Goal: Information Seeking & Learning: Learn about a topic

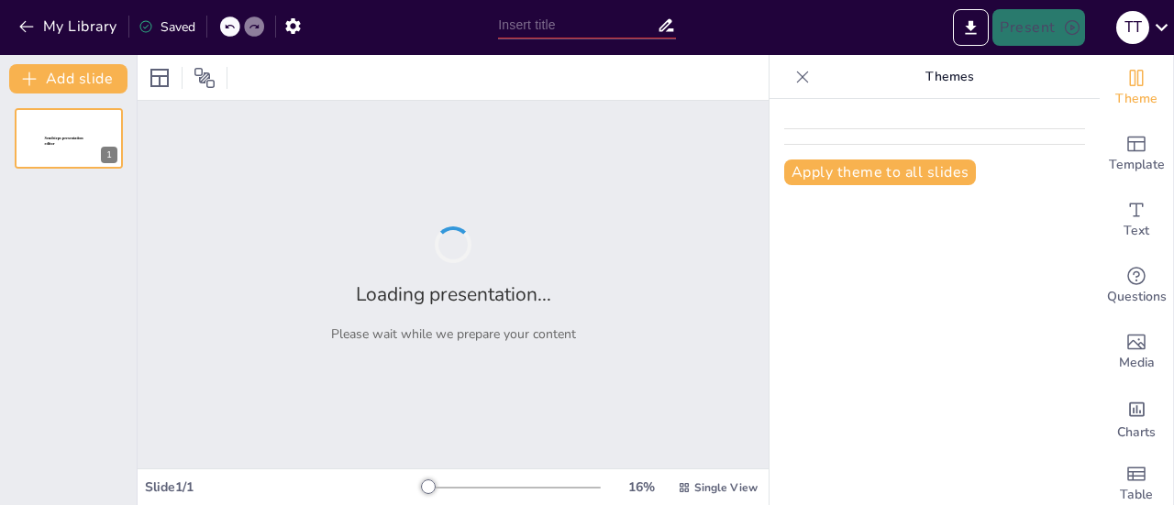
type input "Memahami Kecerdasan Artifisial: Konsep dan Etika untuk Siswa SD"
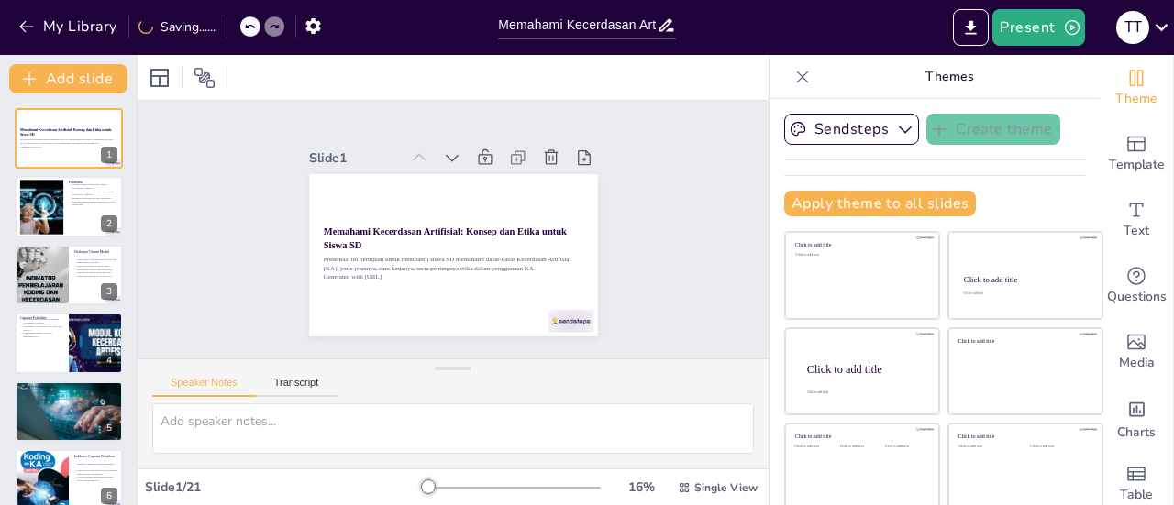
checkbox input "true"
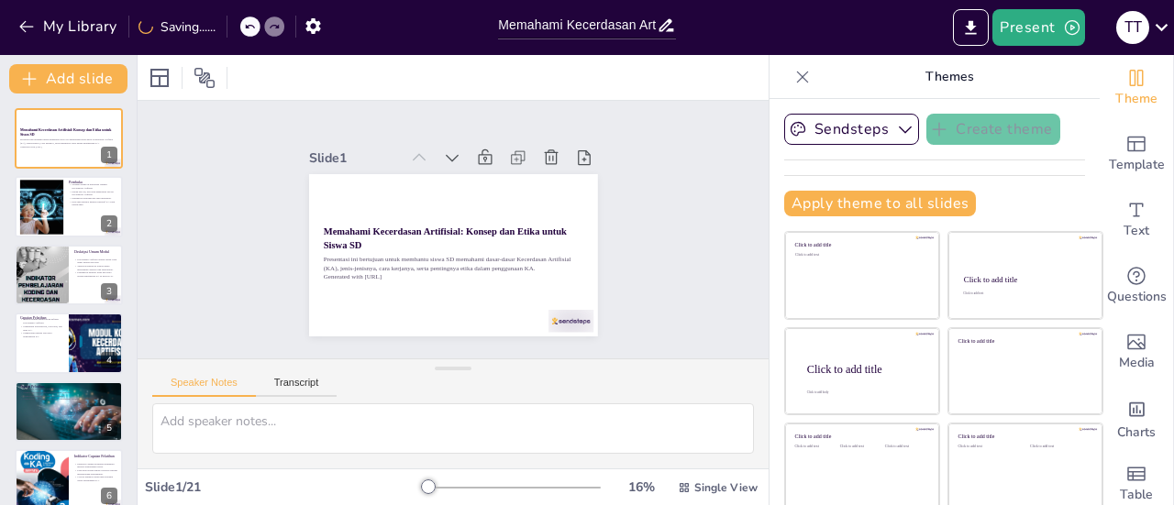
checkbox input "true"
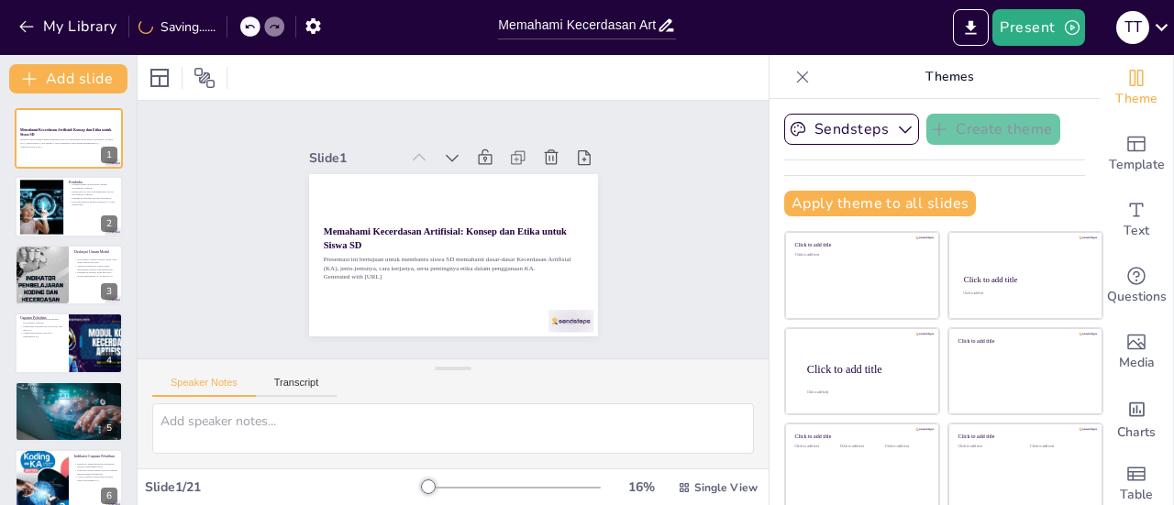
checkbox input "true"
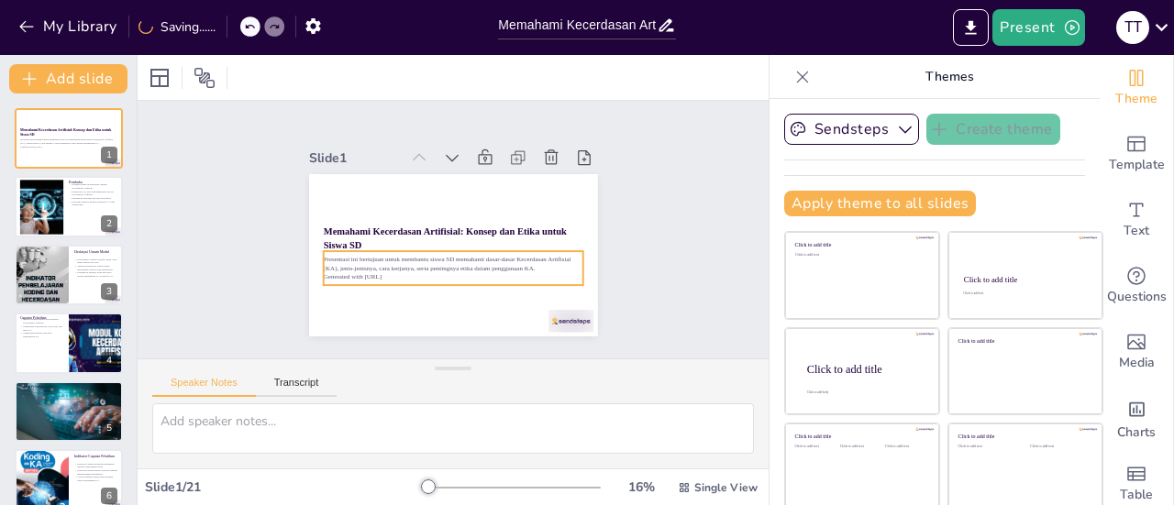
checkbox input "true"
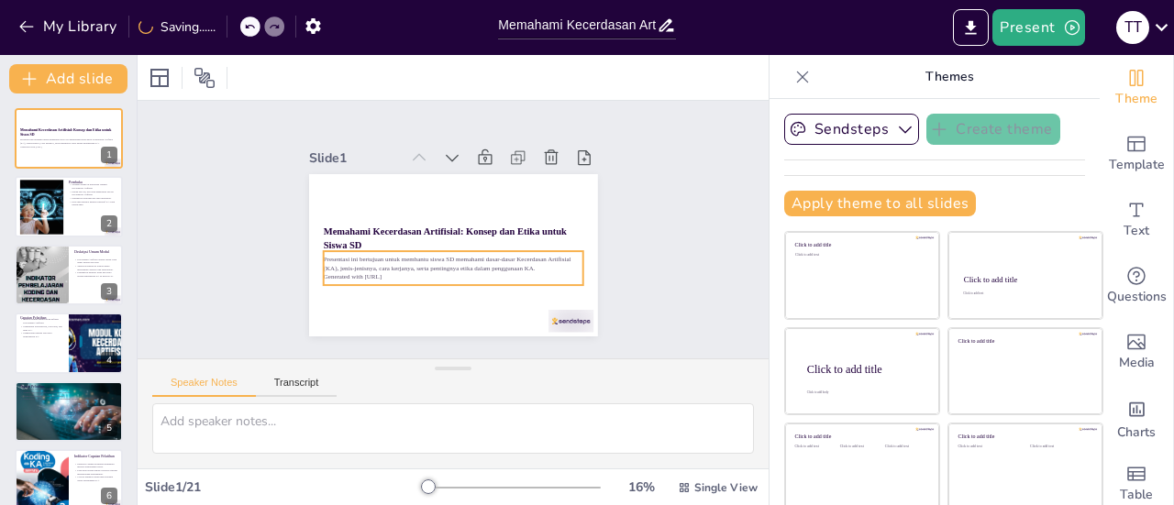
checkbox input "true"
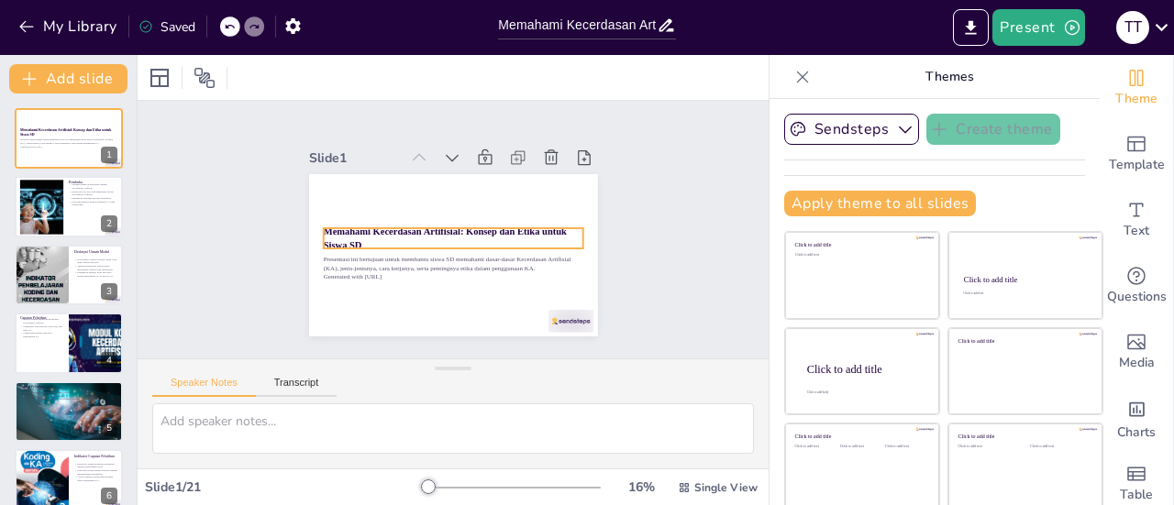
checkbox input "true"
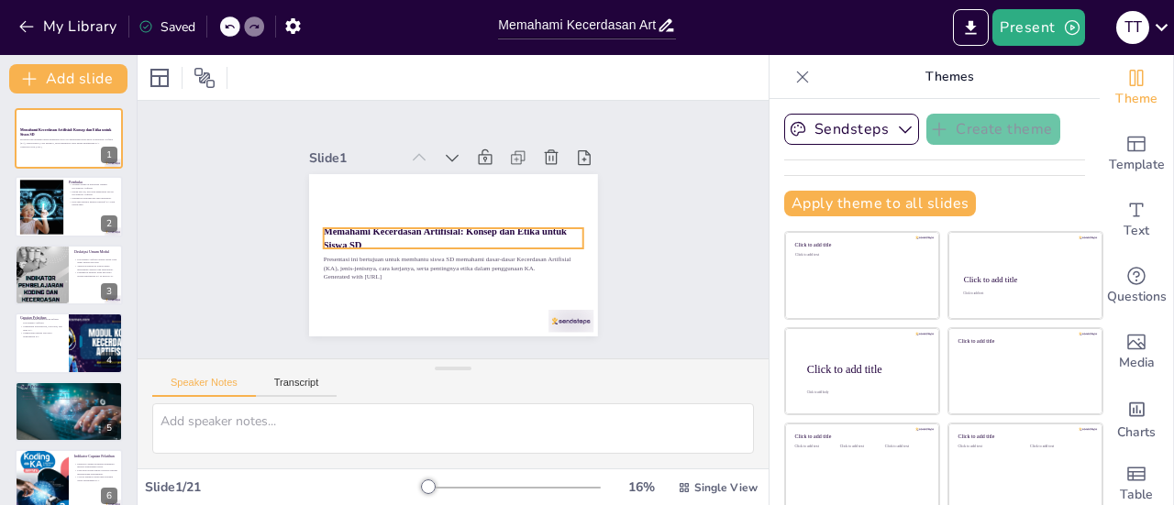
checkbox input "true"
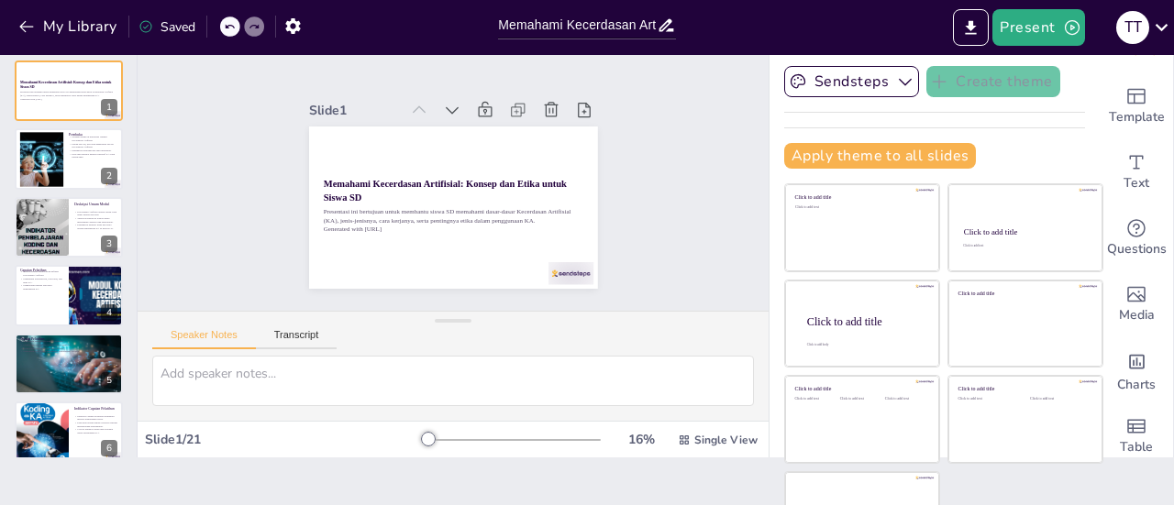
scroll to position [46, 0]
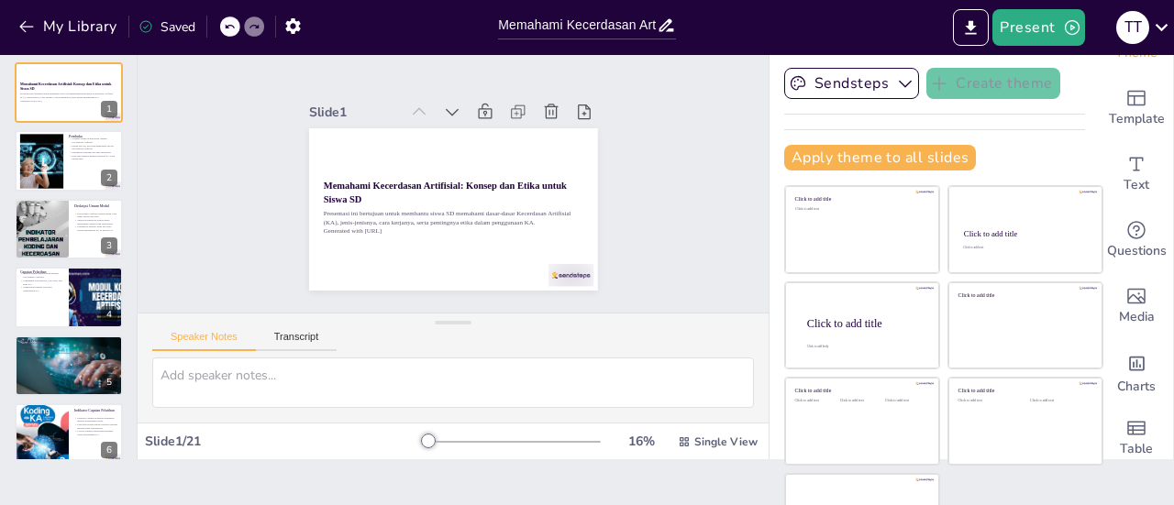
checkbox input "true"
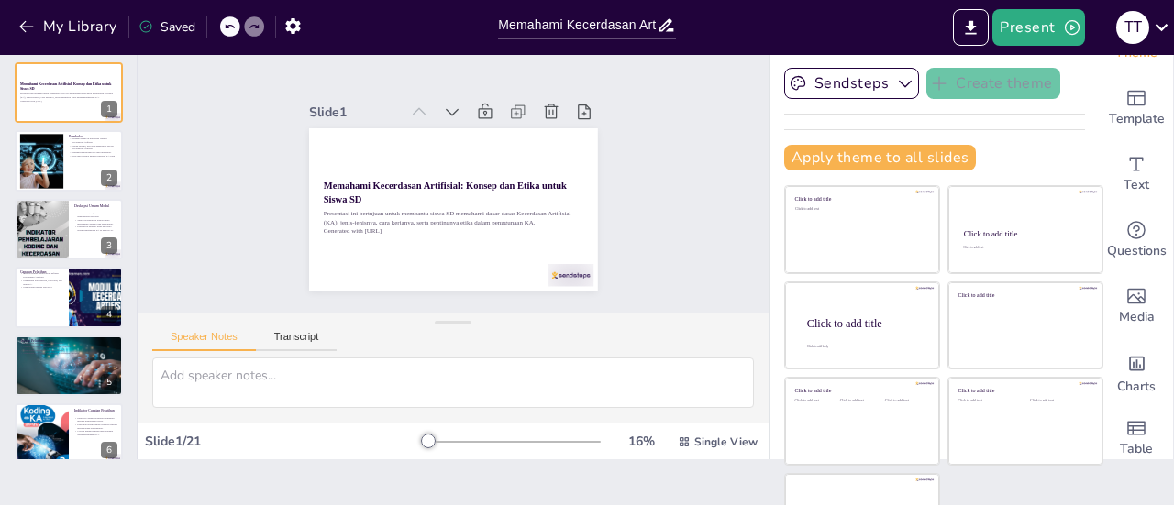
checkbox input "true"
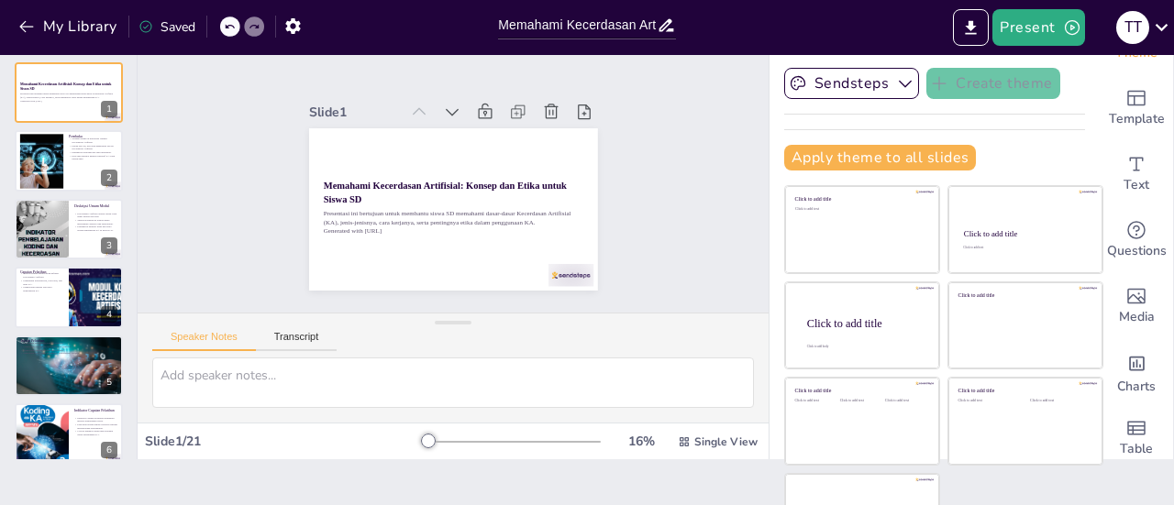
checkbox input "true"
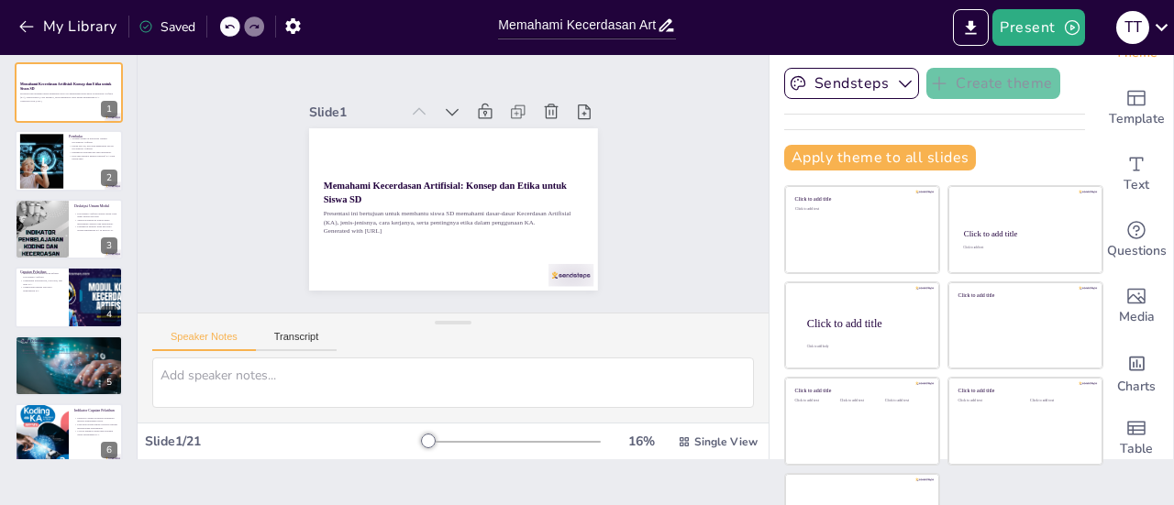
checkbox input "true"
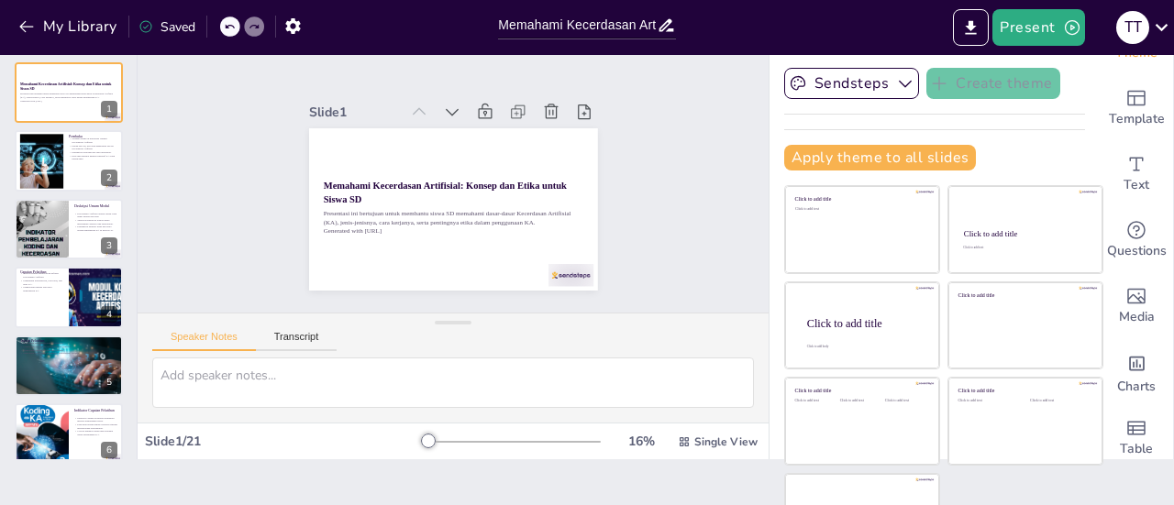
checkbox input "true"
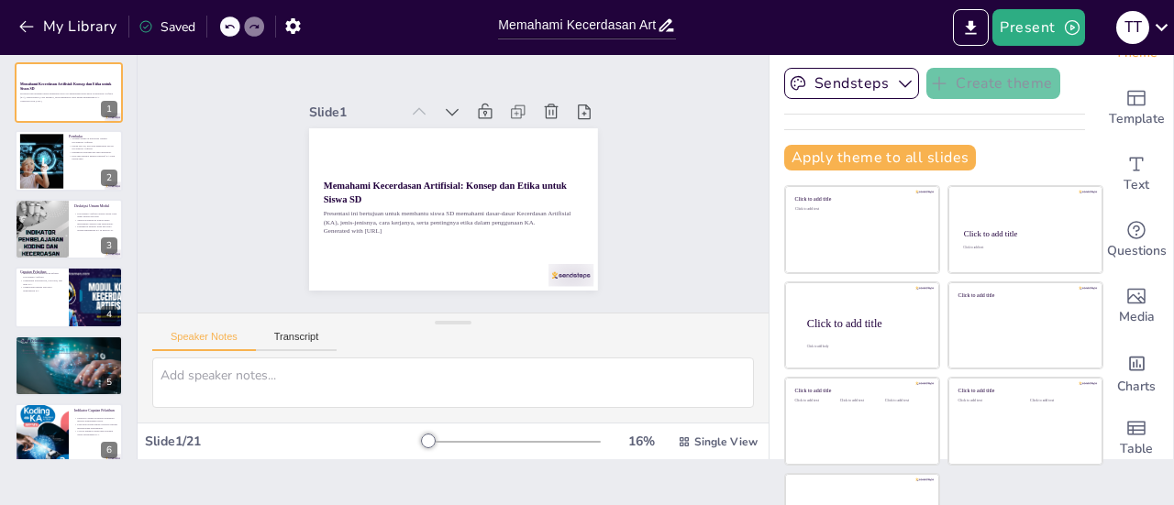
checkbox input "true"
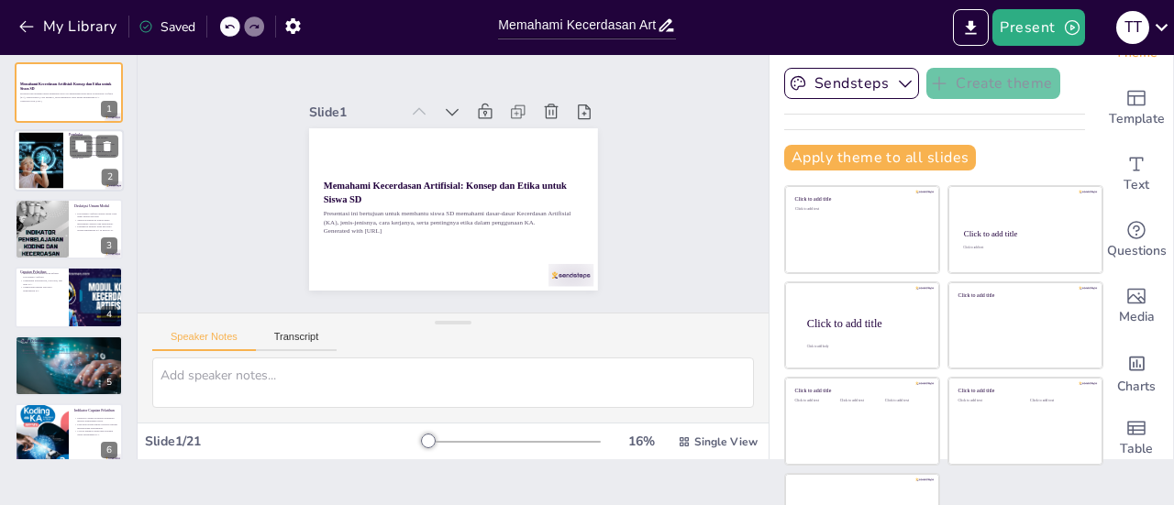
checkbox input "true"
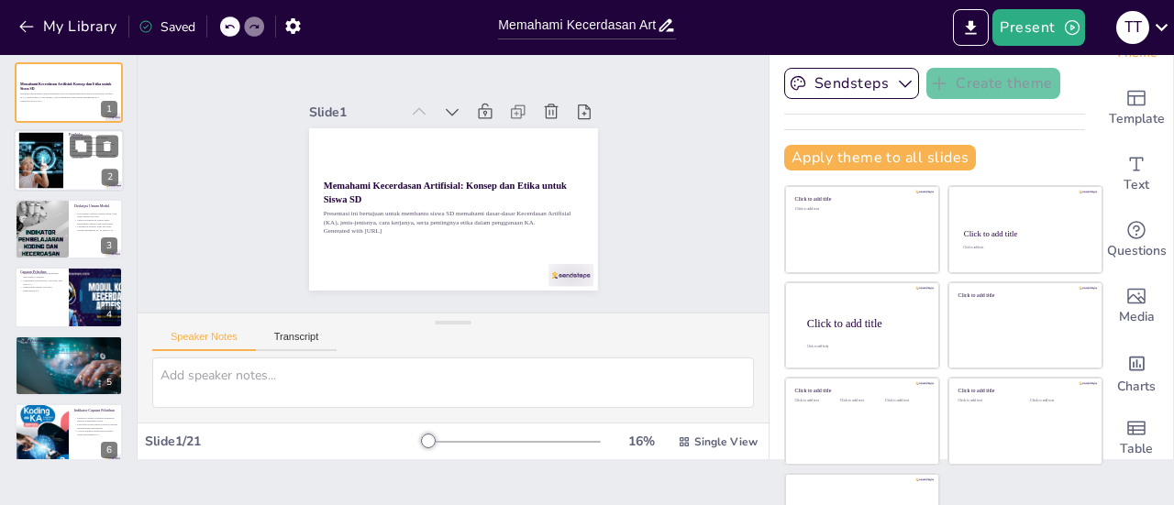
checkbox input "true"
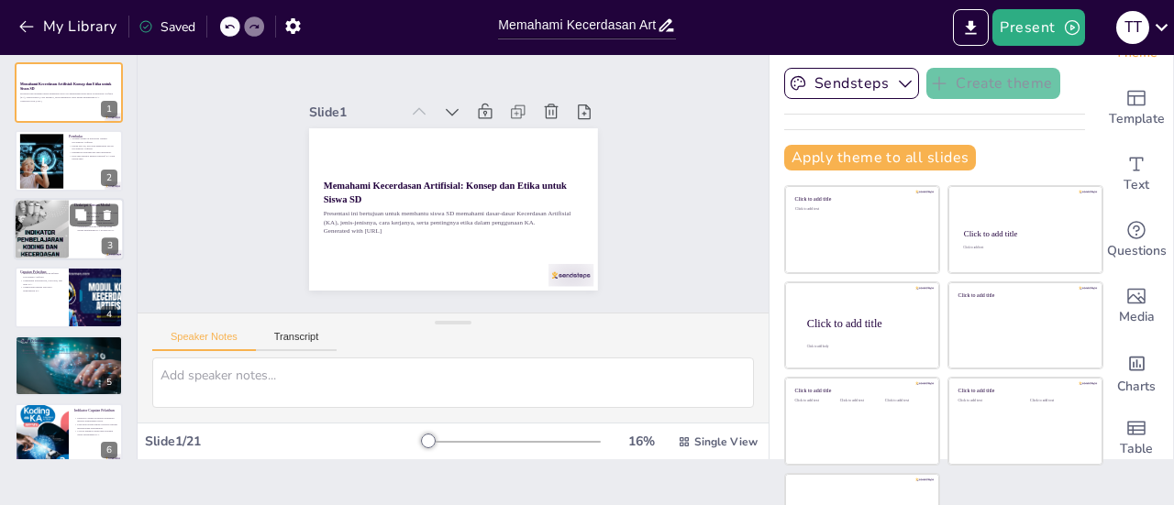
checkbox input "true"
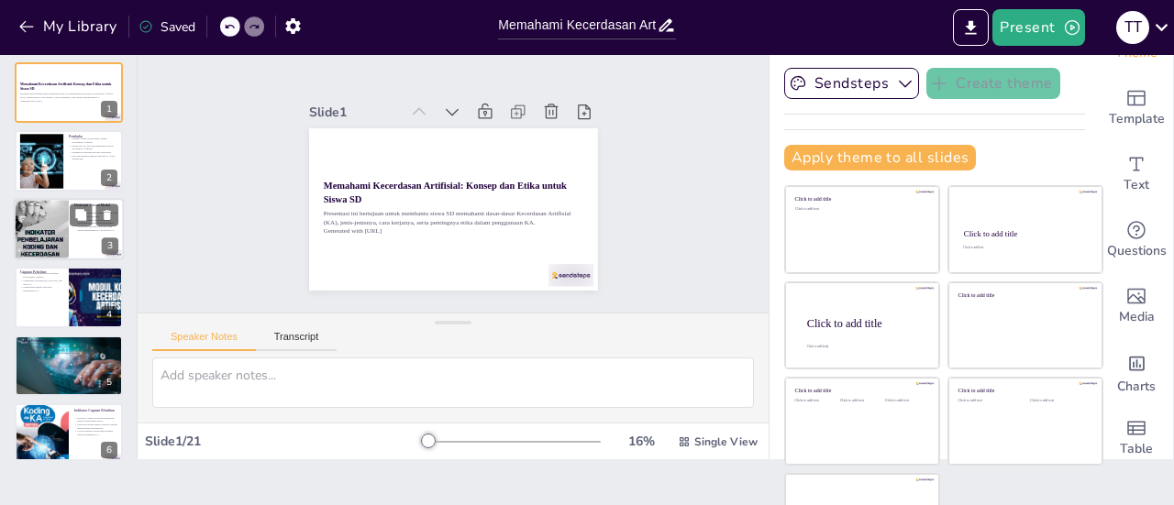
checkbox input "true"
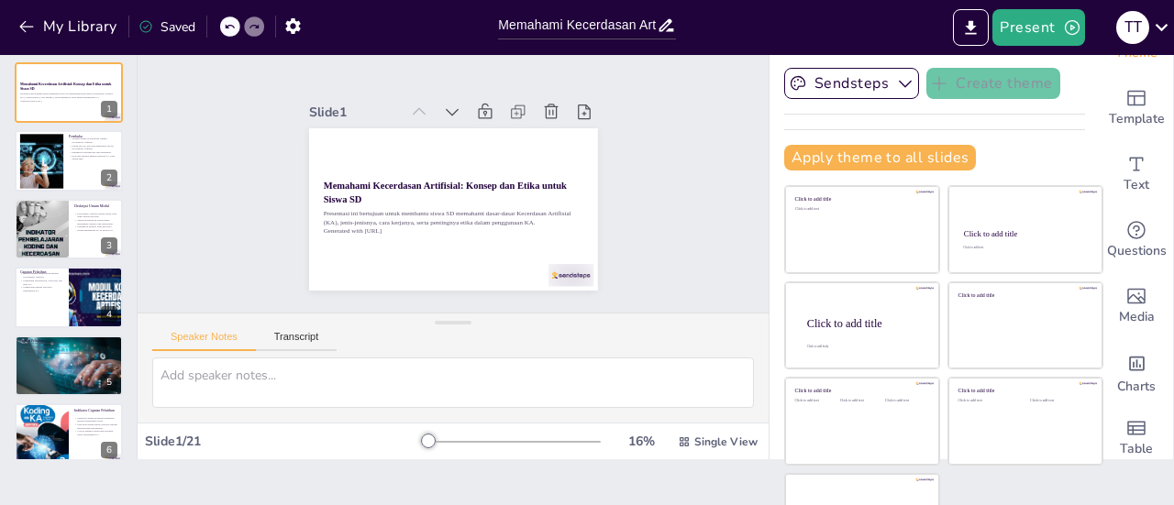
checkbox input "true"
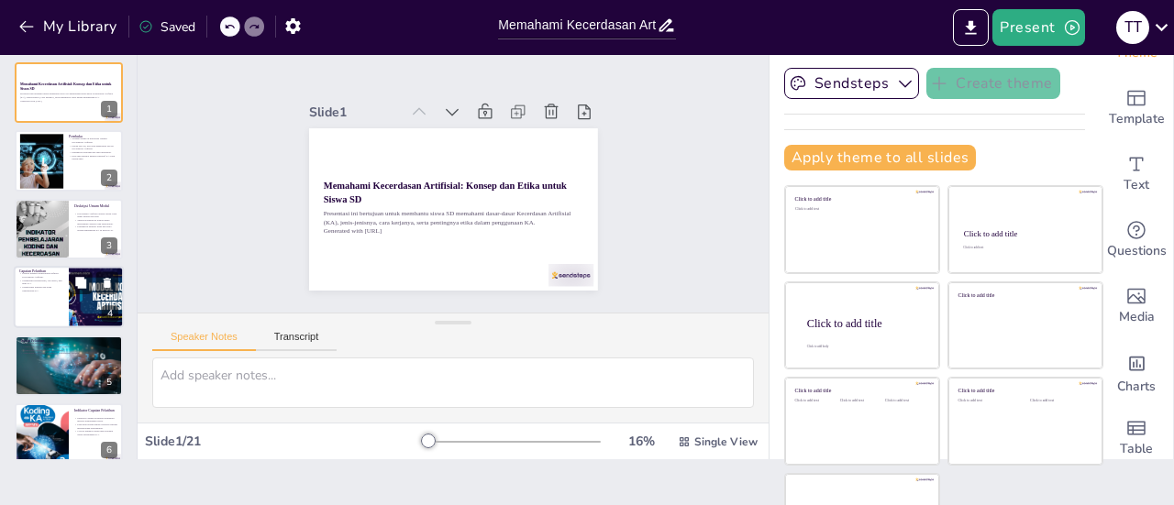
checkbox input "true"
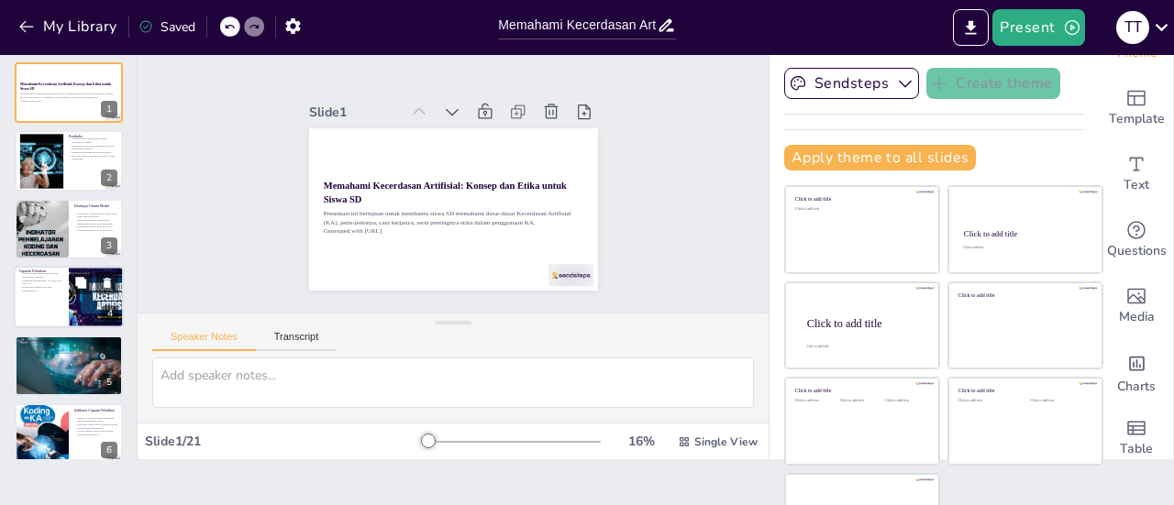
checkbox input "true"
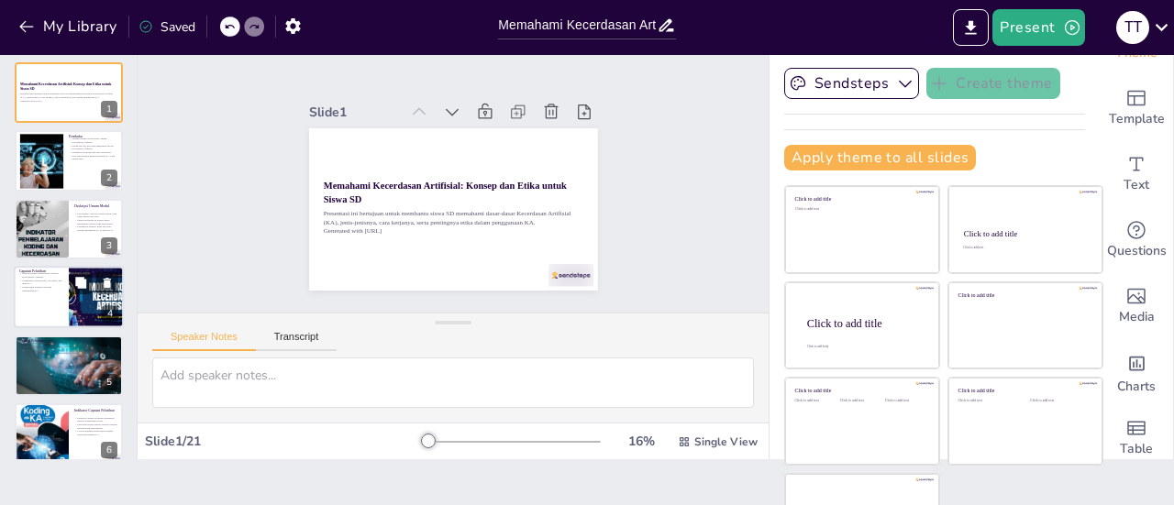
checkbox input "true"
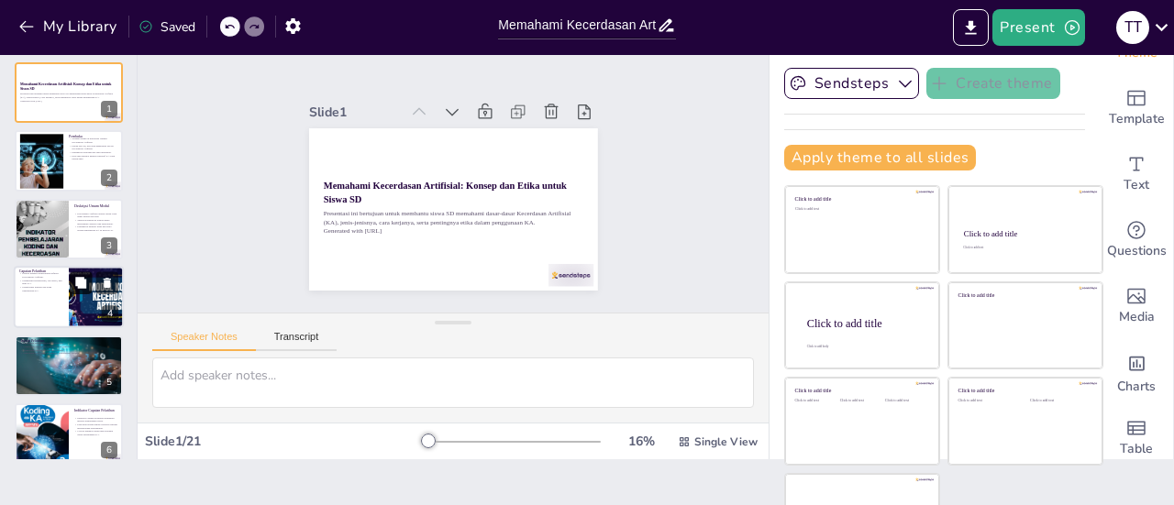
checkbox input "true"
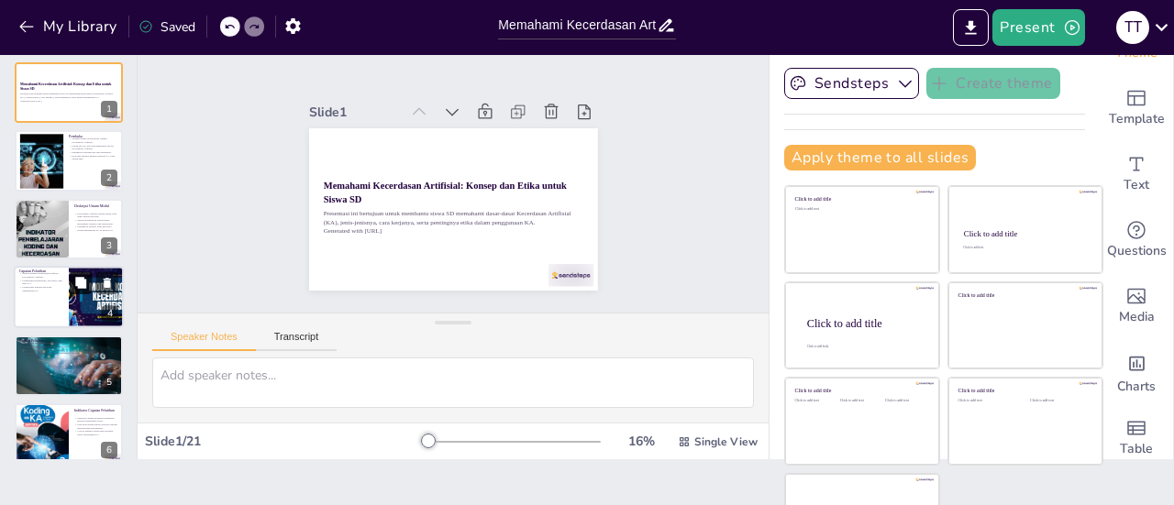
checkbox input "true"
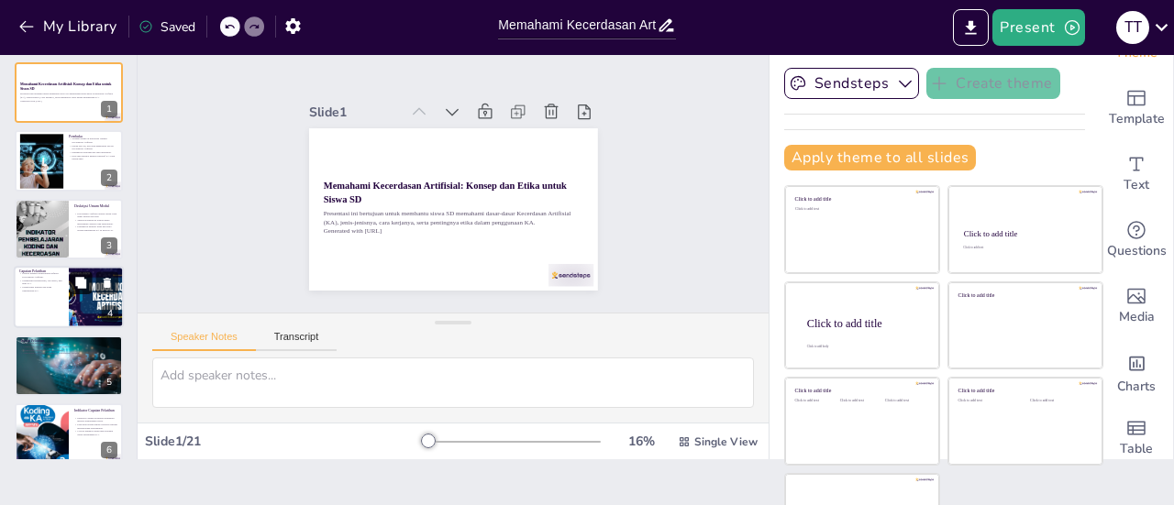
checkbox input "true"
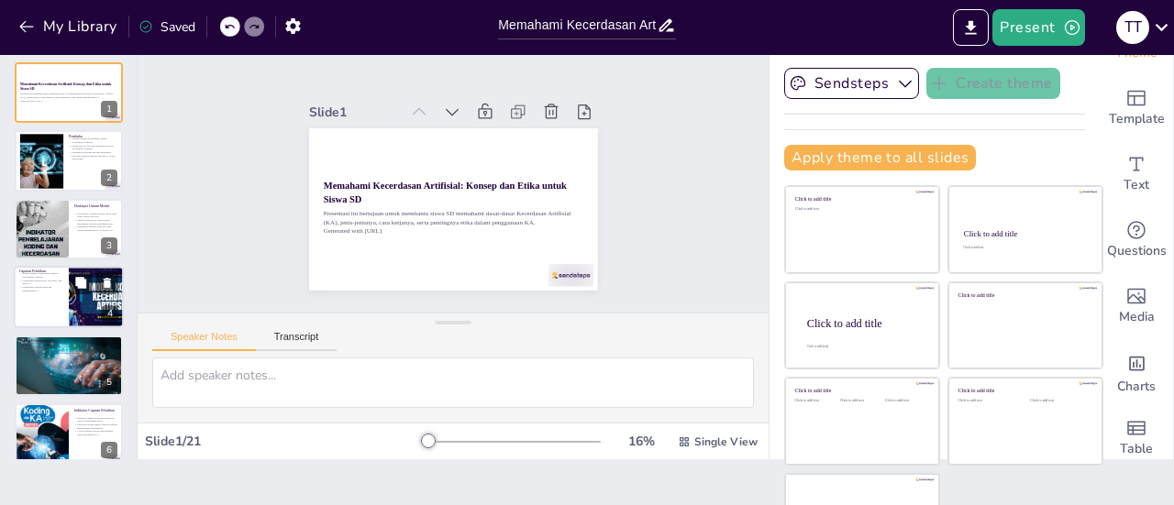
checkbox input "true"
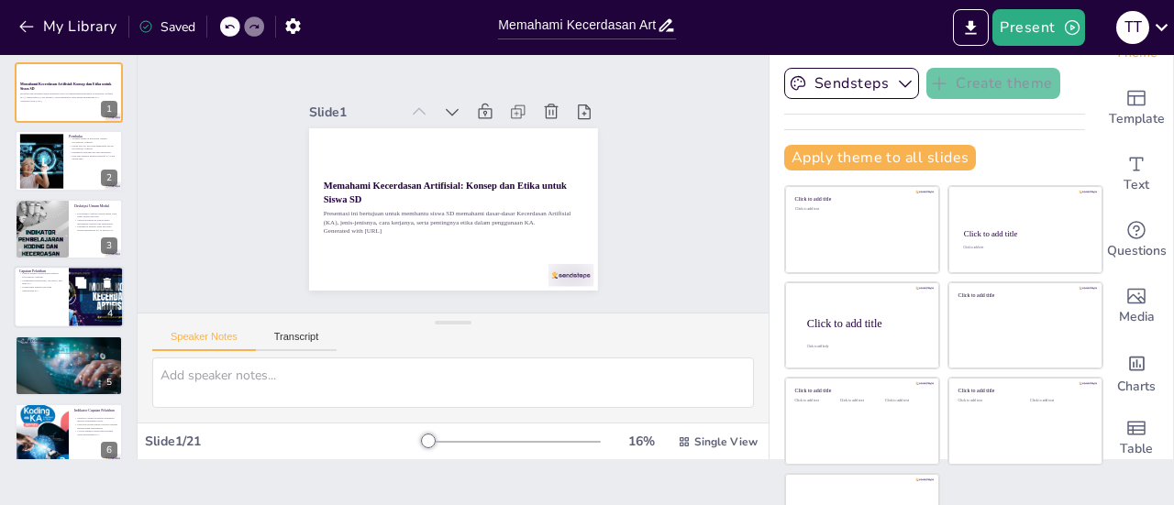
checkbox input "true"
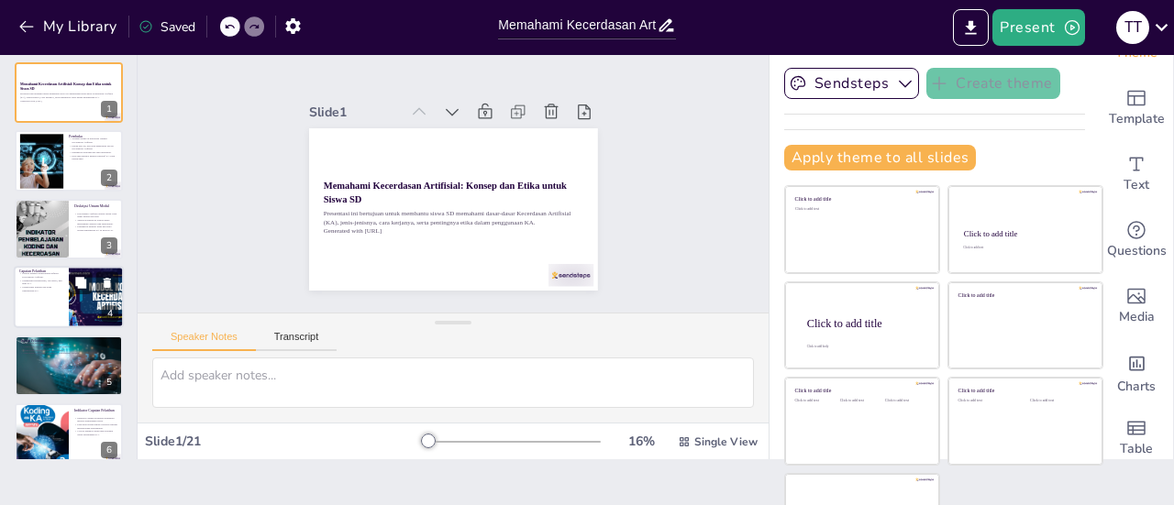
checkbox input "true"
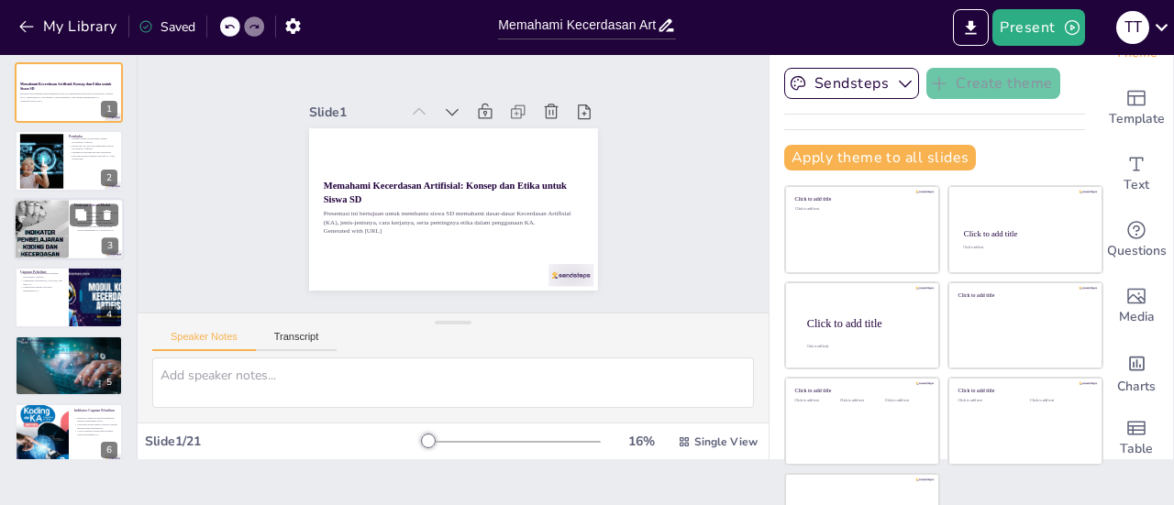
checkbox input "true"
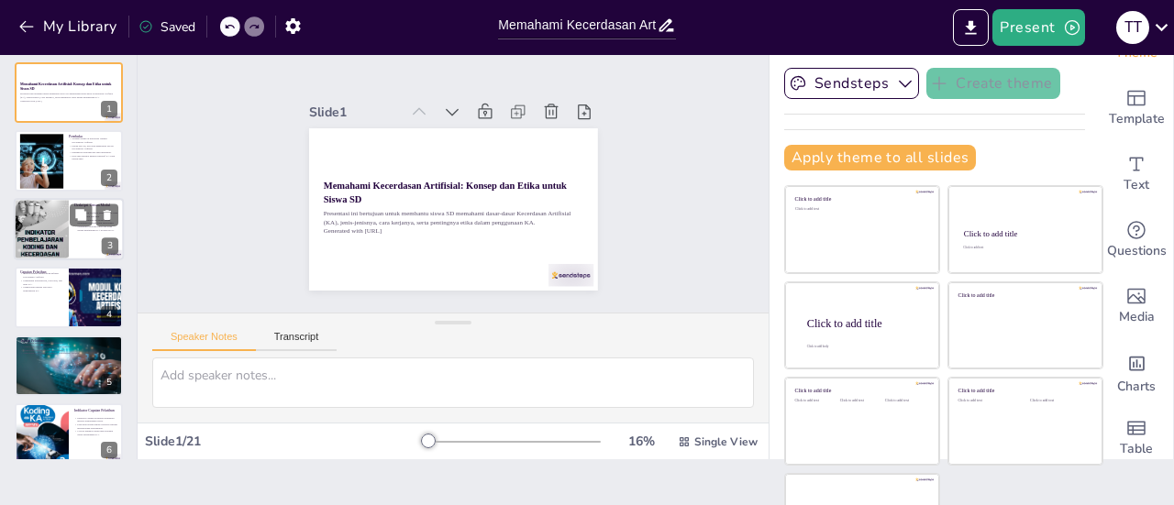
checkbox input "true"
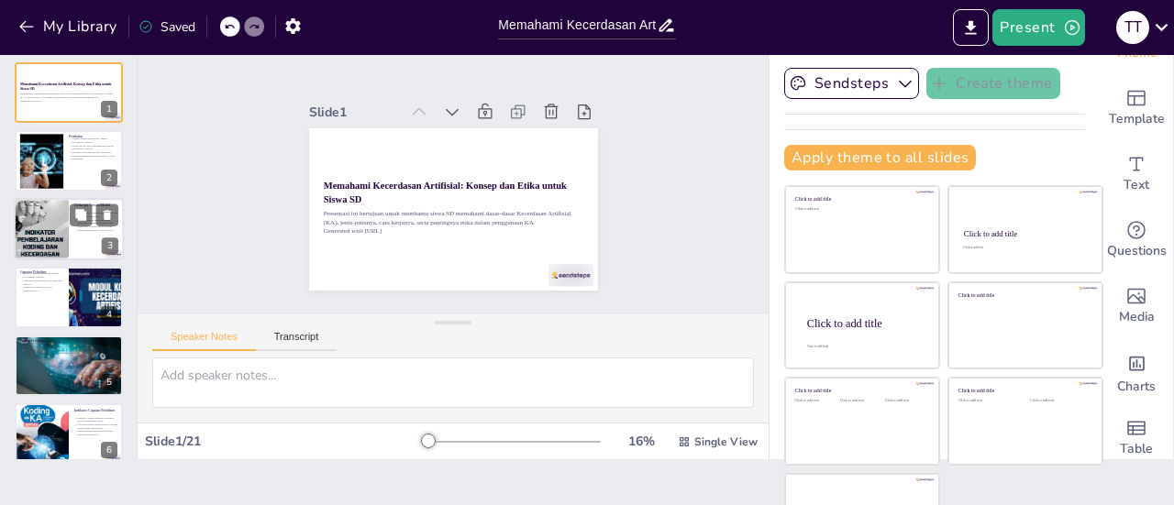
checkbox input "true"
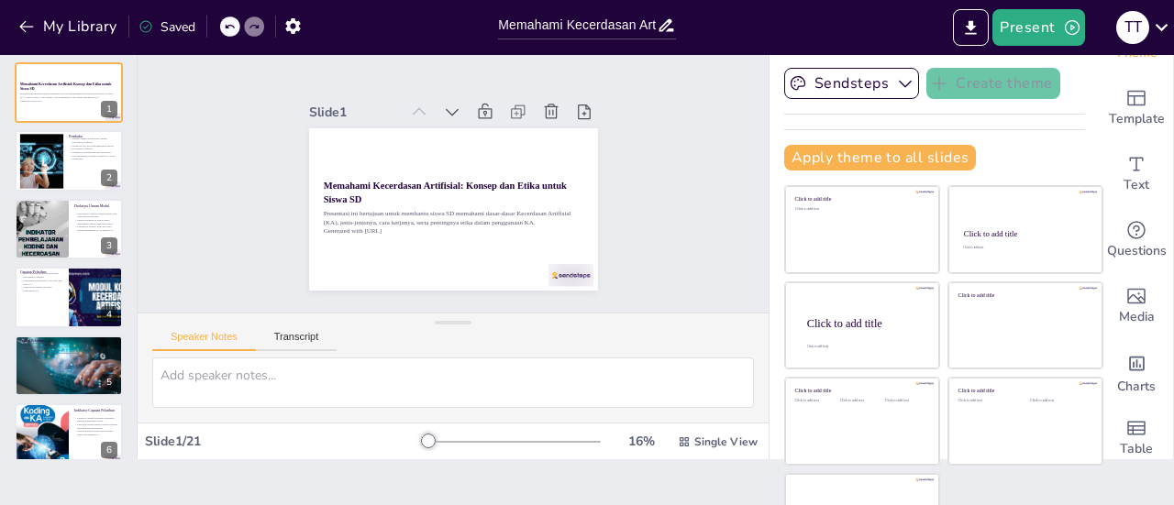
checkbox input "true"
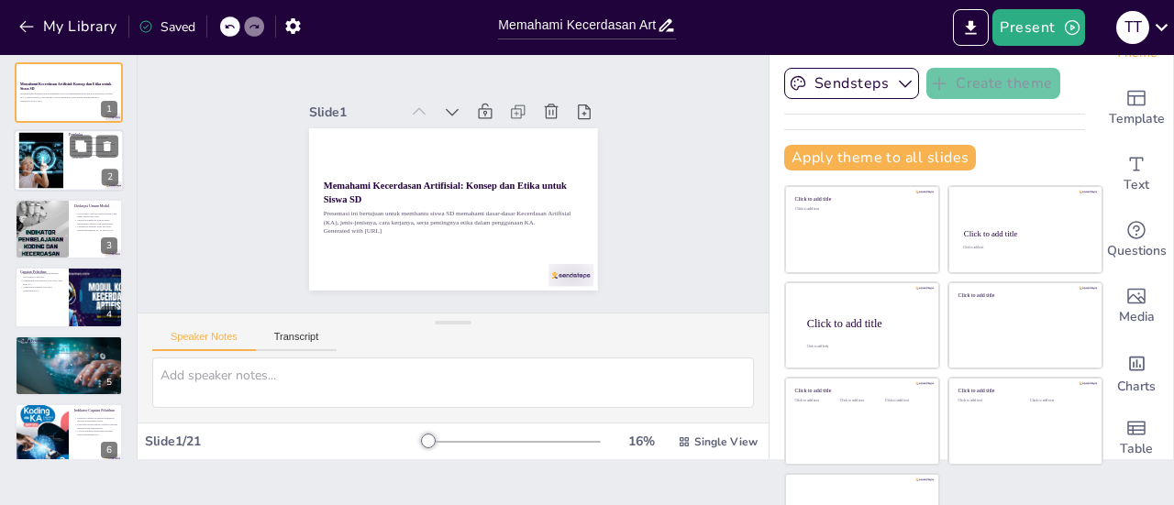
checkbox input "true"
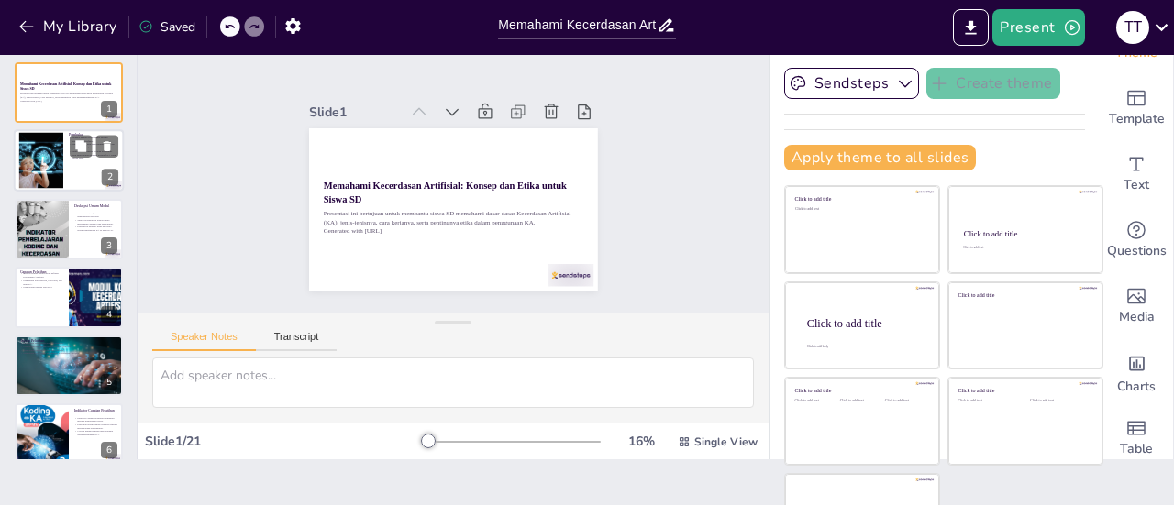
checkbox input "true"
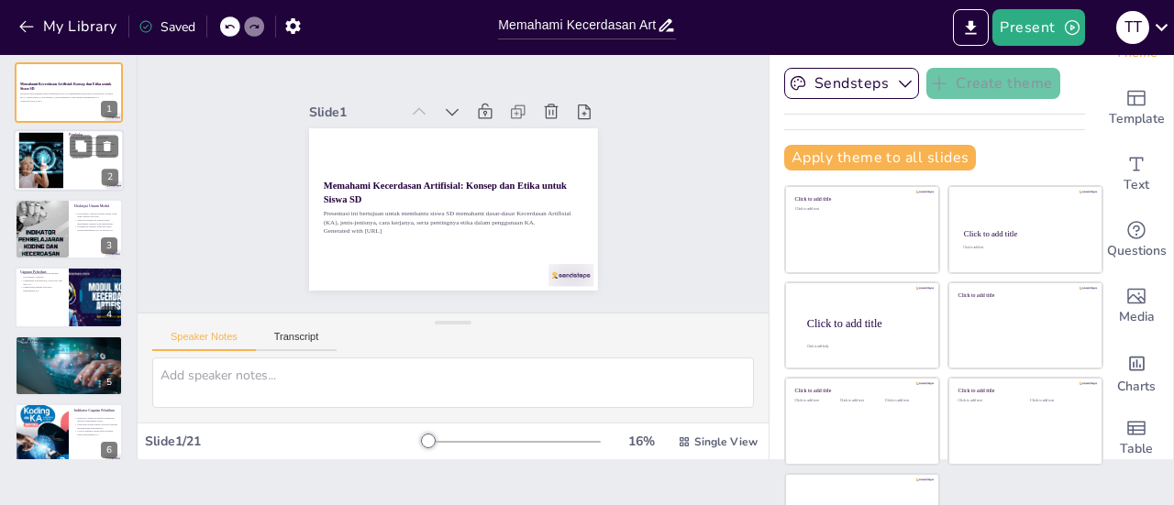
click at [42, 144] on div at bounding box center [40, 161] width 89 height 56
type textarea "Pembukaan ini penting untuk menarik perhatian siswa. Dengan memberikan konteks …"
checkbox input "true"
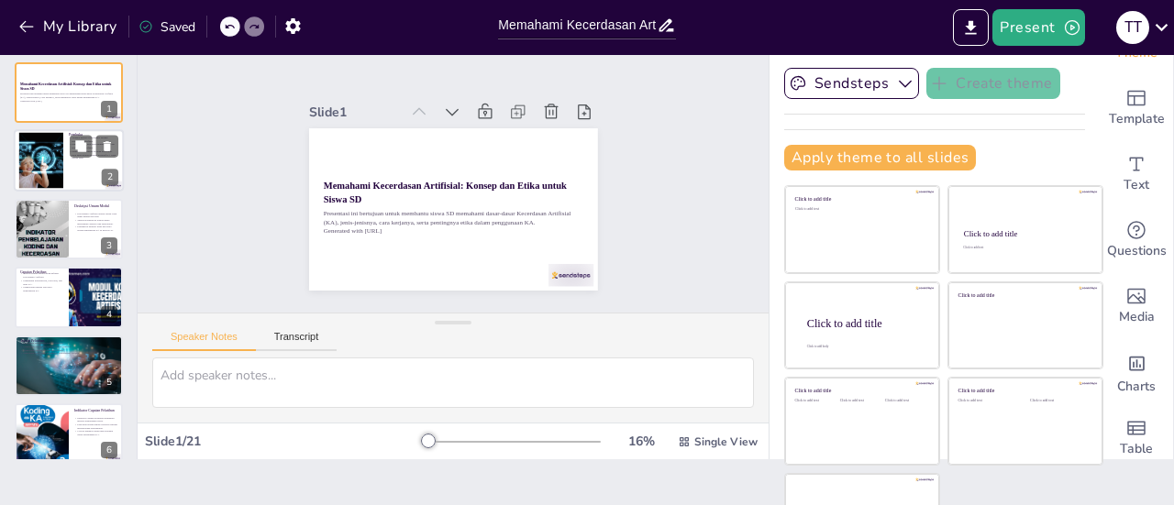
checkbox input "true"
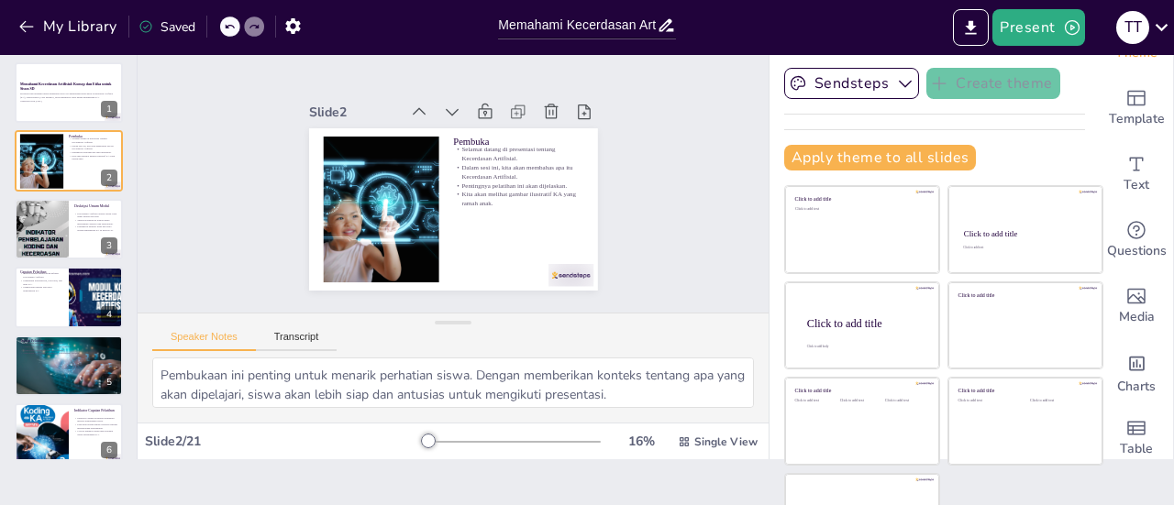
checkbox input "true"
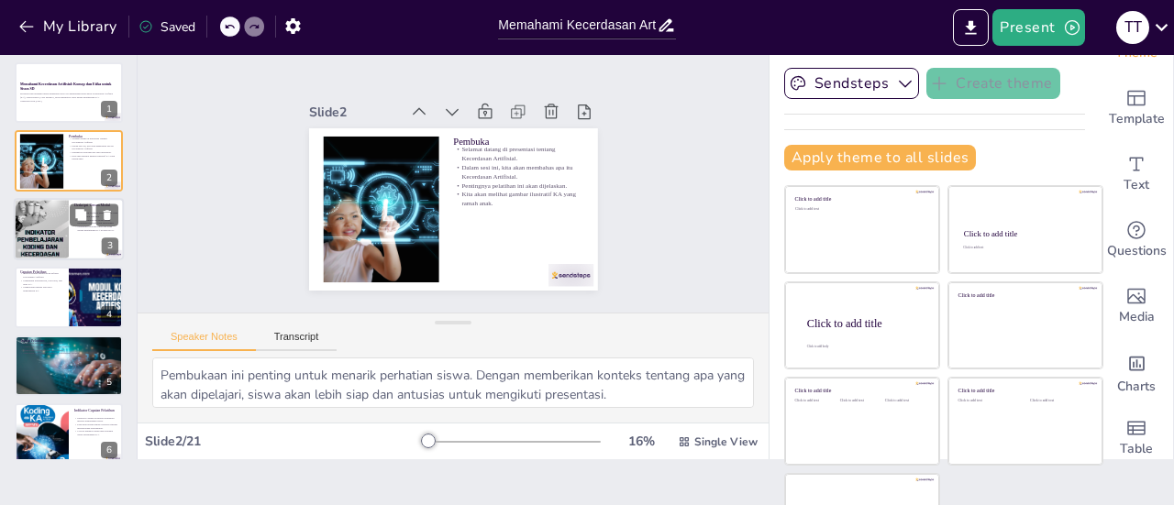
checkbox input "true"
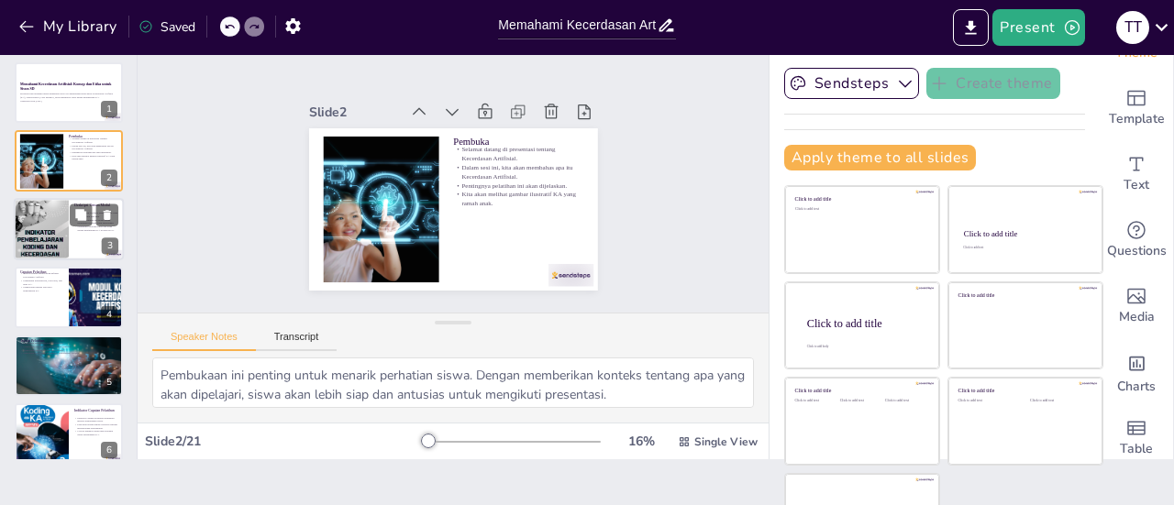
checkbox input "true"
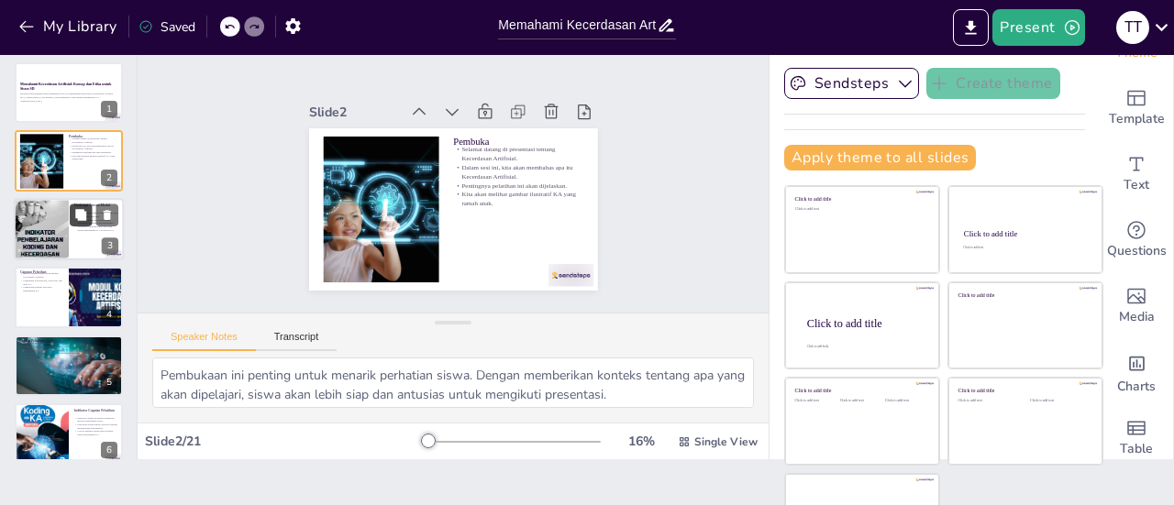
checkbox input "true"
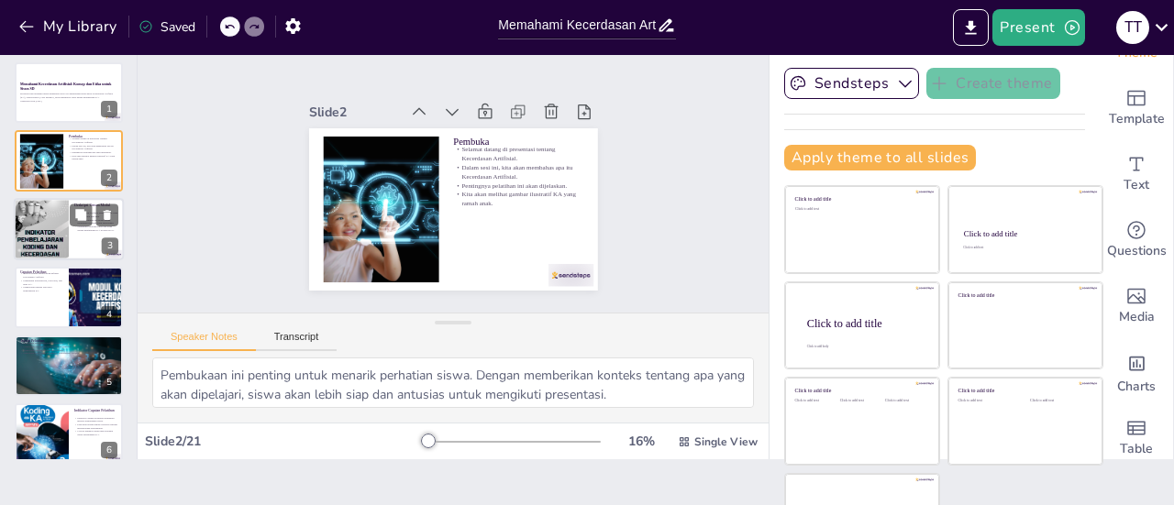
checkbox input "true"
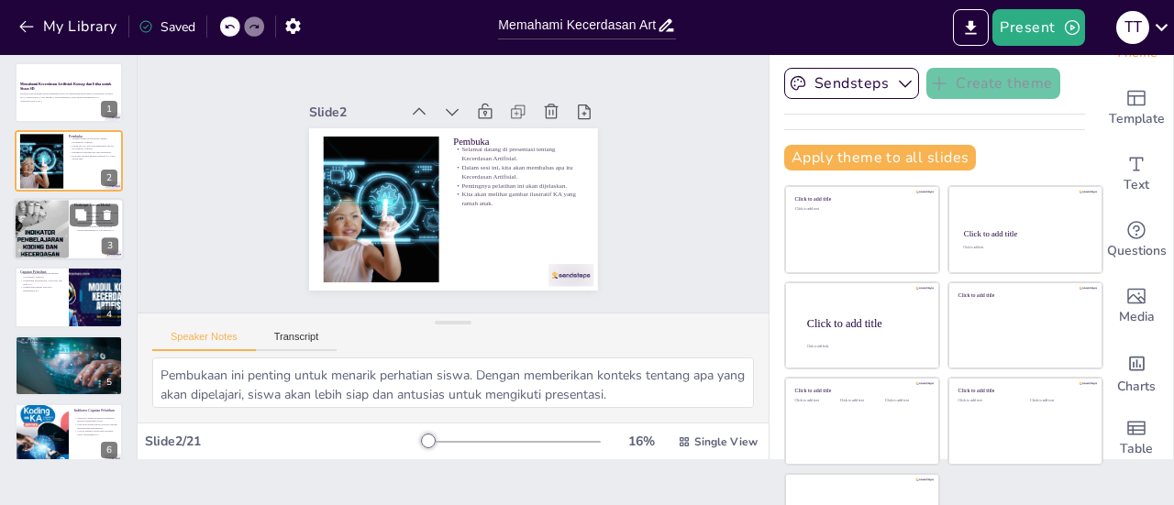
click at [35, 232] on div at bounding box center [41, 229] width 55 height 78
type textarea "Memahami definisi Kecerdasan Artifisial sangat penting agar siswa dapat mengena…"
checkbox input "true"
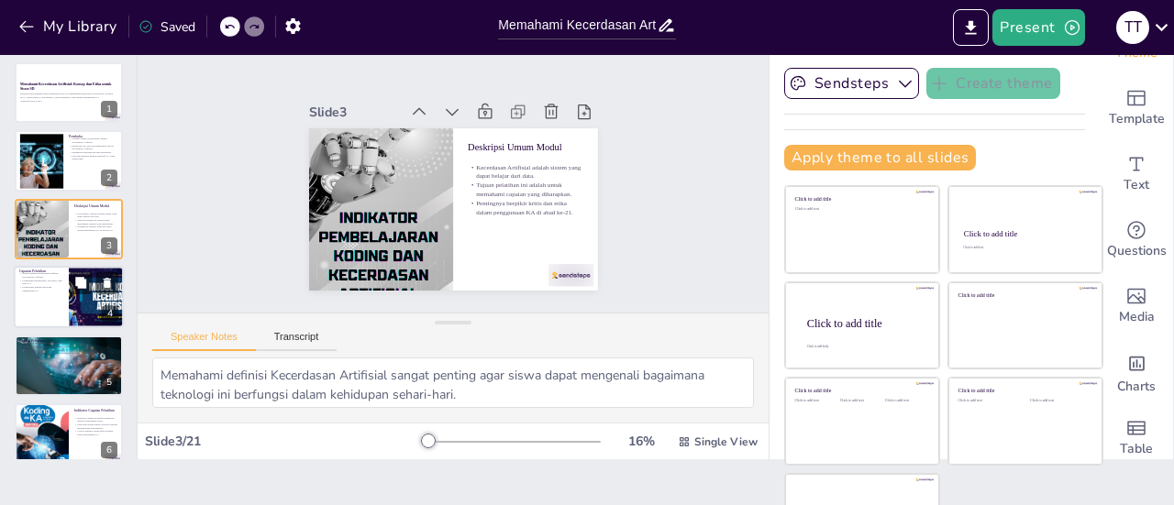
click at [28, 300] on div at bounding box center [69, 297] width 110 height 62
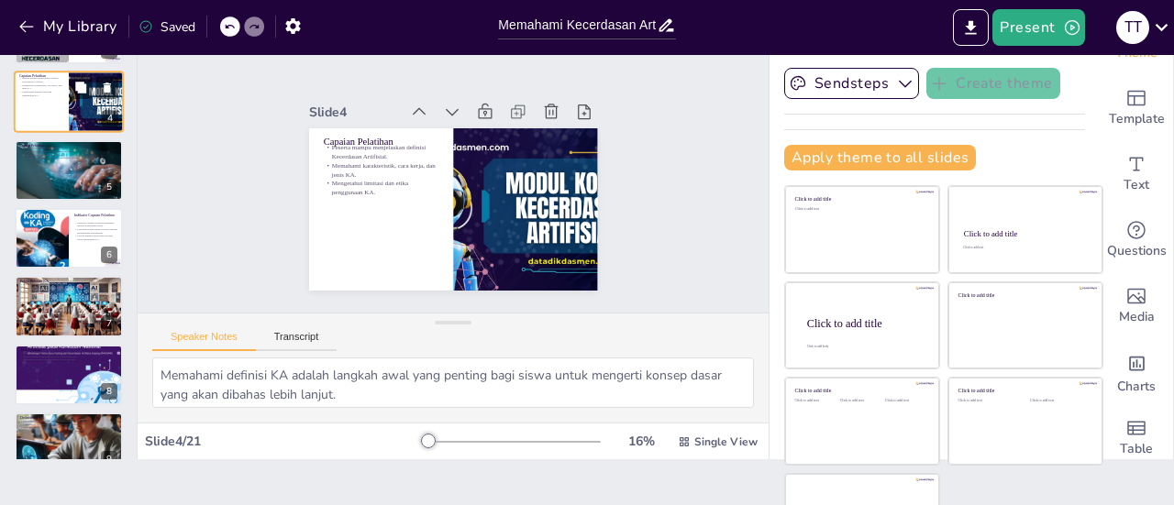
scroll to position [194, 0]
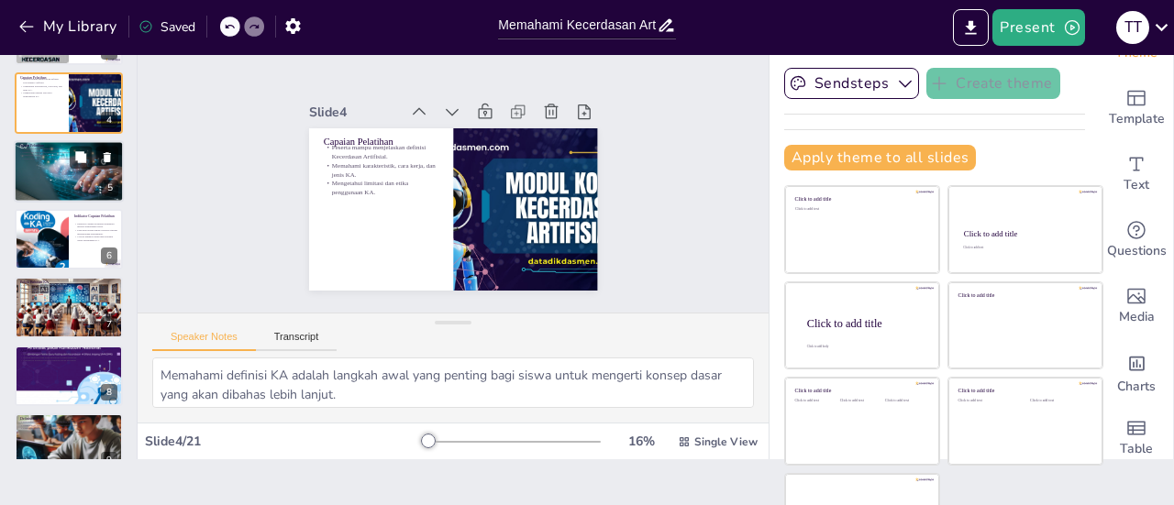
click at [50, 168] on div at bounding box center [69, 171] width 110 height 62
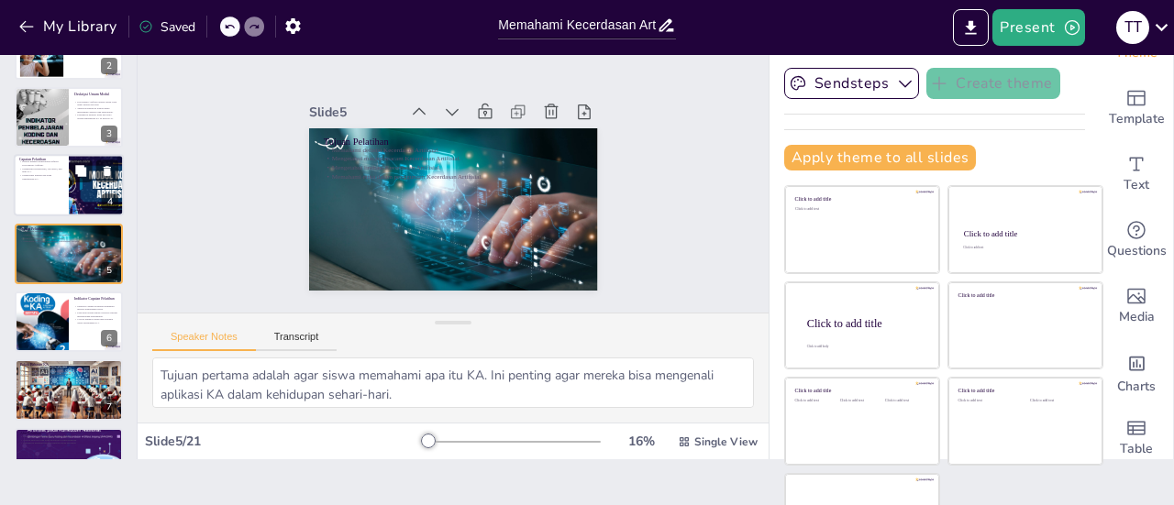
click at [57, 184] on div at bounding box center [69, 185] width 110 height 62
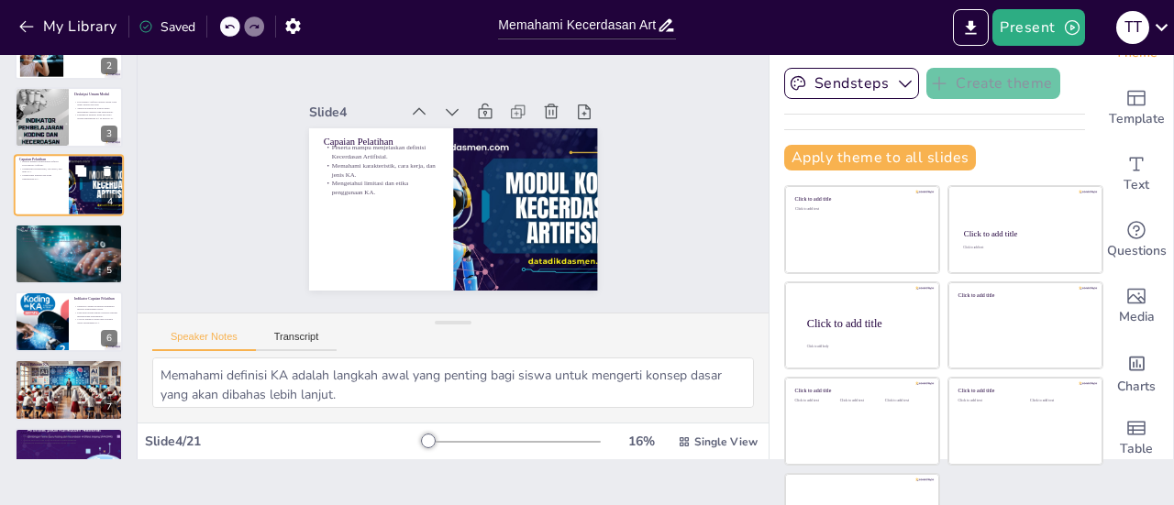
scroll to position [44, 0]
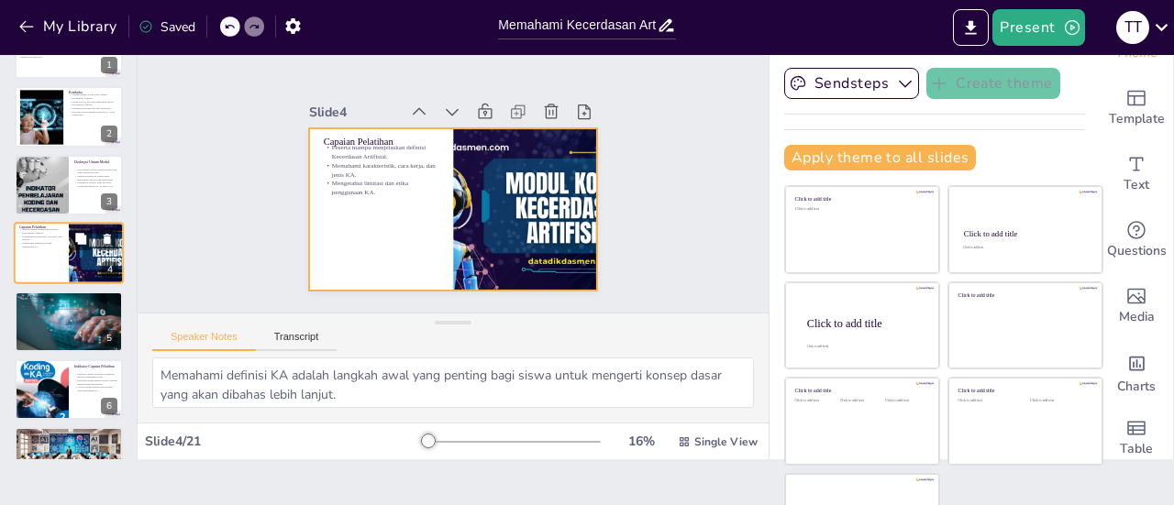
click at [67, 252] on div at bounding box center [69, 253] width 110 height 62
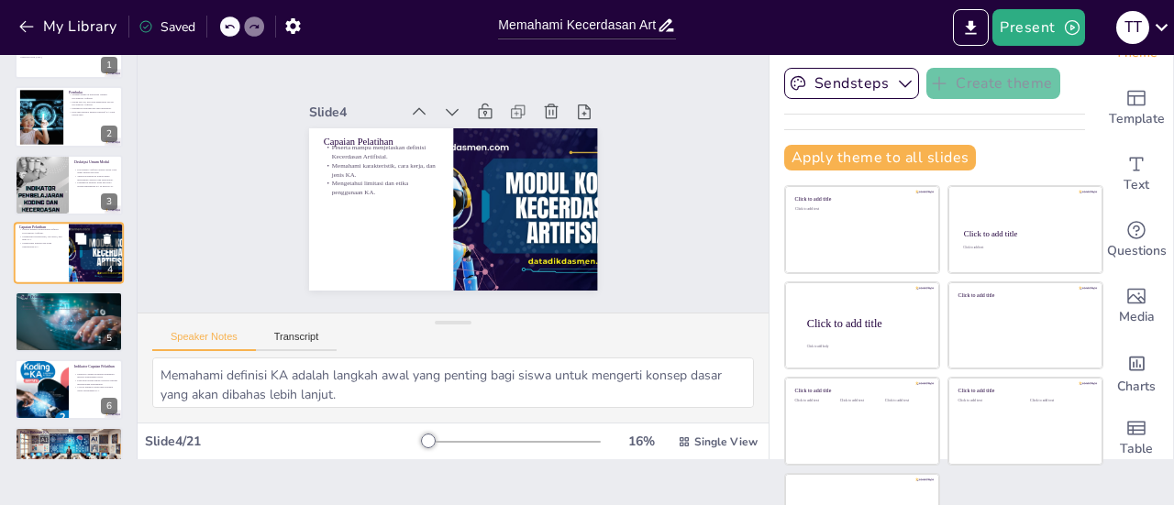
click at [33, 258] on div at bounding box center [69, 253] width 110 height 62
click at [46, 328] on div at bounding box center [69, 322] width 110 height 62
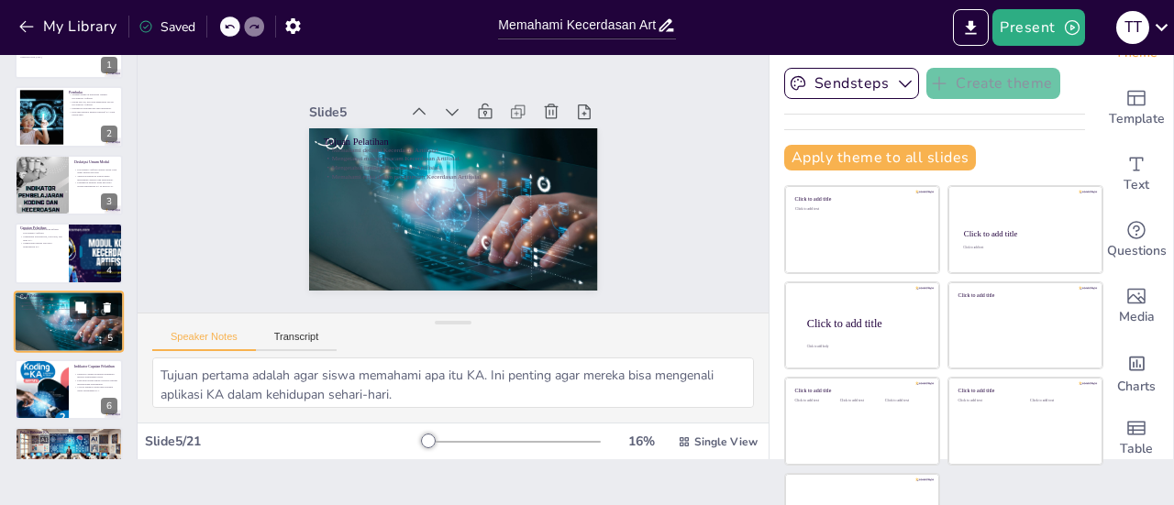
scroll to position [112, 0]
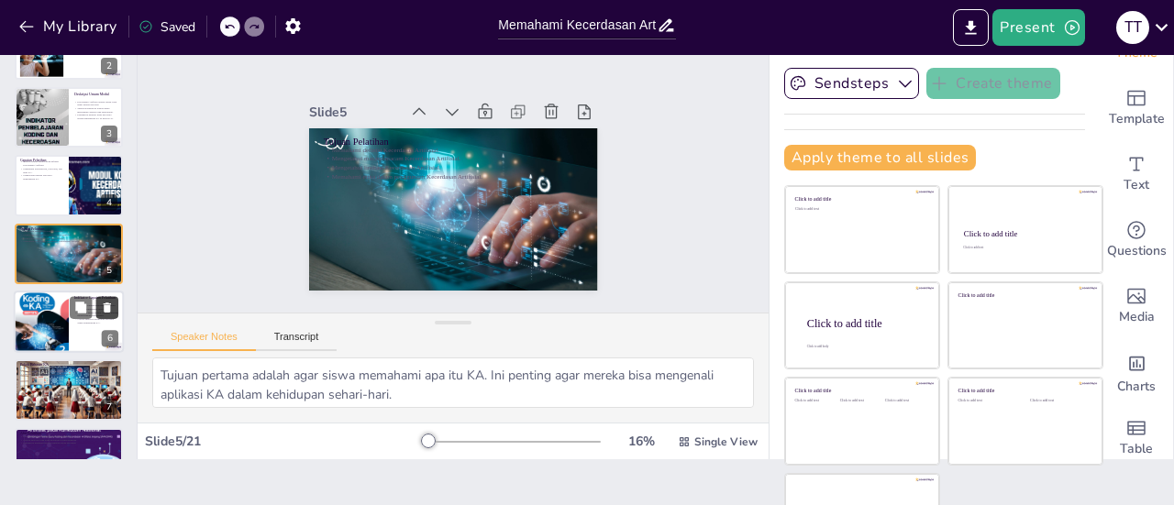
click at [110, 309] on icon at bounding box center [107, 307] width 13 height 13
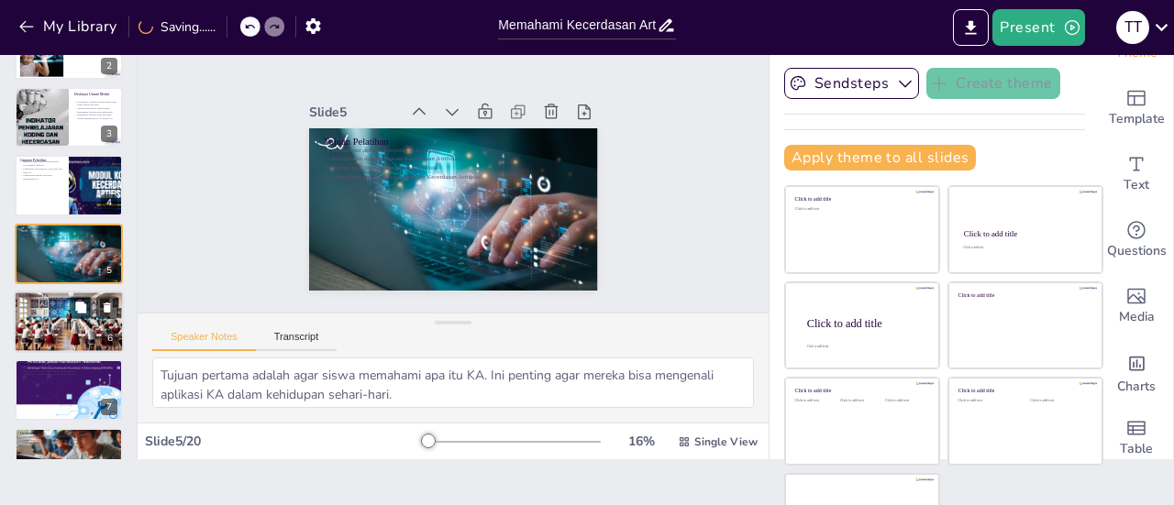
click at [49, 324] on div at bounding box center [69, 322] width 110 height 62
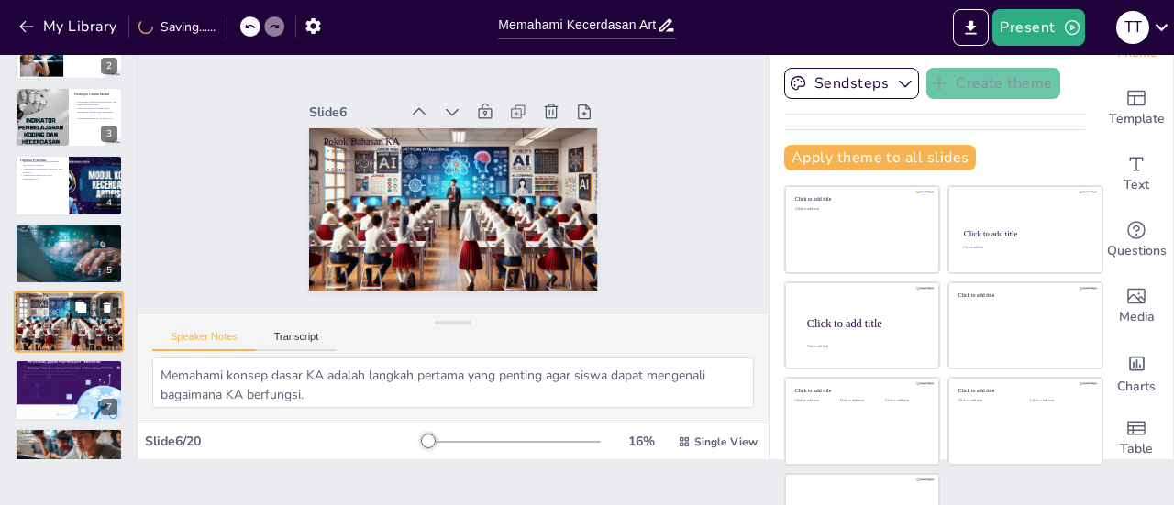
scroll to position [180, 0]
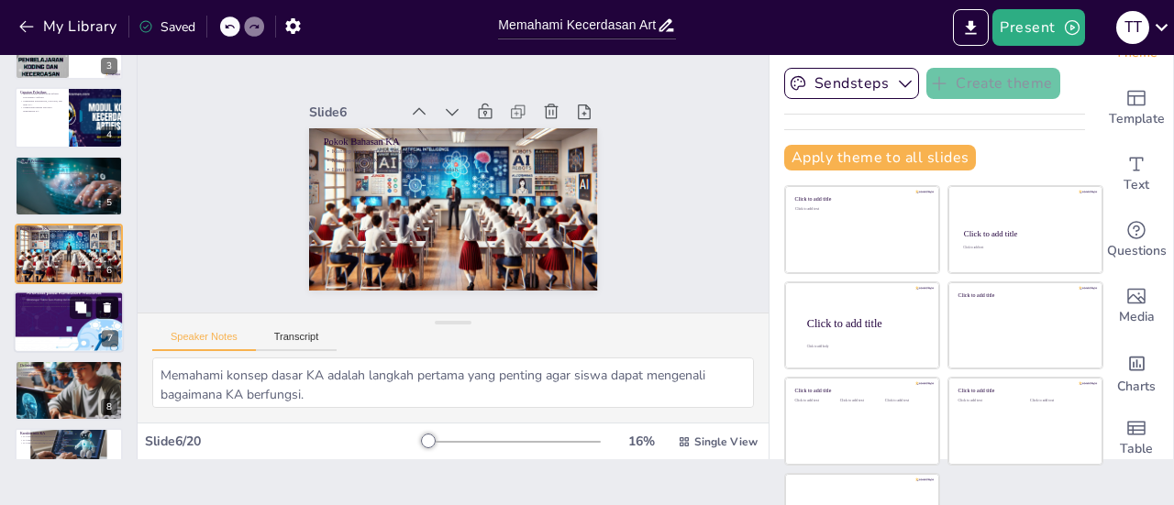
click at [110, 307] on icon at bounding box center [107, 308] width 13 height 13
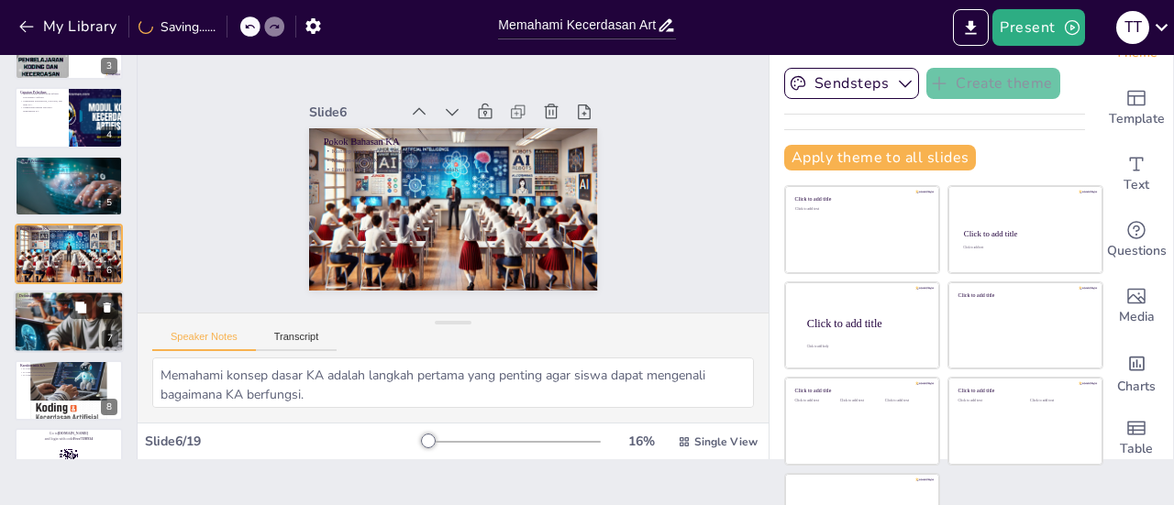
click at [44, 330] on div at bounding box center [69, 322] width 110 height 110
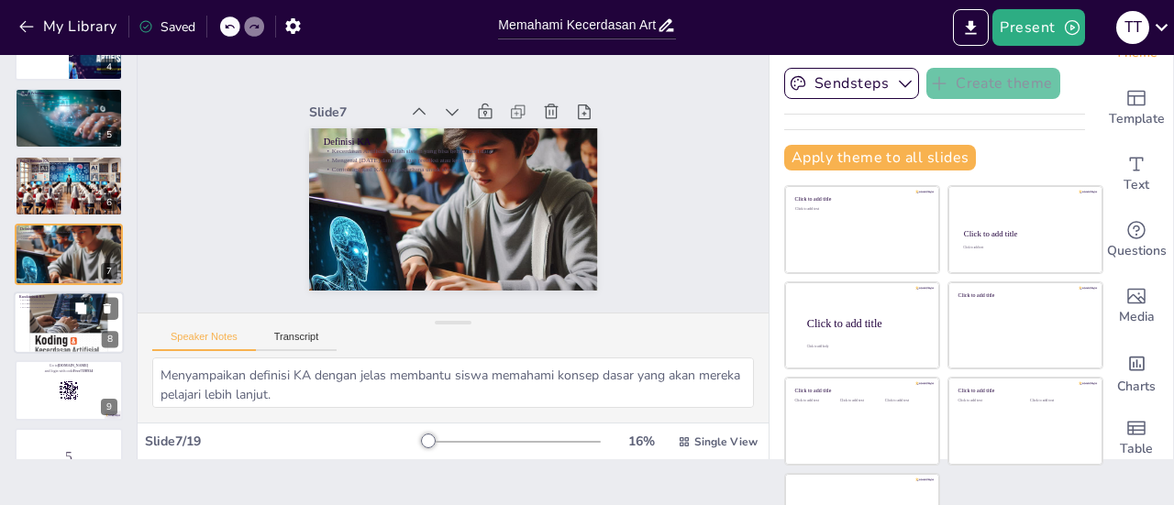
click at [62, 325] on div at bounding box center [69, 323] width 110 height 110
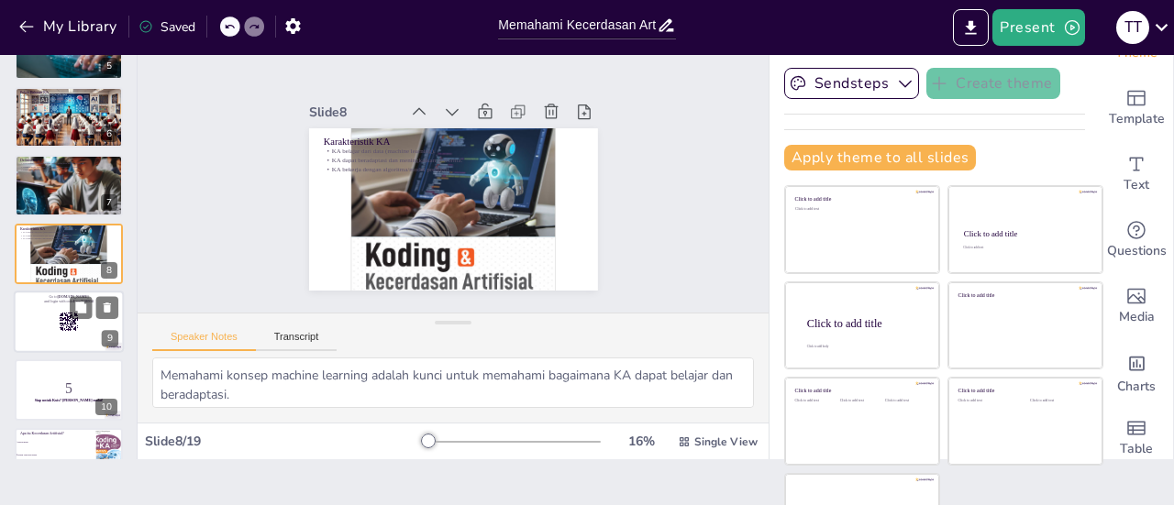
click at [61, 327] on rect at bounding box center [69, 322] width 20 height 20
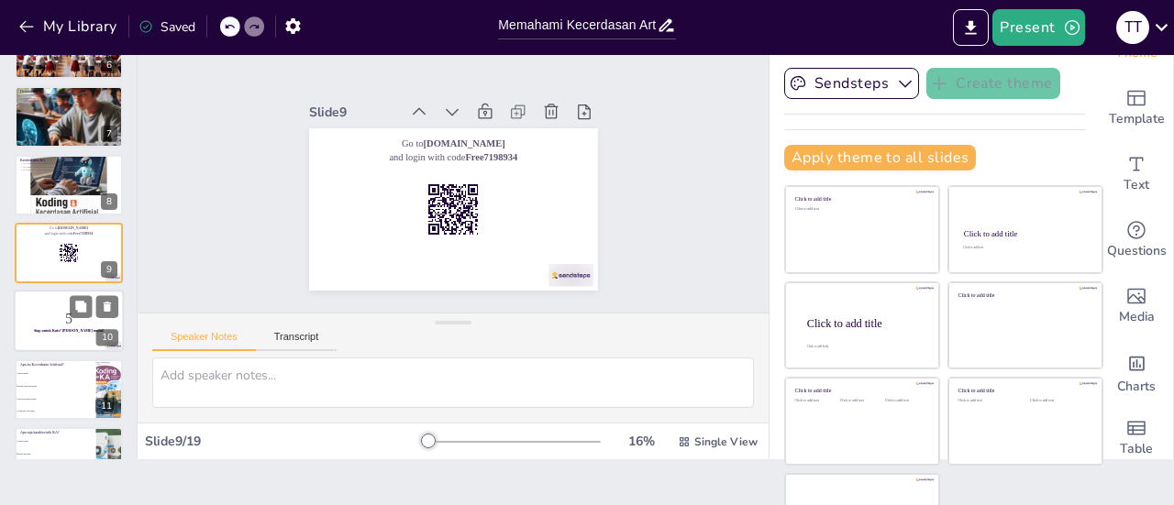
click at [31, 329] on p "Siap untuk Kuis? [PERSON_NAME] mulai!" at bounding box center [68, 332] width 99 height 6
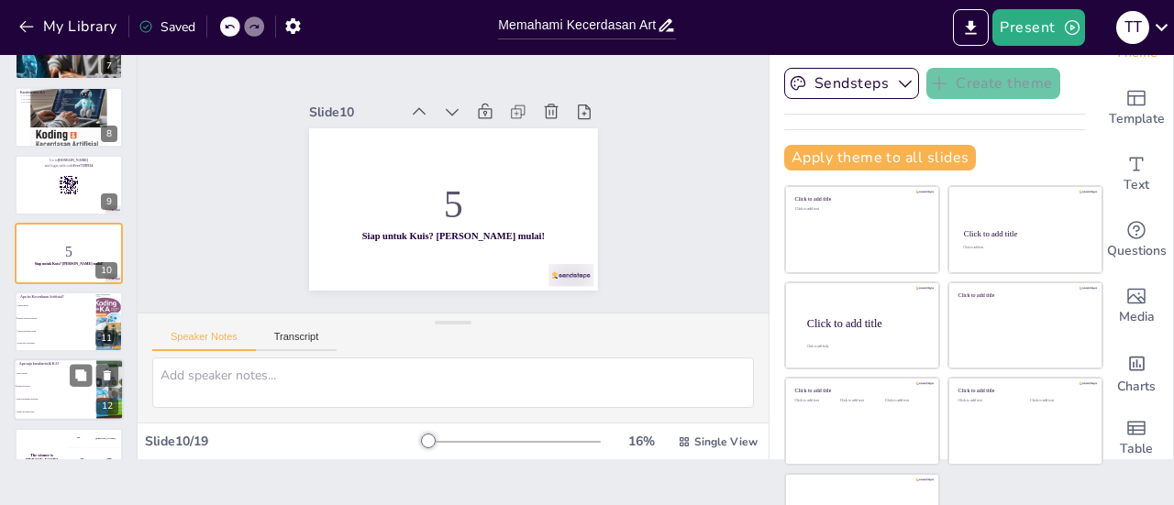
click at [50, 379] on li "Tidak belajar" at bounding box center [55, 373] width 83 height 13
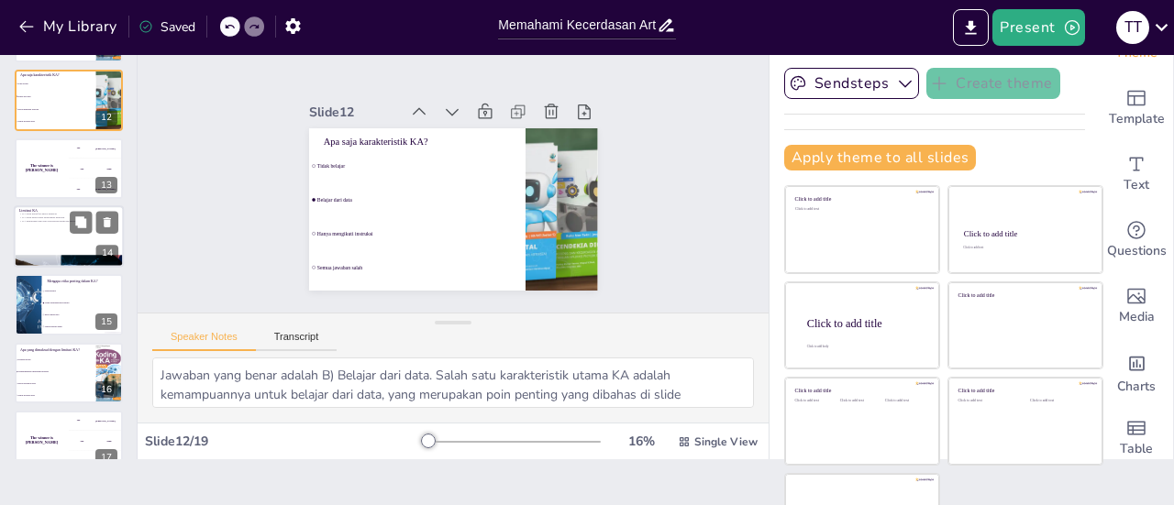
scroll to position [746, 0]
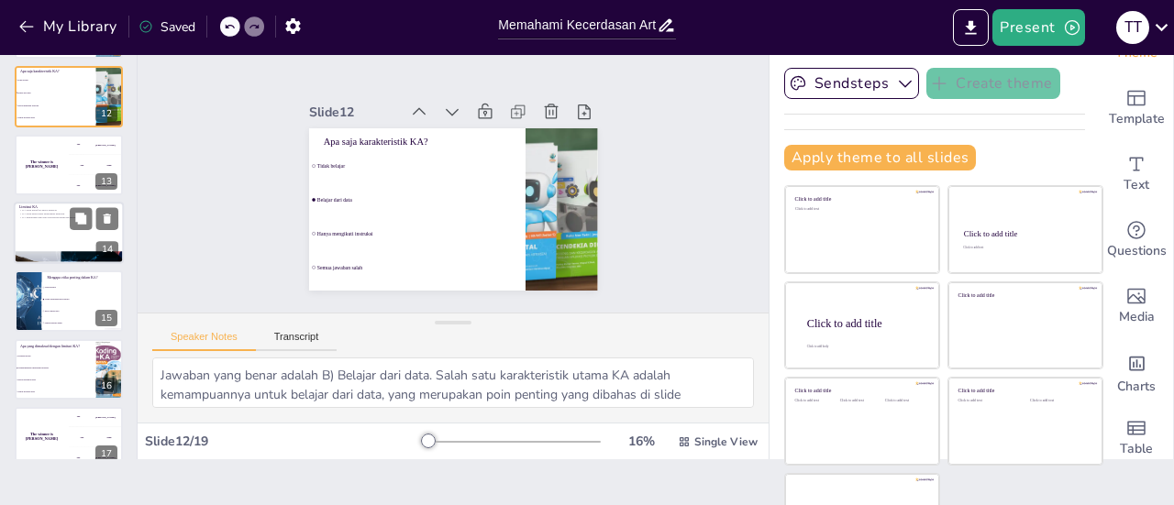
click at [38, 217] on p "KA bergantung pada data berkualitas tinggi dan berpotensi bias." at bounding box center [68, 217] width 99 height 4
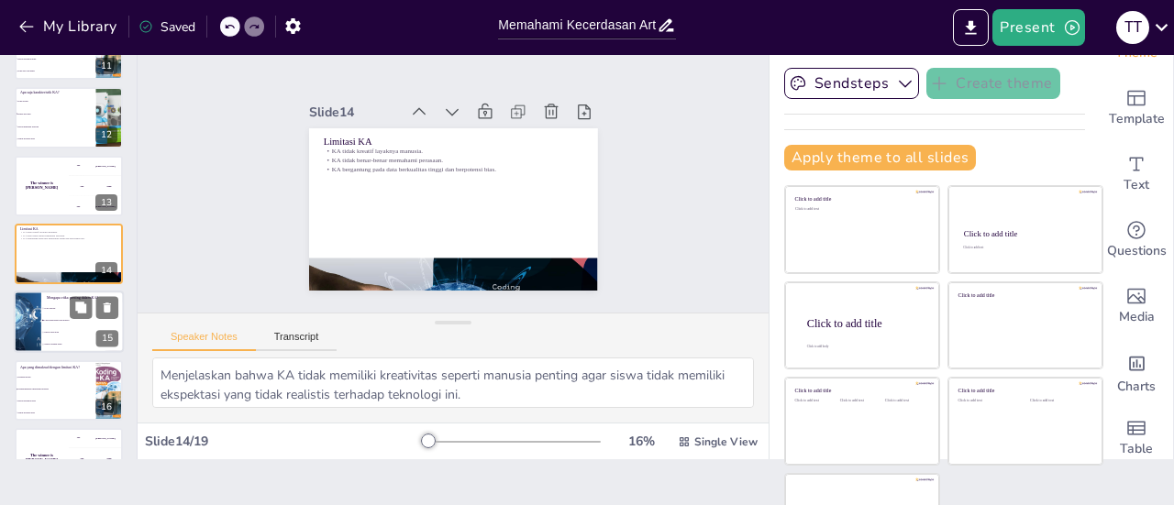
click at [37, 316] on div at bounding box center [28, 323] width 112 height 62
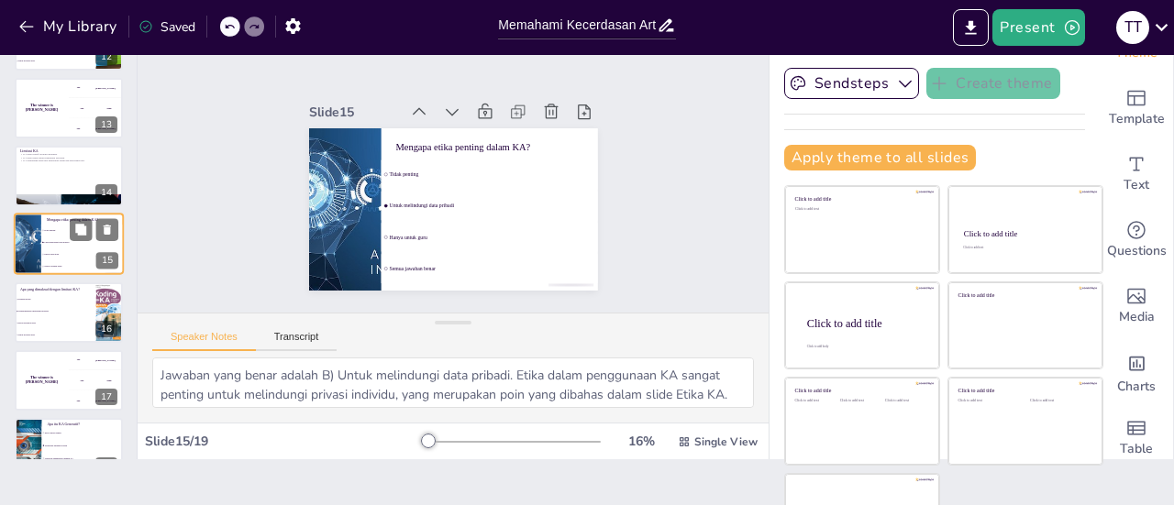
scroll to position [805, 0]
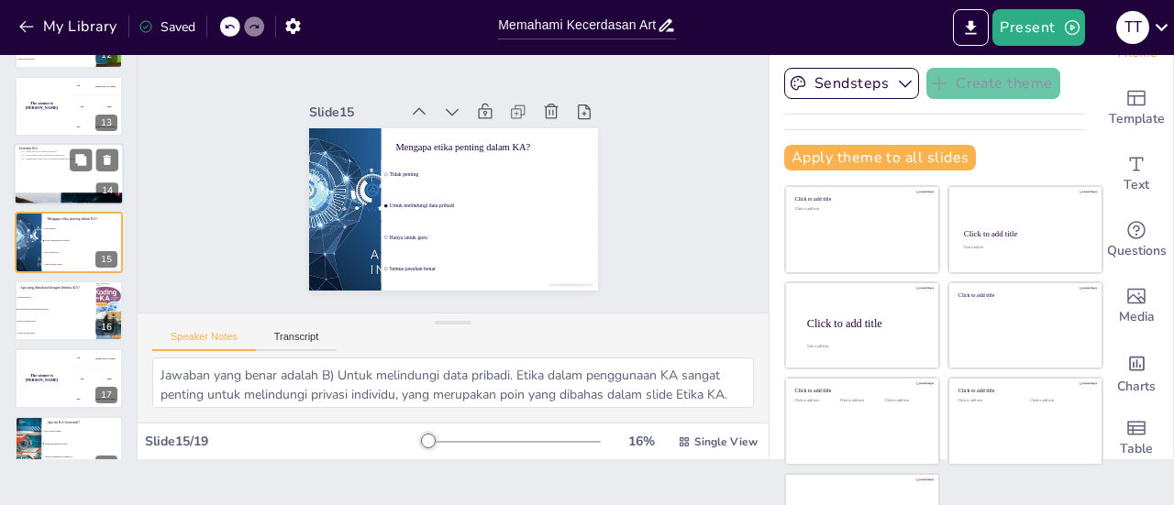
click at [42, 150] on p "KA tidak kreatif layaknya manusia." at bounding box center [68, 152] width 99 height 4
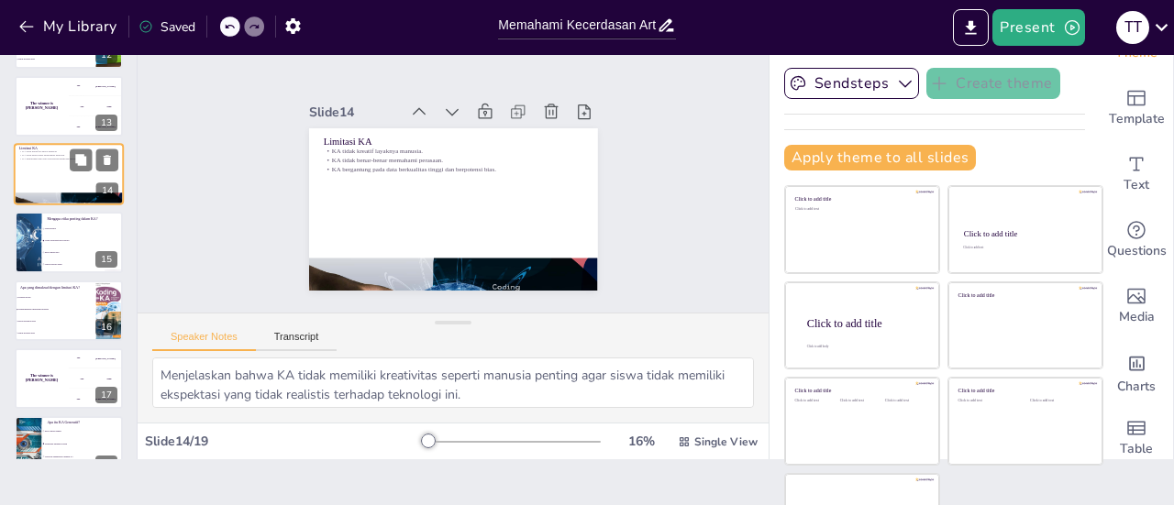
scroll to position [725, 0]
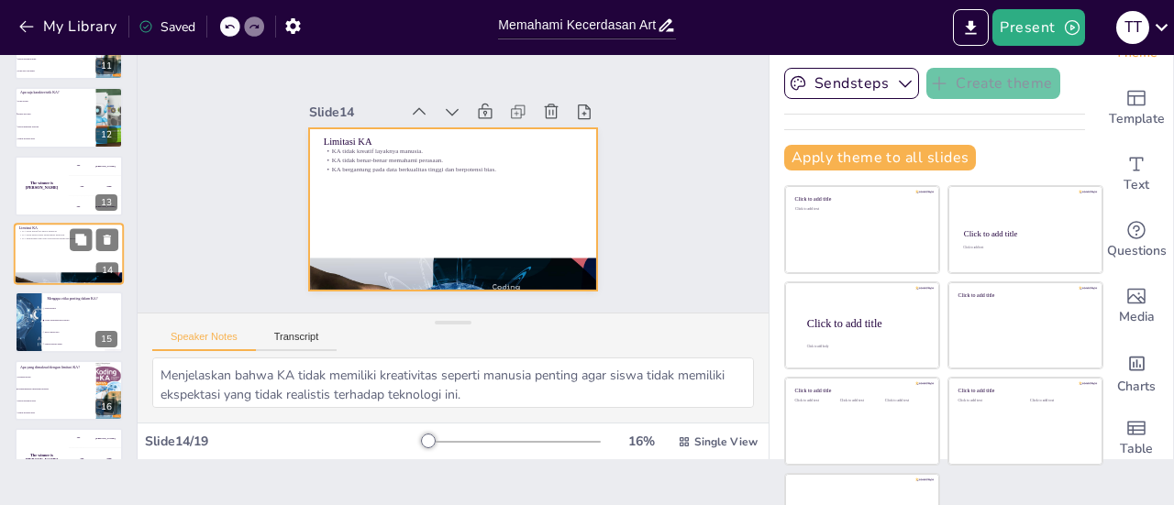
click at [37, 241] on div at bounding box center [69, 254] width 110 height 62
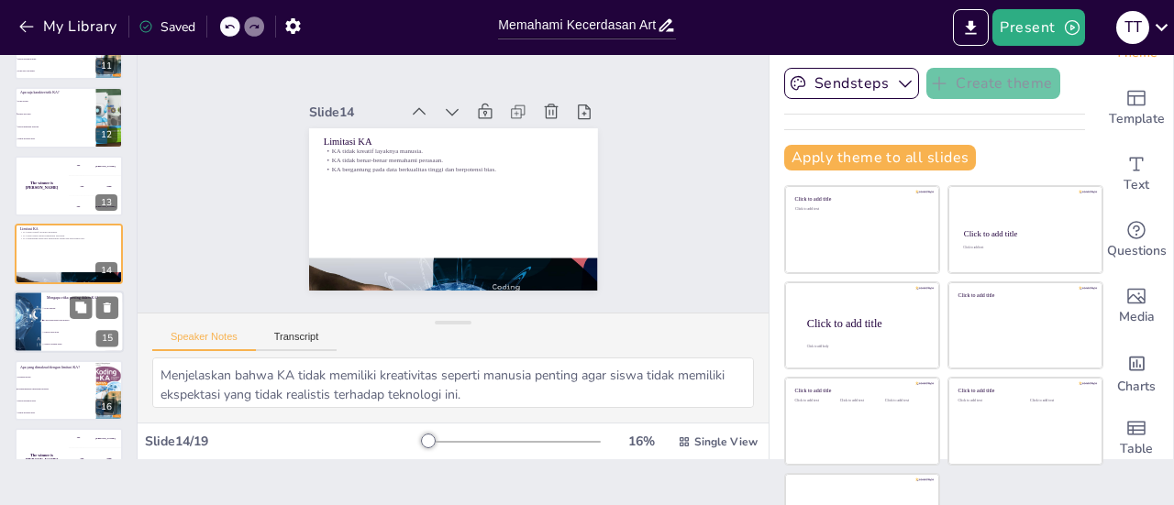
click at [37, 312] on div at bounding box center [28, 323] width 112 height 62
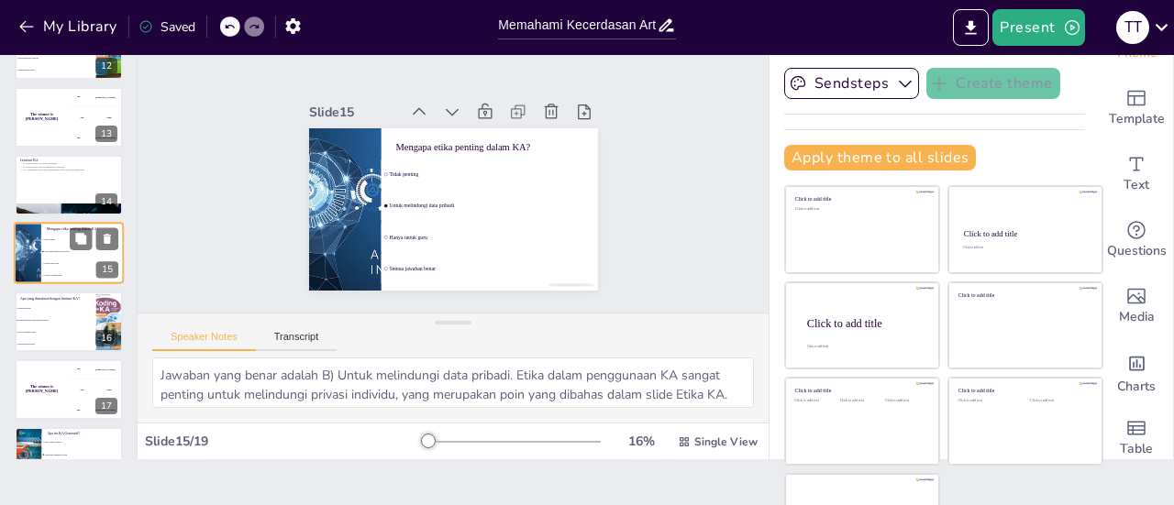
click at [37, 312] on li "Kekuatan penuh" at bounding box center [56, 308] width 82 height 11
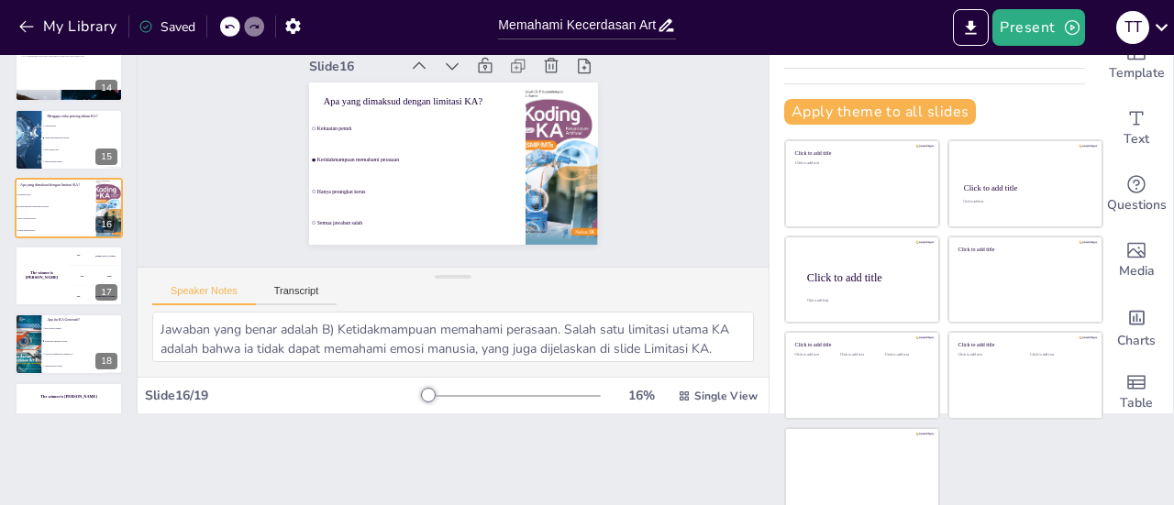
scroll to position [92, 0]
click at [46, 274] on h4 "The winner is [PERSON_NAME]" at bounding box center [41, 275] width 55 height 9
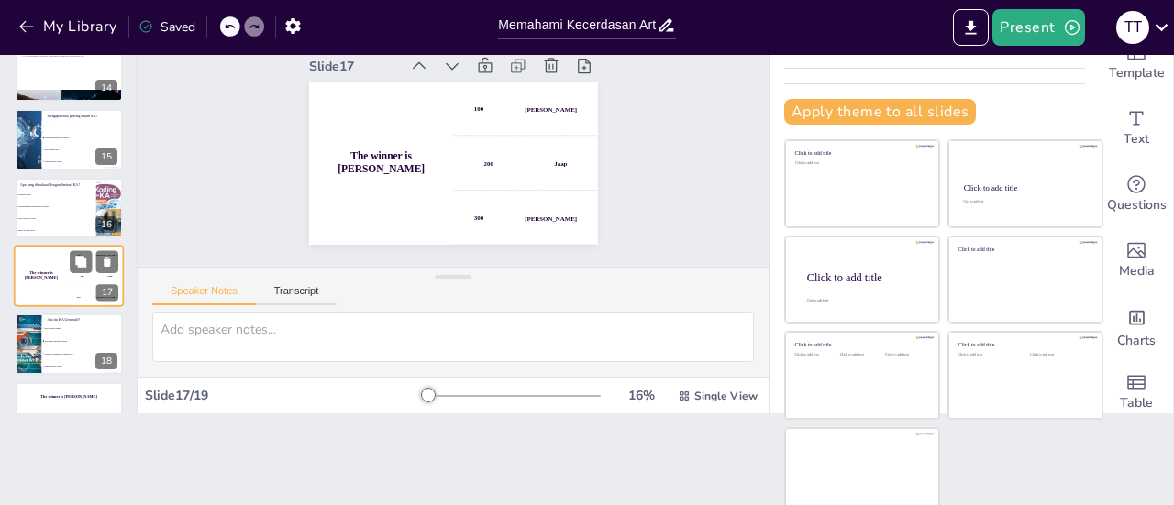
scroll to position [906, 0]
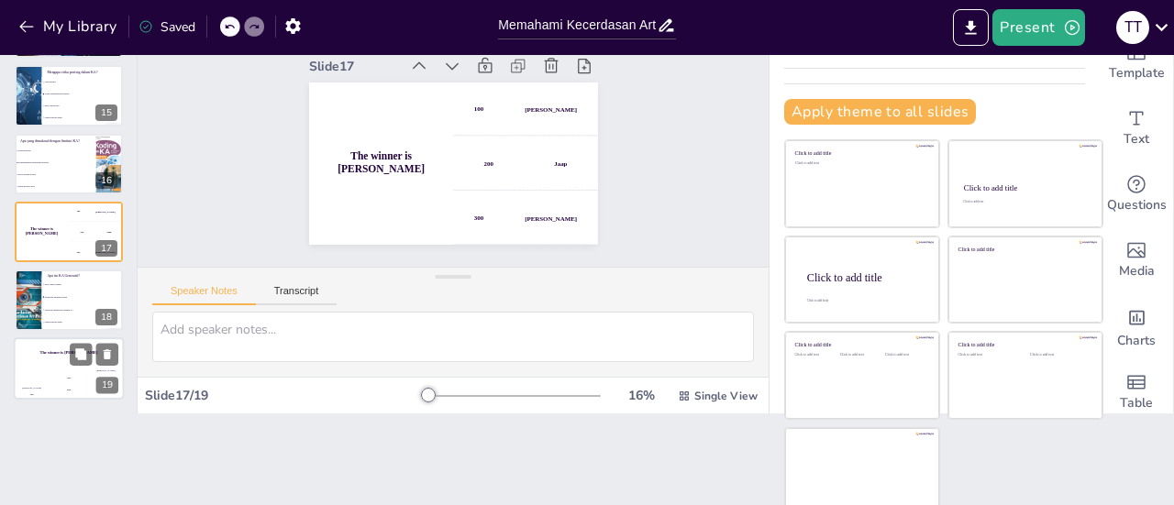
click at [55, 379] on div "200" at bounding box center [68, 389] width 37 height 20
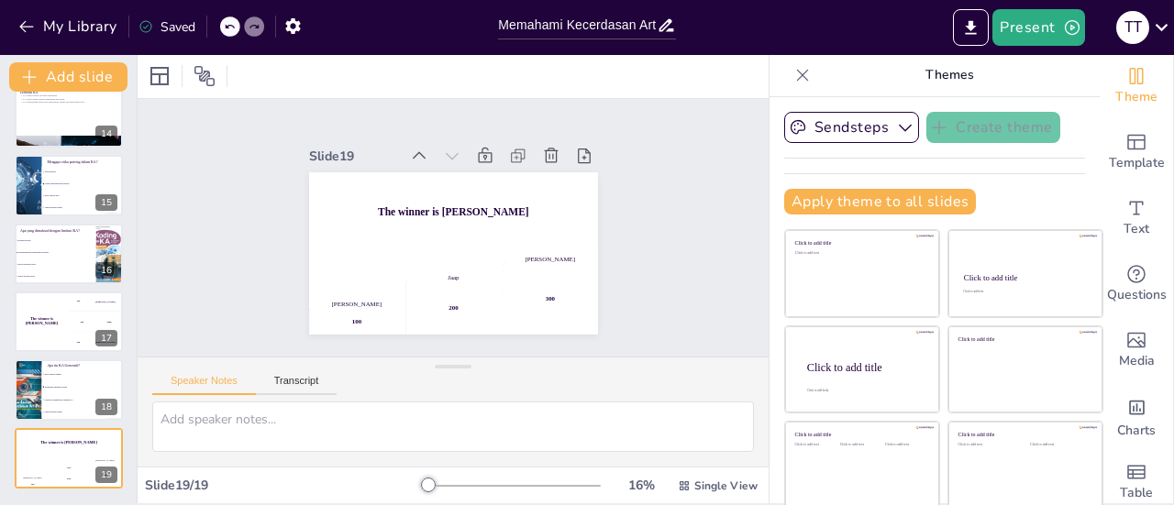
scroll to position [1, 0]
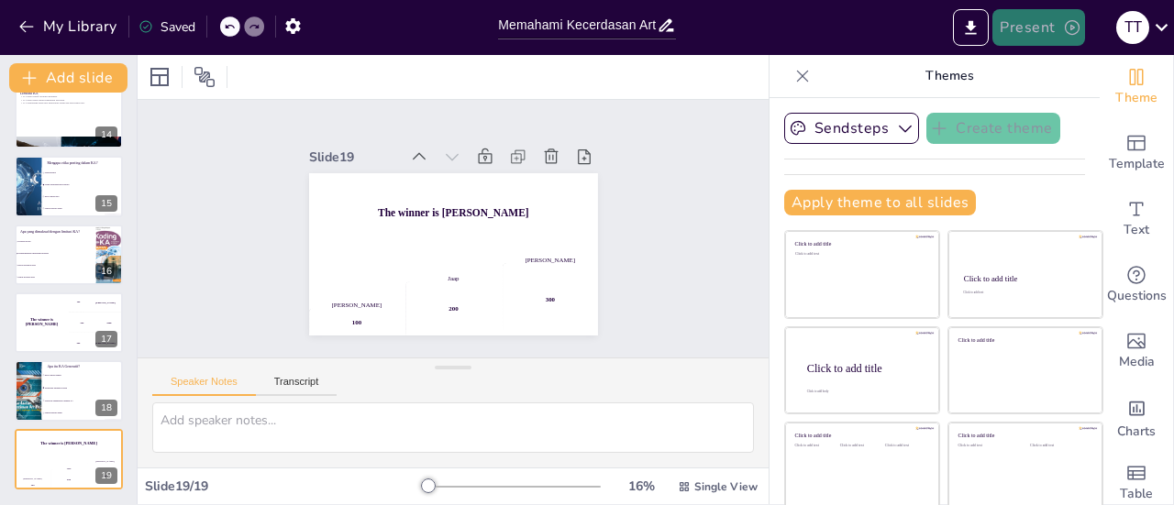
click at [1015, 22] on button "Present" at bounding box center [1038, 27] width 92 height 37
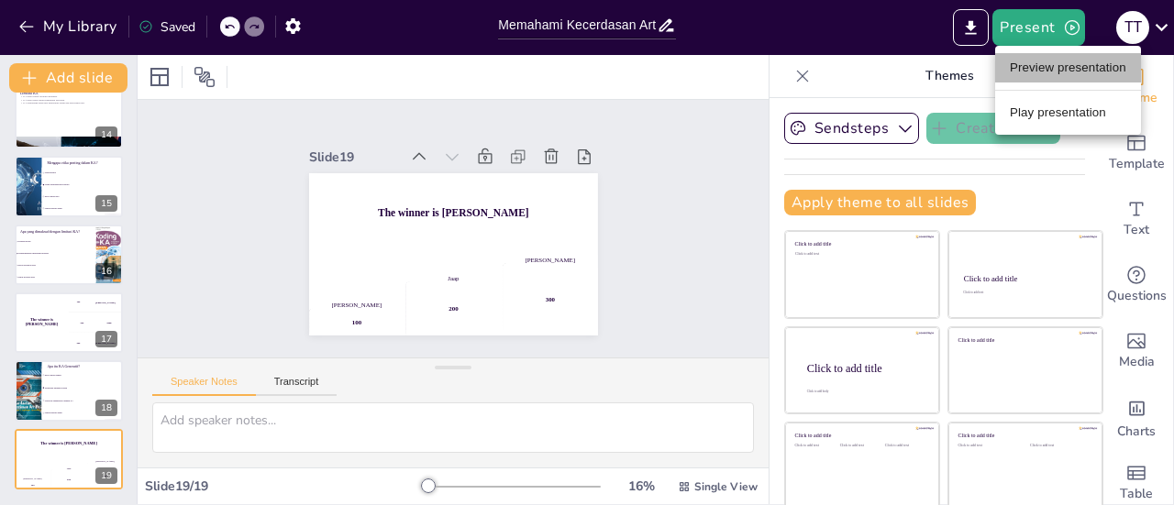
click at [1034, 63] on li "Preview presentation" at bounding box center [1068, 67] width 146 height 29
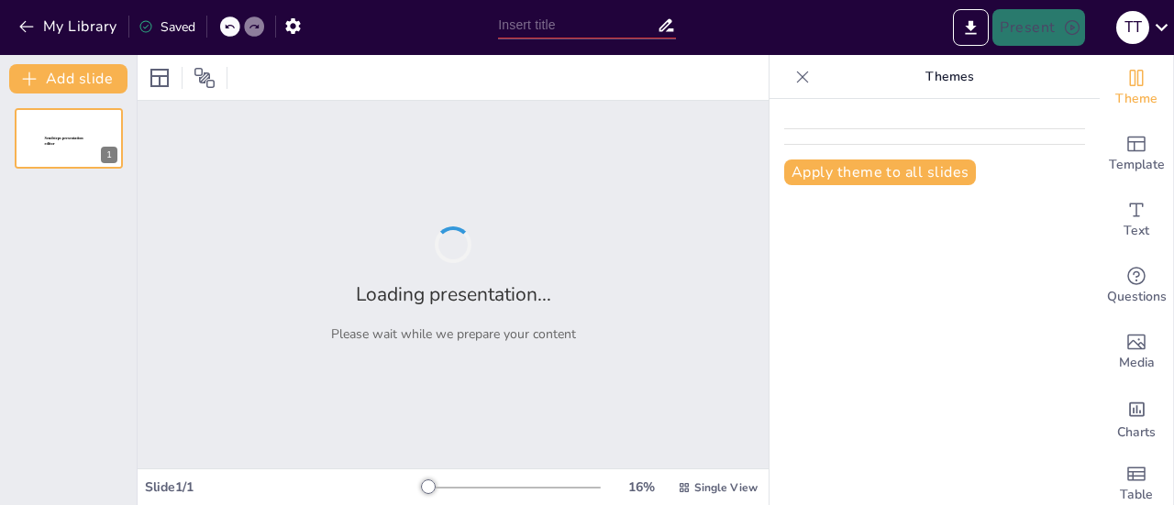
type input "Memahami Kecerdasan Artifisial: Konsep dan Etika untuk Siswa SD"
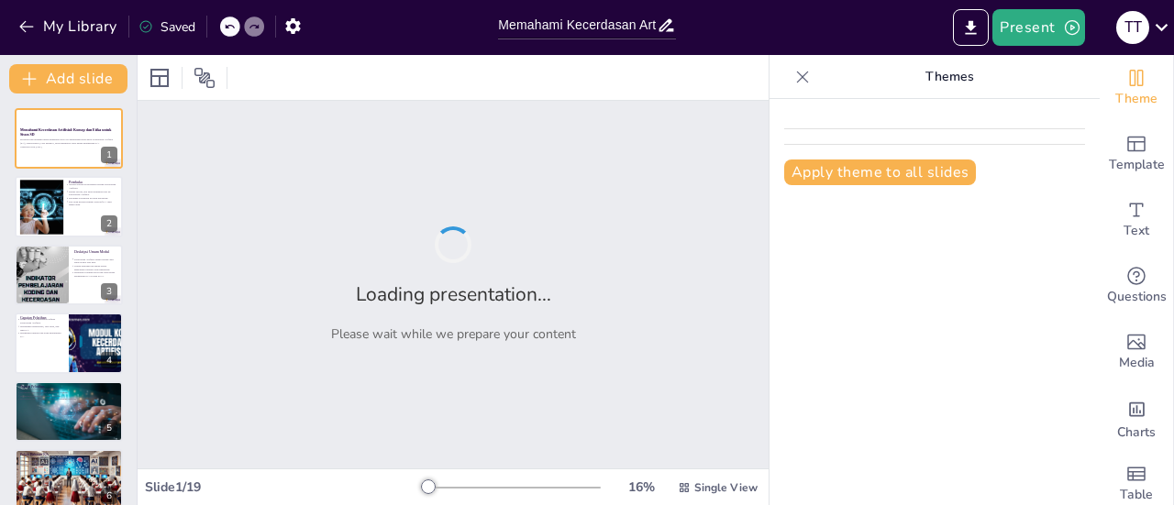
checkbox input "true"
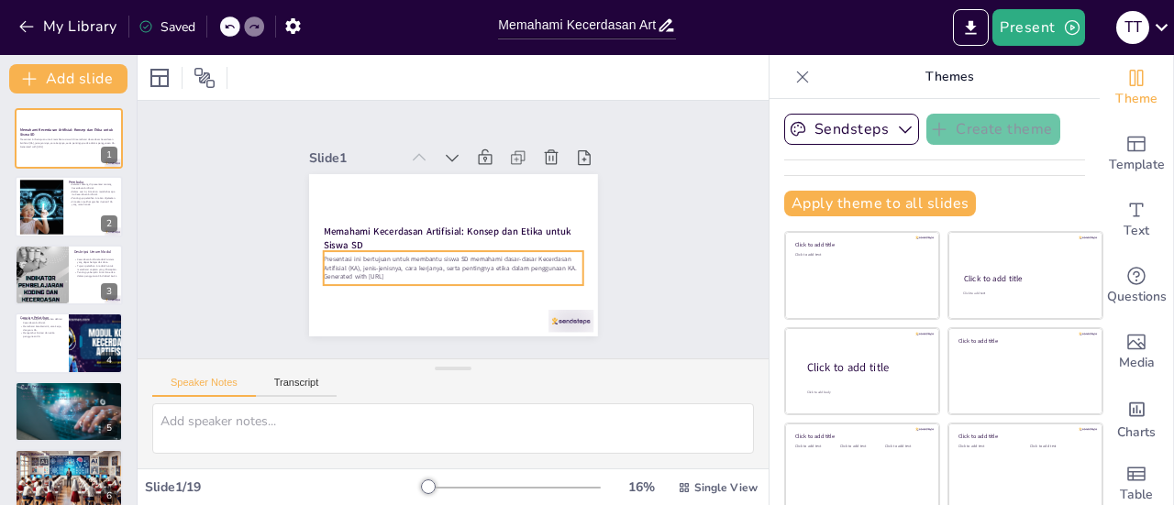
checkbox input "true"
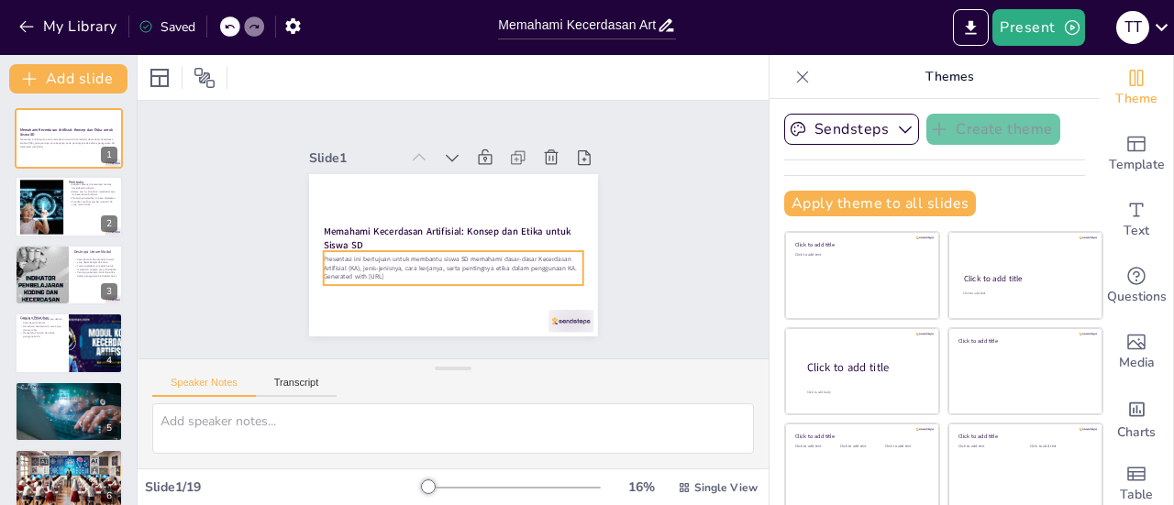
checkbox input "true"
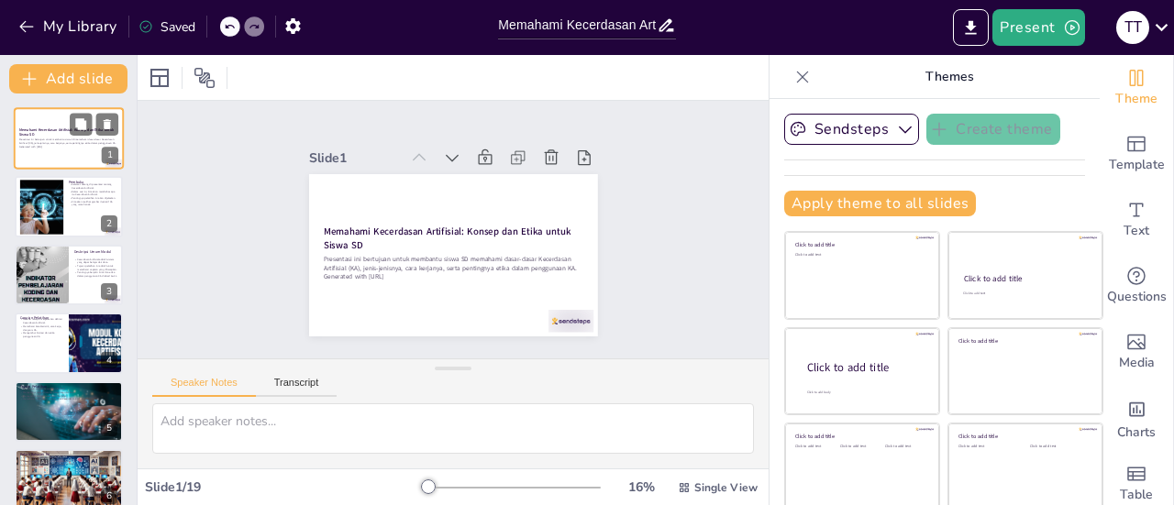
checkbox input "true"
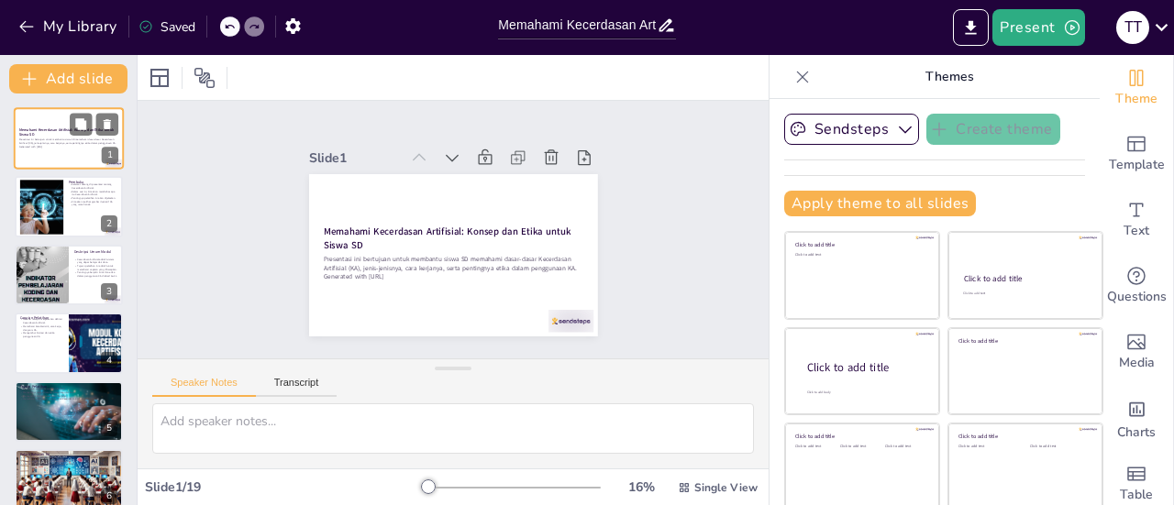
checkbox input "true"
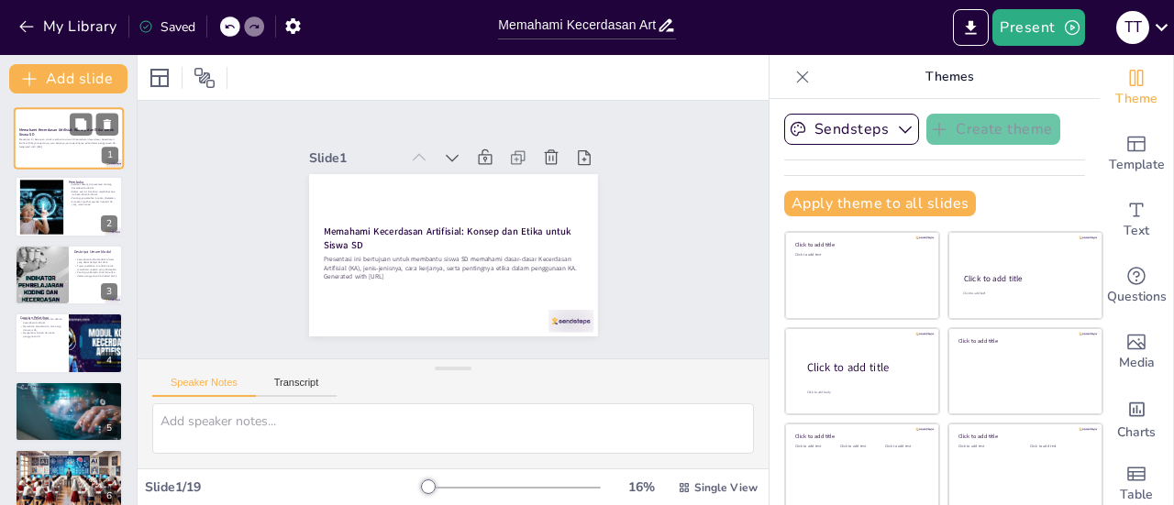
checkbox input "true"
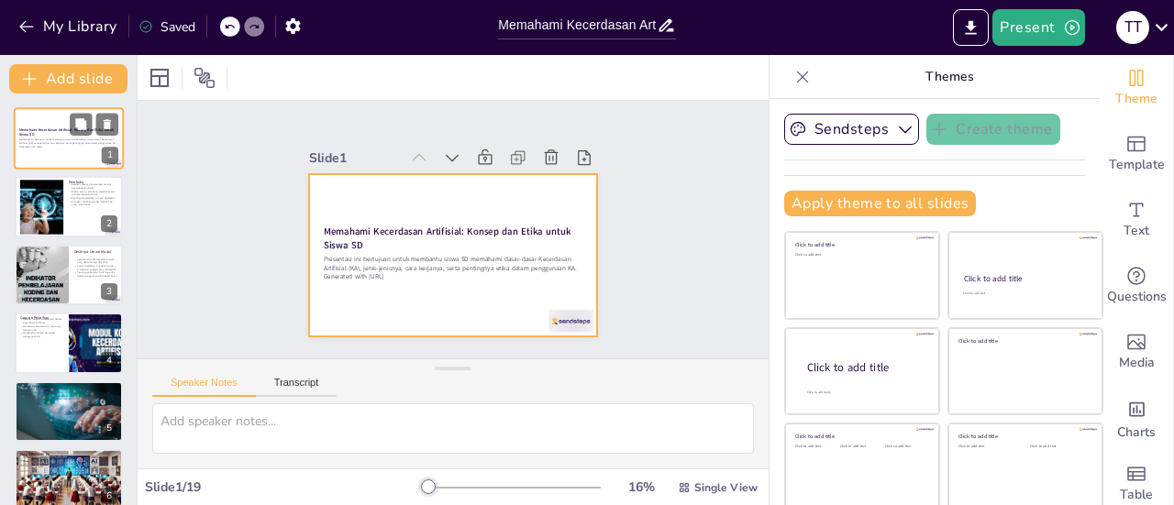
checkbox input "true"
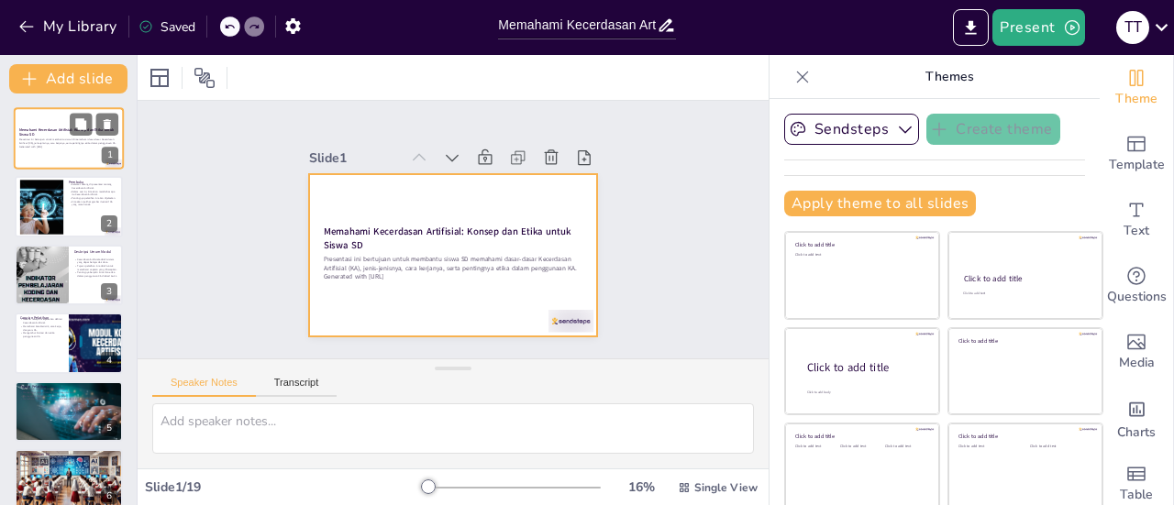
checkbox input "true"
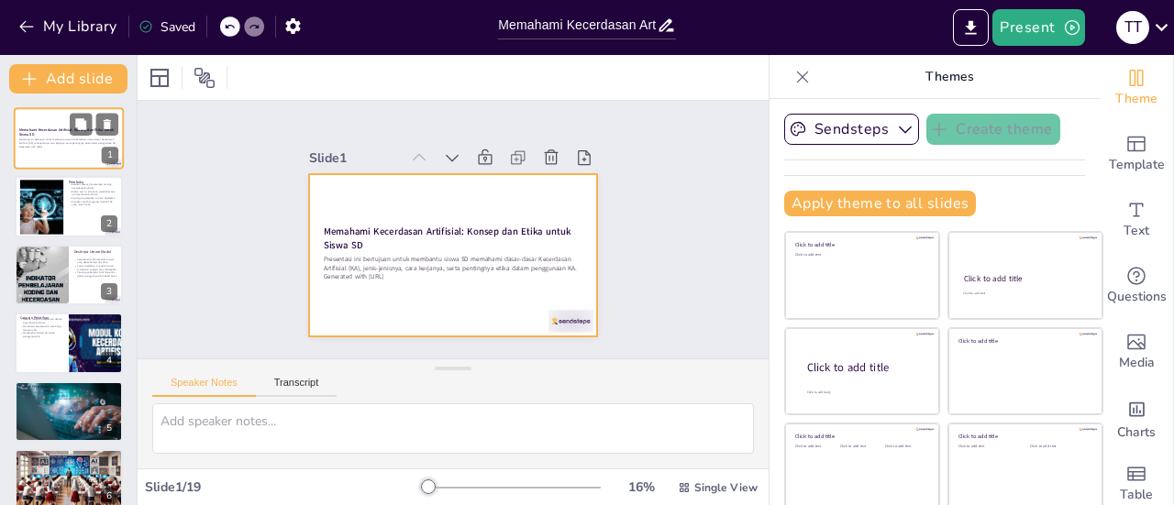
checkbox input "true"
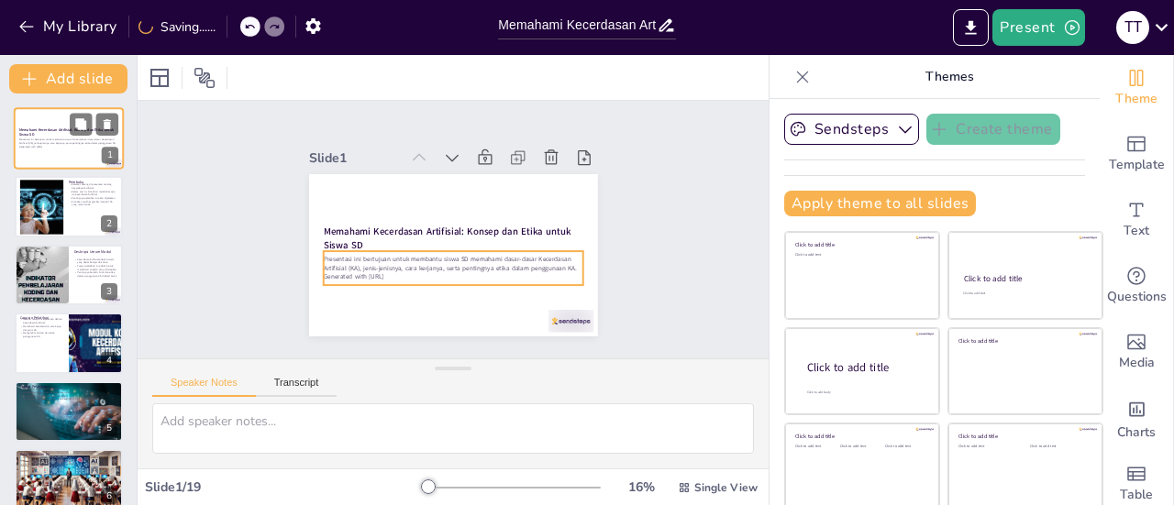
click at [61, 139] on p "Presentasi ini bertujuan untuk membantu siswa SD memahami dasar-dasar Kecerdasa…" at bounding box center [68, 141] width 99 height 6
checkbox input "true"
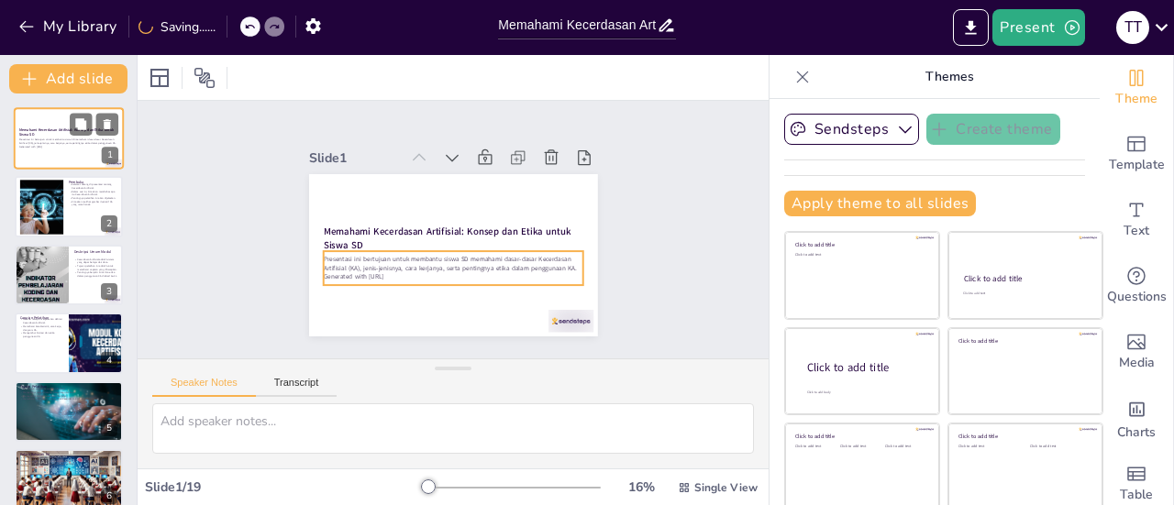
checkbox input "true"
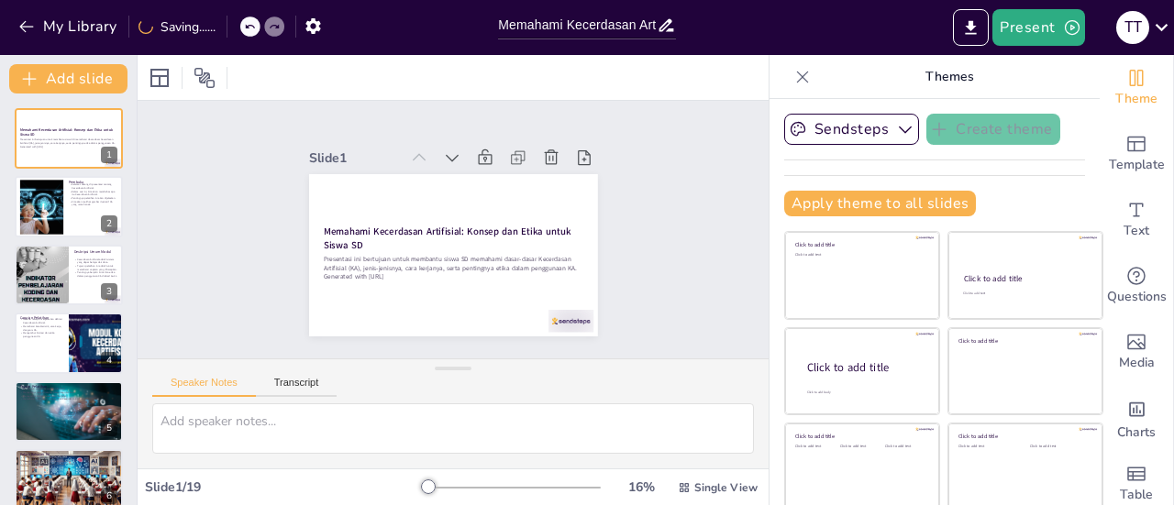
checkbox input "true"
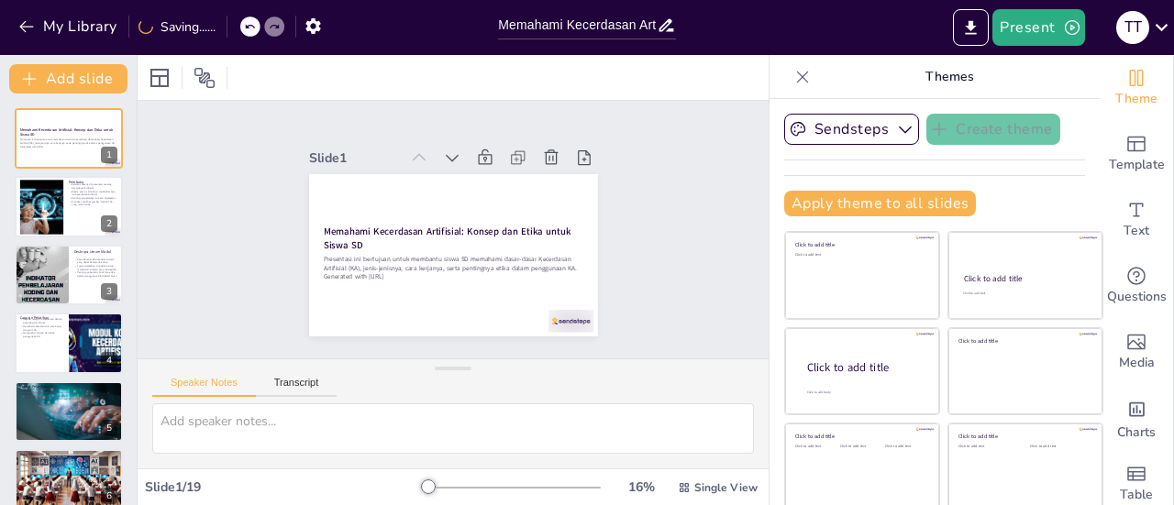
checkbox input "true"
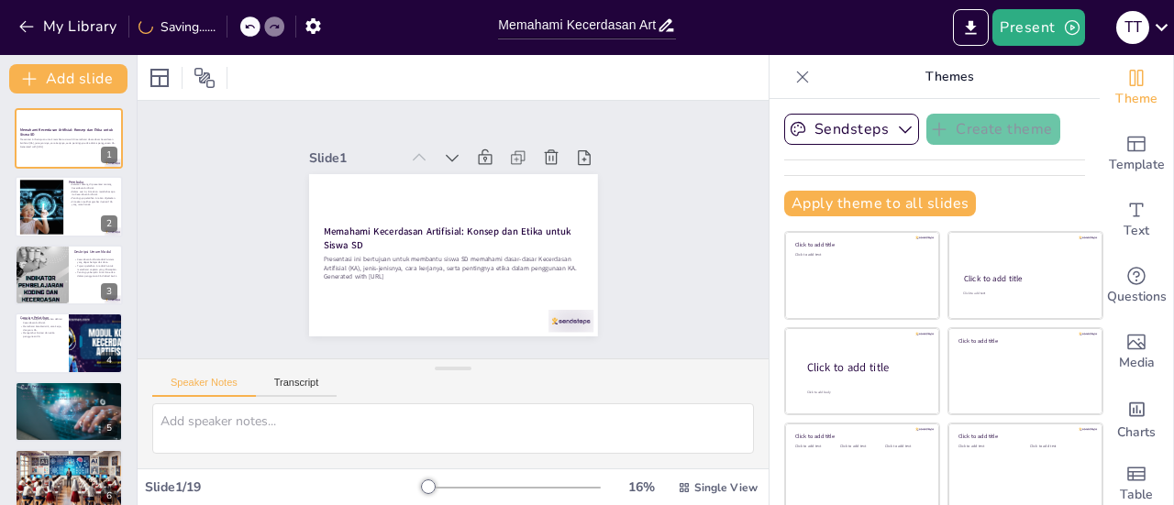
checkbox input "true"
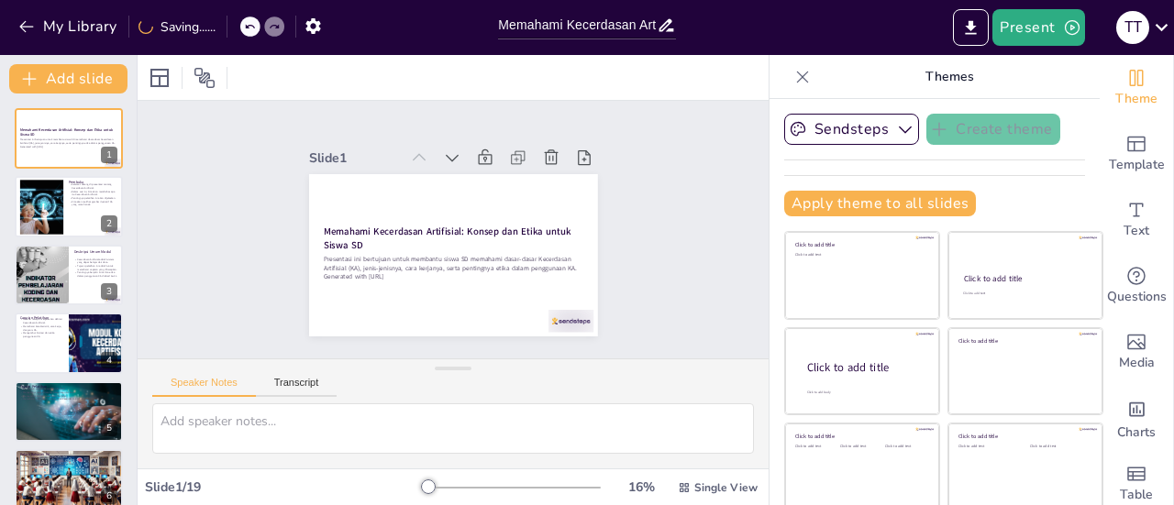
checkbox input "true"
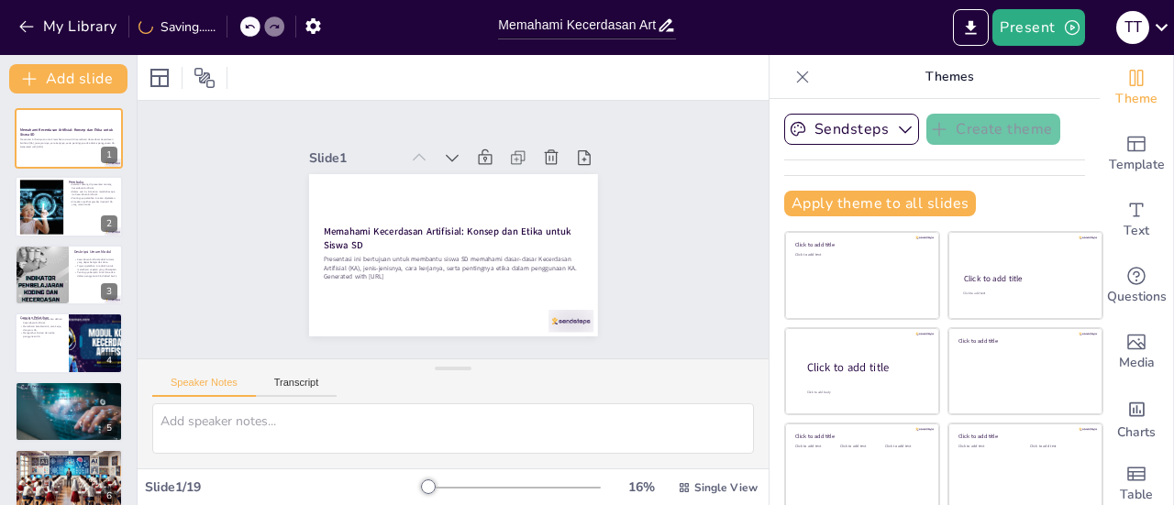
checkbox input "true"
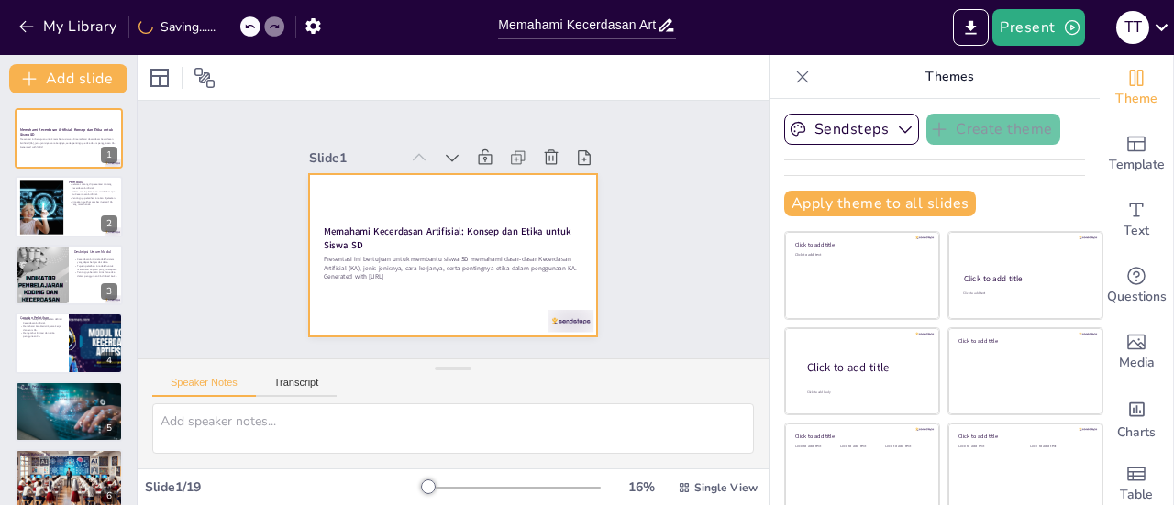
checkbox input "true"
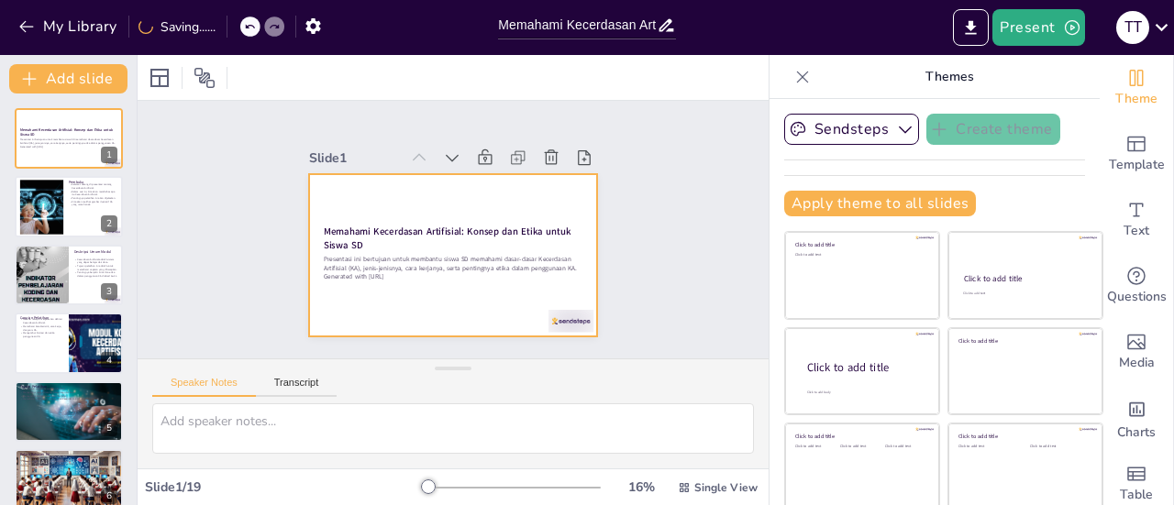
checkbox input "true"
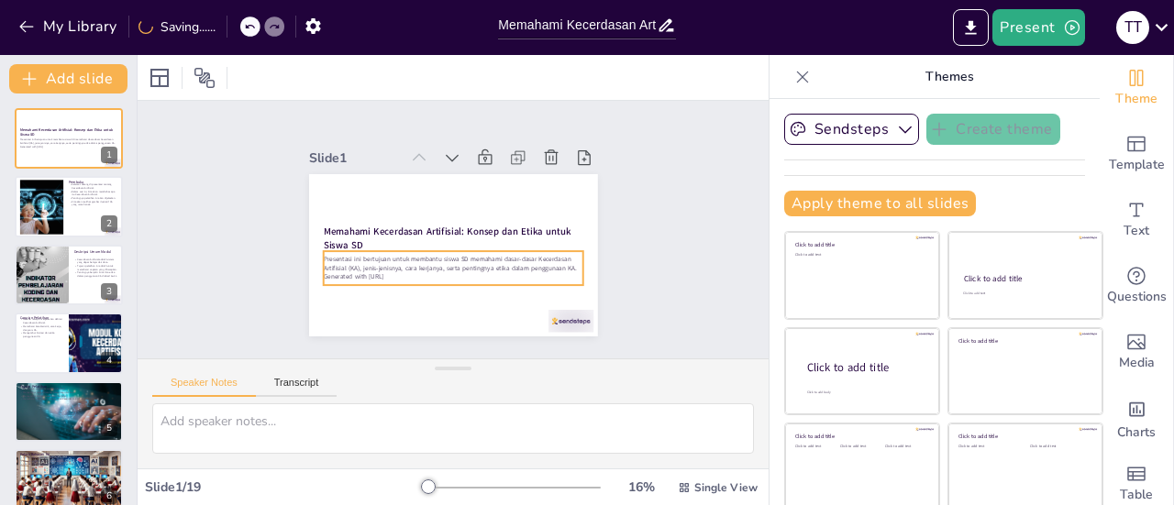
checkbox input "true"
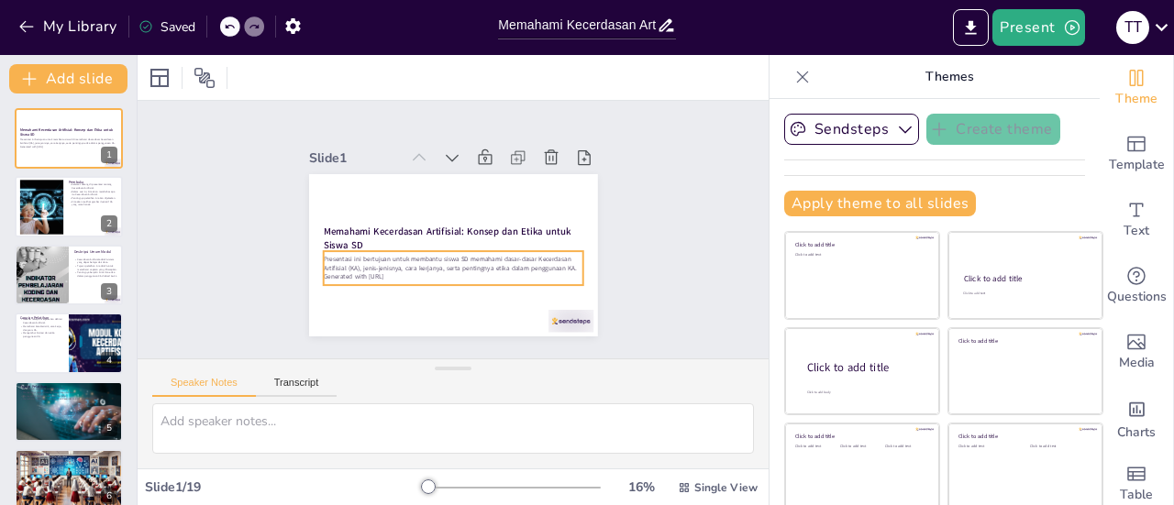
checkbox input "true"
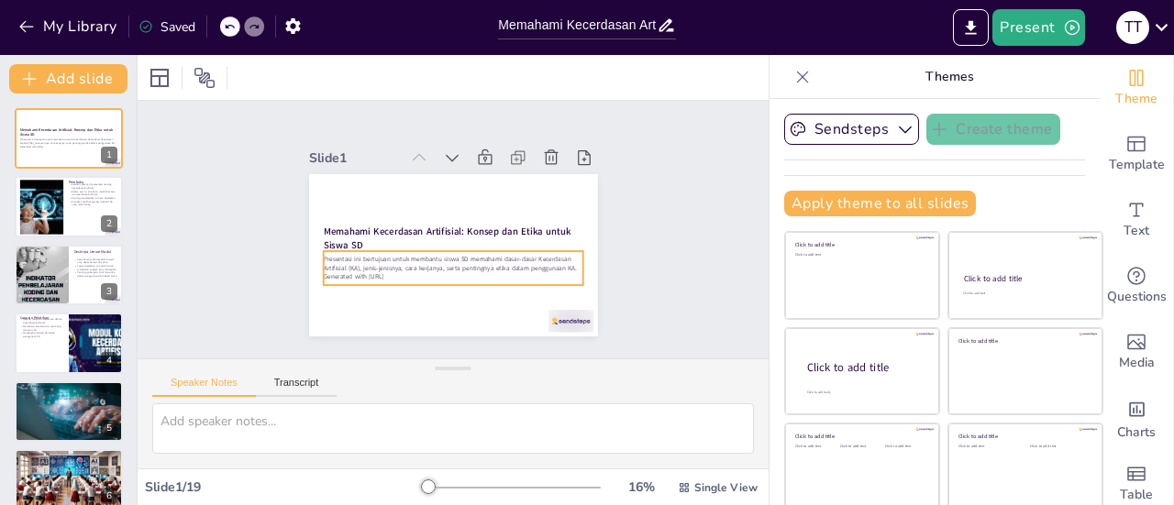
checkbox input "true"
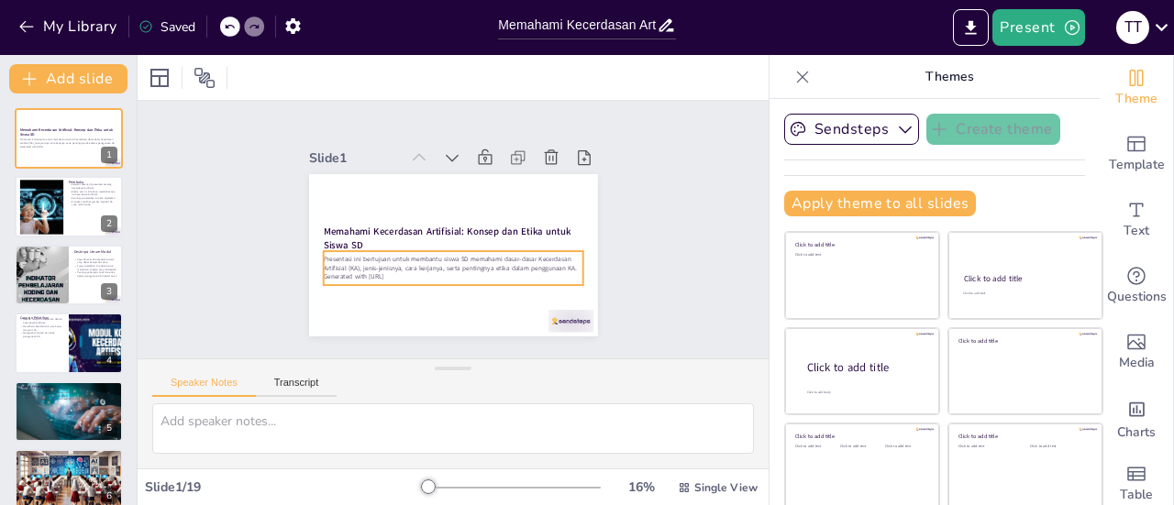
checkbox input "true"
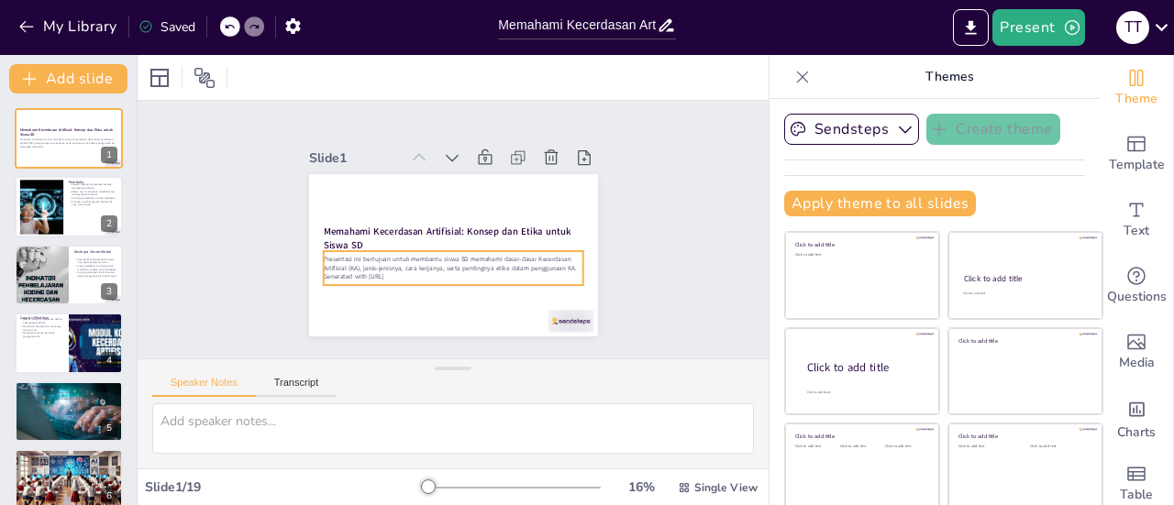
checkbox input "true"
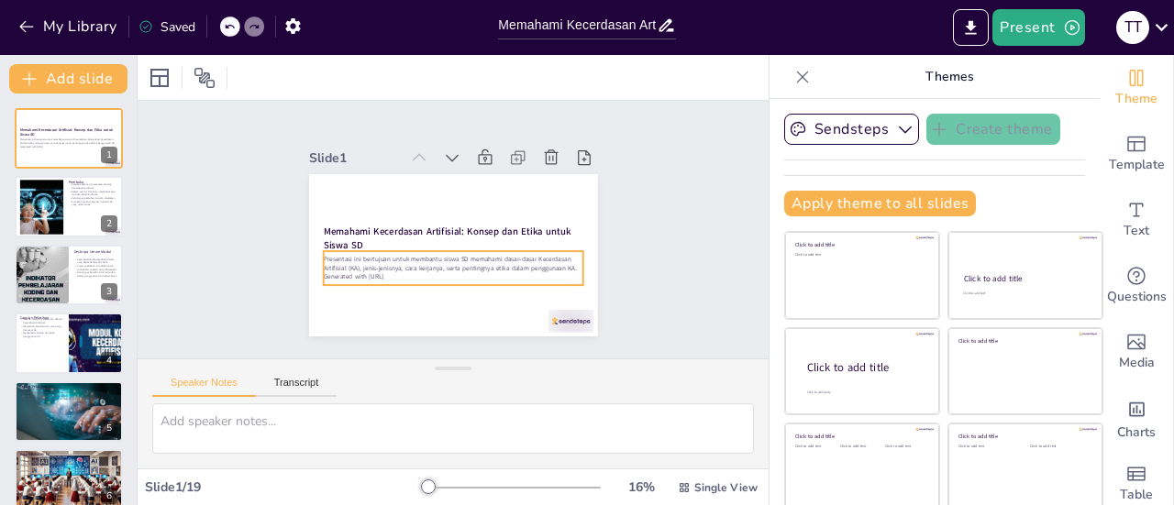
checkbox input "true"
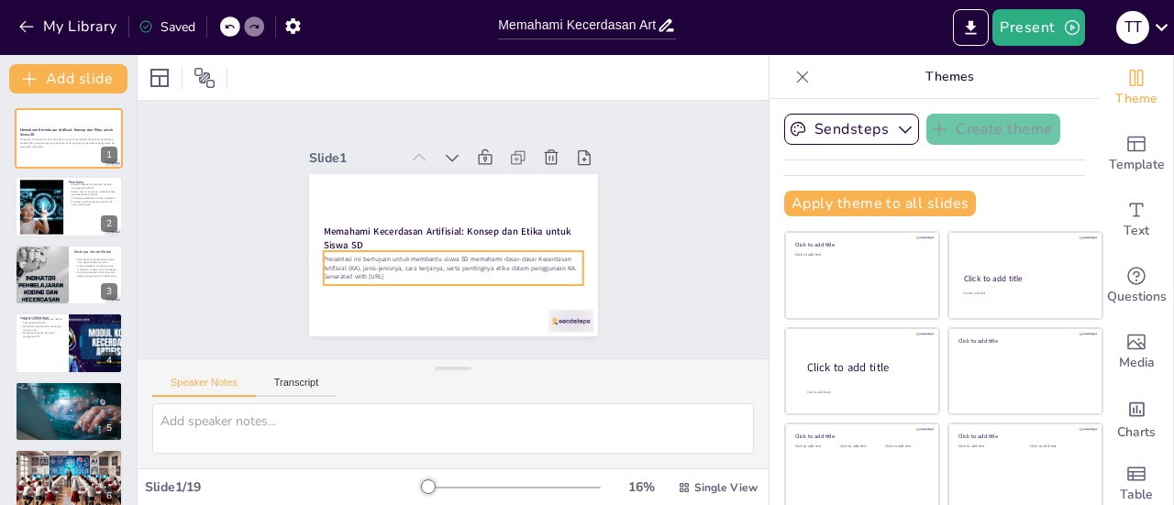
checkbox input "true"
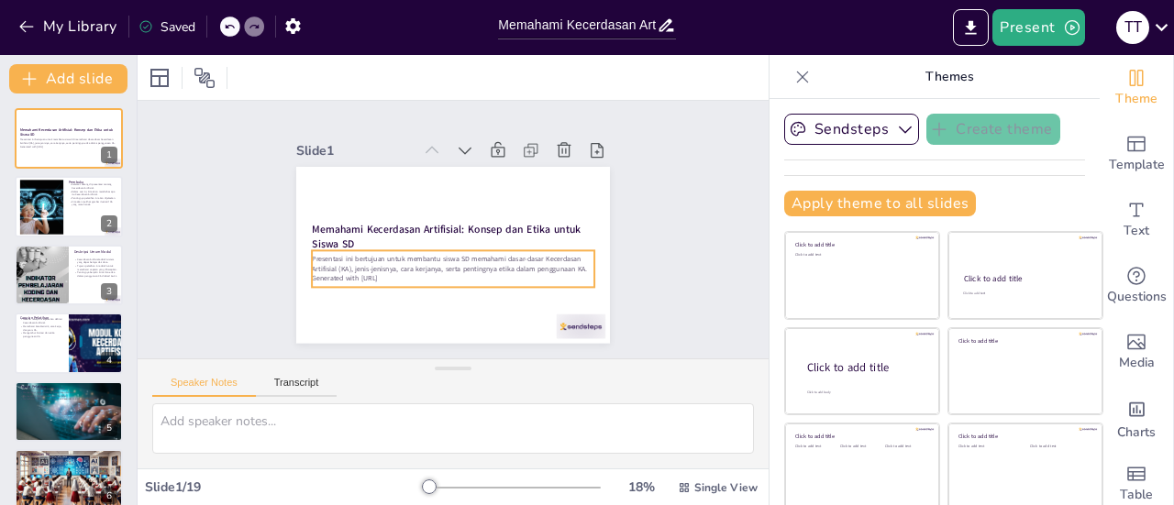
checkbox input "true"
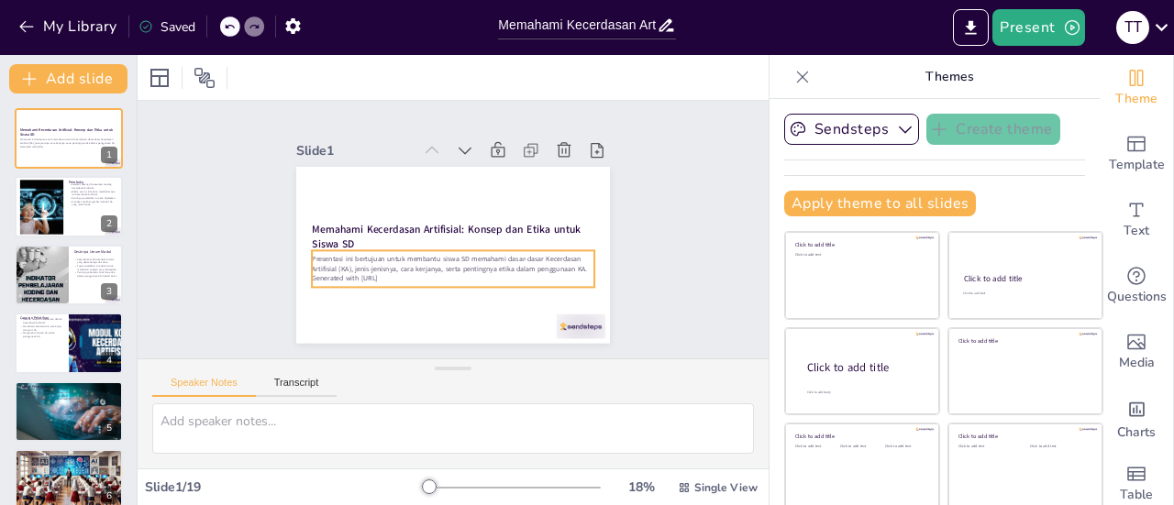
checkbox input "true"
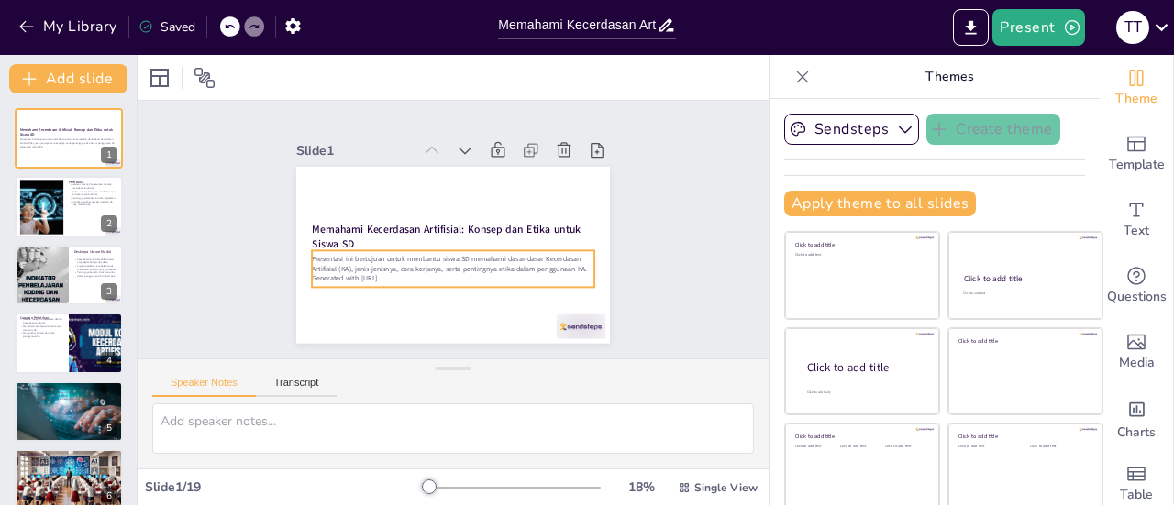
checkbox input "true"
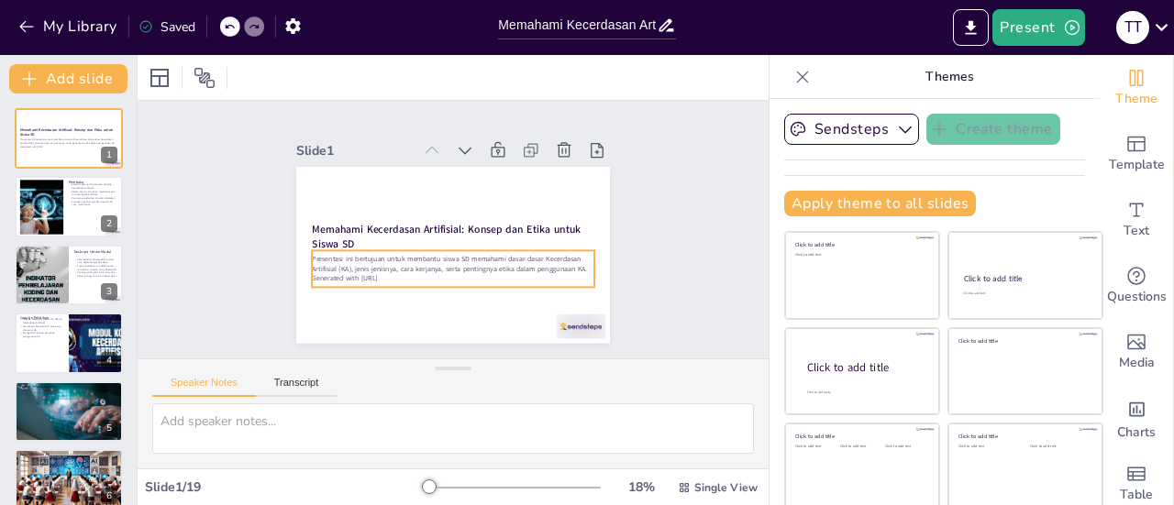
checkbox input "true"
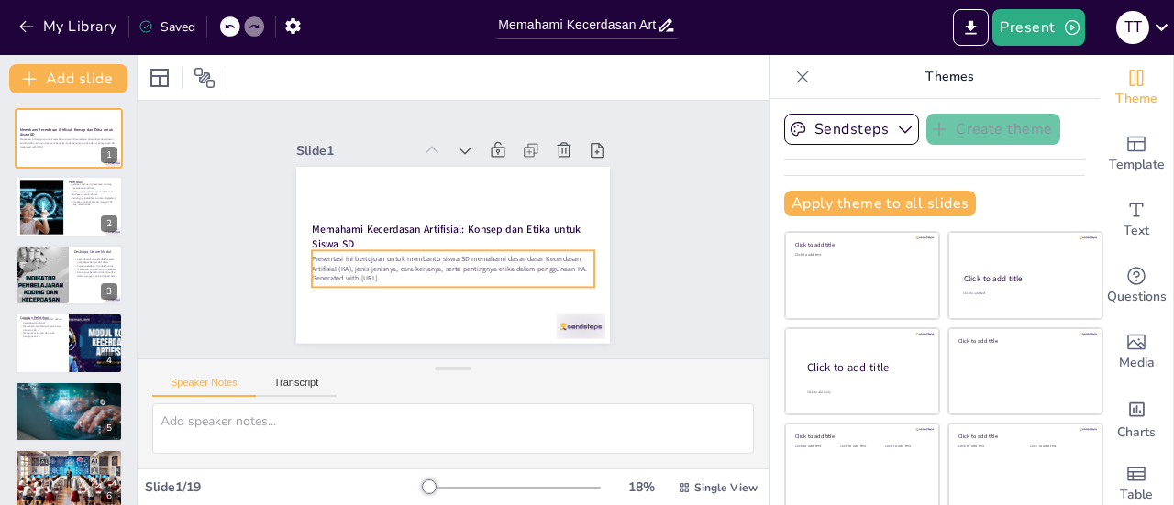
checkbox input "true"
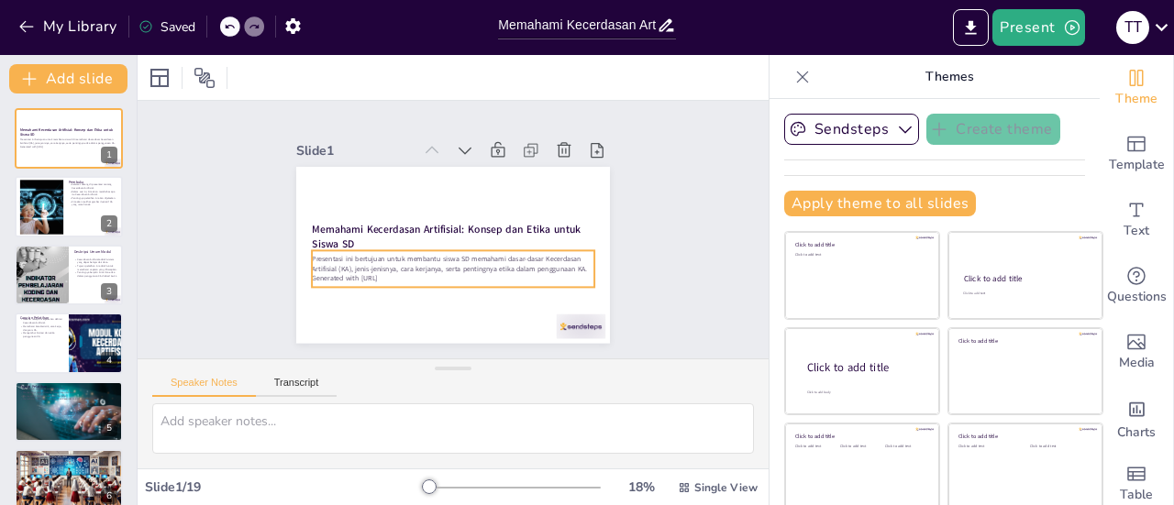
checkbox input "true"
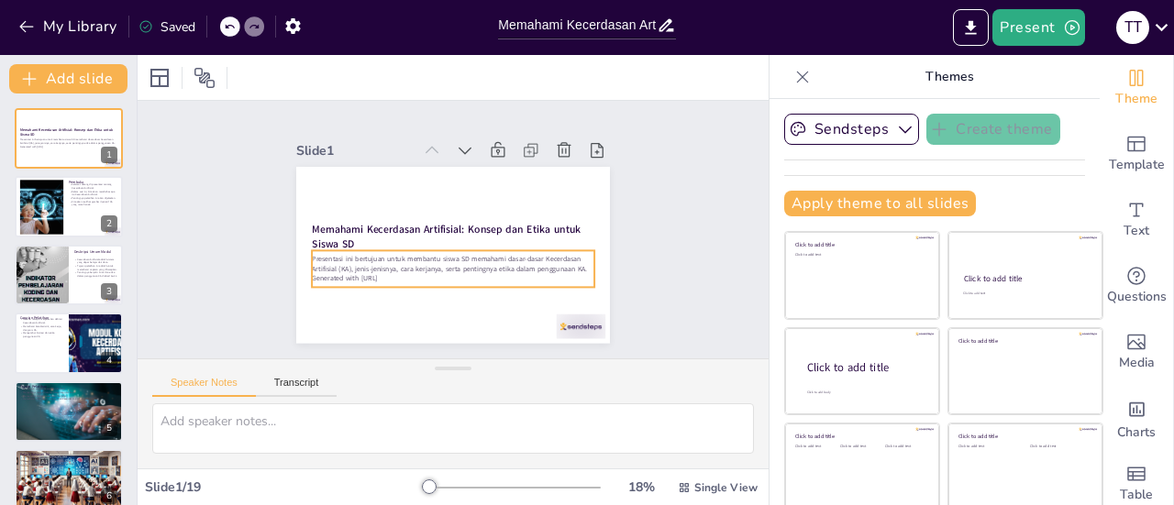
checkbox input "true"
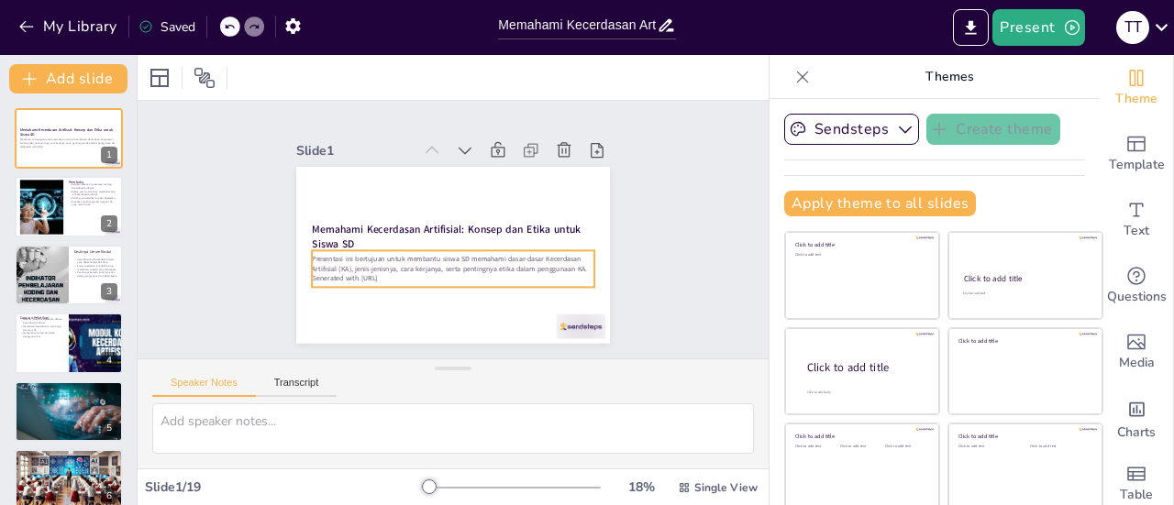
checkbox input "true"
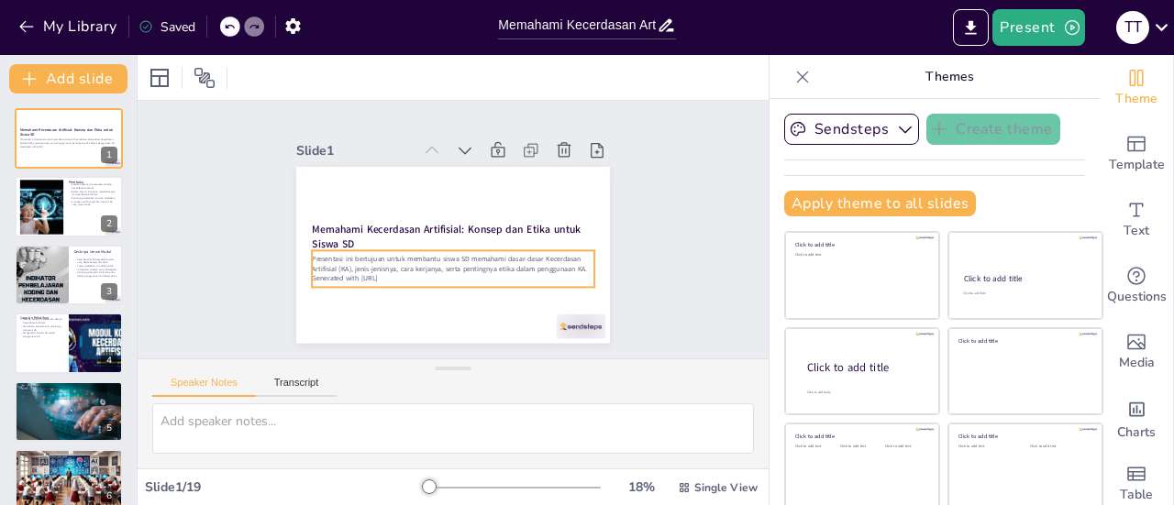
checkbox input "true"
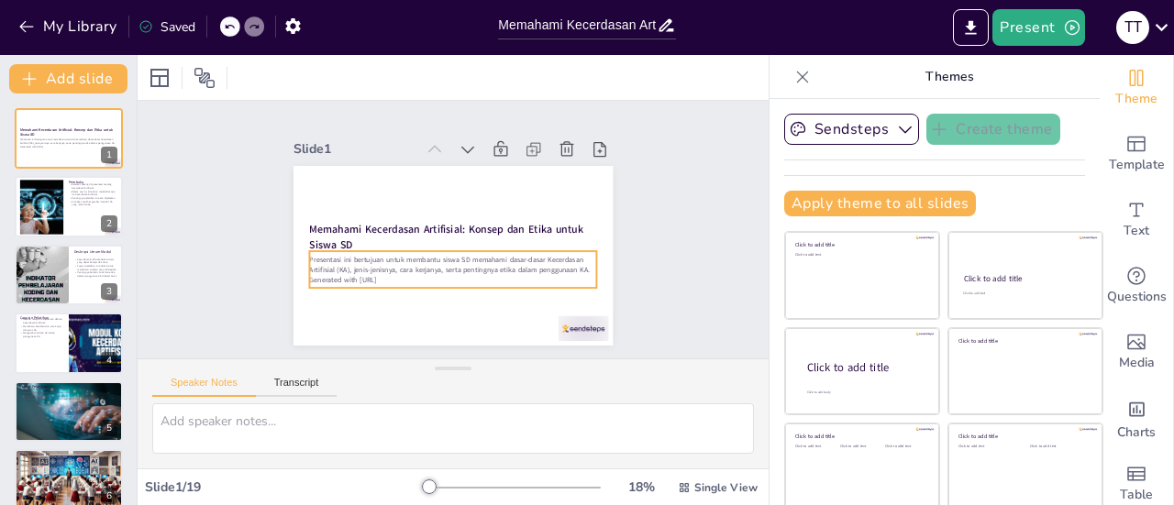
checkbox input "true"
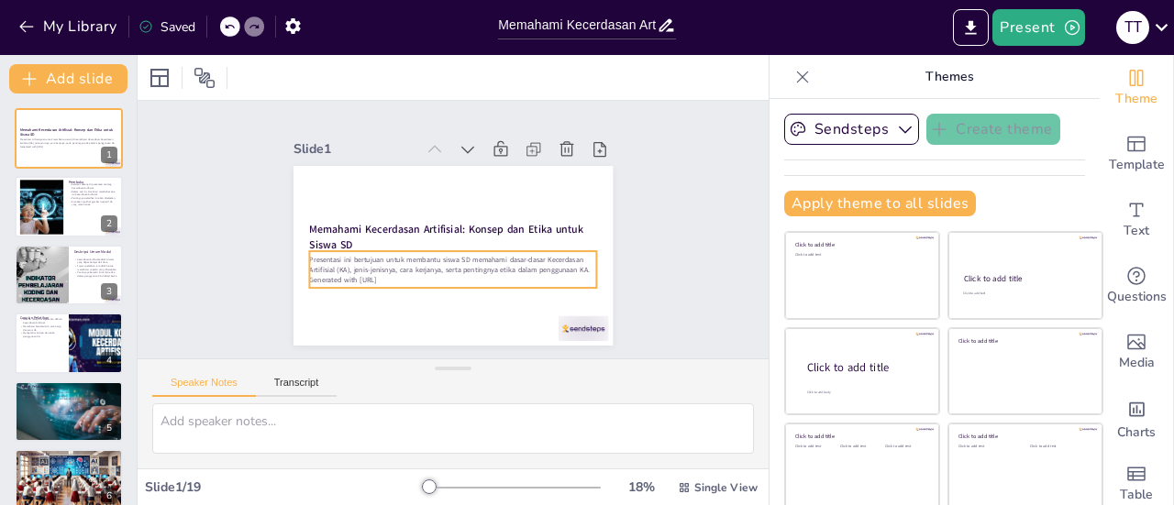
checkbox input "true"
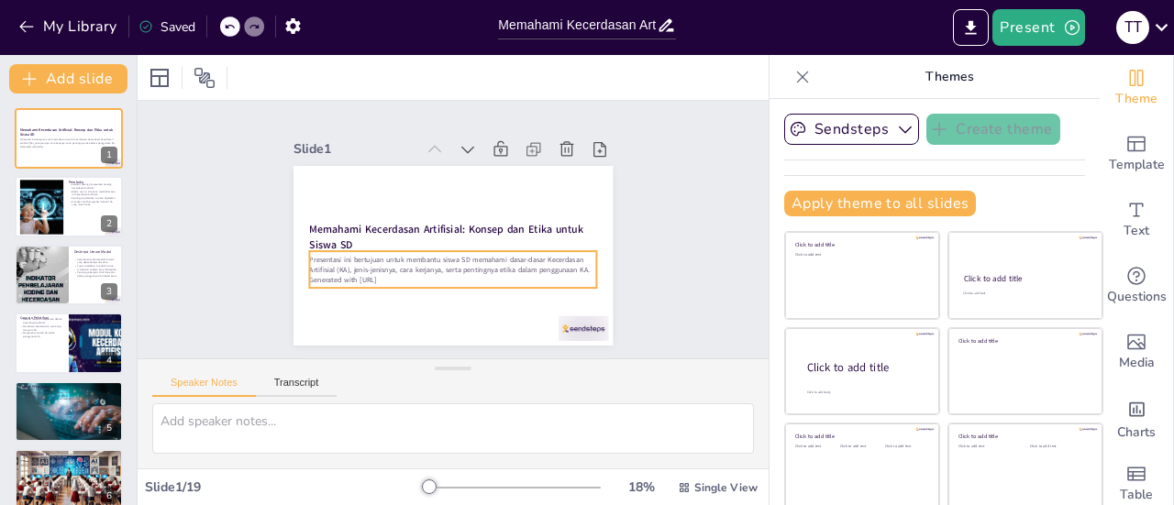
checkbox input "true"
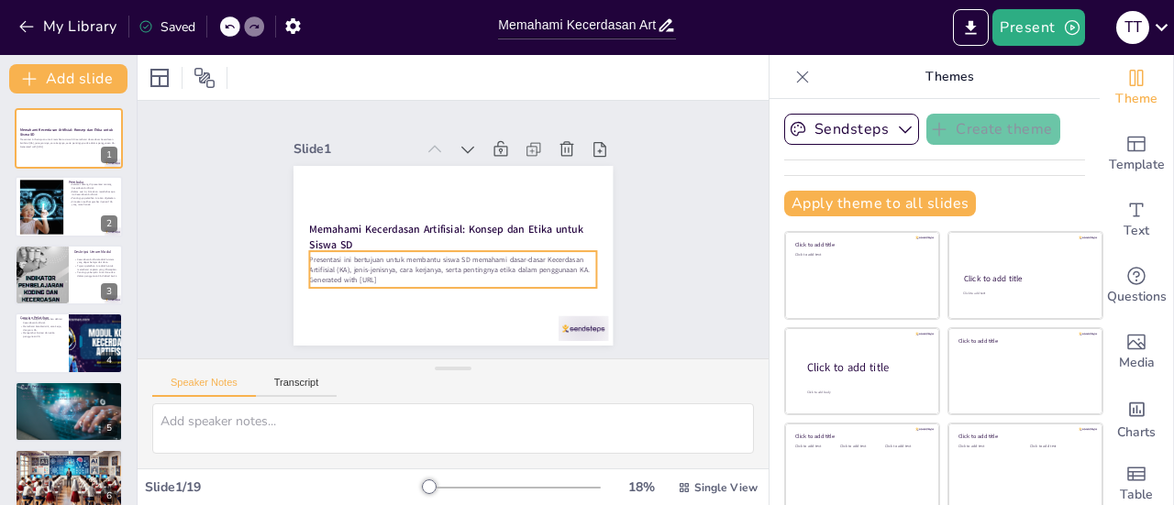
checkbox input "true"
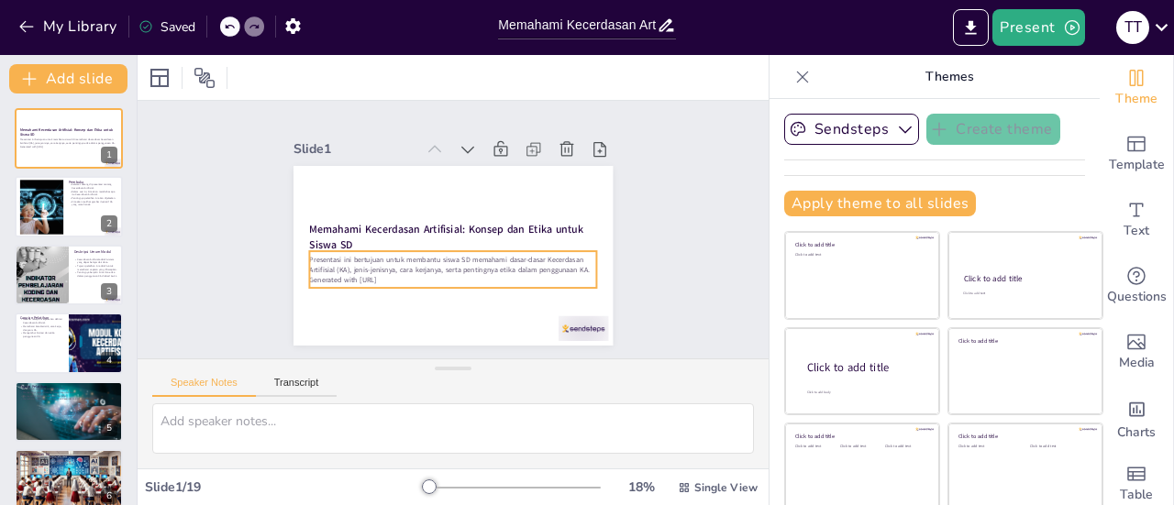
checkbox input "true"
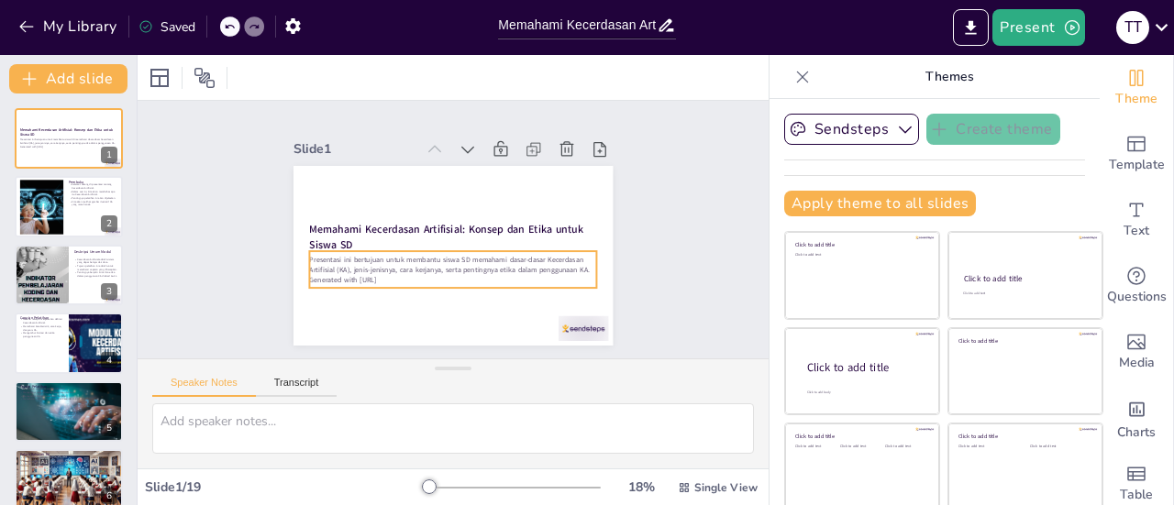
checkbox input "true"
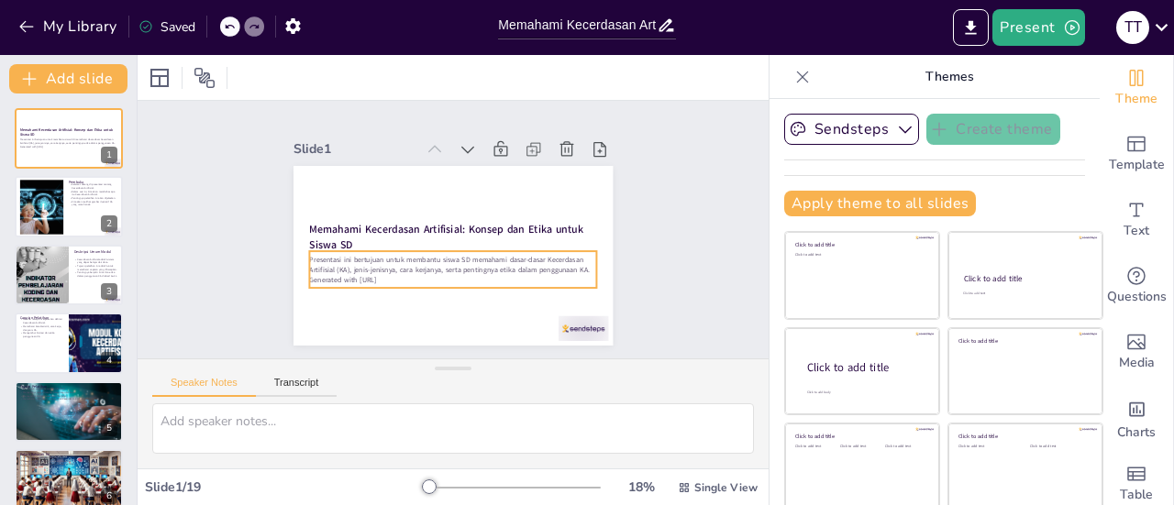
checkbox input "true"
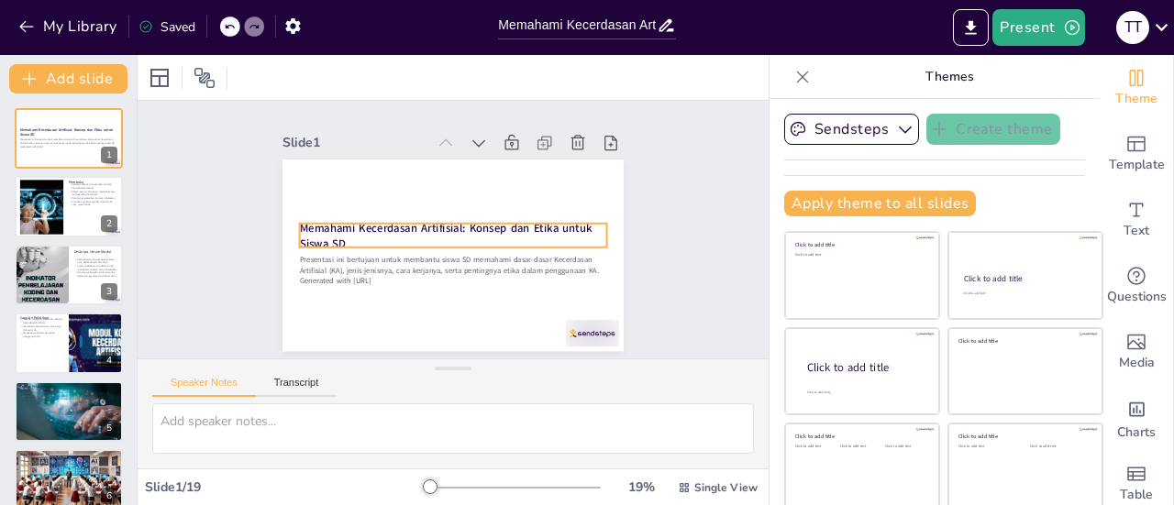
click at [392, 227] on strong "Memahami Kecerdasan Artifisial: Konsep dan Etika untuk Siswa SD" at bounding box center [444, 225] width 288 height 105
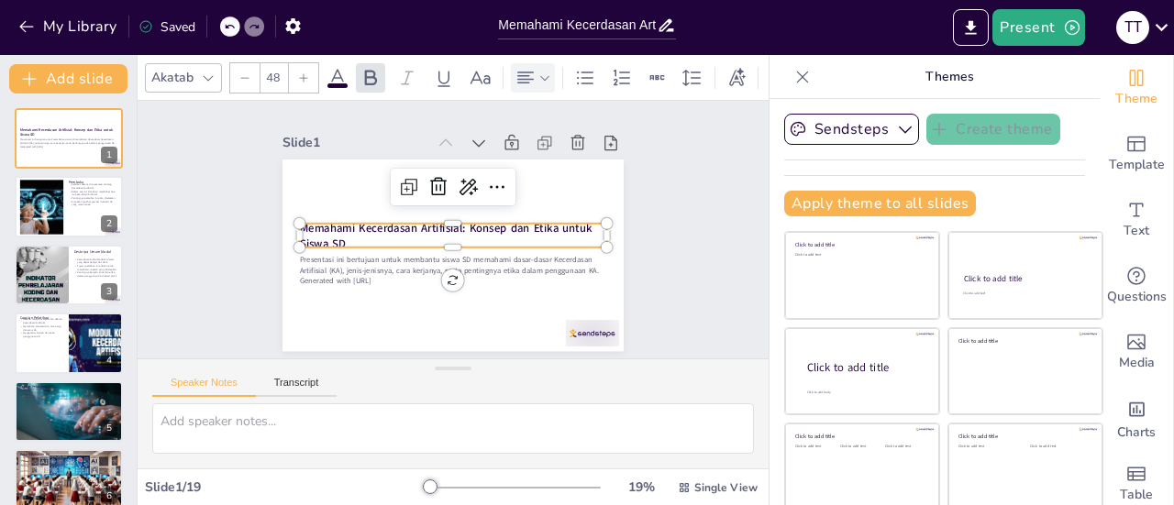
click at [545, 75] on icon at bounding box center [544, 78] width 13 height 13
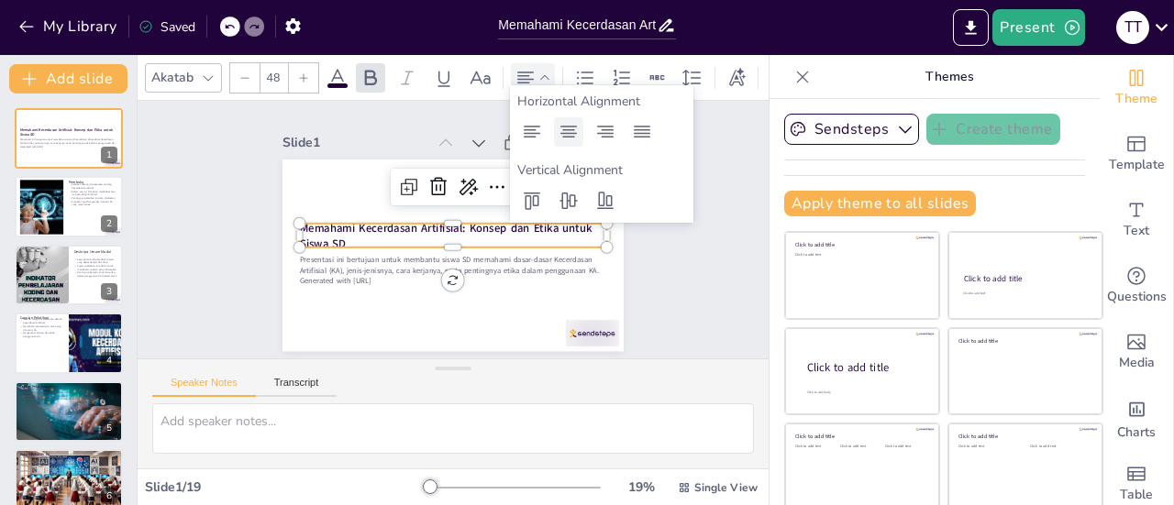
click at [571, 134] on icon at bounding box center [568, 132] width 22 height 22
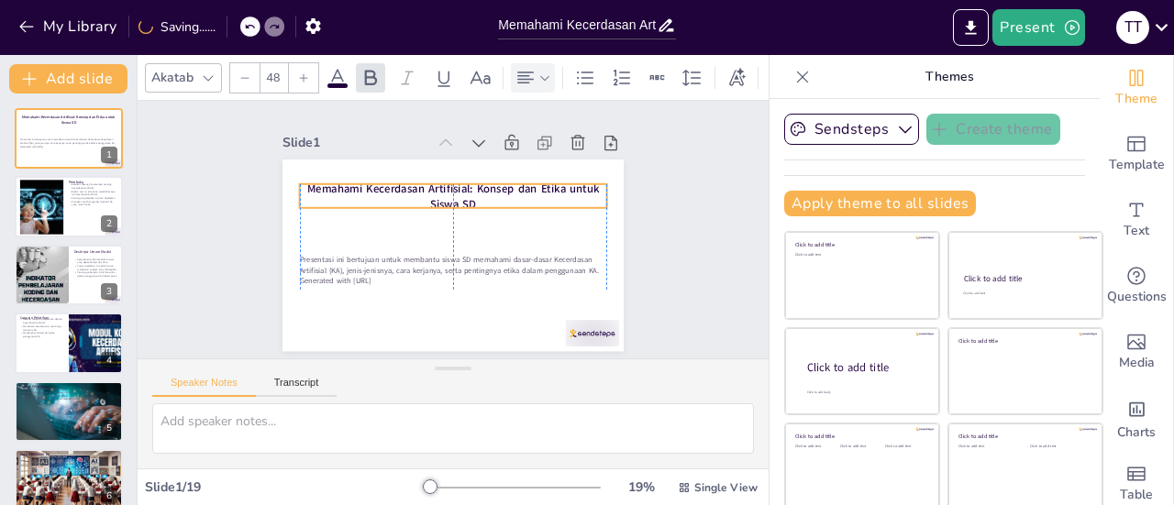
drag, startPoint x: 436, startPoint y: 228, endPoint x: 436, endPoint y: 189, distance: 39.4
click at [436, 189] on strong "Memahami Kecerdasan Artifisial: Konsep dan Etika untuk Siswa SD" at bounding box center [466, 190] width 283 height 105
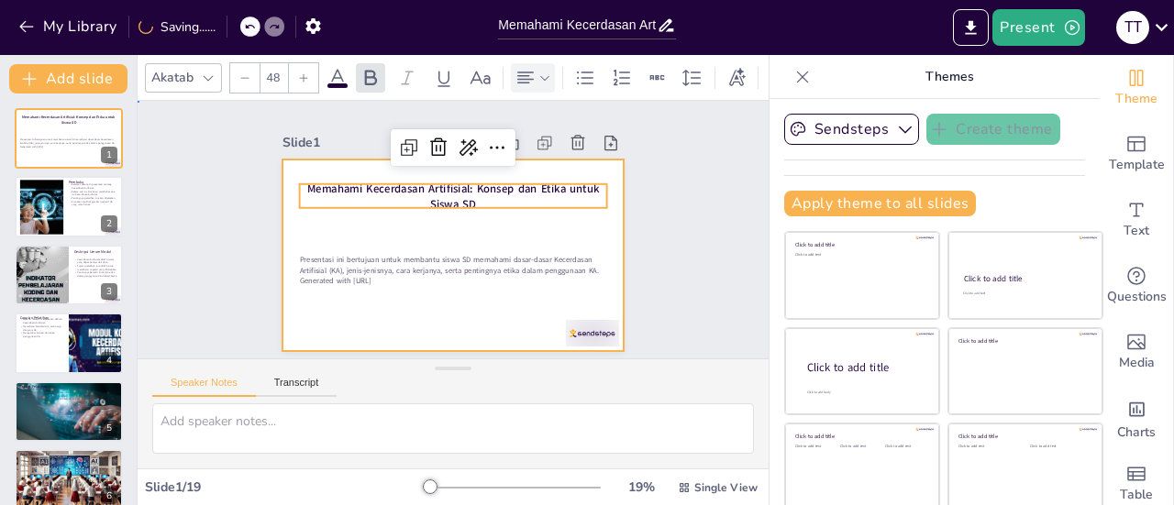
click at [486, 224] on div at bounding box center [428, 236] width 259 height 374
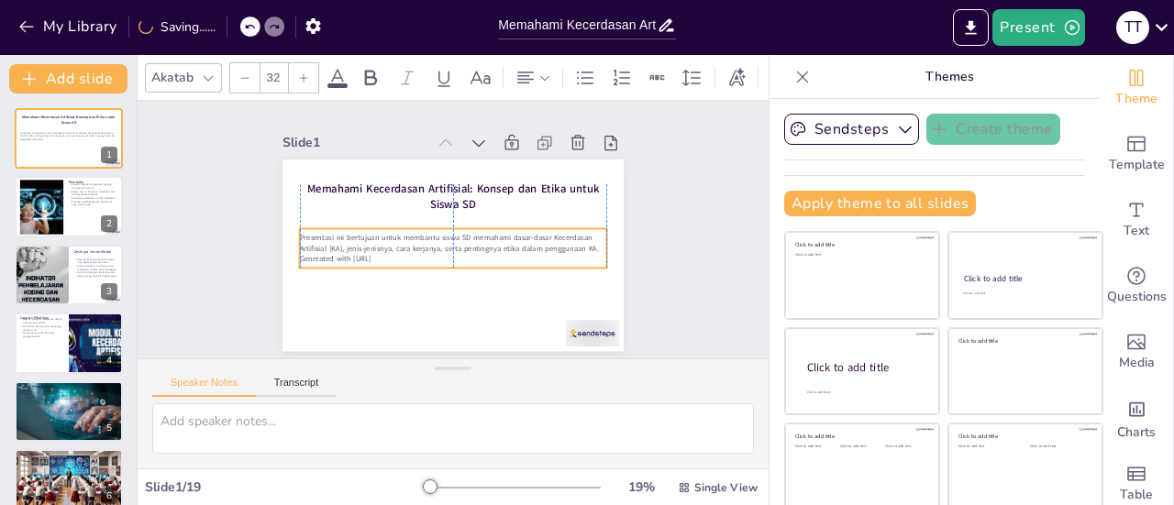
drag, startPoint x: 440, startPoint y: 261, endPoint x: 439, endPoint y: 239, distance: 22.0
click at [439, 239] on p "Presentasi ini bertujuan untuk membantu siswa SD memahami dasar-dasar Kecerdasa…" at bounding box center [444, 240] width 261 height 198
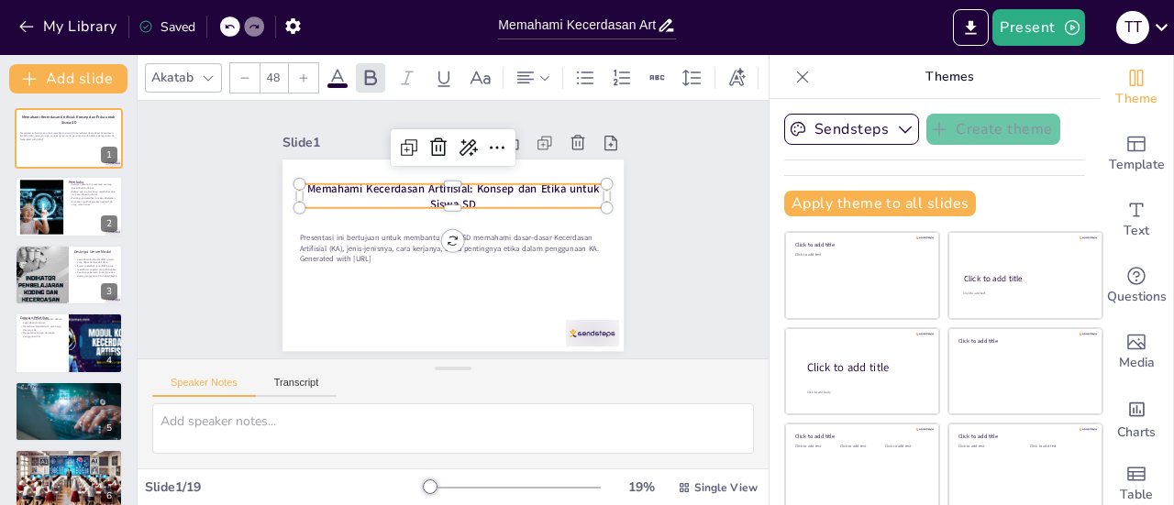
click at [346, 197] on p "Memahami Kecerdasan Artifisial: Konsep dan Etika untuk Siswa SD" at bounding box center [464, 197] width 302 height 125
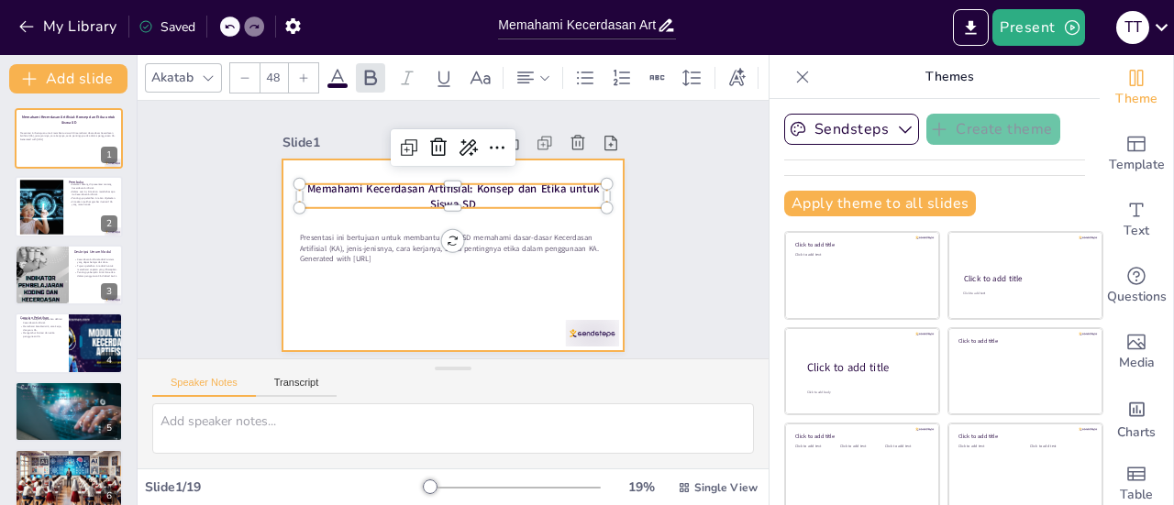
click at [367, 283] on div at bounding box center [437, 250] width 389 height 356
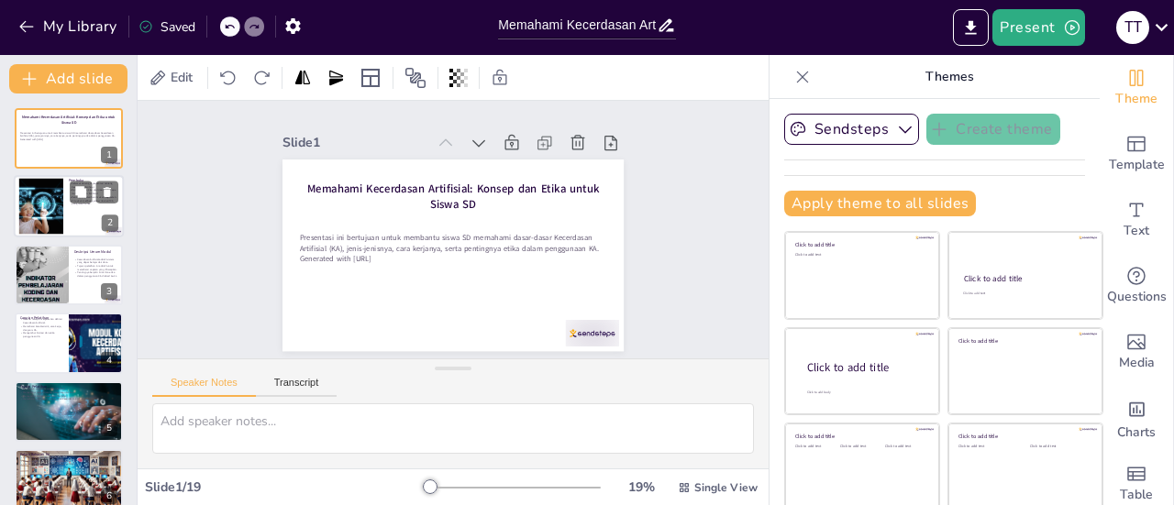
click at [77, 205] on p "Kita akan melihat gambar ilustratif KA yang ramah anak." at bounding box center [94, 202] width 50 height 6
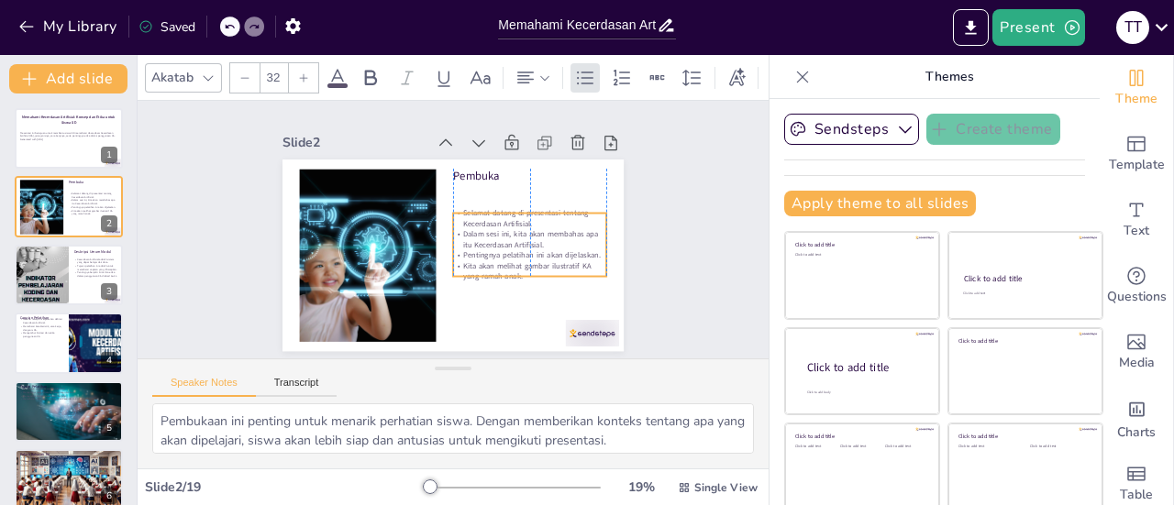
drag, startPoint x: 480, startPoint y: 208, endPoint x: 480, endPoint y: 237, distance: 28.4
click at [453, 237] on p "Dalam sesi ini, kita akan membahas apa itu Kecerdasan Artifisial." at bounding box center [384, 267] width 137 height 107
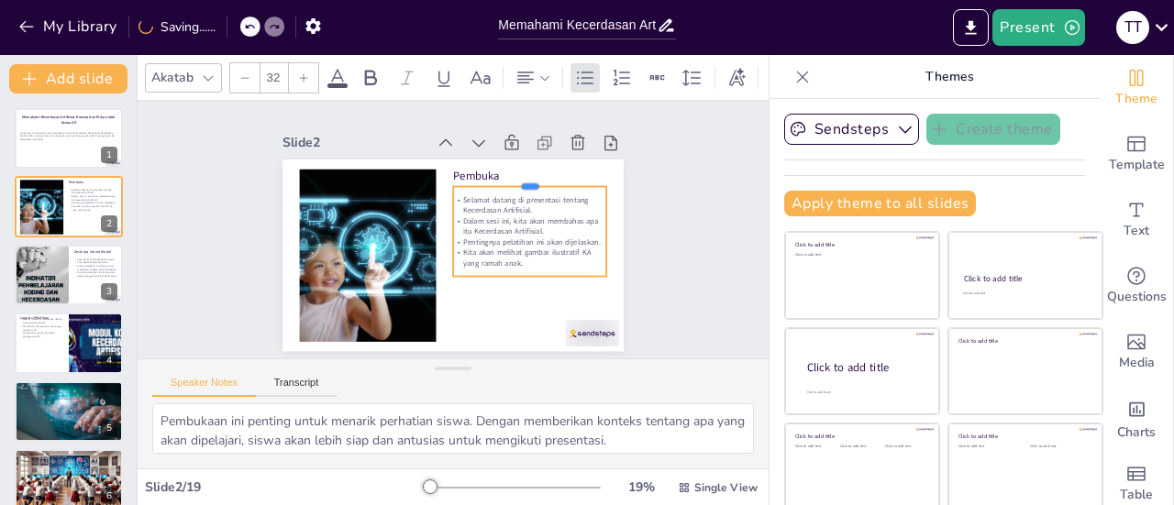
drag, startPoint x: 506, startPoint y: 201, endPoint x: 506, endPoint y: 174, distance: 26.6
click at [506, 224] on div at bounding box center [511, 301] width 30 height 154
click at [442, 237] on p "Pentingnya pelatihan ini akan dijelaskan." at bounding box center [432, 304] width 27 height 154
click at [437, 234] on p "Pentingnya pelatihan ini akan dijelaskan." at bounding box center [480, 302] width 86 height 138
click at [436, 234] on p "Pentingnya pelatihan ini akan dijelaskan." at bounding box center [465, 306] width 58 height 149
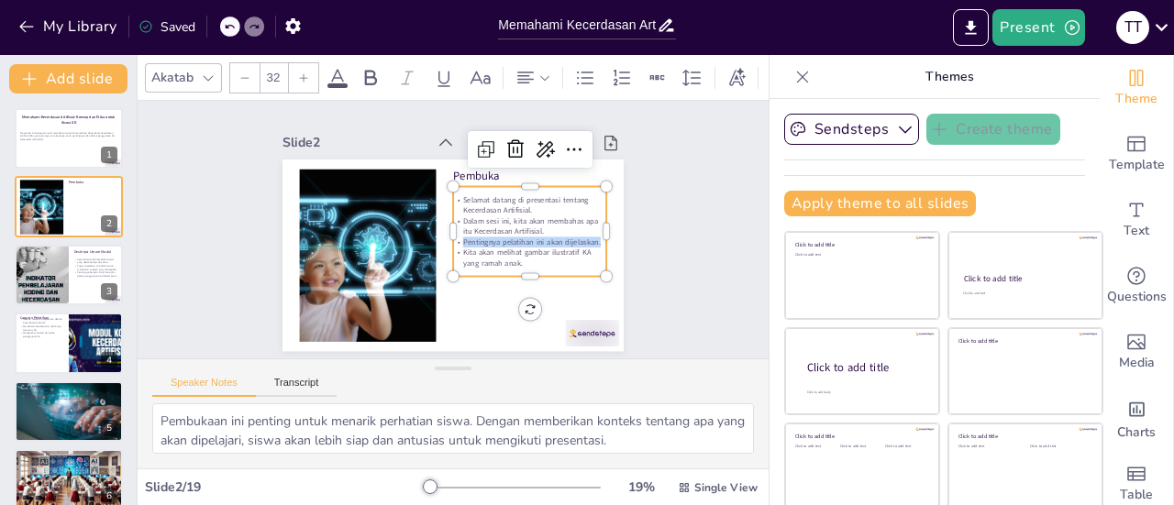
drag, startPoint x: 443, startPoint y: 234, endPoint x: 578, endPoint y: 236, distance: 134.8
click at [509, 236] on p "Pentingnya pelatihan ini akan dijelaskan." at bounding box center [472, 305] width 72 height 145
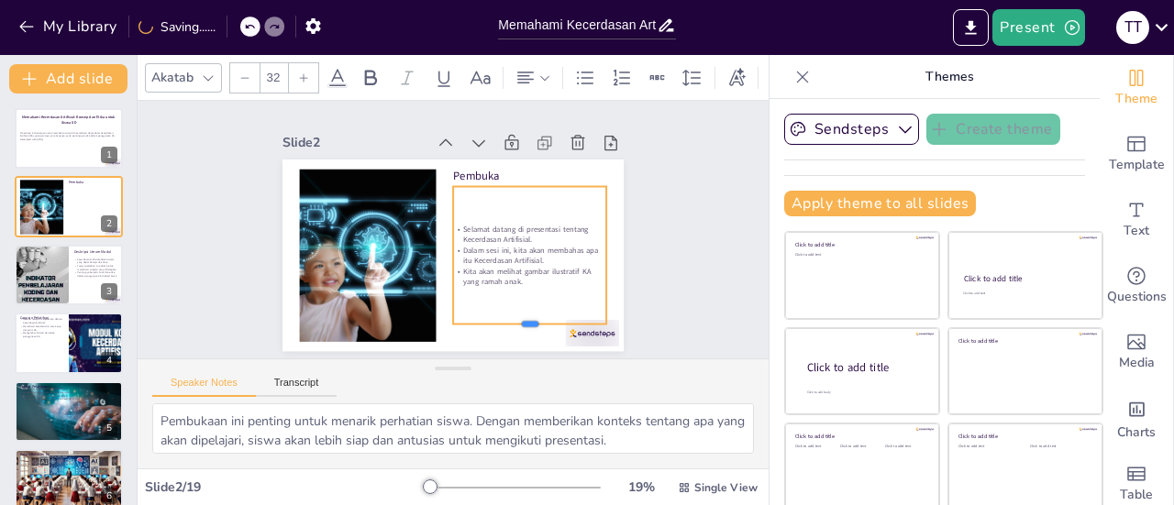
drag, startPoint x: 502, startPoint y: 243, endPoint x: 502, endPoint y: 317, distance: 74.3
click at [502, 317] on div at bounding box center [442, 357] width 124 height 114
click at [637, 149] on div "Slide 1 Memahami Kecerdasan Artifisial: Konsep dan Etika untuk Siswa SD Present…" at bounding box center [453, 229] width 369 height 497
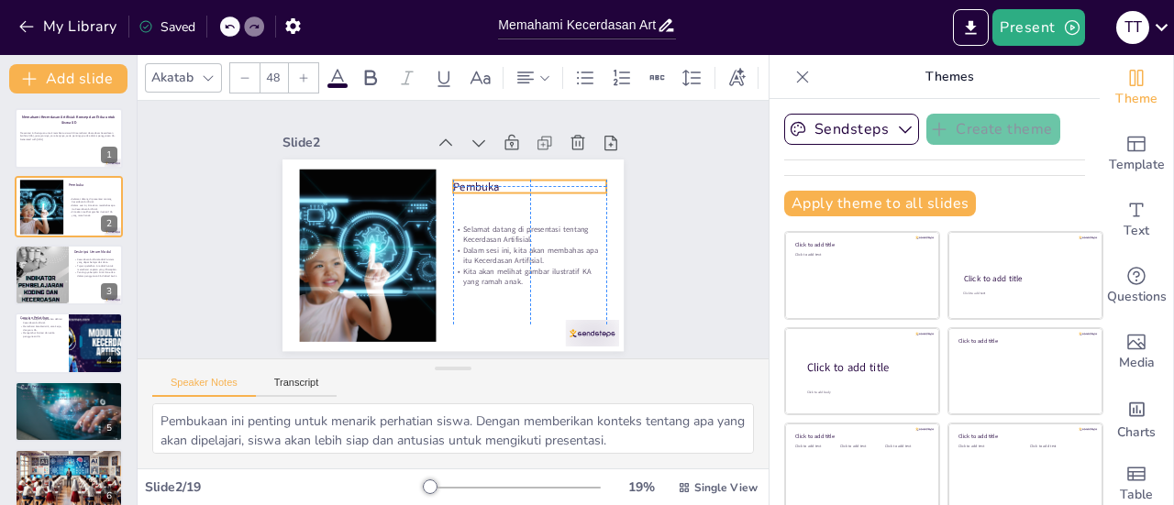
drag, startPoint x: 475, startPoint y: 171, endPoint x: 475, endPoint y: 182, distance: 11.0
click at [505, 182] on div "Pembuka Selamat datang di presentasi tentang Kecerdasan Artifisial. Dalam sesi …" at bounding box center [523, 236] width 36 height 339
click at [699, 146] on div "Slide 1 Memahami Kecerdasan Artifisial: Konsep dan Etika untuk Siswa SD Present…" at bounding box center [452, 230] width 670 height 383
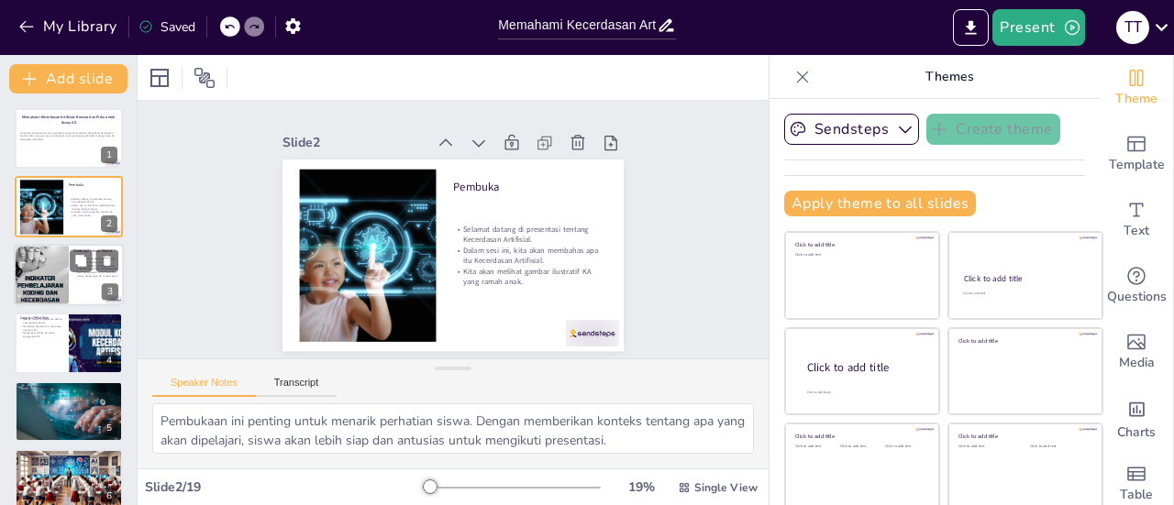
click at [59, 274] on div at bounding box center [41, 275] width 55 height 78
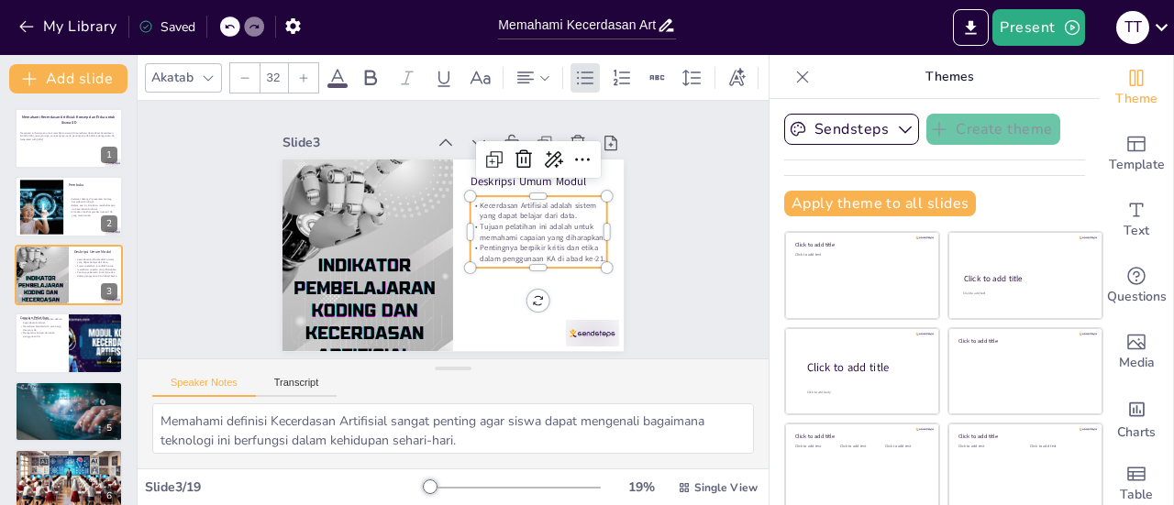
click at [497, 235] on p "Tujuan pelatihan ini adalah untuk memahami capaian yang diharapkan." at bounding box center [516, 288] width 116 height 107
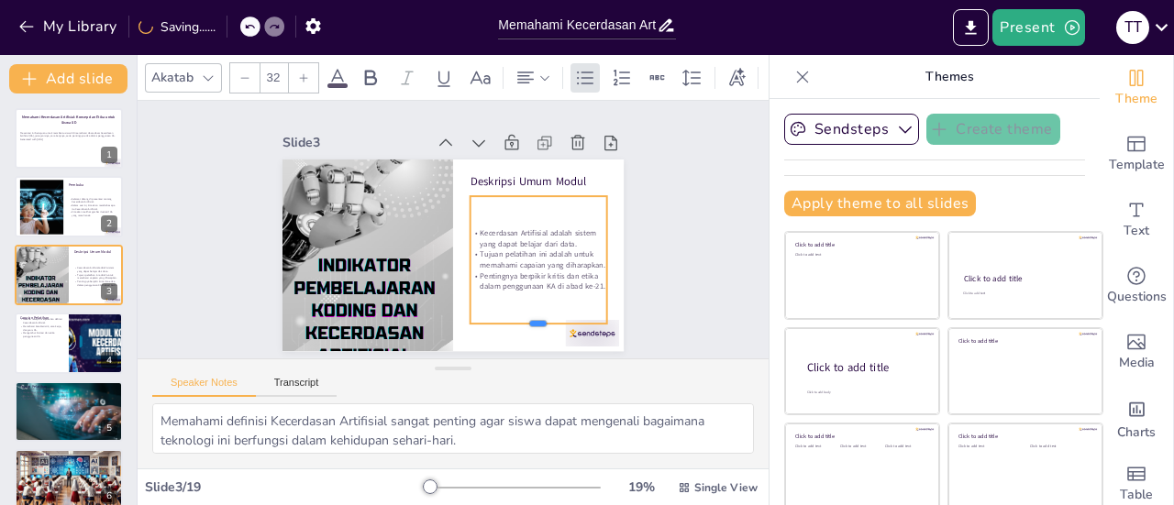
drag, startPoint x: 515, startPoint y: 263, endPoint x: 515, endPoint y: 319, distance: 55.9
click at [515, 322] on div at bounding box center [490, 356] width 131 height 69
click at [456, 259] on div "Kecerdasan Artifisial adalah sistem yang dapat belajar dari data. Tujuan pelati…" at bounding box center [410, 300] width 91 height 147
click at [568, 199] on p "Deskripsi Umum Modul" at bounding box center [548, 251] width 112 height 104
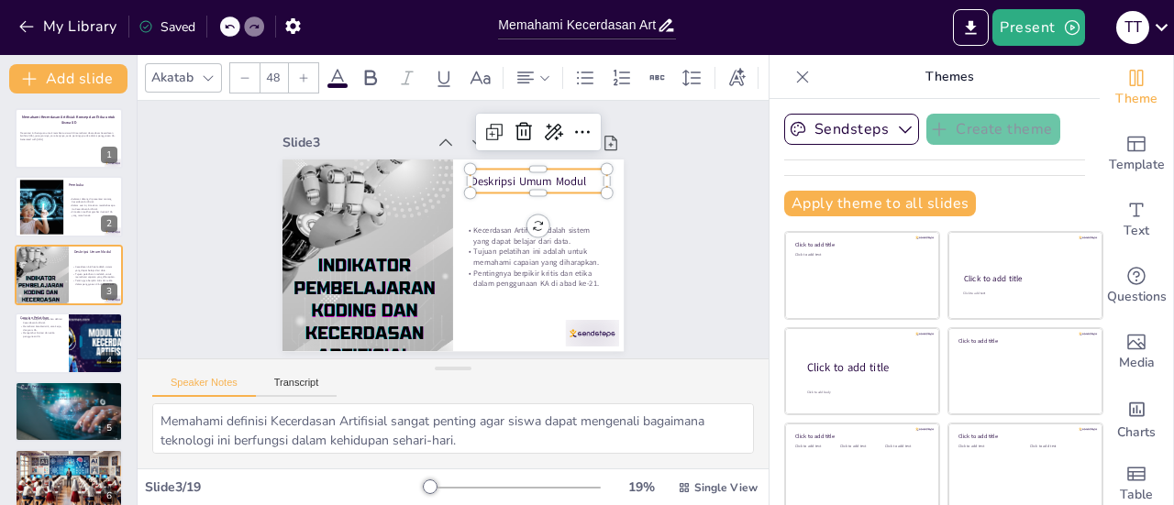
click at [568, 185] on p "Deskripsi Umum Modul" at bounding box center [550, 220] width 131 height 70
click at [564, 210] on p "Deskripsi Umum Modul" at bounding box center [543, 270] width 94 height 120
click at [563, 189] on p "Deskripsi Umum Modul" at bounding box center [551, 230] width 127 height 82
click at [563, 185] on p "Deskripsi Umum Modul" at bounding box center [550, 220] width 131 height 70
click at [565, 189] on p "Deskripsi Umum Modul" at bounding box center [551, 230] width 127 height 82
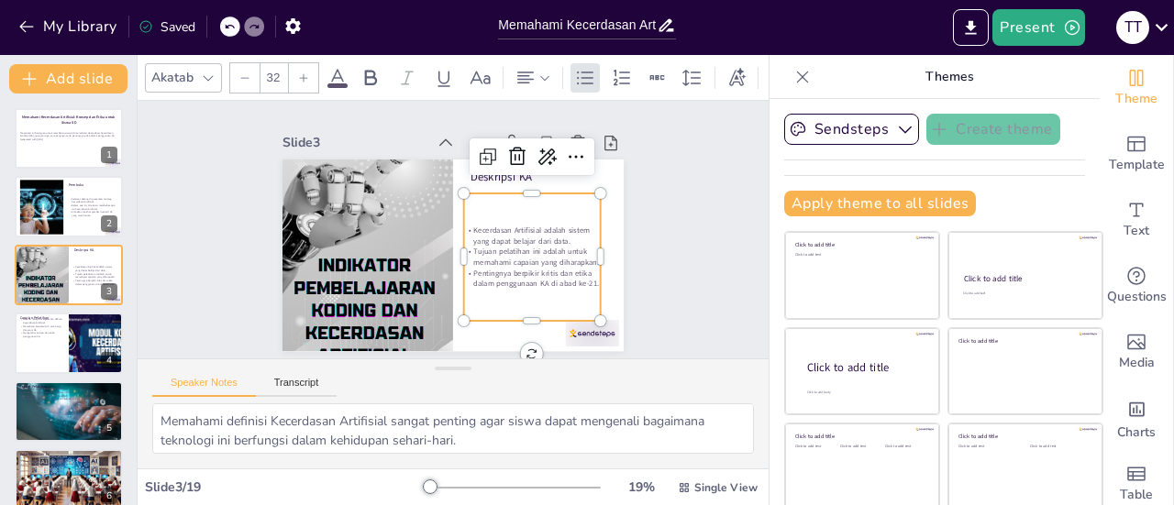
click at [508, 309] on div "Kecerdasan Artifisial adalah sistem yang dapat belajar dari data. Tujuan pelati…" at bounding box center [459, 313] width 171 height 176
click at [510, 210] on div at bounding box center [536, 273] width 81 height 126
click at [450, 274] on p "Pentingnya berpikir kritis dan etika dalam penggunaan KA di abad ke-21." at bounding box center [426, 317] width 50 height 138
click at [460, 244] on p "Tujuan pelatihan ini adalah untuk memahami capaian yang diharapkan." at bounding box center [529, 262] width 138 height 36
click at [453, 246] on p "Tujuan pelatihan ini adalah untuk memahami capaian yang diharapkan." at bounding box center [514, 283] width 133 height 75
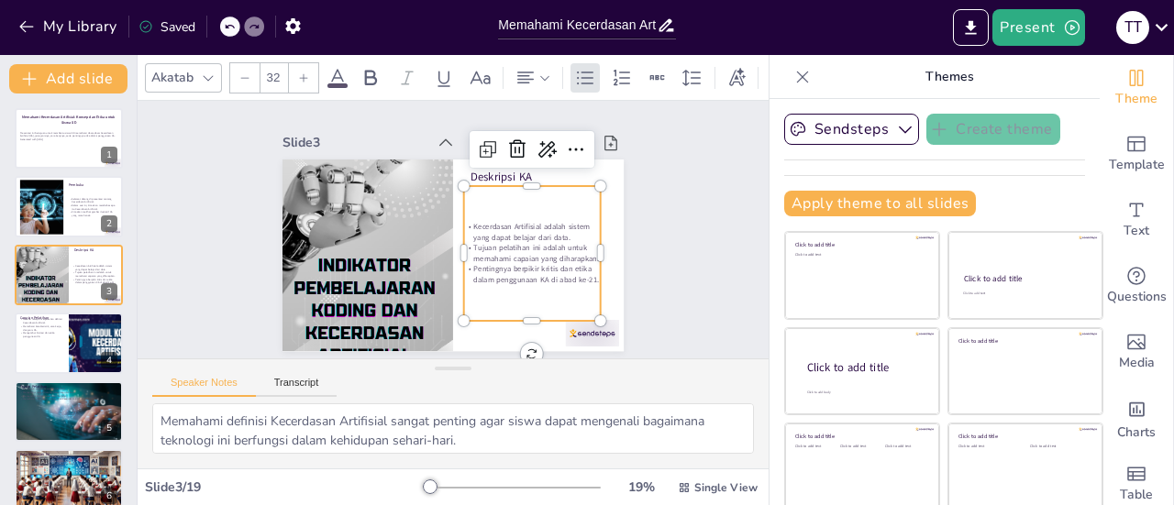
click at [473, 246] on p "Tujuan pelatihan ini adalah untuk memahami capaian yang diharapkan." at bounding box center [521, 277] width 137 height 62
click at [437, 243] on p "Tujuan pelatihan ini adalah untuk memahami capaian yang diharapkan." at bounding box center [406, 297] width 62 height 137
click at [456, 243] on p "Tujuan pelatihan ini adalah untuk memahami capaian yang diharapkan." at bounding box center [438, 311] width 36 height 138
click at [518, 247] on p "Tujuan pelatihan ini adalah untuk memahami capaian yang diharapkan." at bounding box center [502, 295] width 123 height 97
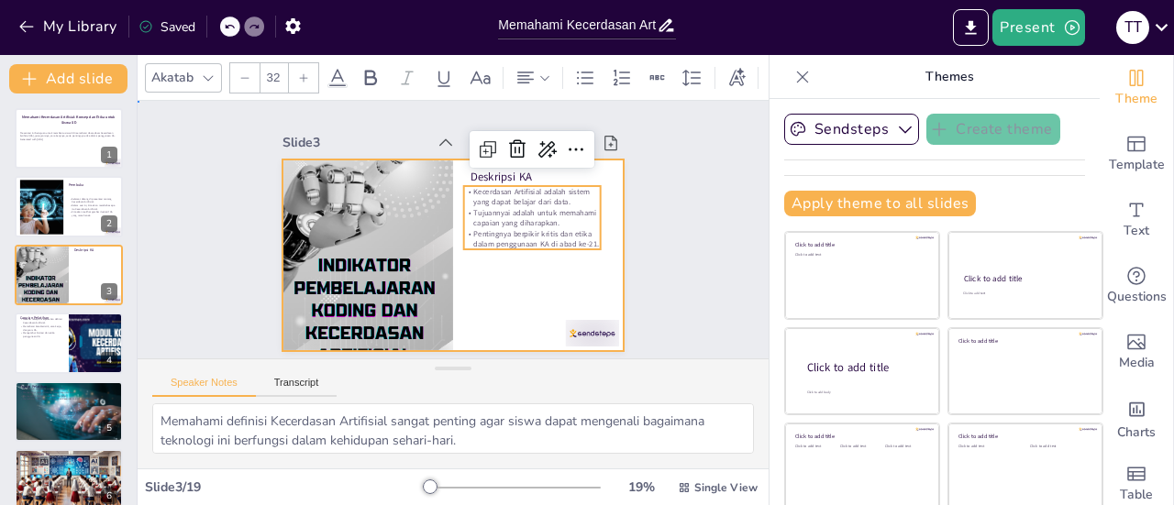
click at [515, 311] on div at bounding box center [443, 253] width 390 height 314
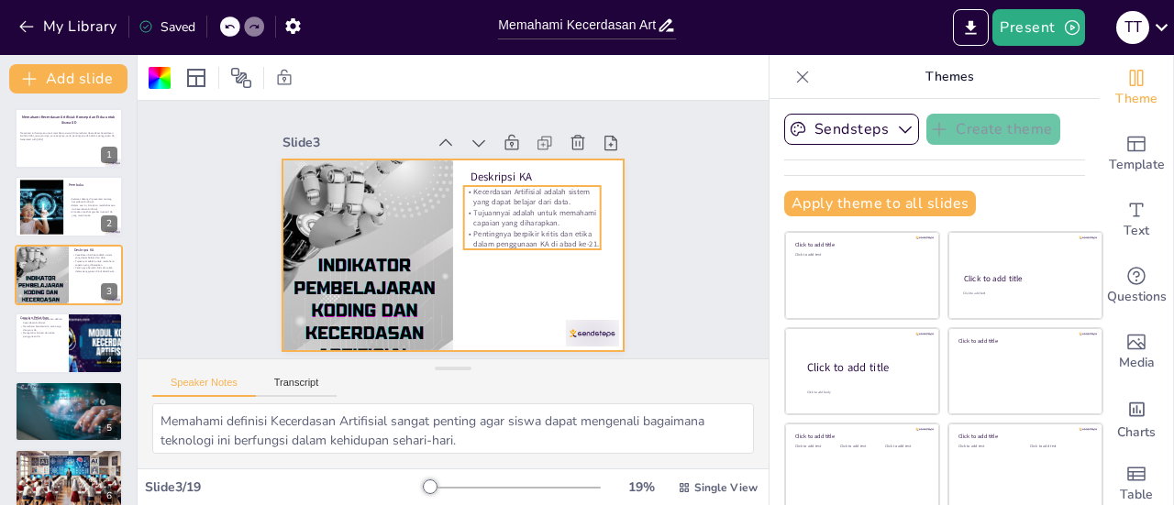
click at [508, 235] on p "Pentingnya berpikir kritis dan etika dalam penggunaan KA di abad ke-21." at bounding box center [511, 283] width 123 height 97
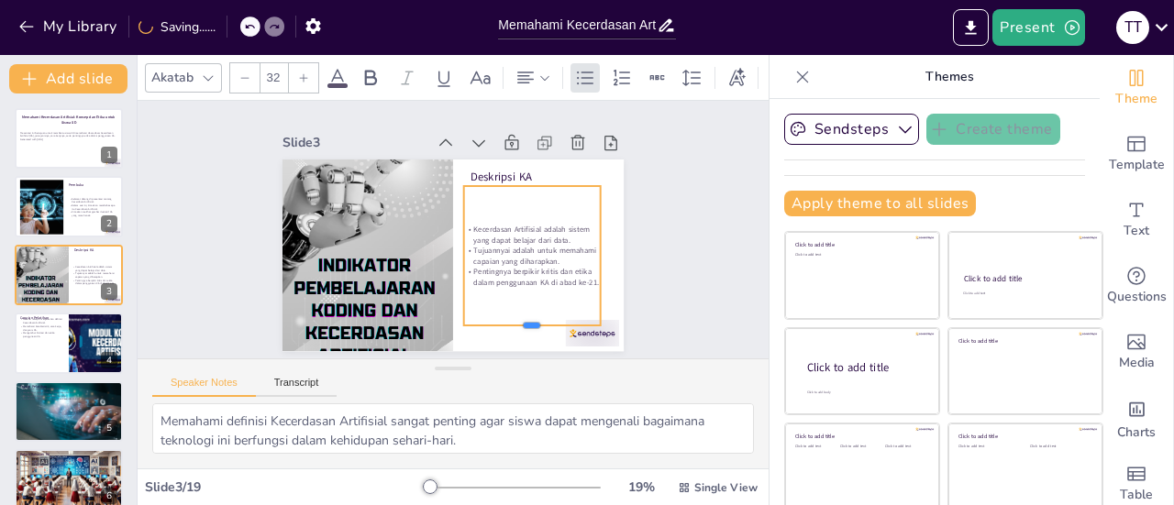
drag, startPoint x: 506, startPoint y: 244, endPoint x: 508, endPoint y: 320, distance: 76.1
click at [508, 325] on div at bounding box center [496, 353] width 135 height 56
click at [432, 272] on p "Pentingnya berpikir kritis dan etika dalam penggunaan KA di abad ke-21." at bounding box center [414, 313] width 36 height 138
click at [537, 272] on p "Pentingnya berpikir kritis dan etika dalam penggunaan KA di abad ke-21." at bounding box center [480, 317] width 116 height 107
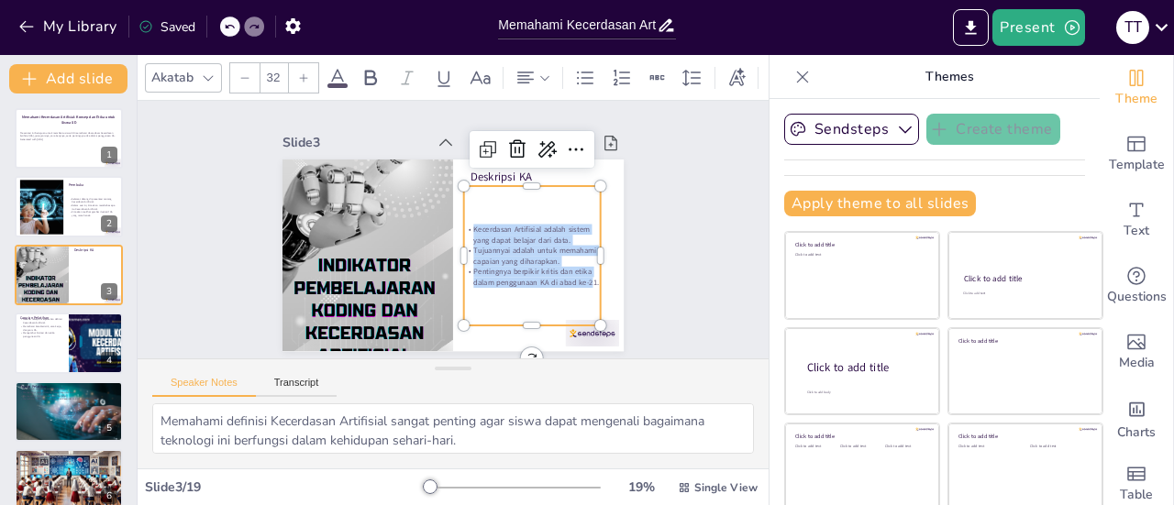
drag, startPoint x: 573, startPoint y: 275, endPoint x: 447, endPoint y: 223, distance: 136.1
click at [447, 229] on div "Kecerdasan Artifisial adalah sistem yang dapat belajar dari data. Tujuannyai ad…" at bounding box center [514, 286] width 150 height 114
click at [303, 74] on icon at bounding box center [304, 77] width 8 height 8
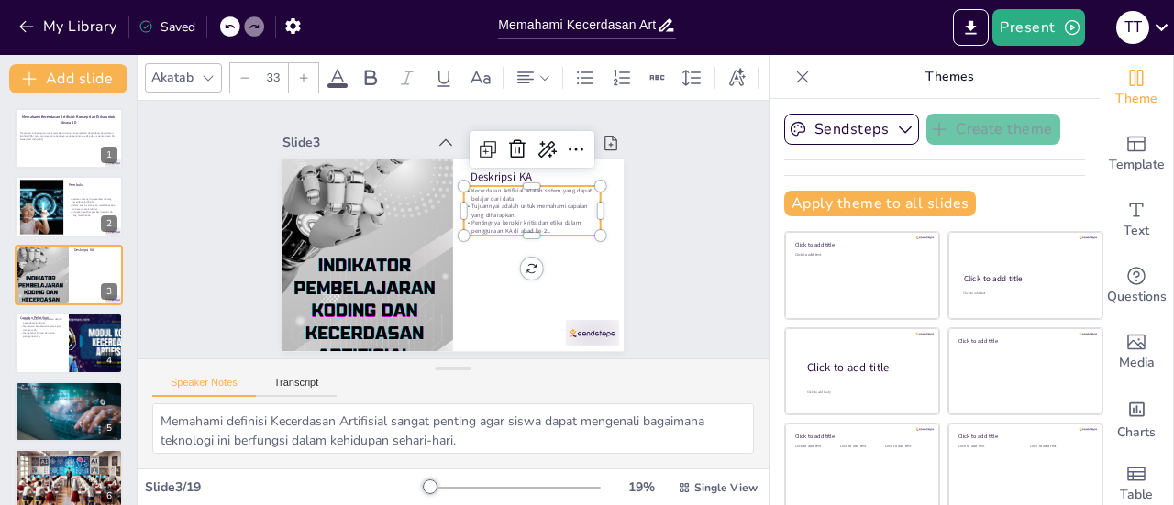
click at [304, 72] on icon at bounding box center [303, 77] width 11 height 11
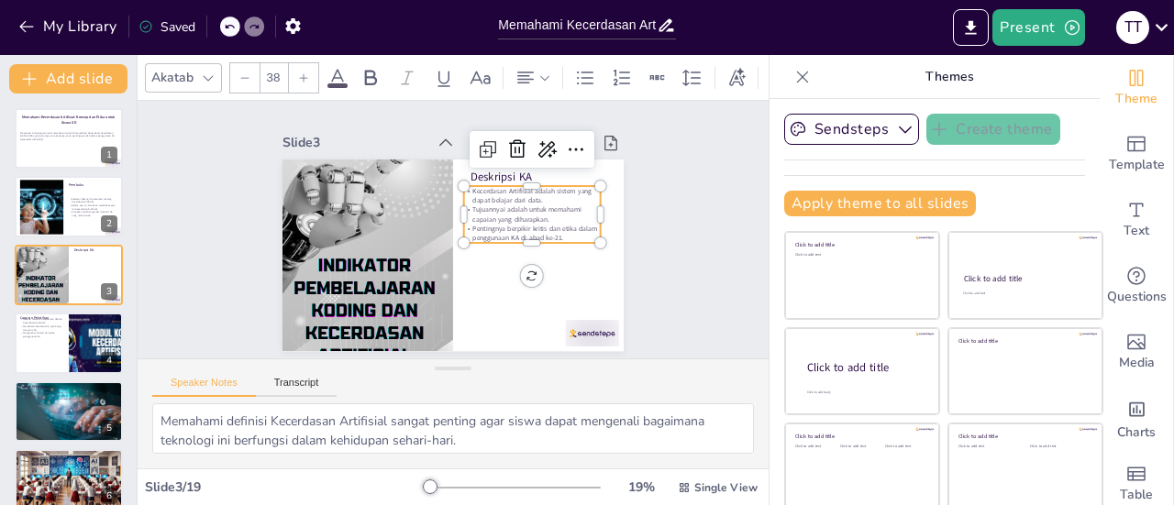
click at [304, 72] on icon at bounding box center [303, 77] width 11 height 11
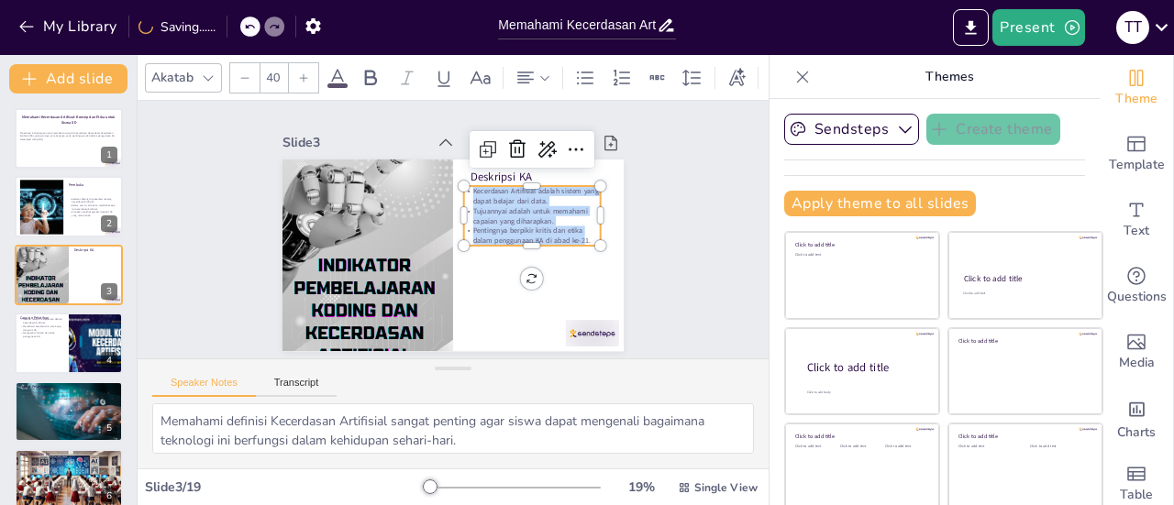
click at [304, 72] on icon at bounding box center [303, 77] width 11 height 11
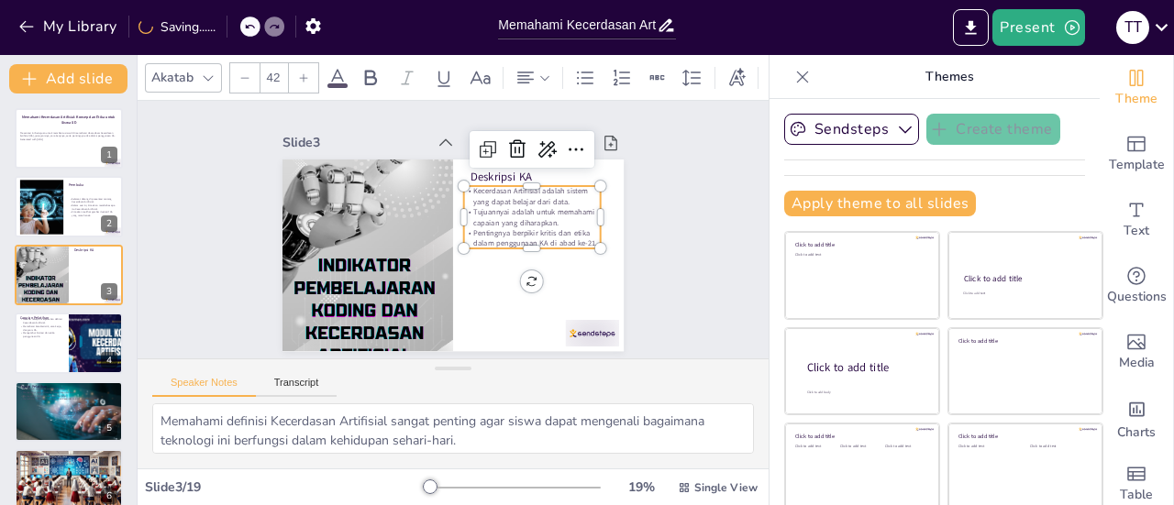
click at [304, 72] on icon at bounding box center [303, 77] width 11 height 11
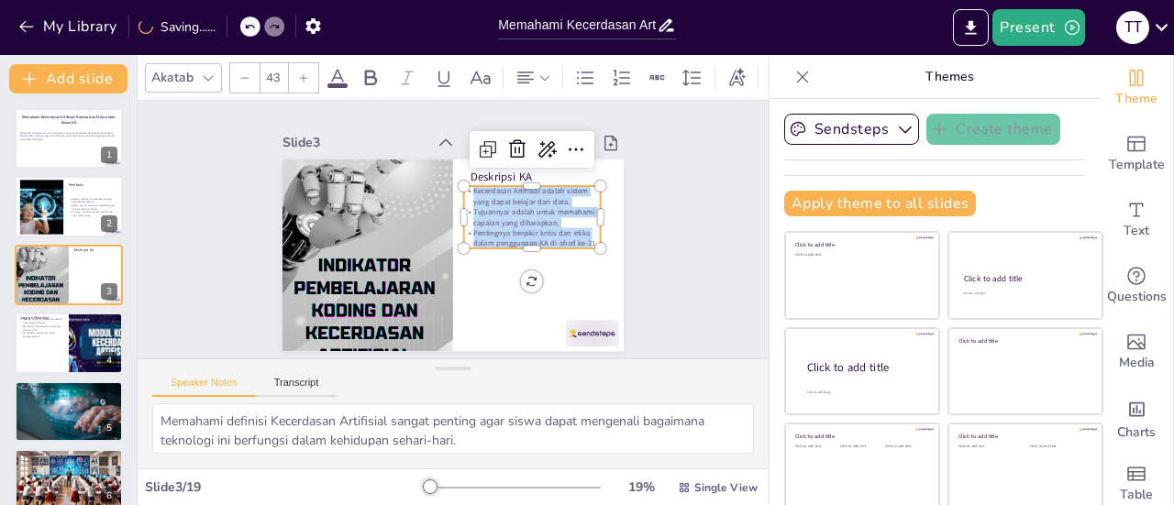
click at [304, 72] on icon at bounding box center [303, 77] width 11 height 11
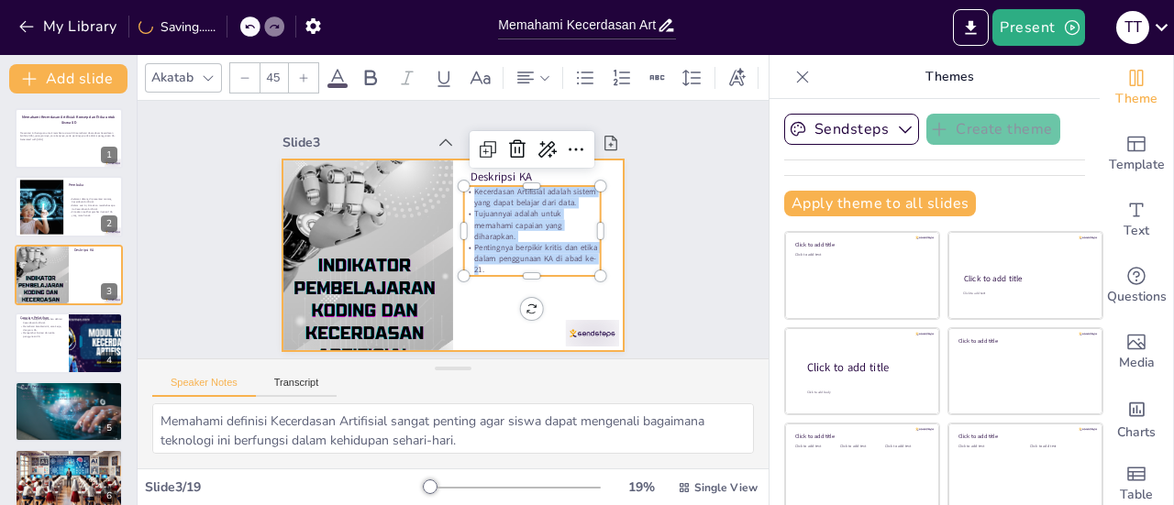
click at [470, 314] on div at bounding box center [445, 254] width 384 height 288
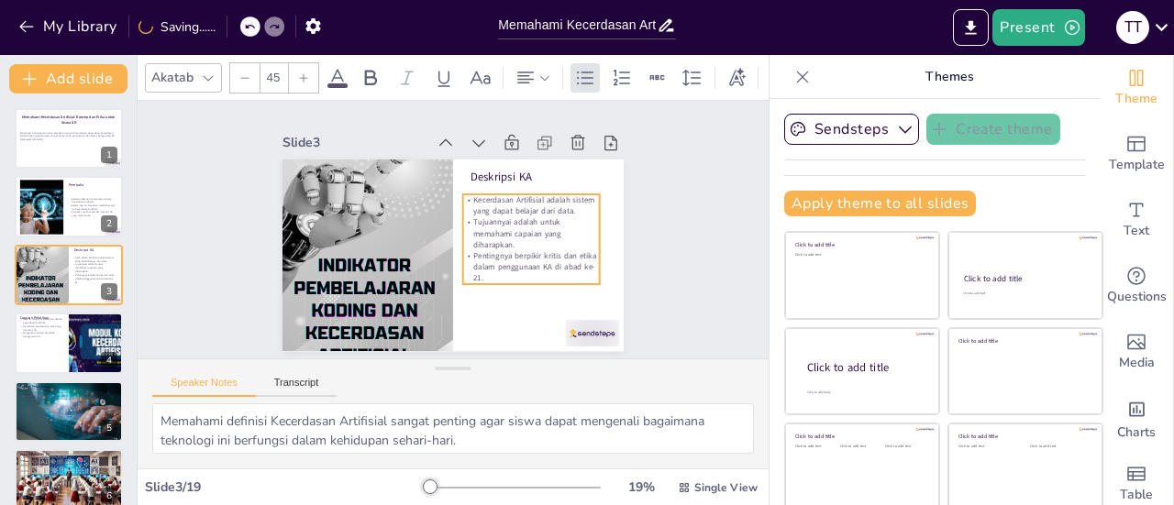
click at [431, 262] on p "Pentingnya berpikir kritis dan etika dalam penggunaan KA di abad ke-21." at bounding box center [400, 298] width 61 height 140
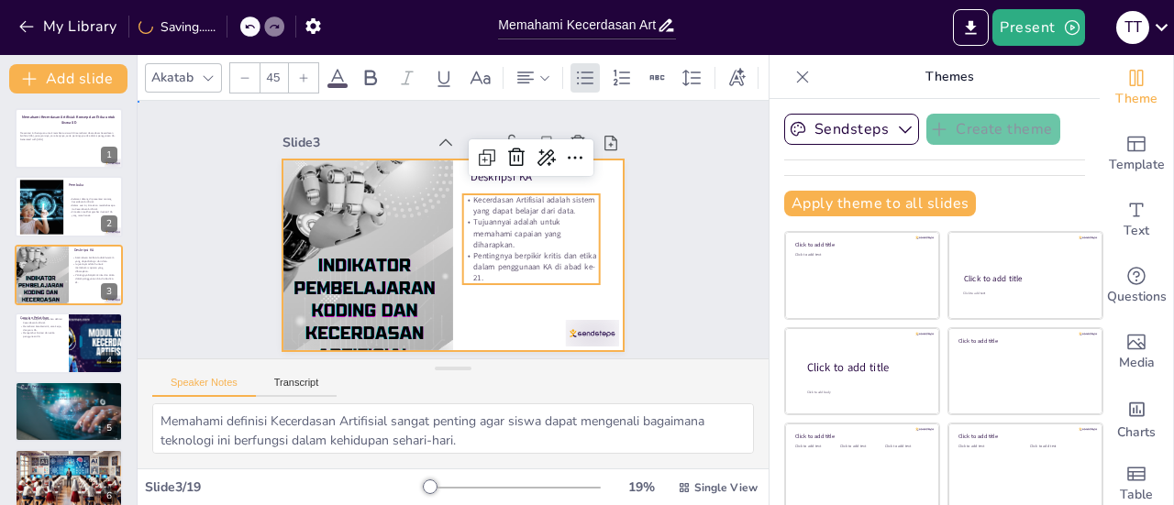
click at [484, 315] on div at bounding box center [445, 254] width 384 height 288
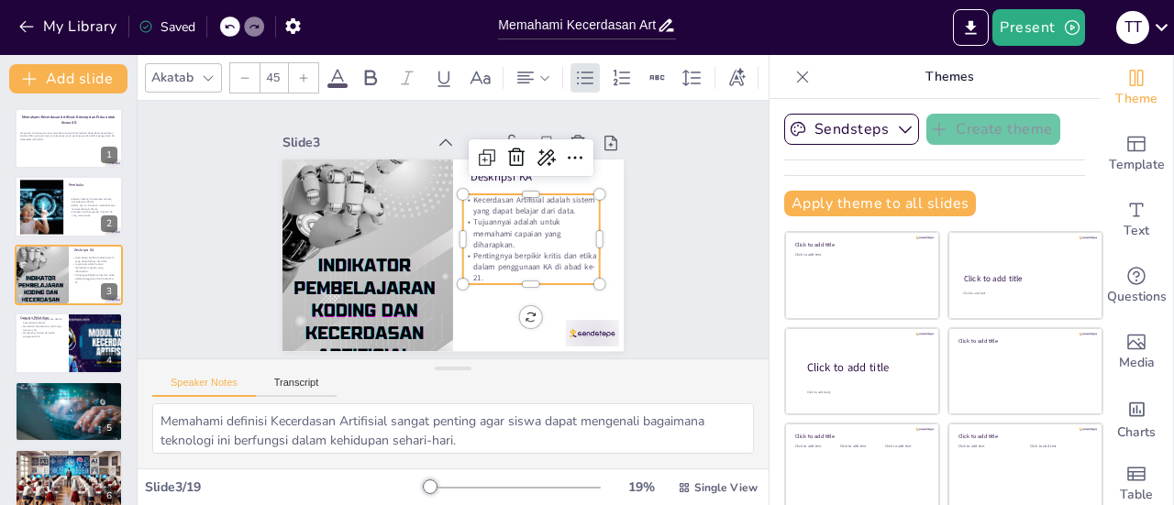
click at [462, 236] on p "Tujuannyai adalah untuk memahami capaian yang diharapkan." at bounding box center [425, 303] width 74 height 140
click at [512, 236] on p "Tujuannyai adalah untuk memahami capaian yang diharapkan." at bounding box center [518, 271] width 135 height 97
drag, startPoint x: 507, startPoint y: 237, endPoint x: 447, endPoint y: 219, distance: 63.2
click at [451, 223] on p "Tujuannyai adalah untuk memahami capaian yang diharapkan." at bounding box center [518, 271] width 135 height 97
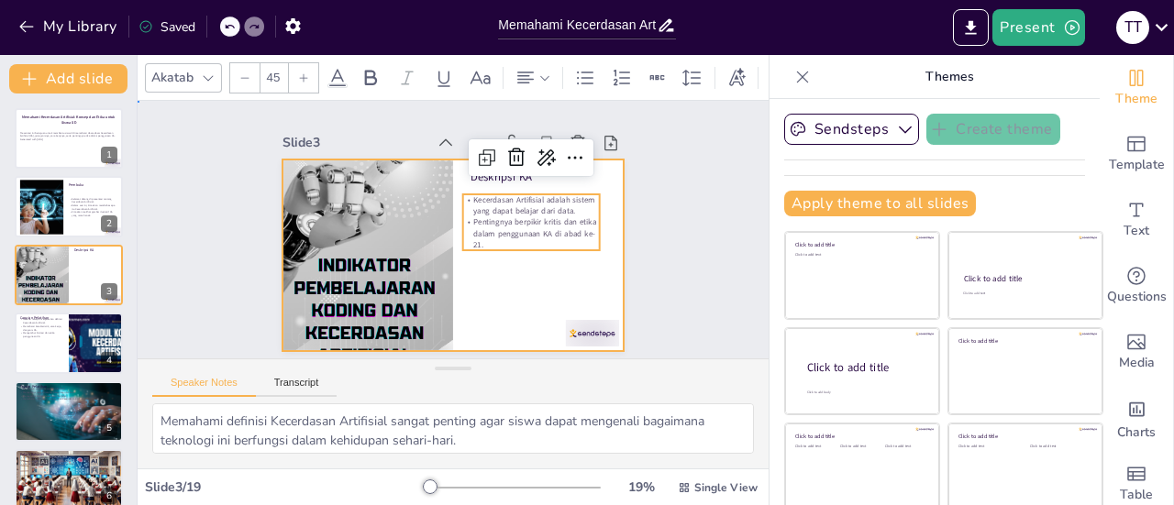
click at [472, 289] on div at bounding box center [447, 255] width 374 height 259
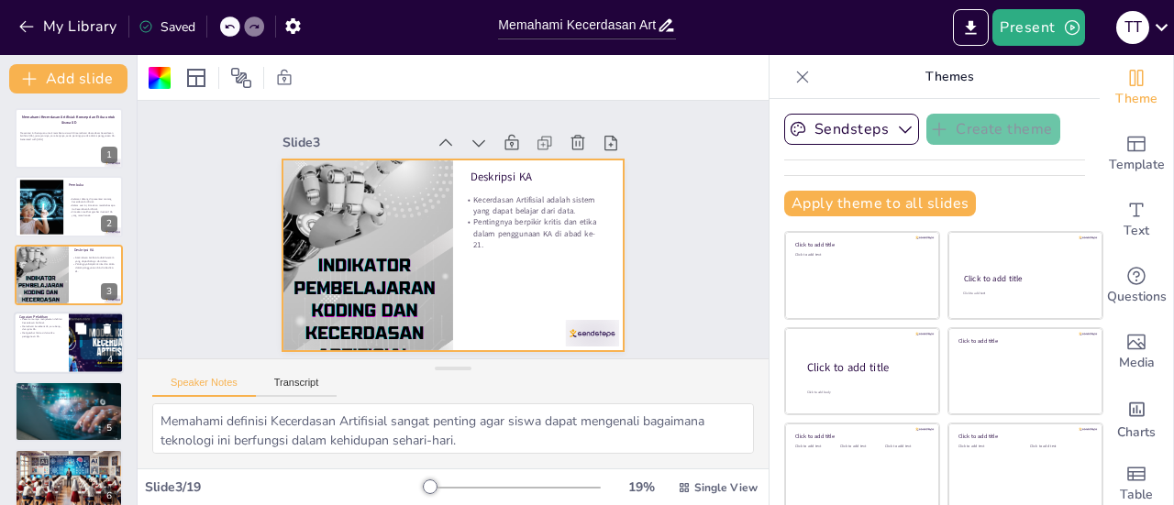
click at [48, 335] on p "Mengetahui limitasi dan etika penggunaan KA." at bounding box center [41, 335] width 44 height 6
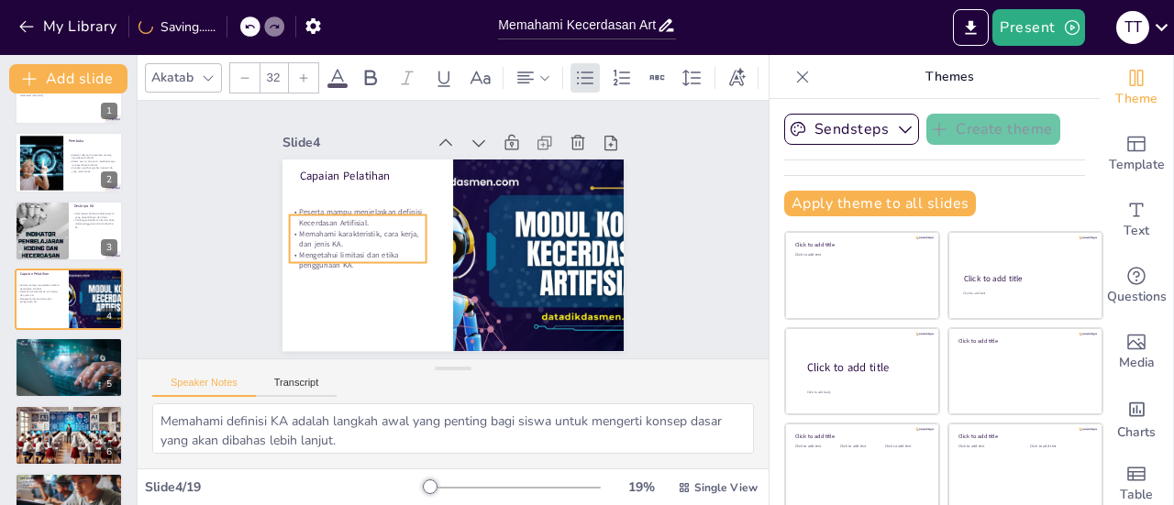
drag, startPoint x: 359, startPoint y: 209, endPoint x: 349, endPoint y: 239, distance: 31.9
click at [349, 219] on p "Memahami karakteristik, cara kerja, dan jenis KA." at bounding box center [389, 157] width 97 height 123
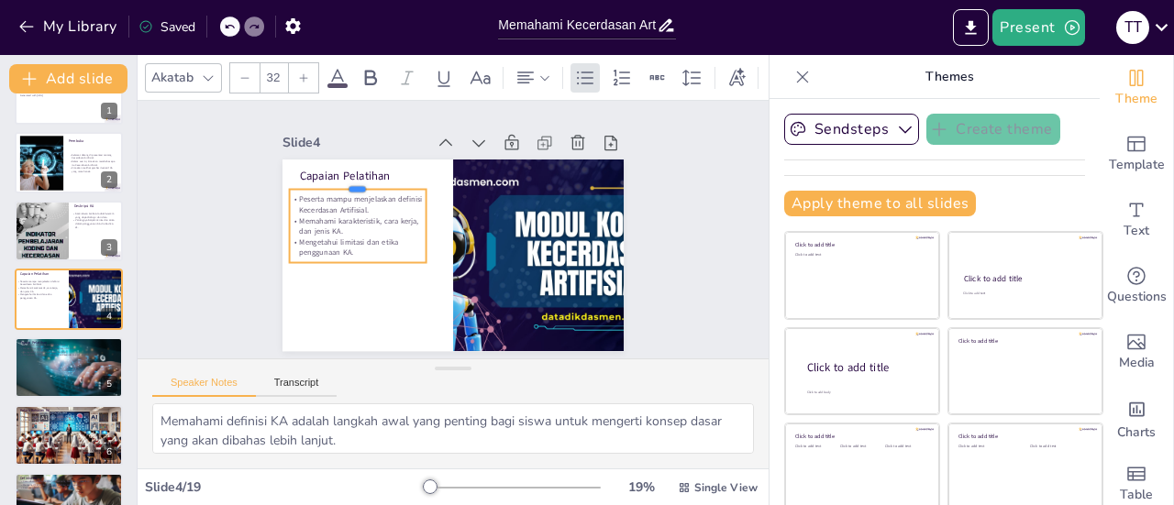
drag, startPoint x: 336, startPoint y: 204, endPoint x: 332, endPoint y: 179, distance: 25.9
click at [332, 179] on div at bounding box center [385, 147] width 131 height 69
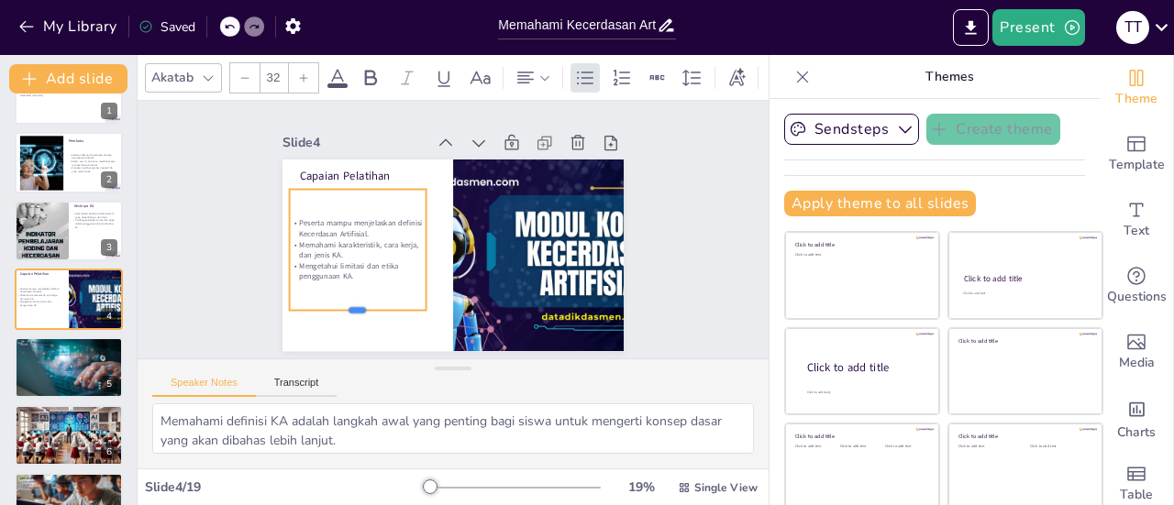
drag, startPoint x: 337, startPoint y: 259, endPoint x: 334, endPoint y: 307, distance: 47.8
click at [334, 273] on div at bounding box center [323, 217] width 102 height 111
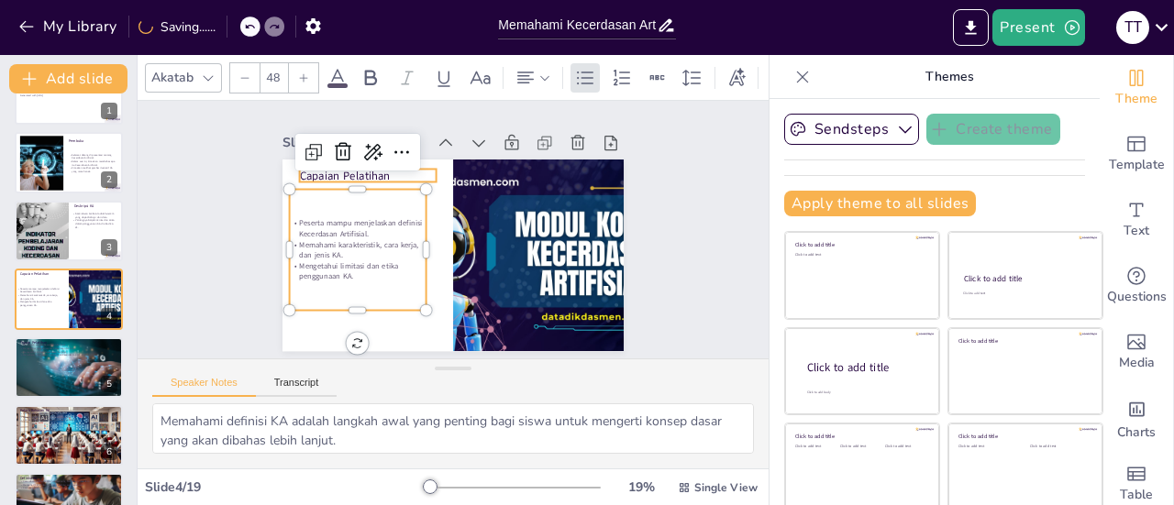
click at [385, 166] on p "Capaian Pelatihan" at bounding box center [374, 166] width 138 height 30
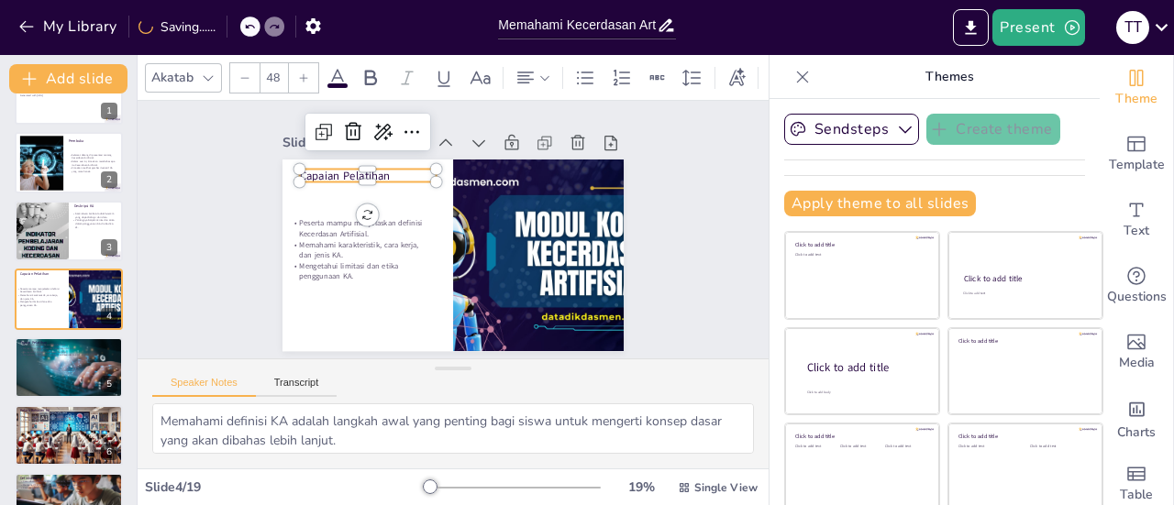
click at [385, 166] on p "Capaian Pelatihan" at bounding box center [426, 133] width 112 height 104
click at [499, 172] on p "Capaian Pelatihan" at bounding box center [507, 144] width 16 height 137
click at [467, 172] on p "Capaian Pelatihan" at bounding box center [489, 135] width 44 height 137
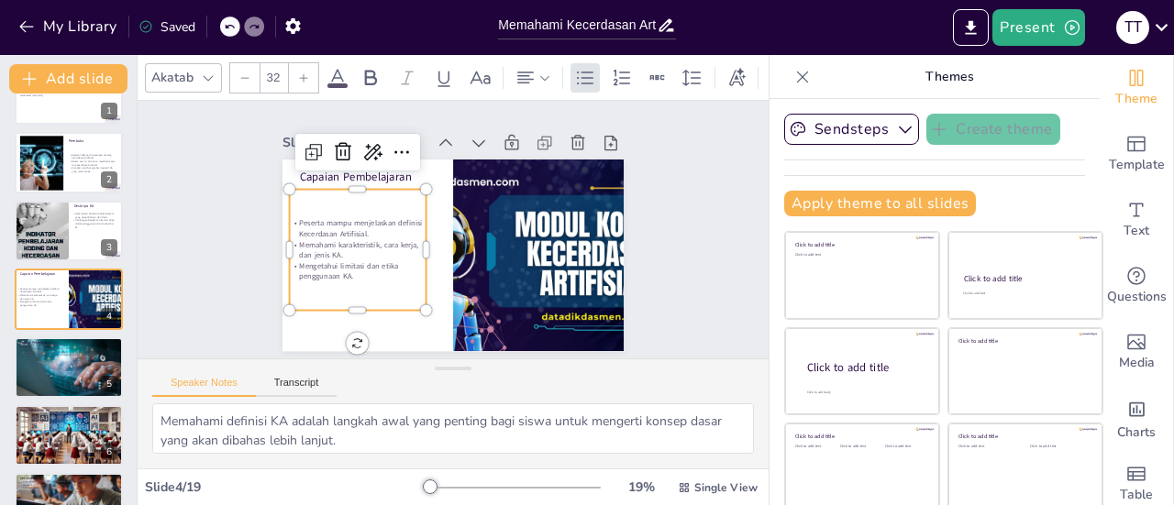
click at [372, 286] on div "Peserta mampu menjelaskan definisi Kecerdasan Artifisial. Memahami karakteristi…" at bounding box center [359, 199] width 179 height 173
click at [341, 269] on p "Mengetahui limitasi dan etika penggunaan KA." at bounding box center [351, 251] width 138 height 50
click at [342, 267] on p "Mengetahui limitasi dan etika penggunaan KA." at bounding box center [351, 251] width 138 height 50
click at [342, 256] on p "Mengetahui limitasi dan etika penggunaan KA." at bounding box center [351, 207] width 123 height 97
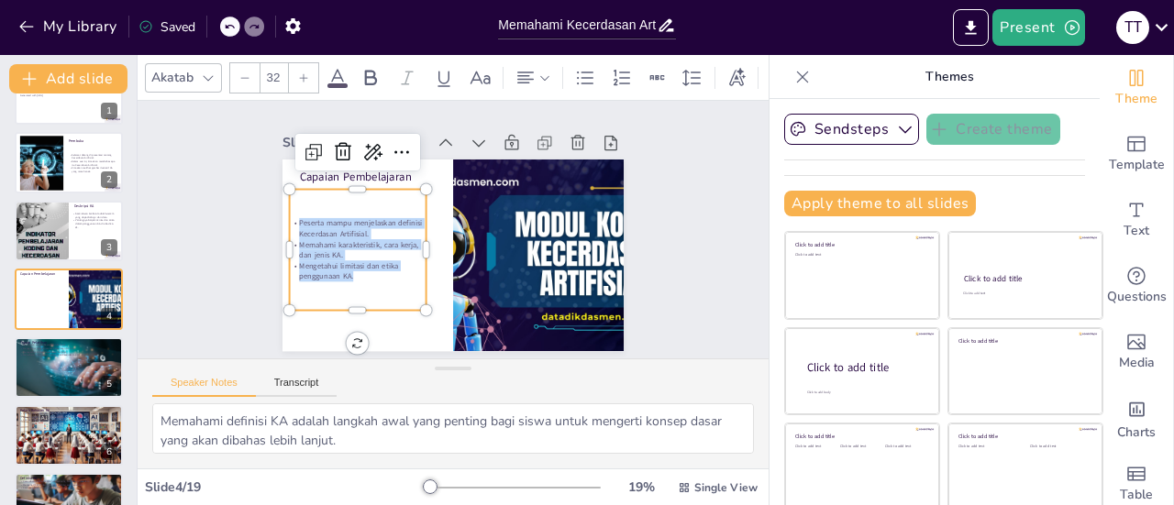
drag, startPoint x: 342, startPoint y: 267, endPoint x: 277, endPoint y: 211, distance: 85.8
click at [281, 211] on div "Peserta mampu menjelaskan definisi Kecerdasan Artifisial. Memahami karakteristi…" at bounding box center [355, 219] width 149 height 103
click at [299, 72] on icon at bounding box center [303, 77] width 11 height 11
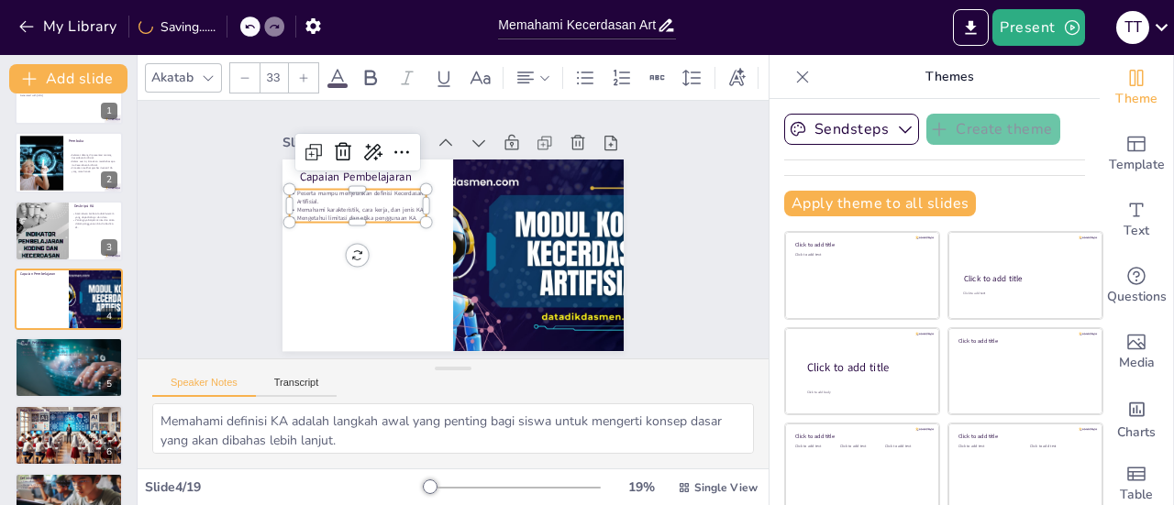
click at [241, 76] on div at bounding box center [244, 77] width 29 height 29
click at [298, 73] on icon at bounding box center [303, 77] width 11 height 11
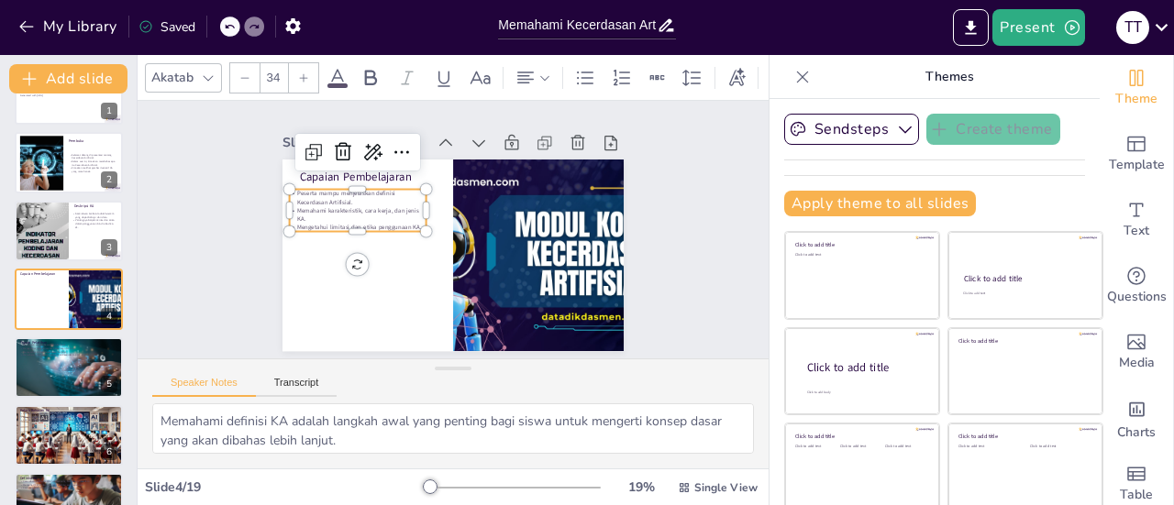
click at [298, 73] on icon at bounding box center [303, 77] width 11 height 11
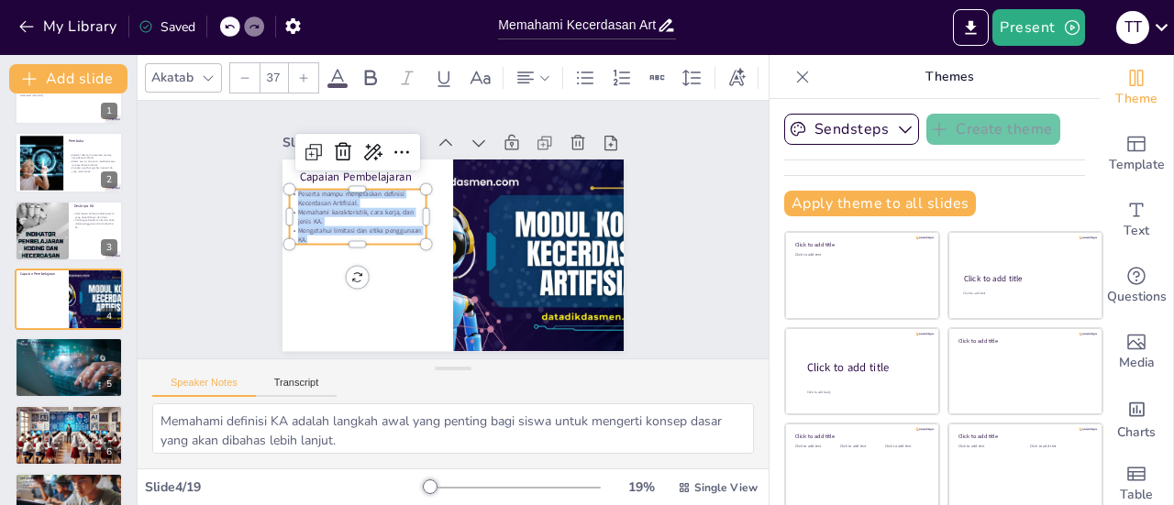
click at [298, 73] on icon at bounding box center [303, 77] width 11 height 11
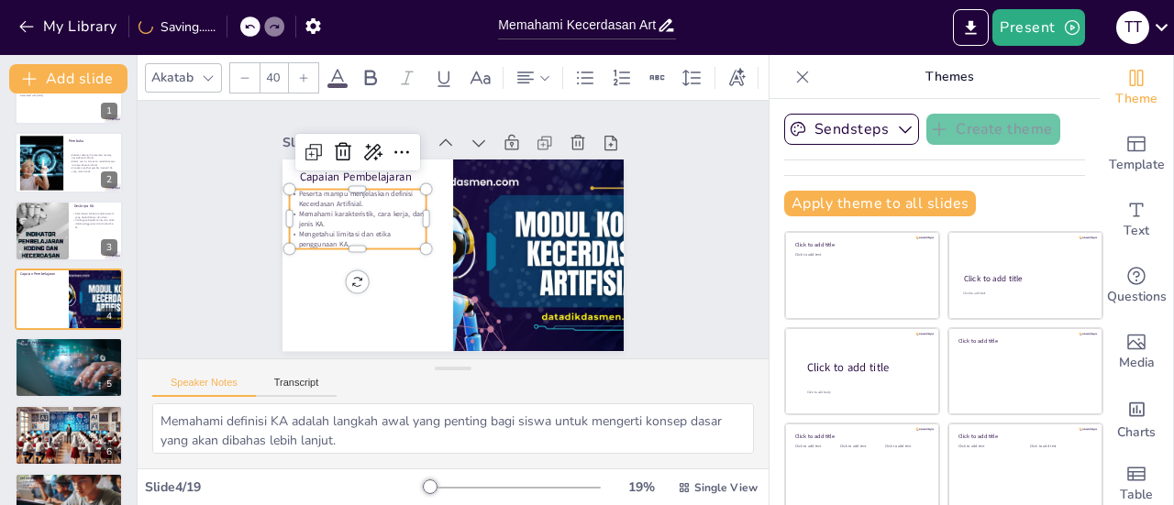
click at [298, 73] on icon at bounding box center [303, 77] width 11 height 11
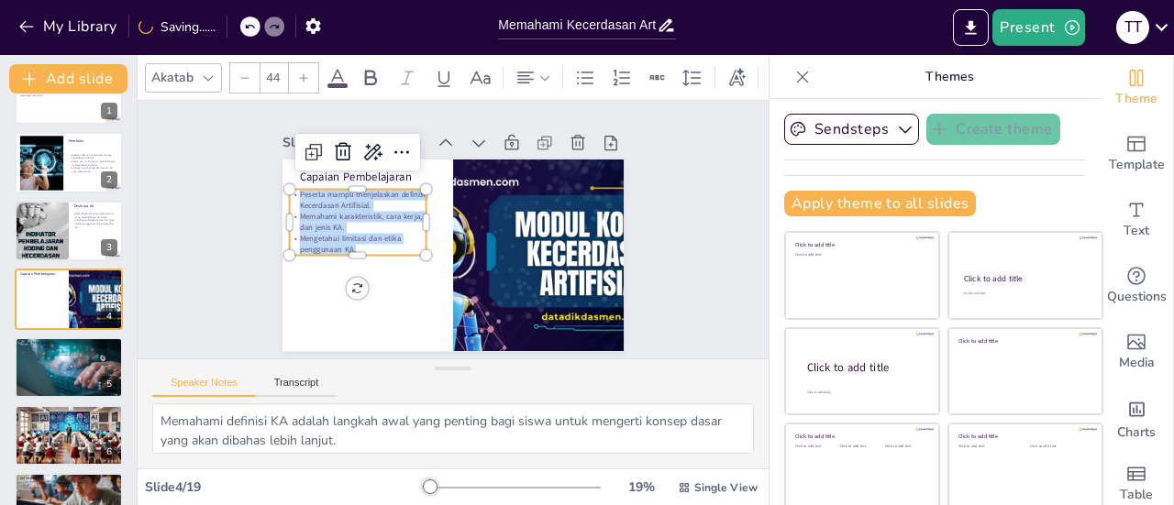
click at [298, 73] on icon at bounding box center [303, 77] width 11 height 11
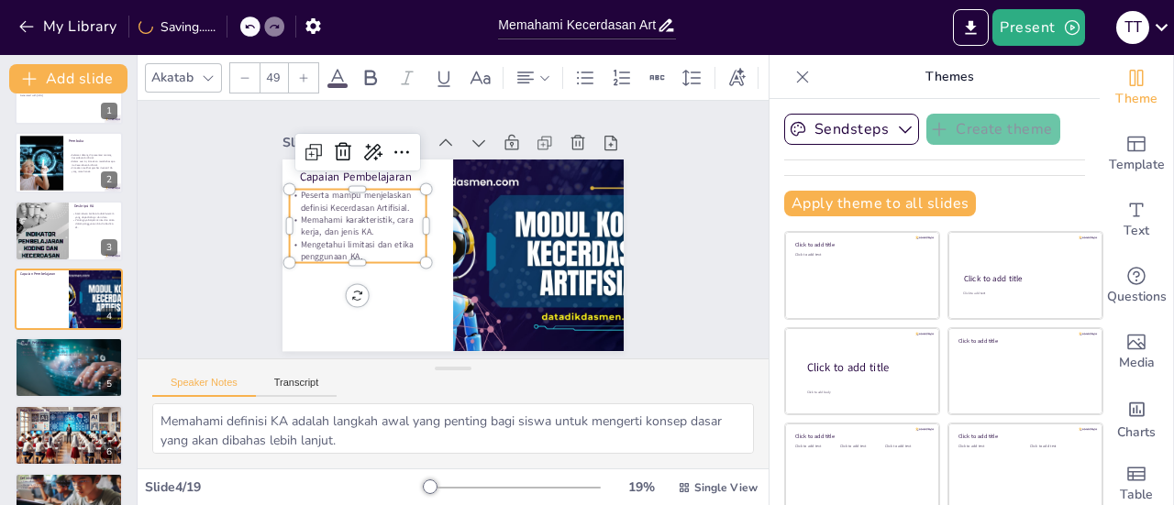
click at [298, 73] on icon at bounding box center [303, 77] width 11 height 11
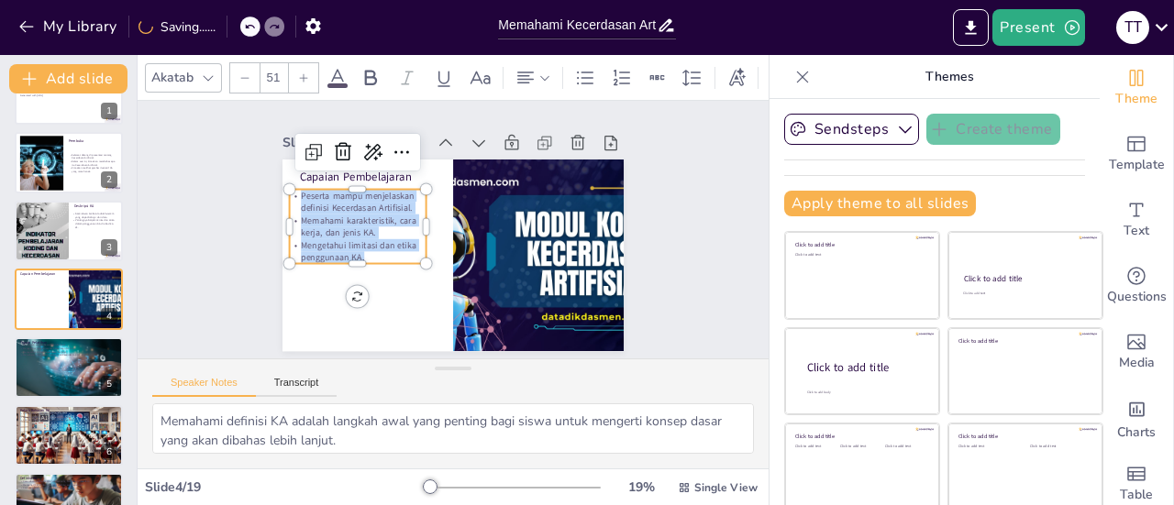
click at [298, 73] on icon at bounding box center [303, 77] width 11 height 11
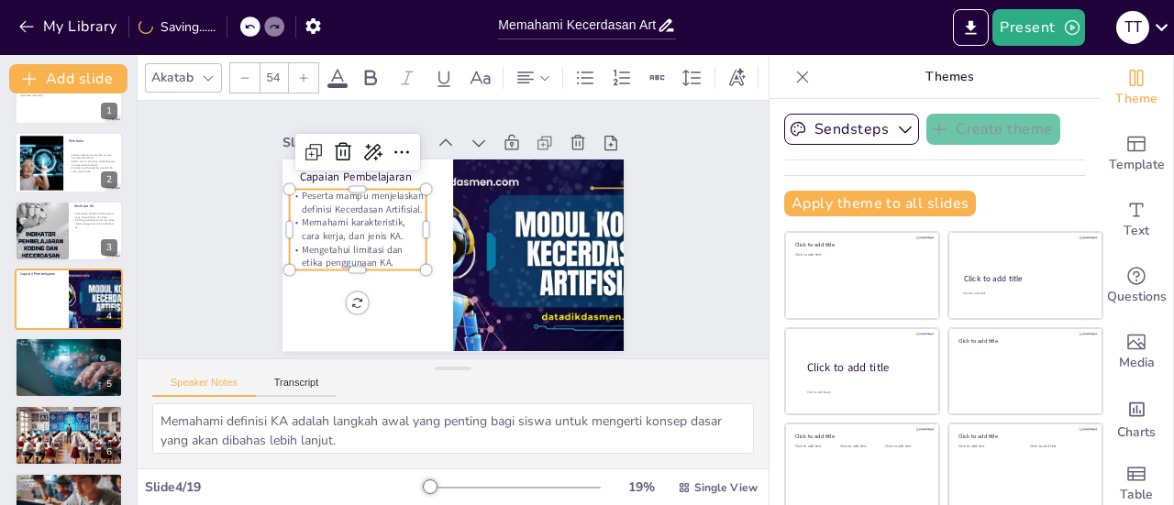
click at [298, 73] on icon at bounding box center [303, 77] width 11 height 11
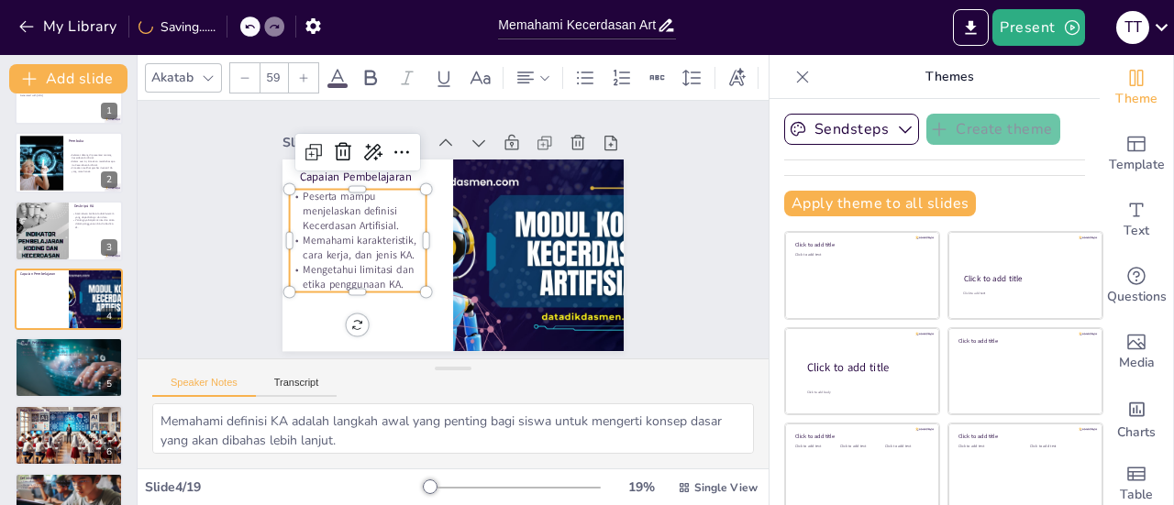
click at [298, 73] on icon at bounding box center [303, 77] width 11 height 11
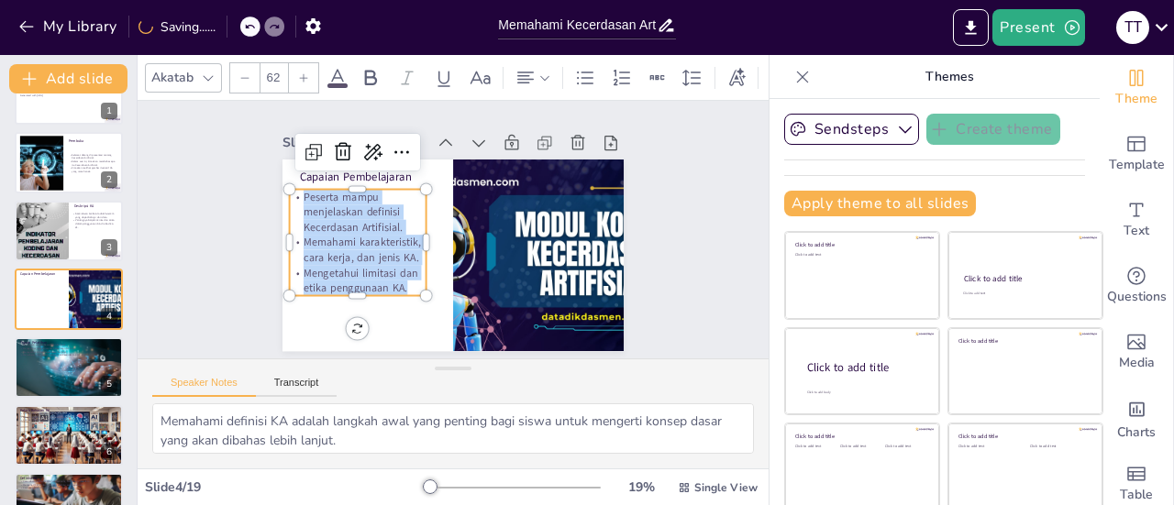
click at [298, 73] on icon at bounding box center [303, 77] width 11 height 11
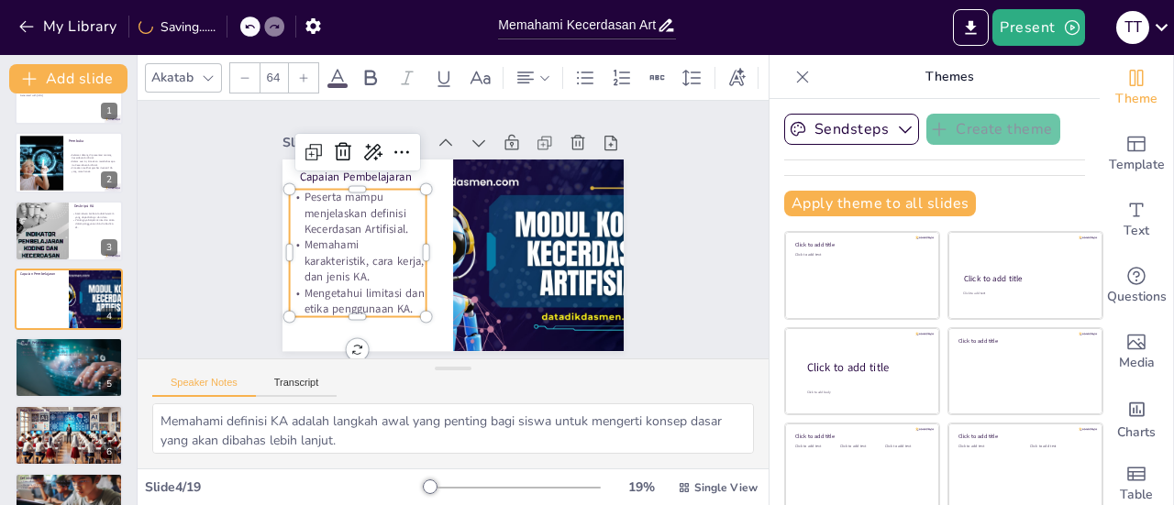
click at [298, 73] on icon at bounding box center [303, 77] width 11 height 11
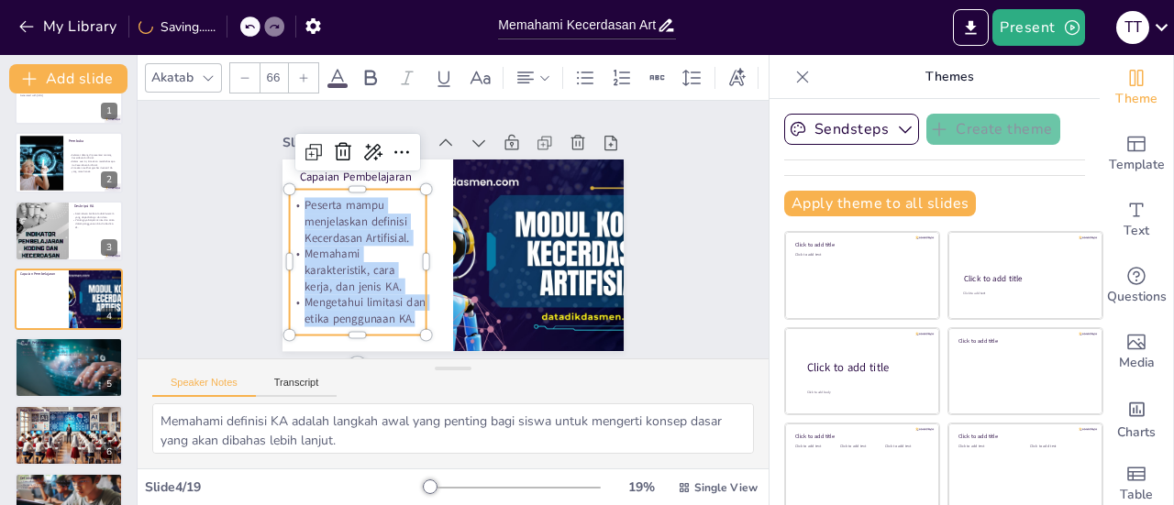
click at [298, 73] on icon at bounding box center [303, 77] width 11 height 11
click at [205, 216] on div "Slide 1 Memahami Kecerdasan Artifisial: Konsep dan Etika untuk Siswa SD Present…" at bounding box center [453, 230] width 631 height 258
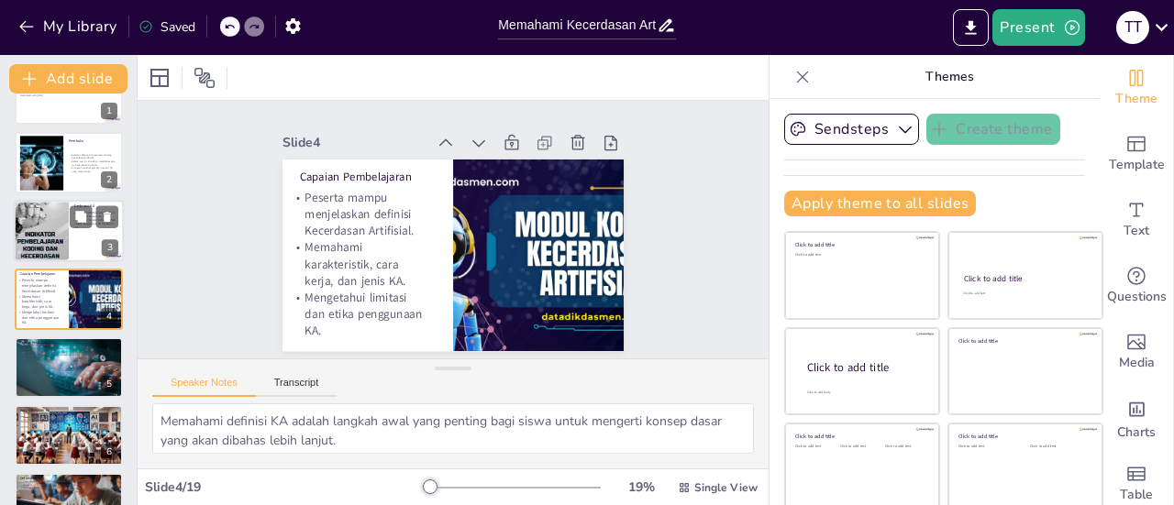
click at [82, 241] on div at bounding box center [69, 231] width 110 height 62
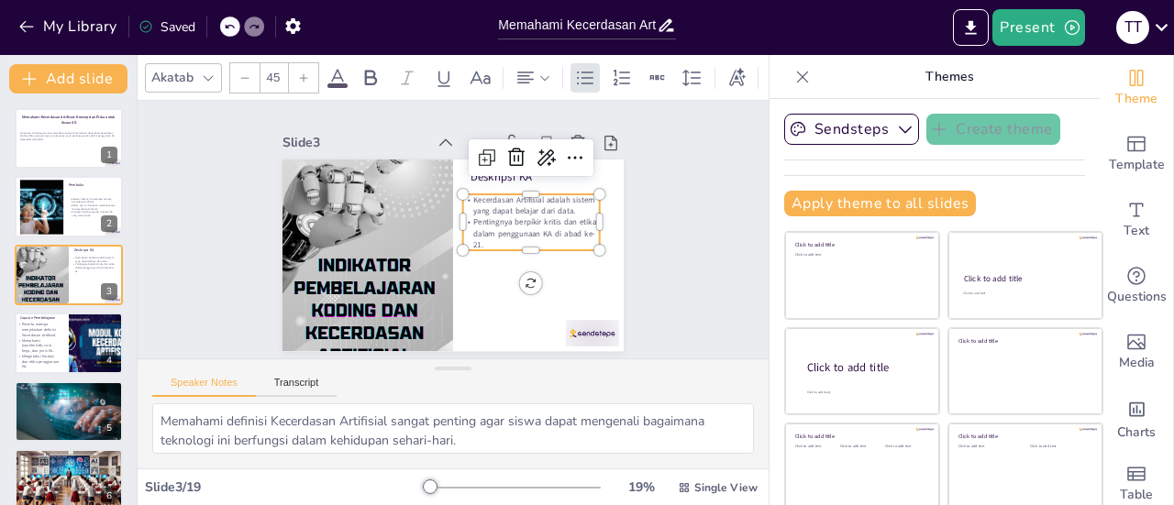
click at [473, 246] on p "Kecerdasan Artifisial adalah sistem yang dapat belajar dari data." at bounding box center [419, 304] width 108 height 116
click at [301, 74] on icon at bounding box center [303, 77] width 11 height 11
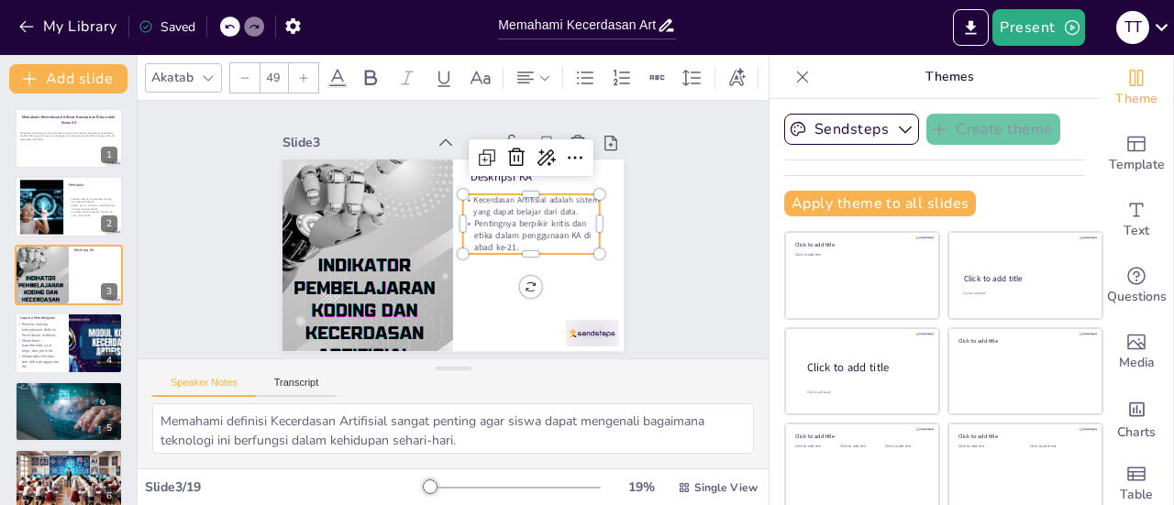
click at [301, 74] on icon at bounding box center [303, 77] width 11 height 11
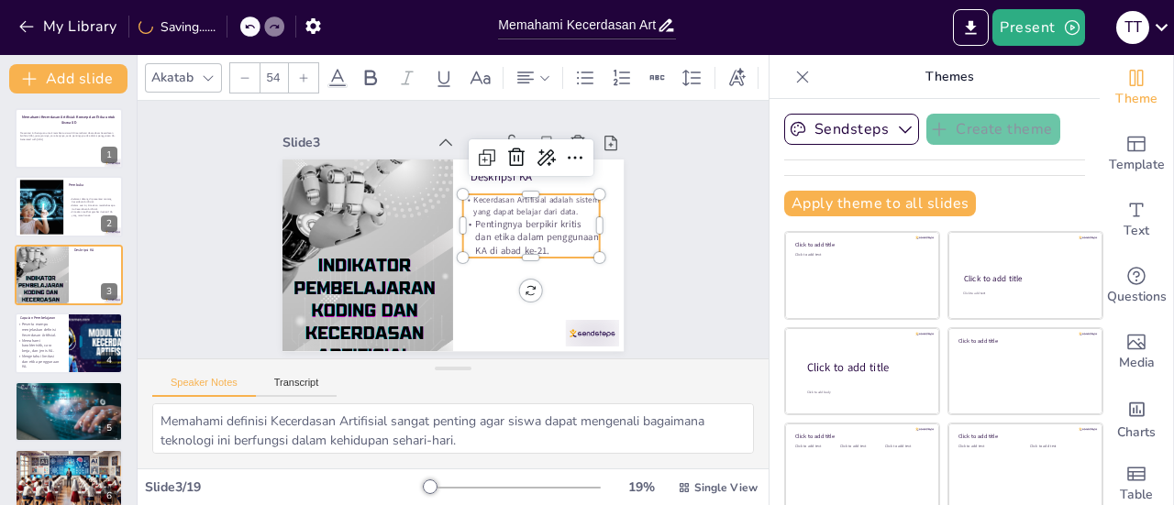
click at [301, 74] on icon at bounding box center [303, 77] width 11 height 11
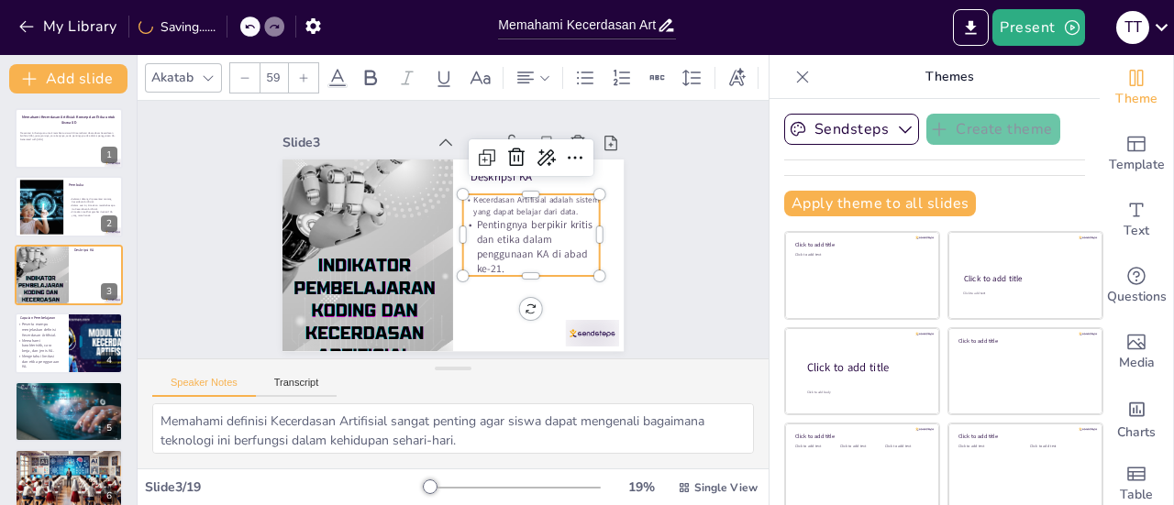
click at [301, 74] on icon at bounding box center [303, 77] width 11 height 11
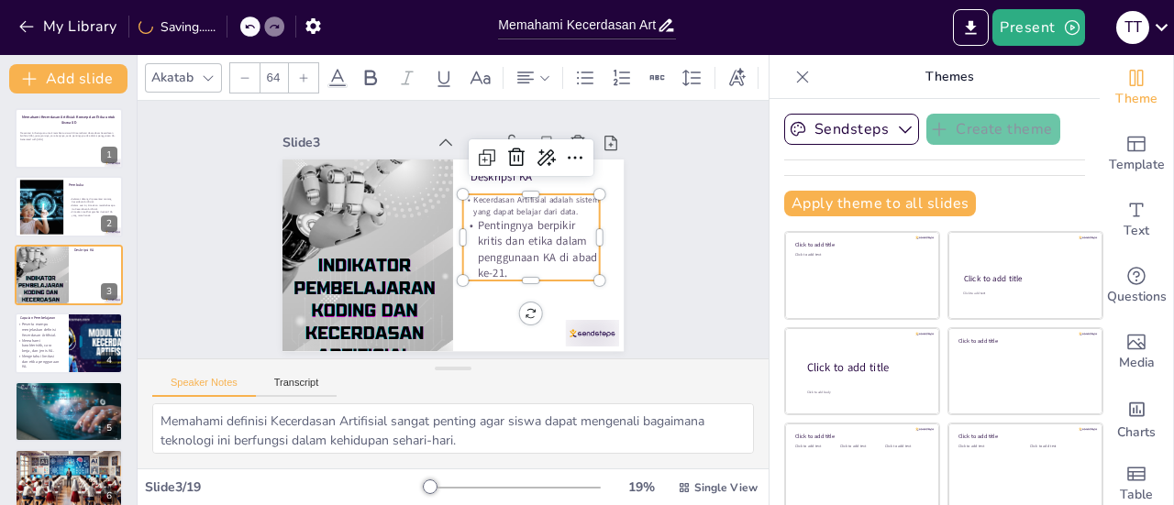
click at [301, 74] on icon at bounding box center [303, 77] width 11 height 11
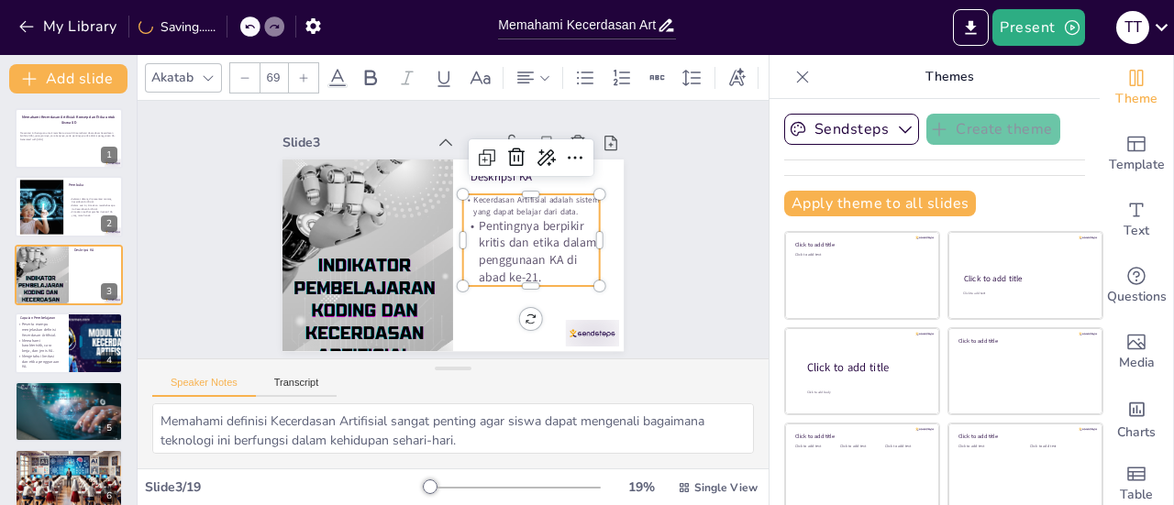
click at [301, 74] on icon at bounding box center [303, 77] width 11 height 11
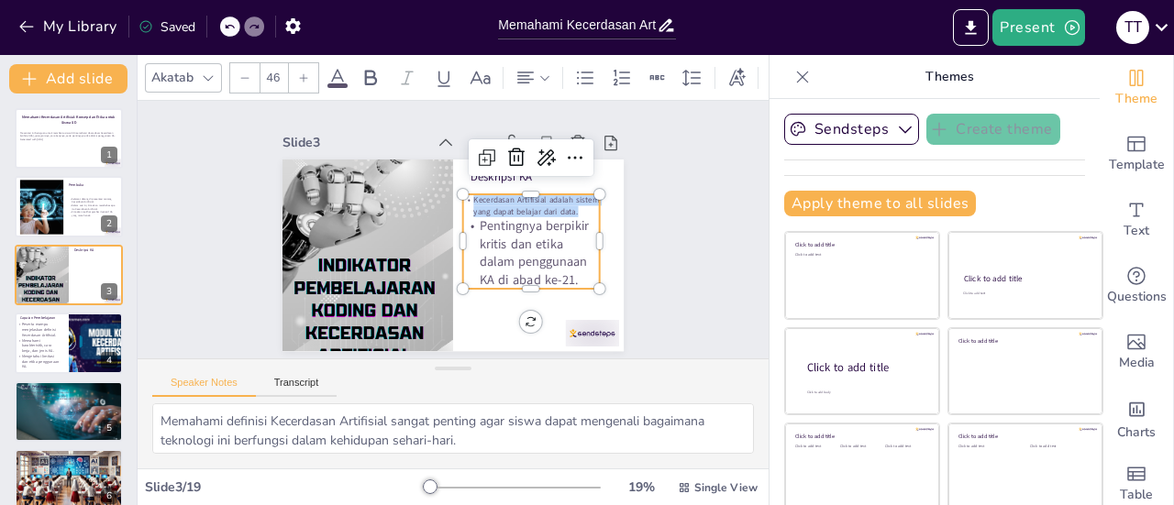
drag, startPoint x: 557, startPoint y: 205, endPoint x: 441, endPoint y: 193, distance: 117.2
click at [441, 193] on div "Deskripsi KA Kecerdasan Artifisial adalah sistem yang dapat belajar dari data. …" at bounding box center [447, 255] width 374 height 259
click at [306, 72] on icon at bounding box center [303, 77] width 11 height 11
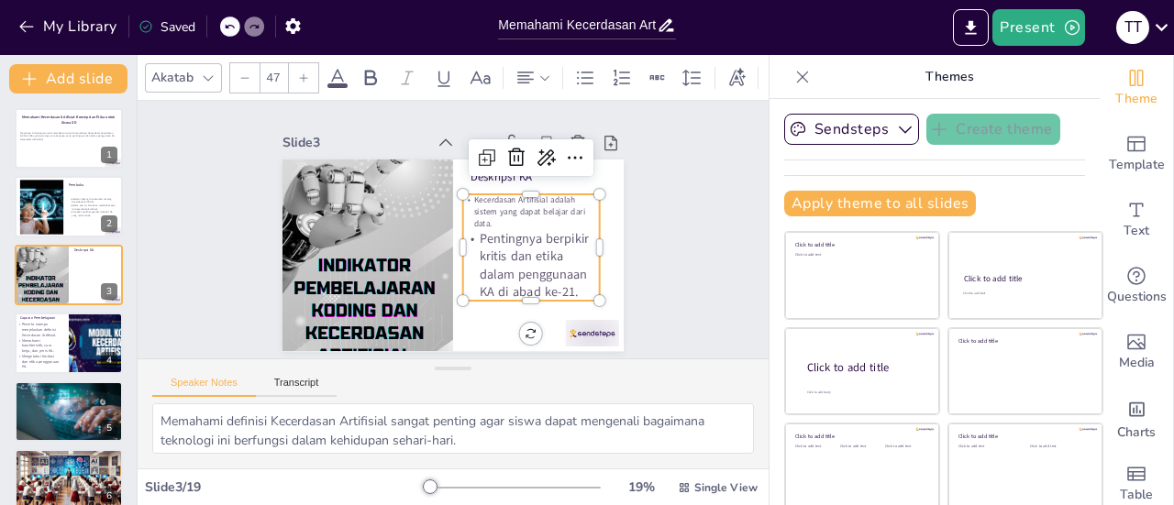
click at [306, 72] on icon at bounding box center [303, 77] width 11 height 11
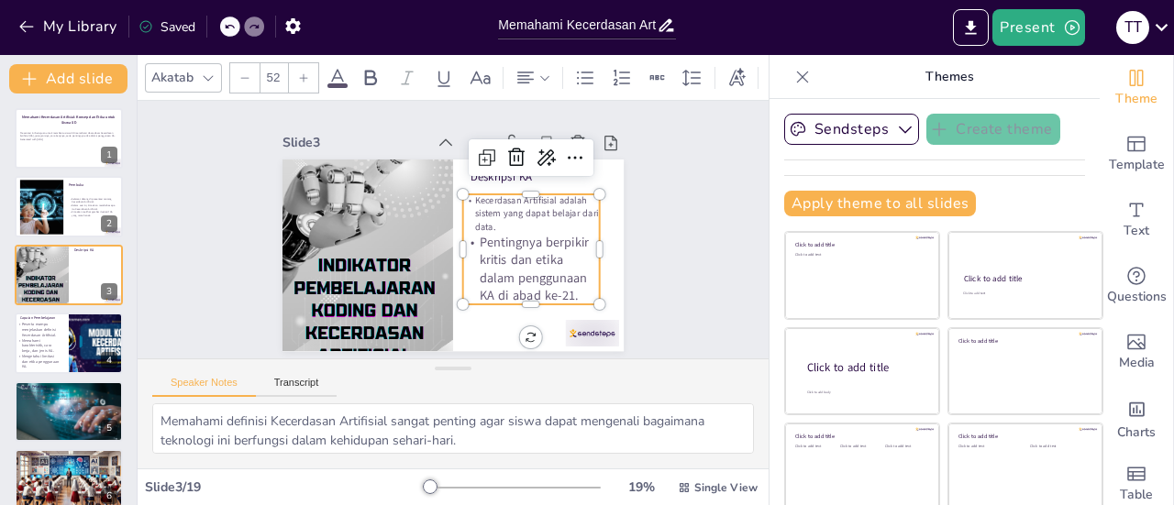
click at [306, 72] on icon at bounding box center [303, 77] width 11 height 11
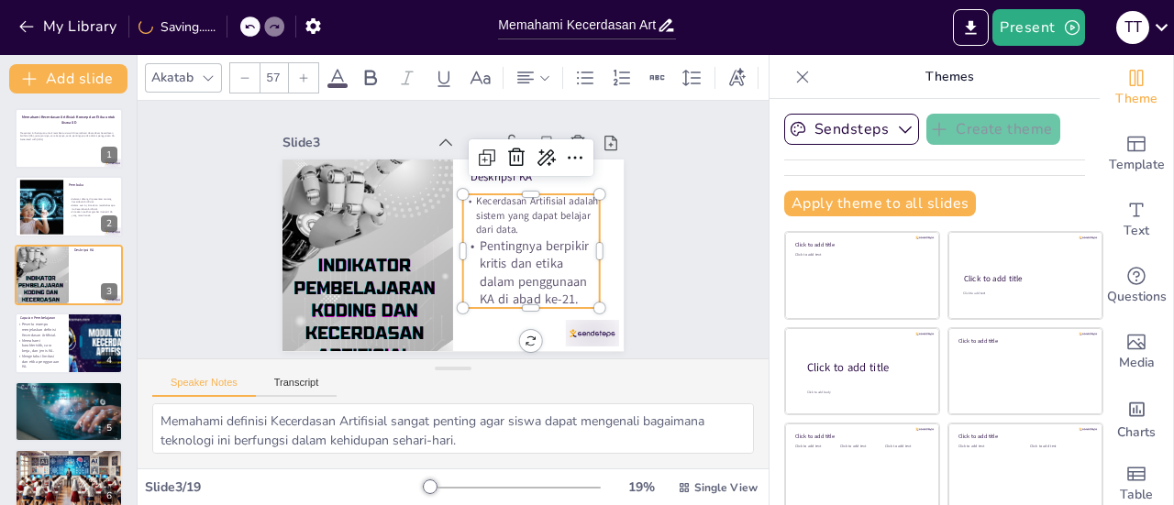
click at [306, 72] on icon at bounding box center [303, 77] width 11 height 11
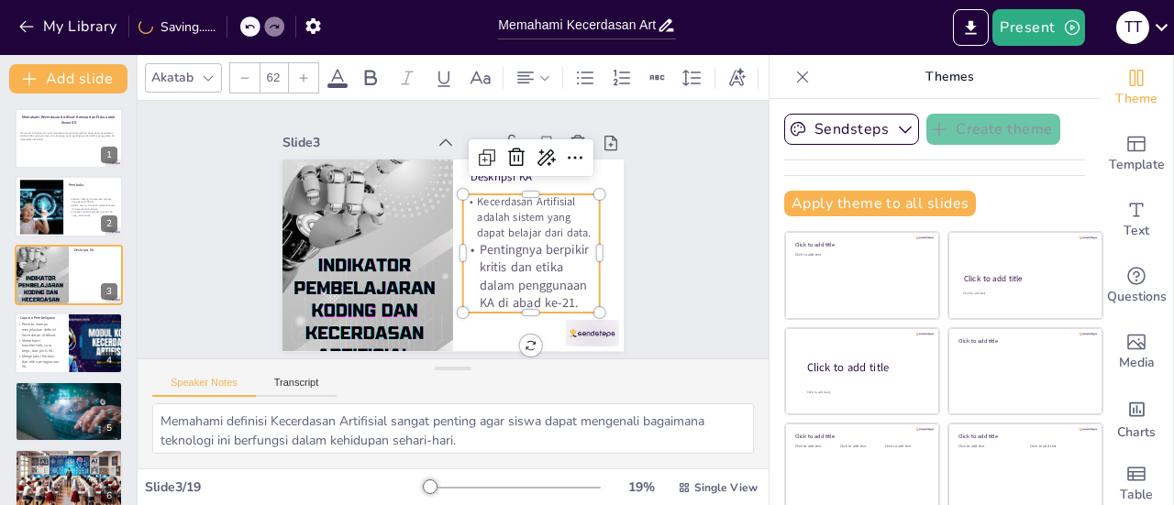
click at [306, 72] on icon at bounding box center [303, 77] width 11 height 11
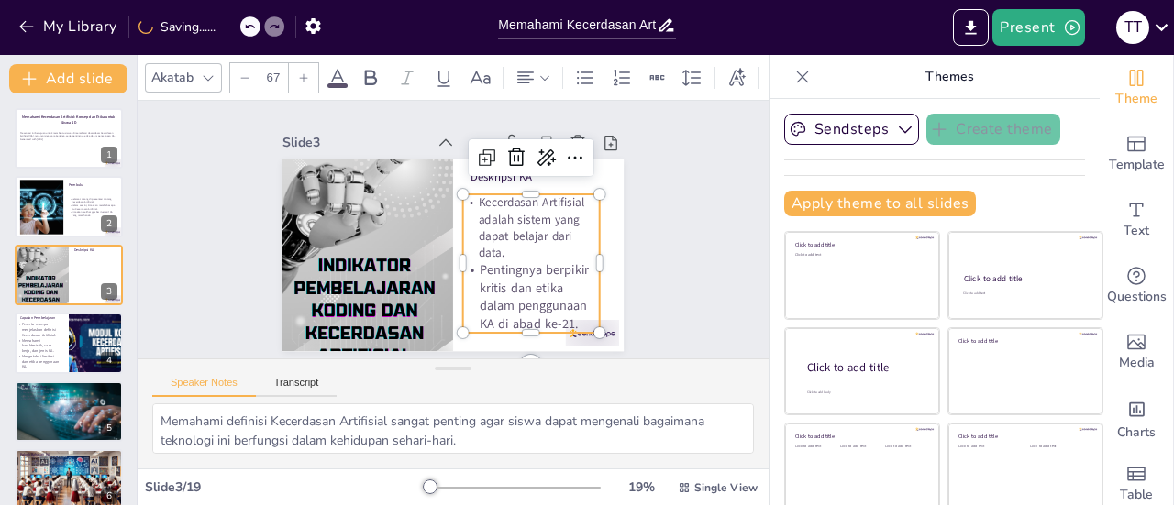
click at [306, 72] on icon at bounding box center [303, 77] width 11 height 11
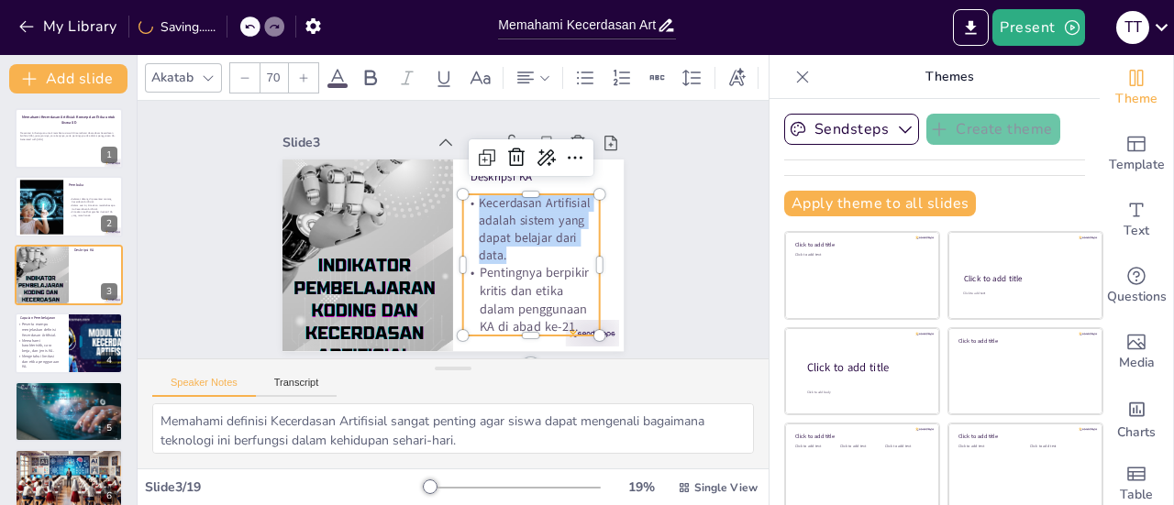
click at [306, 72] on icon at bounding box center [303, 77] width 11 height 11
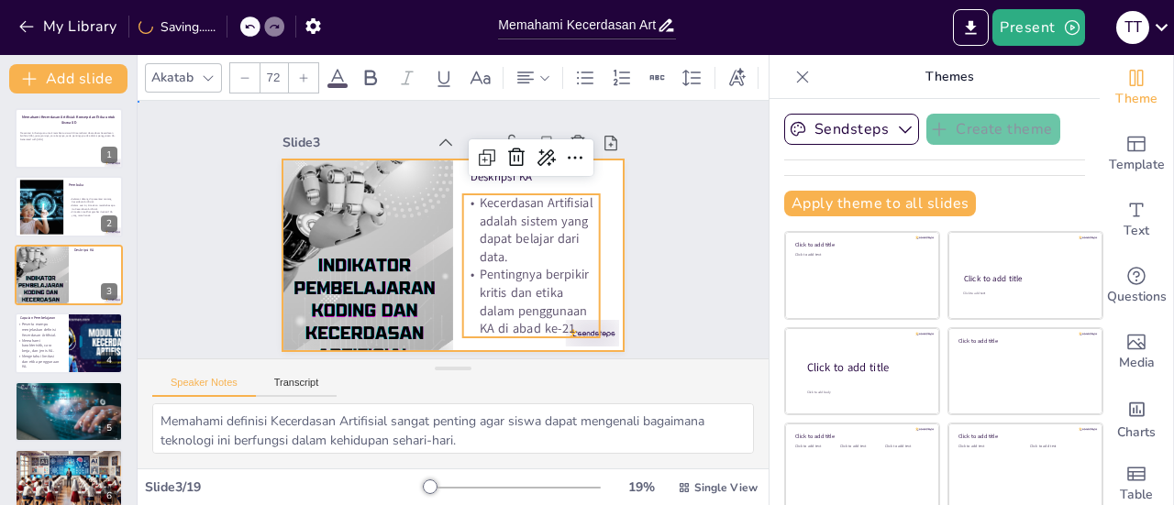
click at [594, 236] on div at bounding box center [447, 255] width 374 height 259
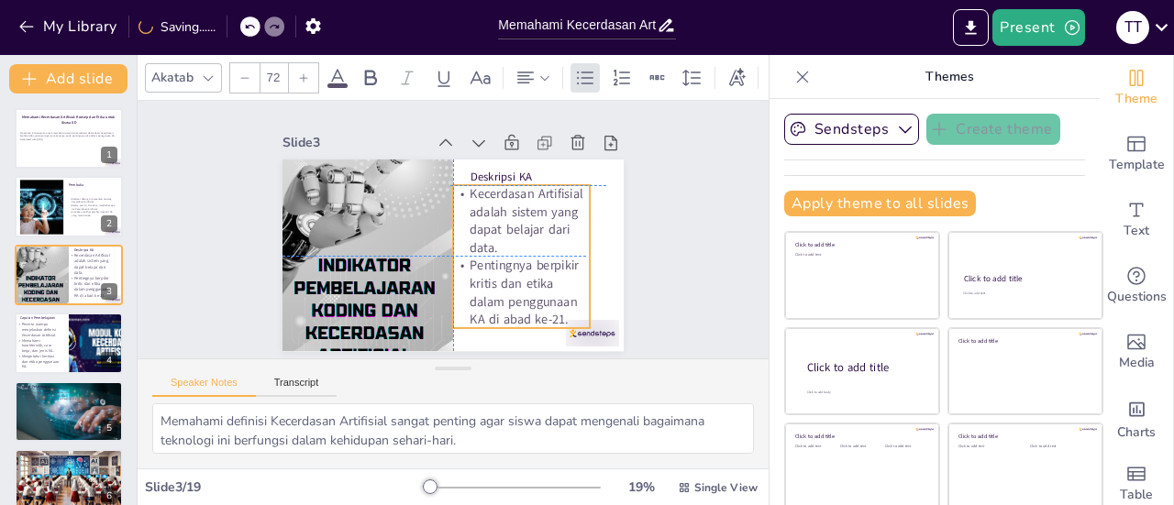
drag, startPoint x: 514, startPoint y: 246, endPoint x: 502, endPoint y: 237, distance: 14.5
click at [502, 237] on p "Kecerdasan Artifisial adalah sistem yang dapat belajar dari data." at bounding box center [521, 242] width 152 height 110
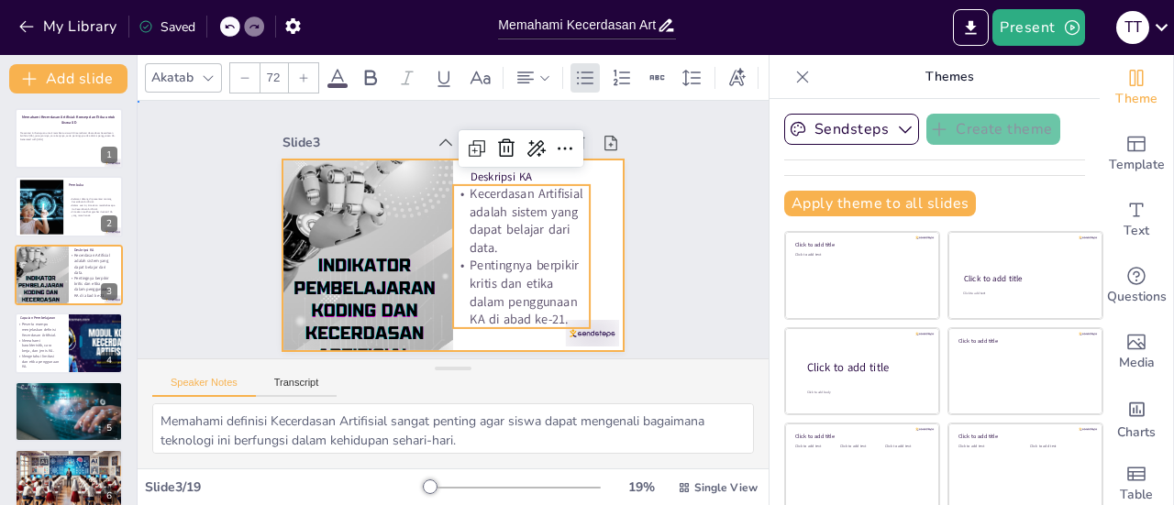
click at [590, 247] on div at bounding box center [445, 254] width 384 height 288
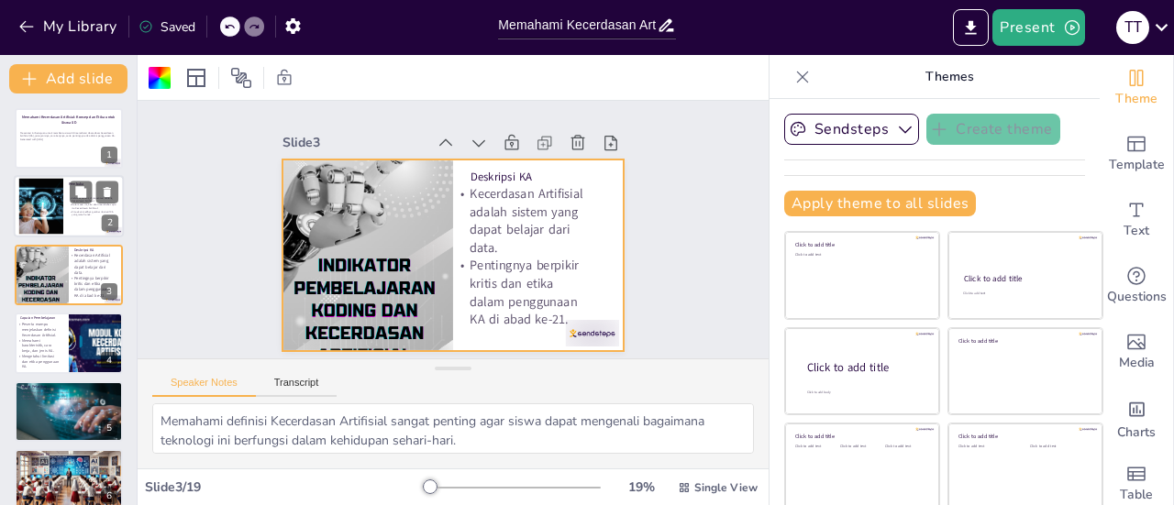
click at [67, 209] on div at bounding box center [69, 207] width 110 height 62
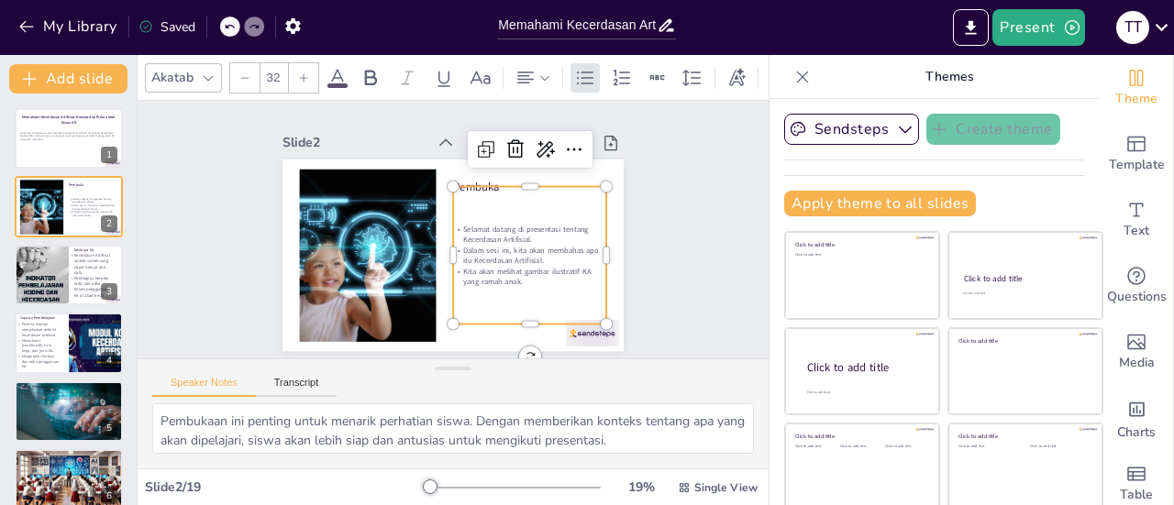
click at [475, 248] on p "Dalam sesi ini, kita akan membahas apa itu Kecerdasan Artifisial." at bounding box center [512, 285] width 149 height 82
click at [302, 72] on icon at bounding box center [303, 77] width 11 height 11
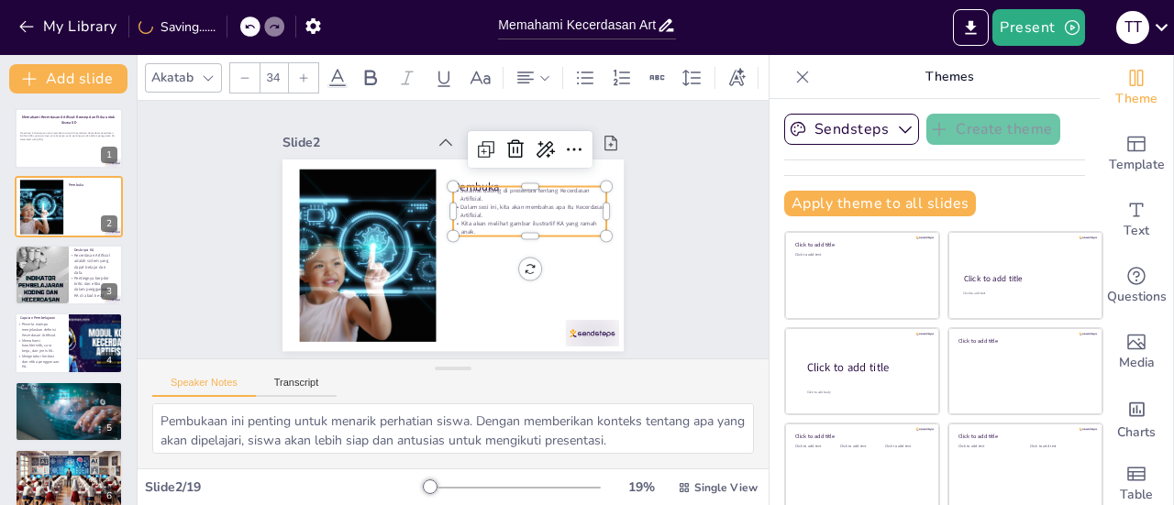
click at [302, 72] on icon at bounding box center [303, 77] width 11 height 11
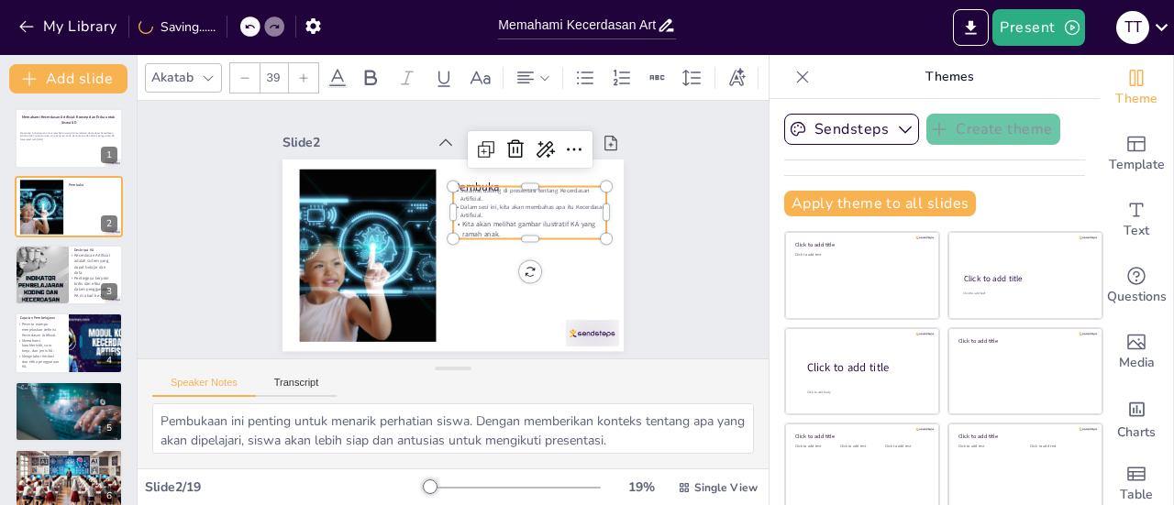
click at [302, 72] on icon at bounding box center [303, 77] width 11 height 11
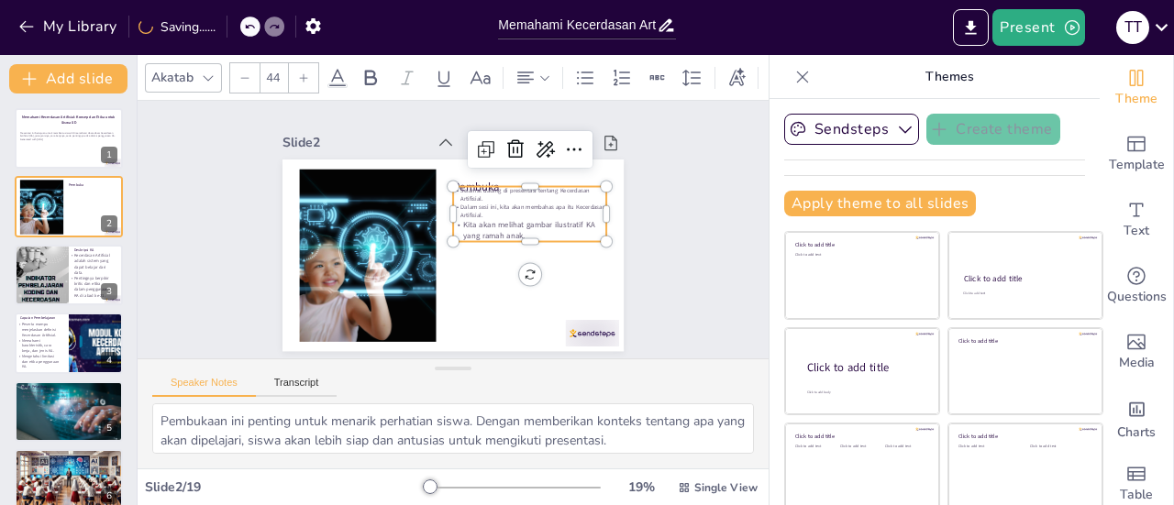
click at [302, 72] on icon at bounding box center [303, 77] width 11 height 11
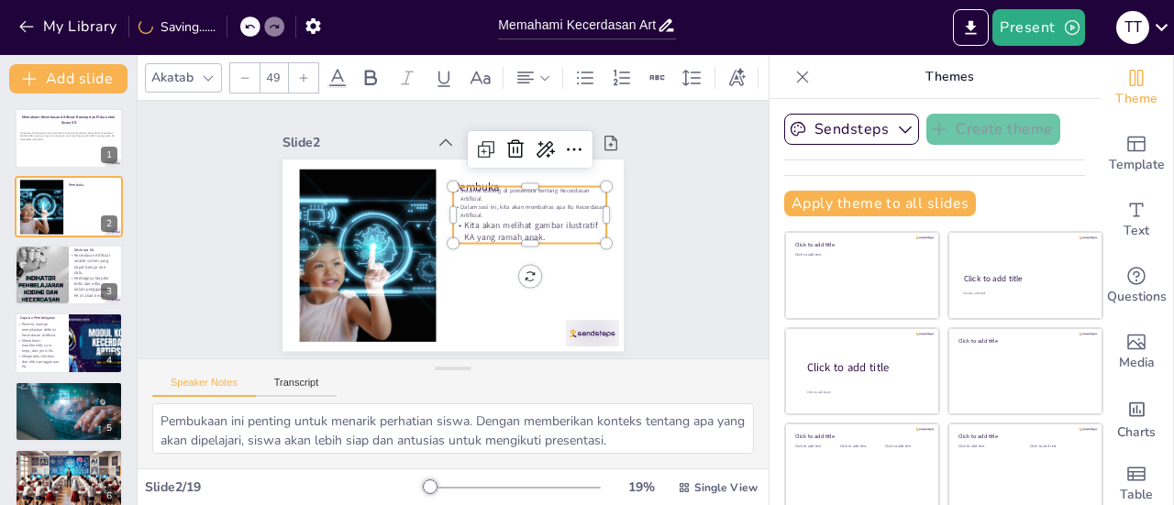
click at [302, 72] on icon at bounding box center [303, 77] width 11 height 11
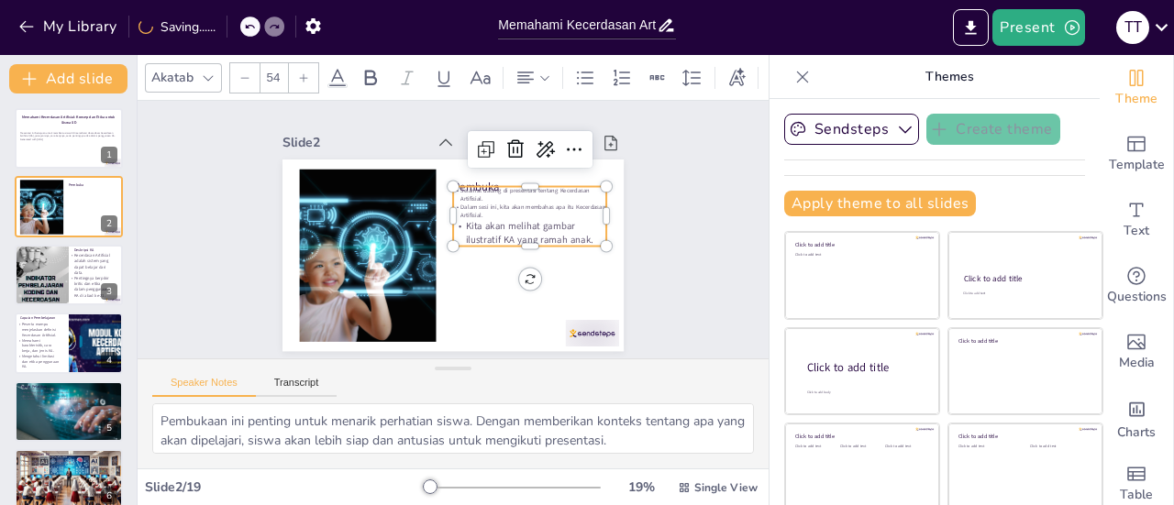
click at [302, 72] on icon at bounding box center [303, 77] width 11 height 11
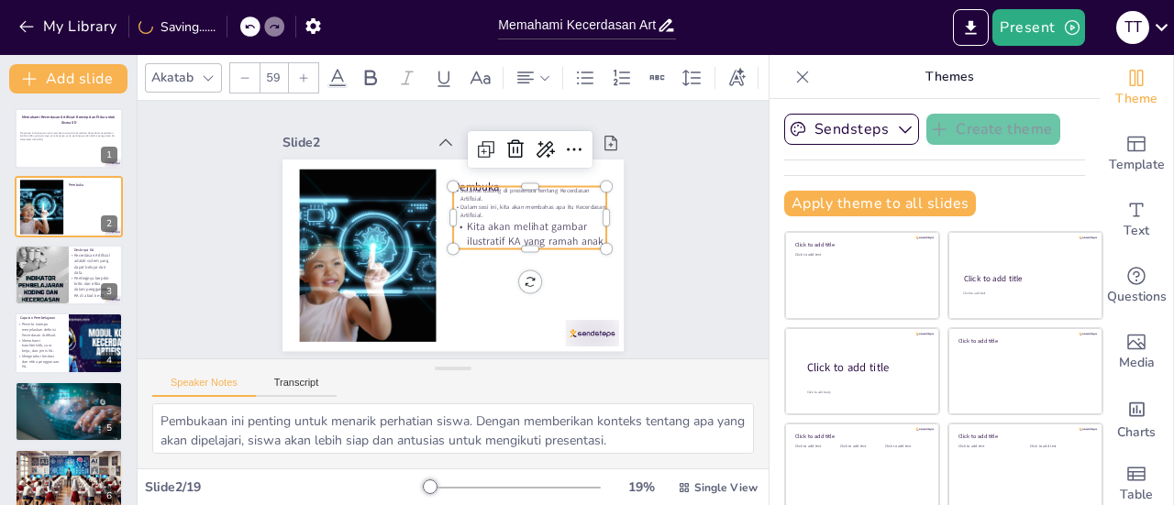
click at [302, 72] on icon at bounding box center [303, 77] width 11 height 11
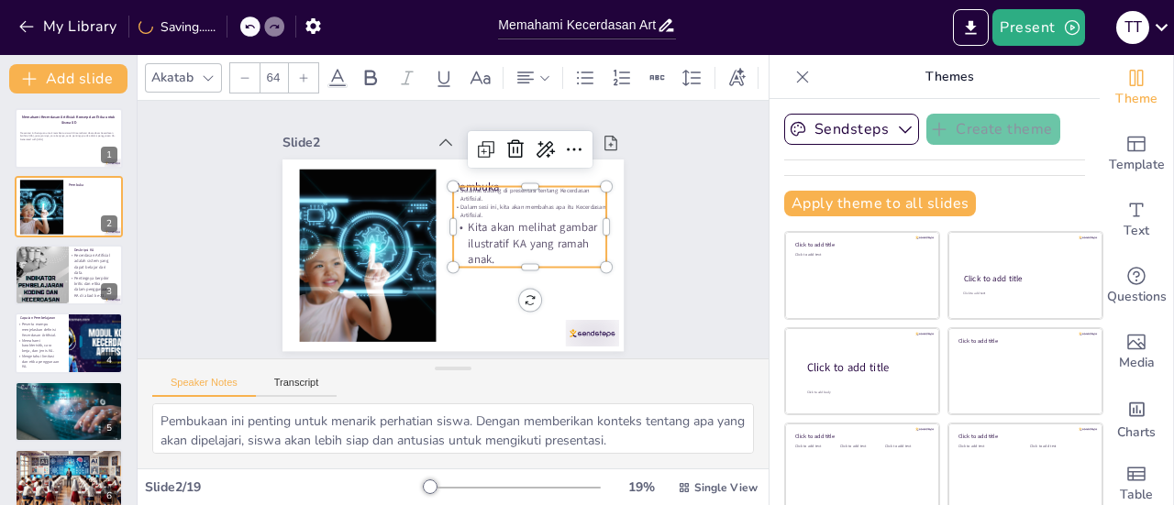
click at [302, 72] on icon at bounding box center [303, 77] width 11 height 11
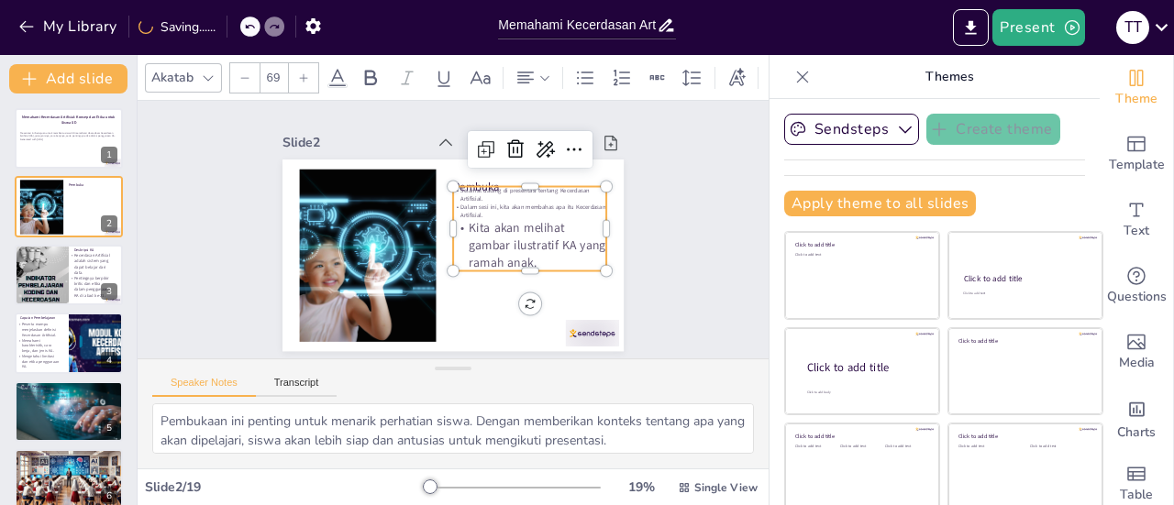
click at [302, 72] on icon at bounding box center [303, 77] width 11 height 11
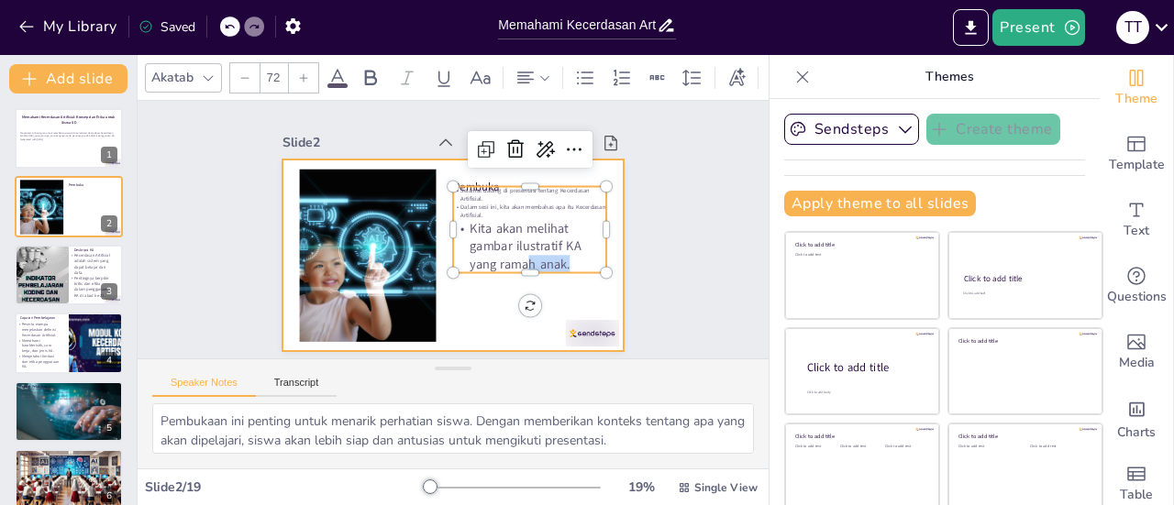
drag, startPoint x: 505, startPoint y: 263, endPoint x: 501, endPoint y: 320, distance: 57.0
click at [501, 320] on div "Pembuka Selamat datang di presentasi tentang Kecerdasan Artifisial. Dalam sesi …" at bounding box center [447, 255] width 374 height 259
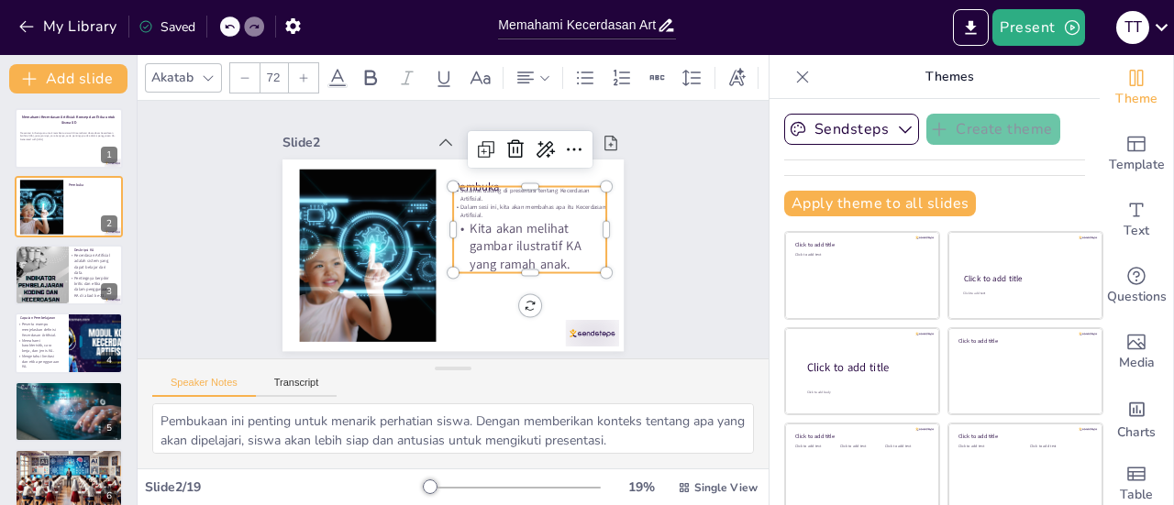
click at [471, 238] on p "Kita akan melihat gambar ilustratif KA yang ramah anak." at bounding box center [527, 254] width 159 height 70
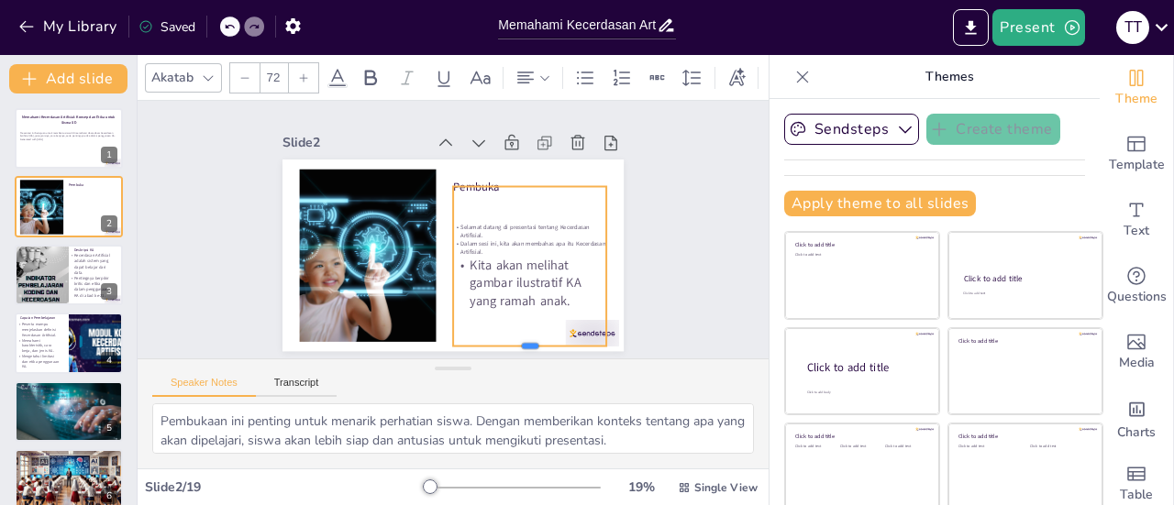
drag, startPoint x: 506, startPoint y: 268, endPoint x: 499, endPoint y: 340, distance: 72.8
click at [499, 346] on div at bounding box center [516, 361] width 154 height 30
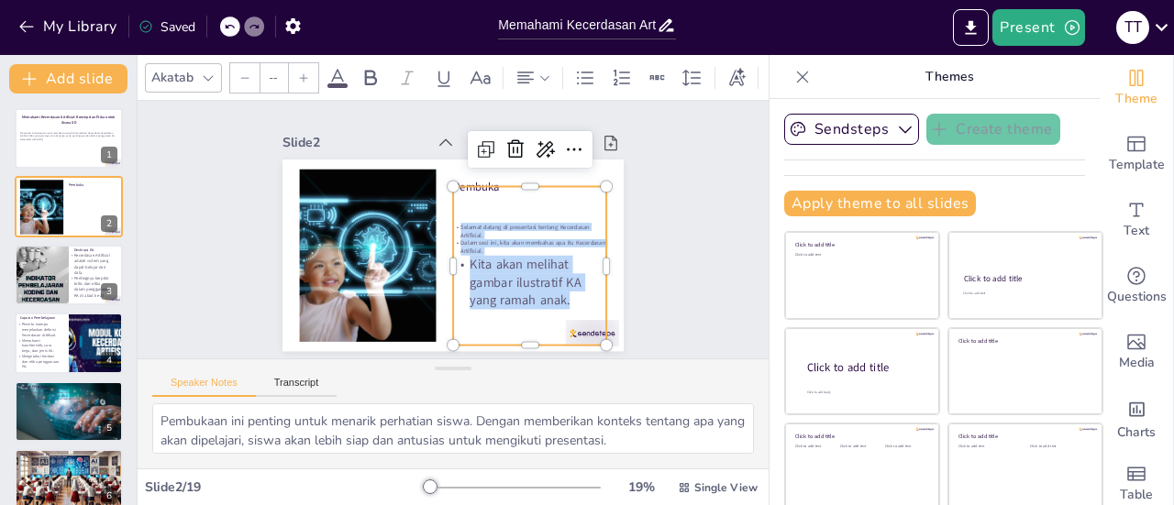
drag, startPoint x: 553, startPoint y: 294, endPoint x: 433, endPoint y: 215, distance: 144.2
click at [433, 215] on div "Selamat datang di presentasi tentang Kecerdasan Artifisial. Dalam sesi ini, kit…" at bounding box center [508, 294] width 205 height 208
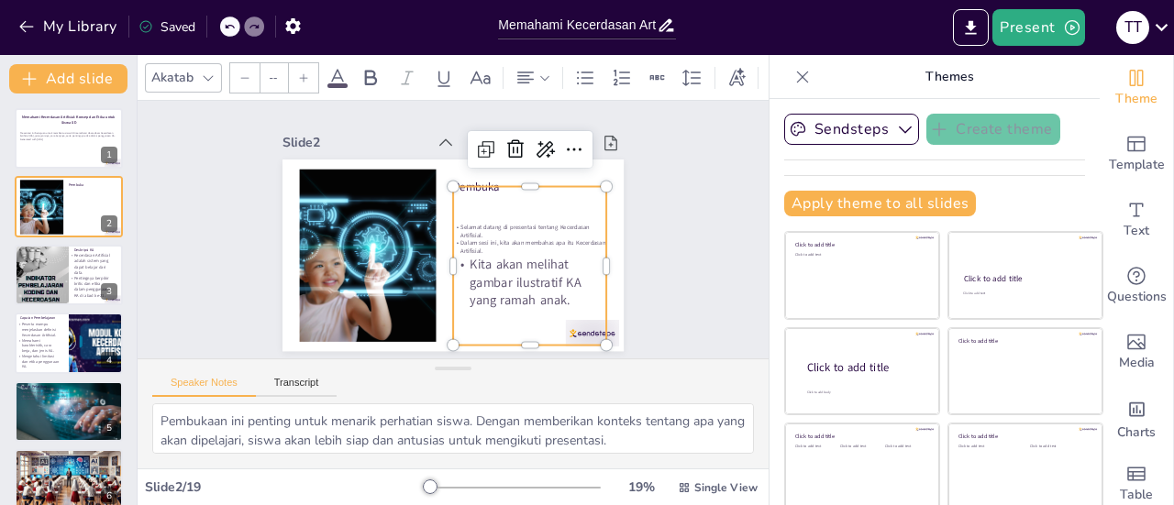
click at [277, 79] on input "--" at bounding box center [273, 77] width 26 height 29
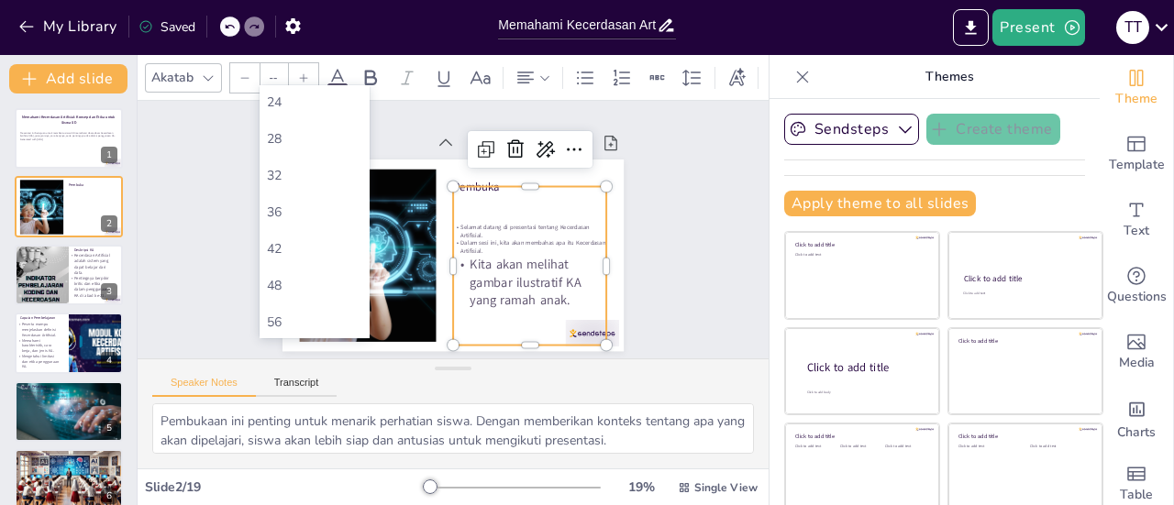
scroll to position [293, 0]
click at [279, 247] on div "42" at bounding box center [314, 250] width 95 height 17
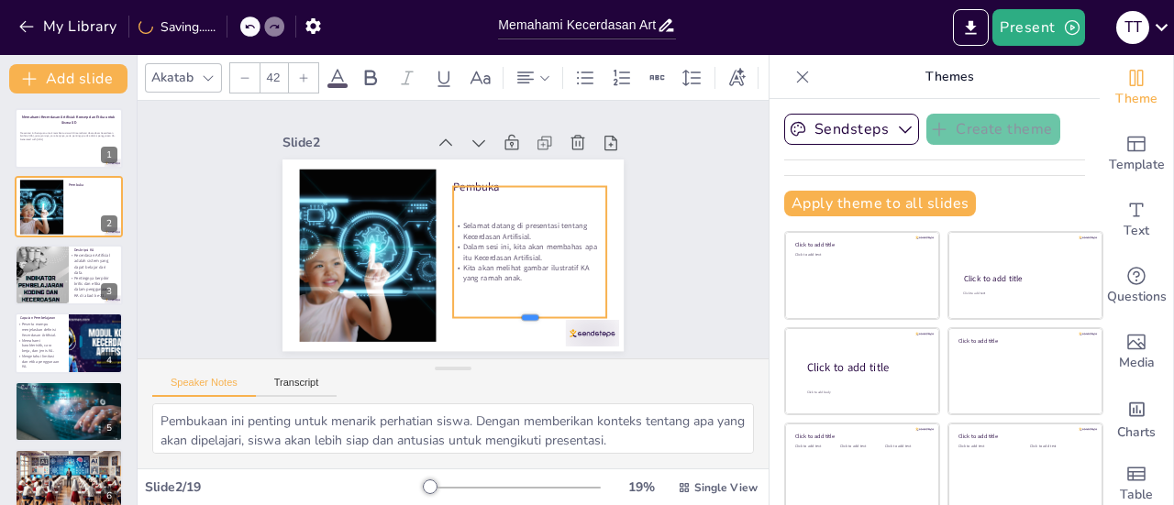
drag, startPoint x: 504, startPoint y: 242, endPoint x: 498, endPoint y: 311, distance: 69.1
click at [498, 314] on div at bounding box center [496, 344] width 150 height 61
click at [301, 74] on icon at bounding box center [303, 77] width 11 height 11
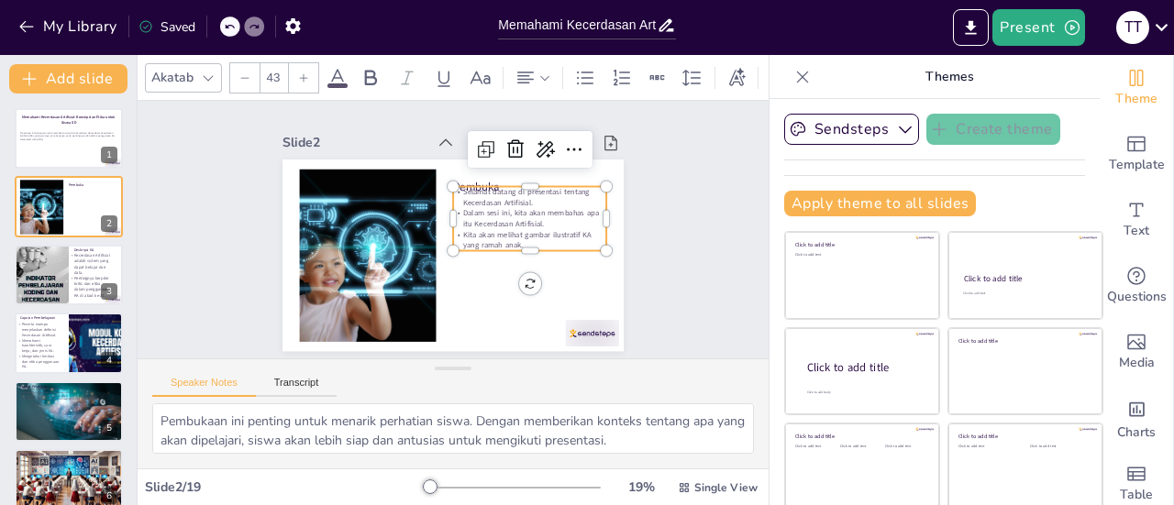
click at [301, 74] on icon at bounding box center [303, 77] width 11 height 11
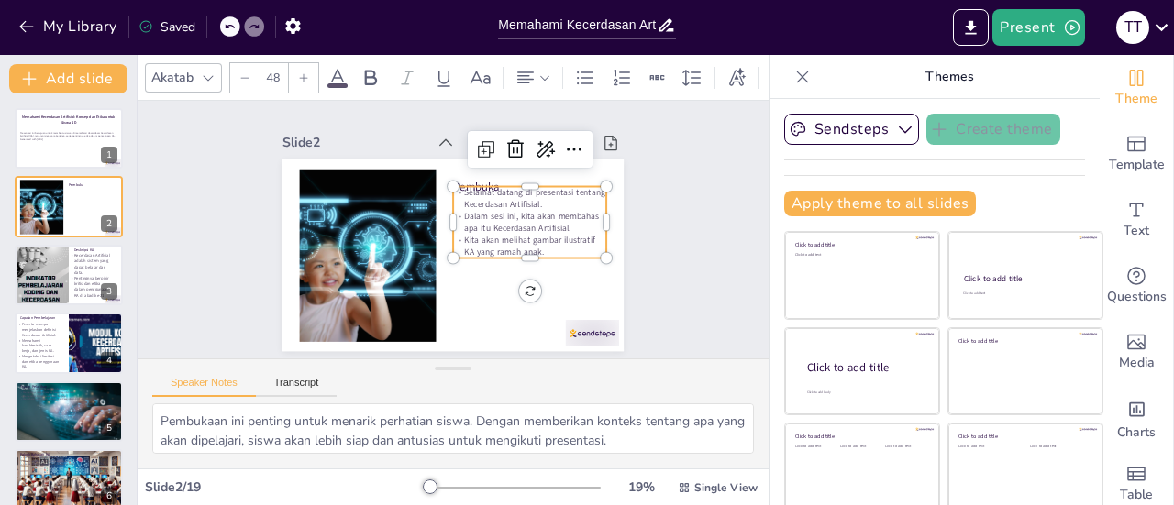
click at [301, 74] on icon at bounding box center [303, 77] width 11 height 11
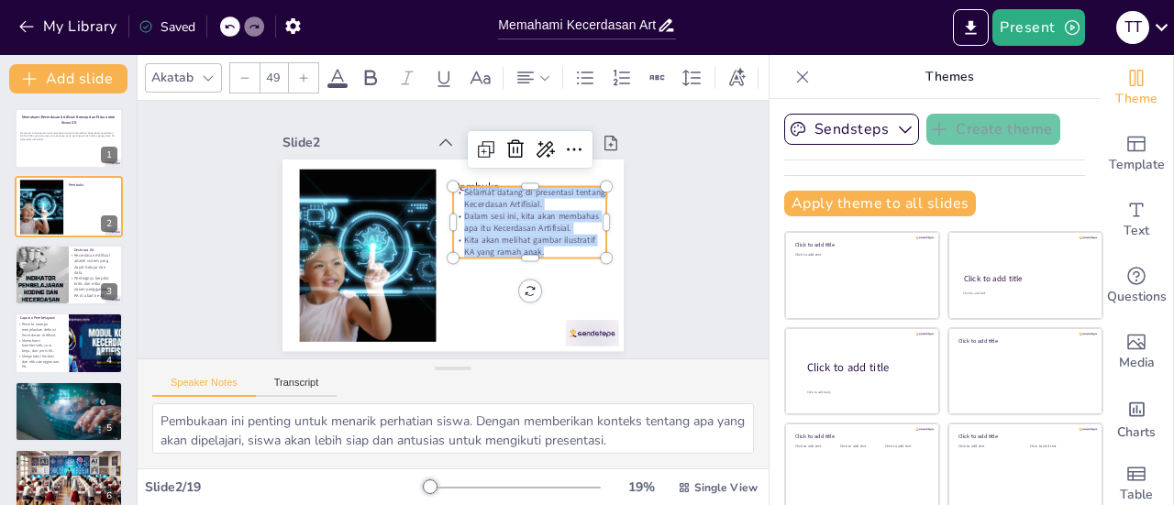
click at [301, 74] on icon at bounding box center [303, 77] width 11 height 11
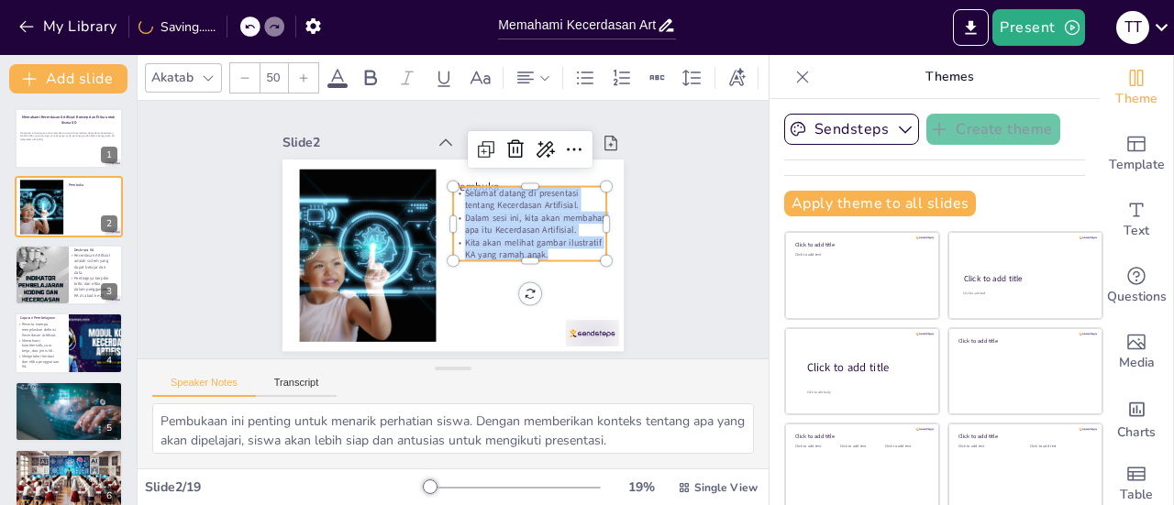
click at [301, 74] on icon at bounding box center [303, 77] width 11 height 11
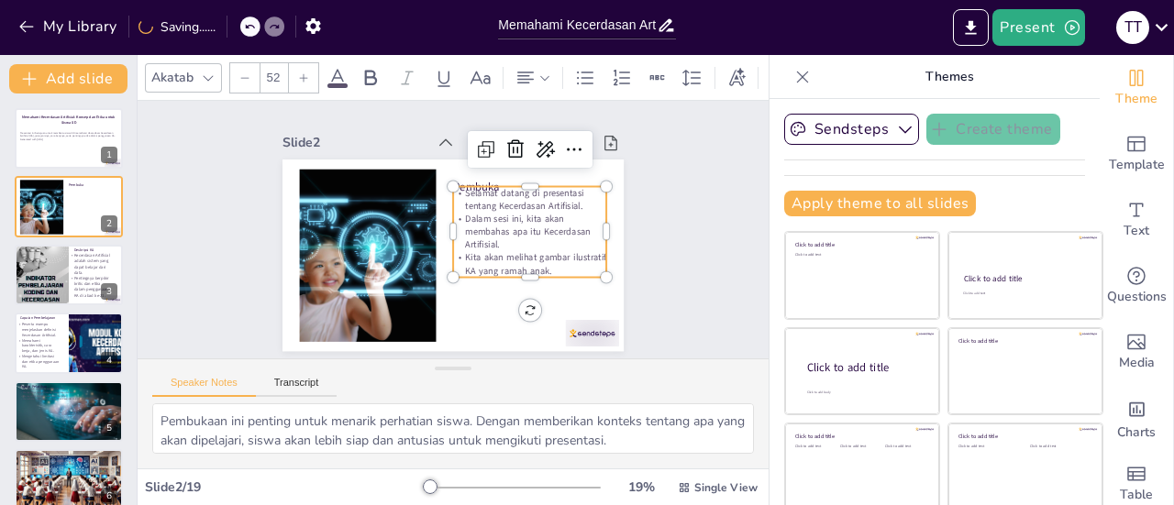
click at [301, 74] on icon at bounding box center [303, 77] width 11 height 11
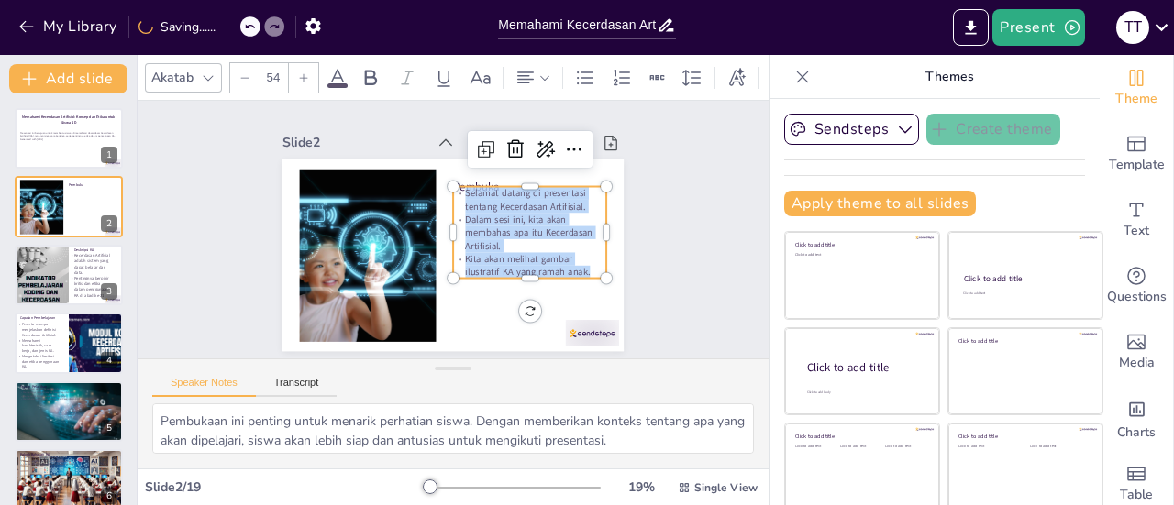
click at [301, 74] on icon at bounding box center [303, 77] width 11 height 11
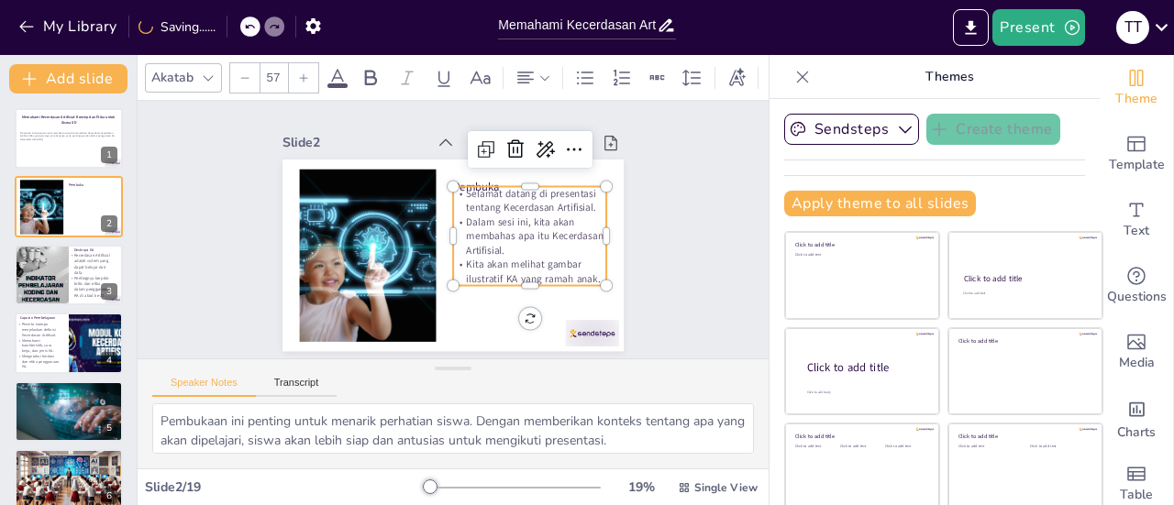
click at [301, 74] on icon at bounding box center [303, 77] width 11 height 11
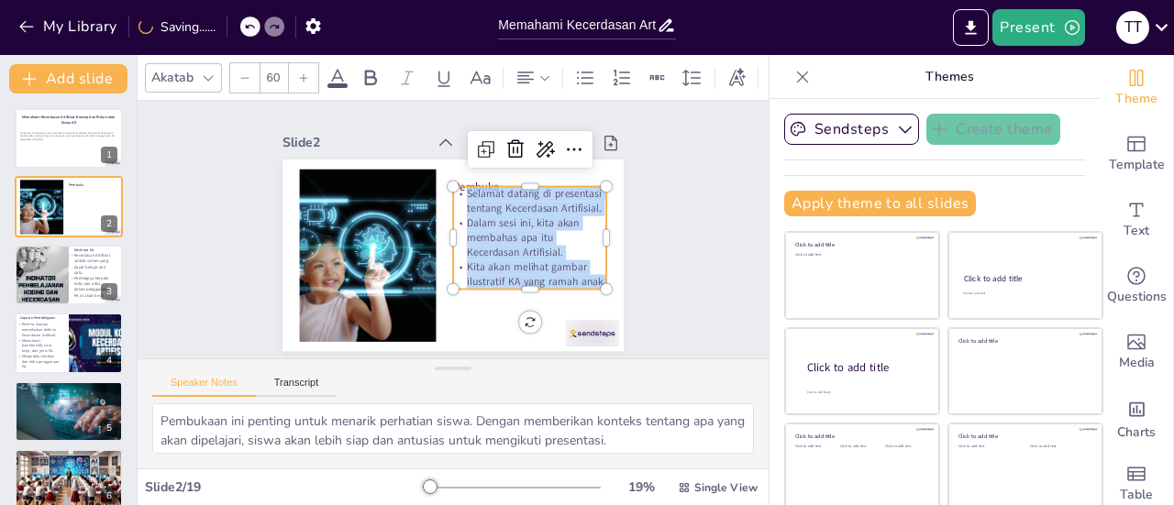
click at [301, 74] on icon at bounding box center [303, 77] width 11 height 11
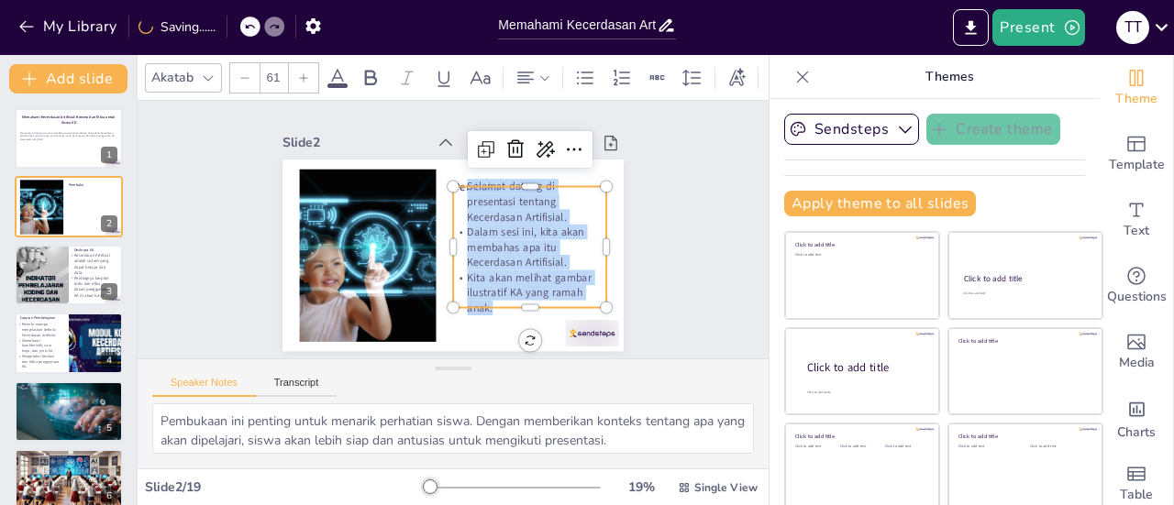
click at [301, 74] on icon at bounding box center [303, 77] width 11 height 11
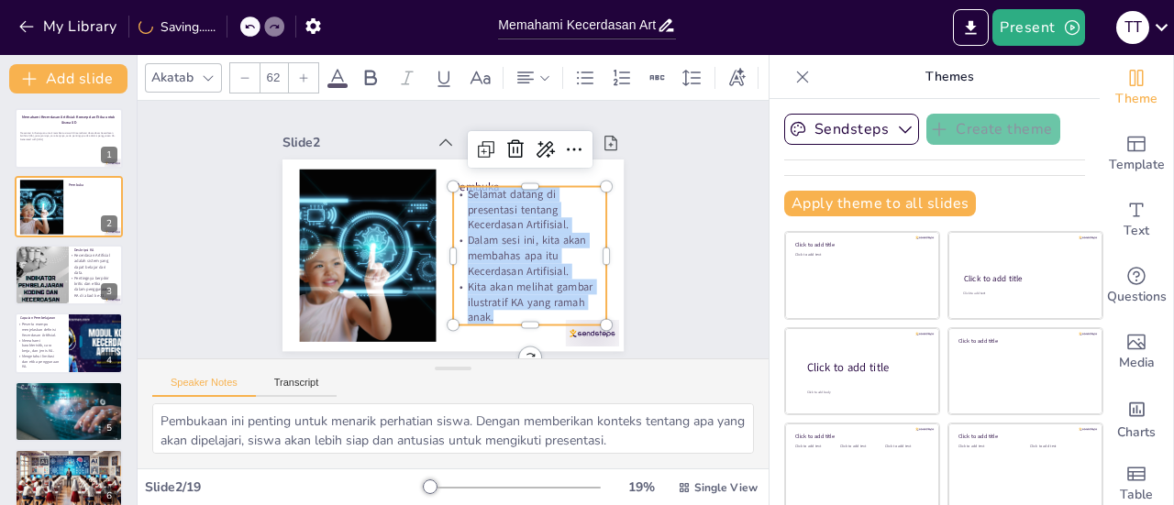
click at [480, 238] on p "Dalam sesi ini, kita akan membahas apa itu Kecerdasan Artifisial." at bounding box center [517, 279] width 160 height 92
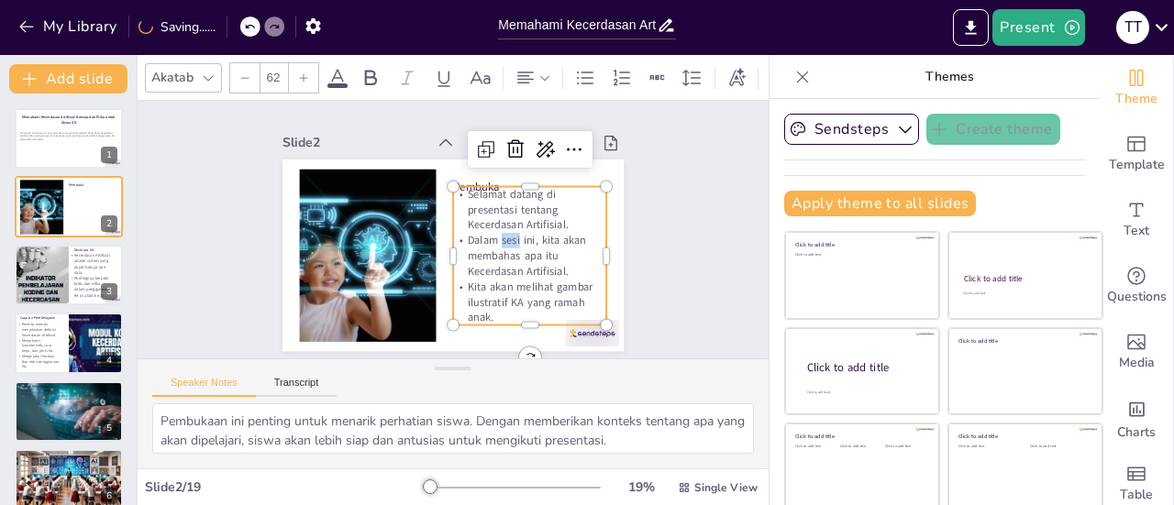
click at [480, 238] on p "Dalam sesi ini, kita akan membahas apa itu Kecerdasan Artifisial." at bounding box center [523, 271] width 160 height 77
click at [626, 214] on div "Slide 1 Memahami Kecerdasan Artifisial: Konsep dan Etika untuk Siswa SD Present…" at bounding box center [453, 229] width 485 height 330
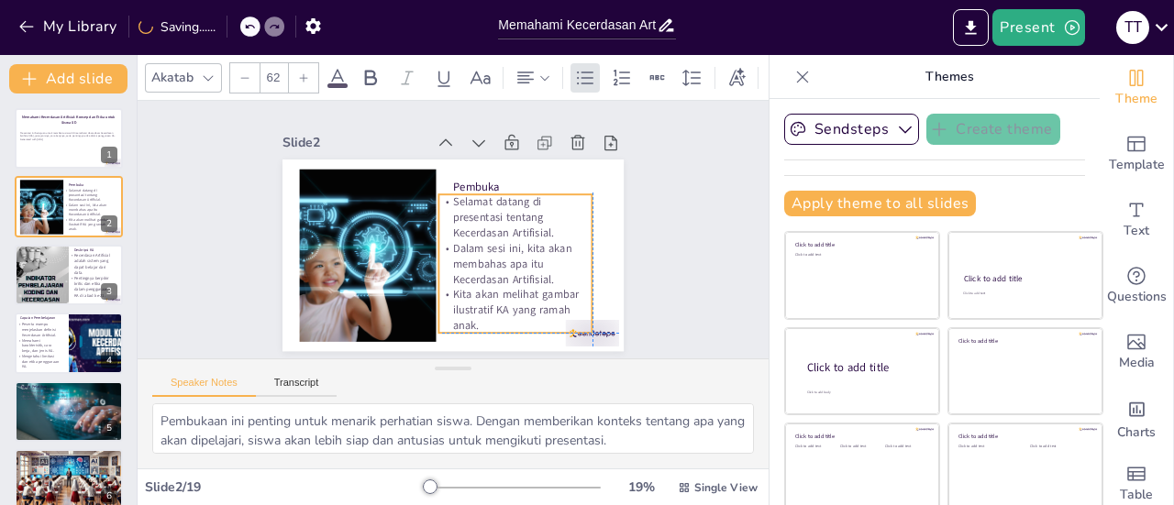
drag, startPoint x: 537, startPoint y: 226, endPoint x: 526, endPoint y: 232, distance: 12.7
click at [526, 232] on div "Selamat datang di presentasi tentang Kecerdasan Artifisial. Dalam sesi ini, kit…" at bounding box center [511, 270] width 167 height 154
click at [613, 230] on div "Slide 1 Memahami Kecerdasan Artifisial: Konsep dan Etika untuk Siswa SD Present…" at bounding box center [453, 229] width 485 height 330
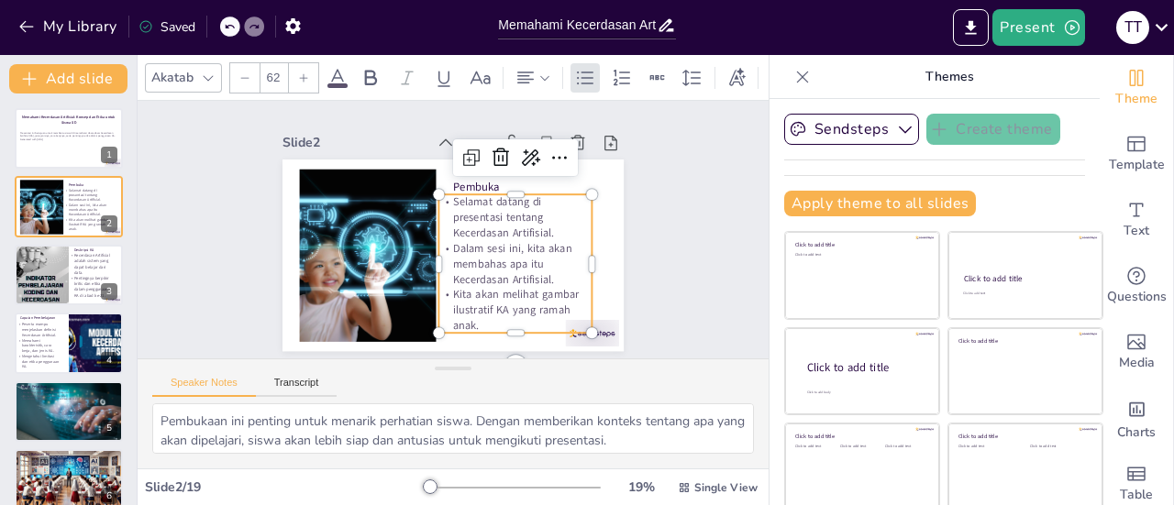
click at [495, 207] on p "Selamat datang di presentasi tentang Kecerdasan Artifisial." at bounding box center [516, 231] width 160 height 77
drag, startPoint x: 532, startPoint y: 209, endPoint x: 423, endPoint y: 199, distance: 109.6
click at [436, 199] on p "Selamat datang di presentasi tentang Kecerdasan Artifisial." at bounding box center [516, 238] width 160 height 92
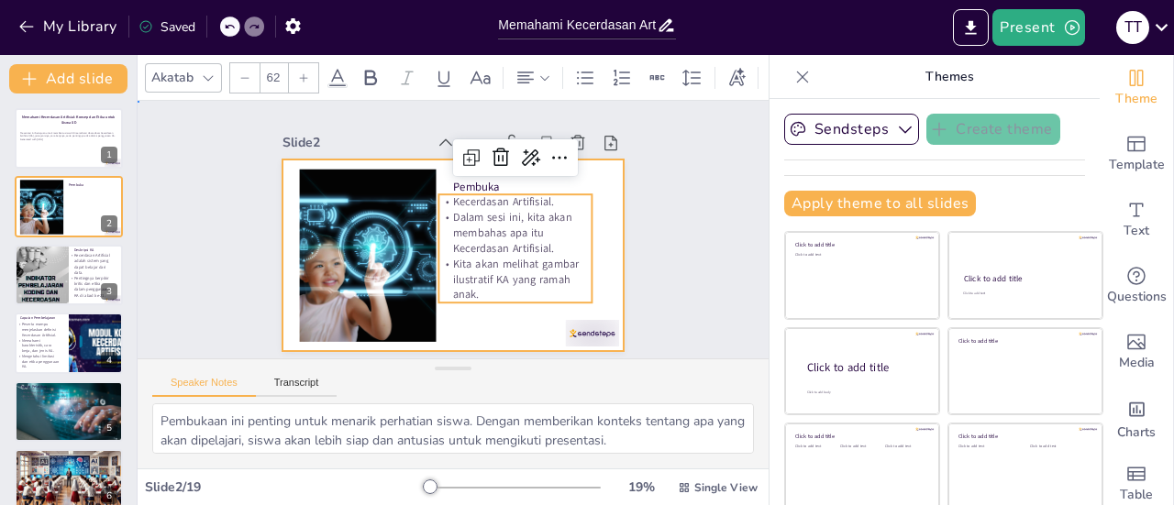
click at [588, 208] on div at bounding box center [449, 255] width 359 height 226
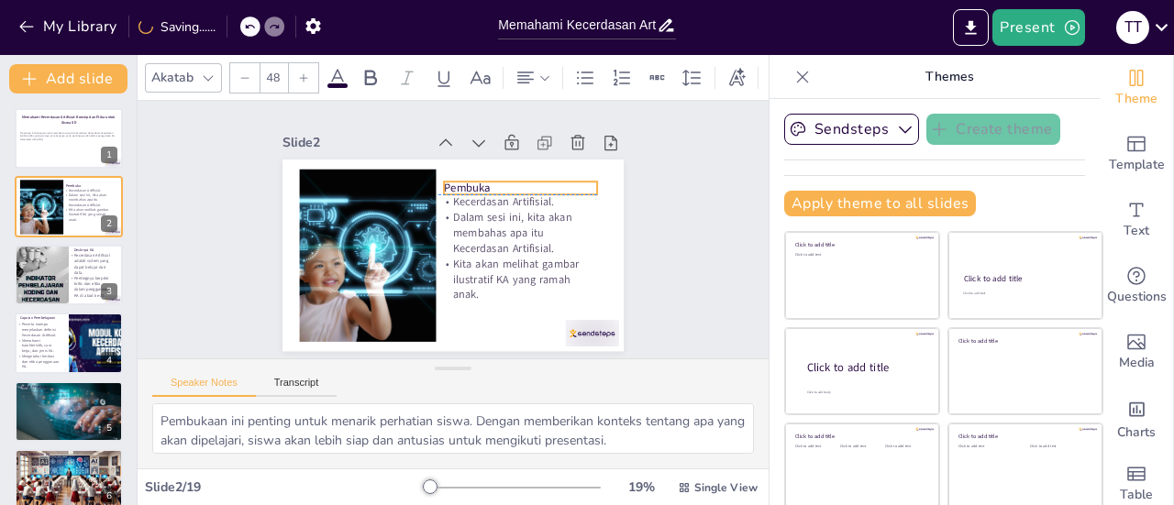
drag, startPoint x: 477, startPoint y: 174, endPoint x: 468, endPoint y: 173, distance: 9.2
click at [468, 184] on p "Pembuka" at bounding box center [533, 235] width 134 height 103
click at [633, 259] on div "Slide 1 Memahami Kecerdasan Artifisial: Konsep dan Etika untuk Siswa SD Present…" at bounding box center [452, 229] width 467 height 289
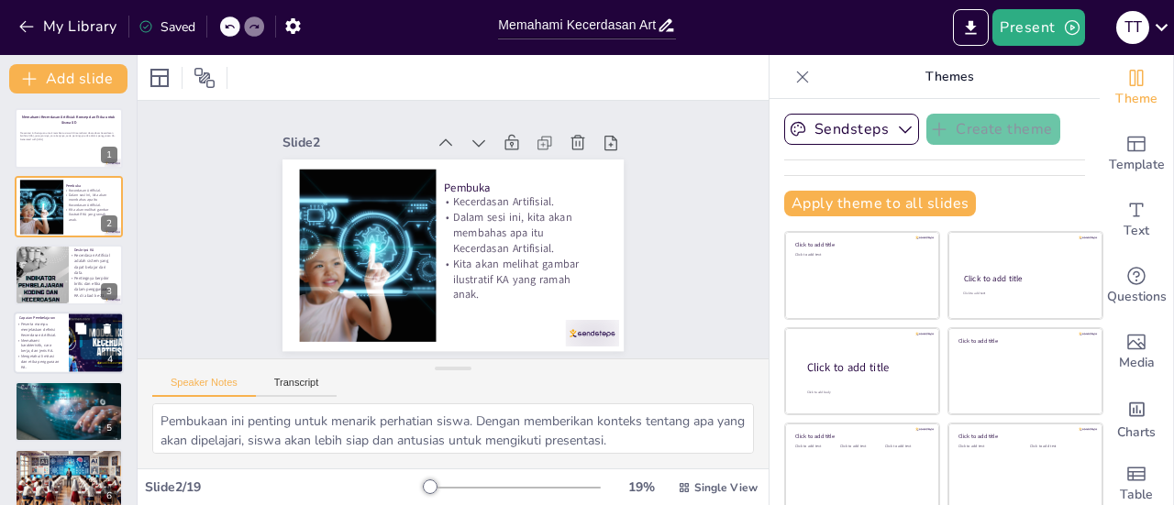
click at [48, 342] on p "Memahami karakteristik, cara kerja, dan jenis KA." at bounding box center [38, 346] width 44 height 17
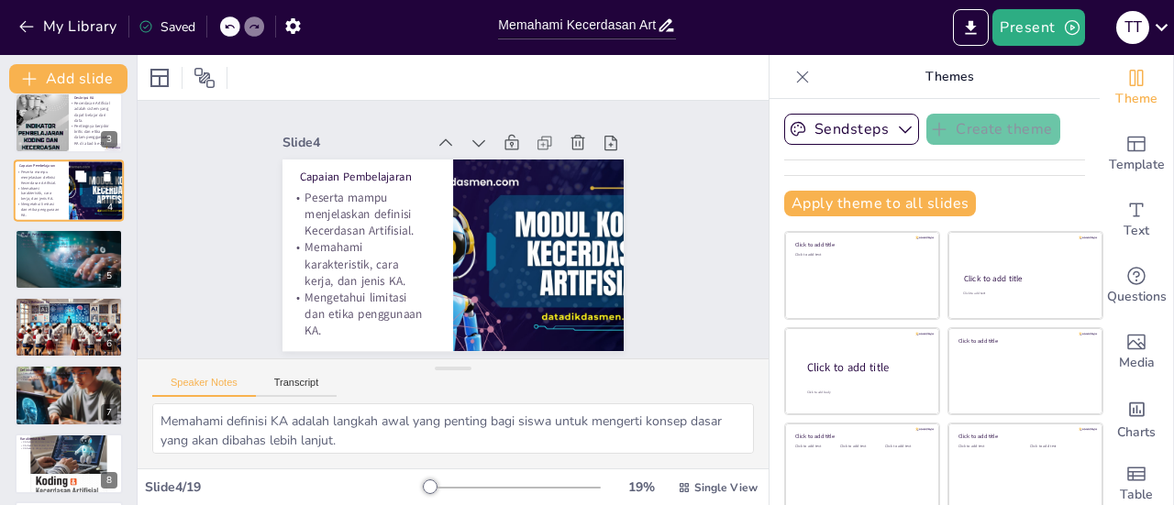
scroll to position [154, 0]
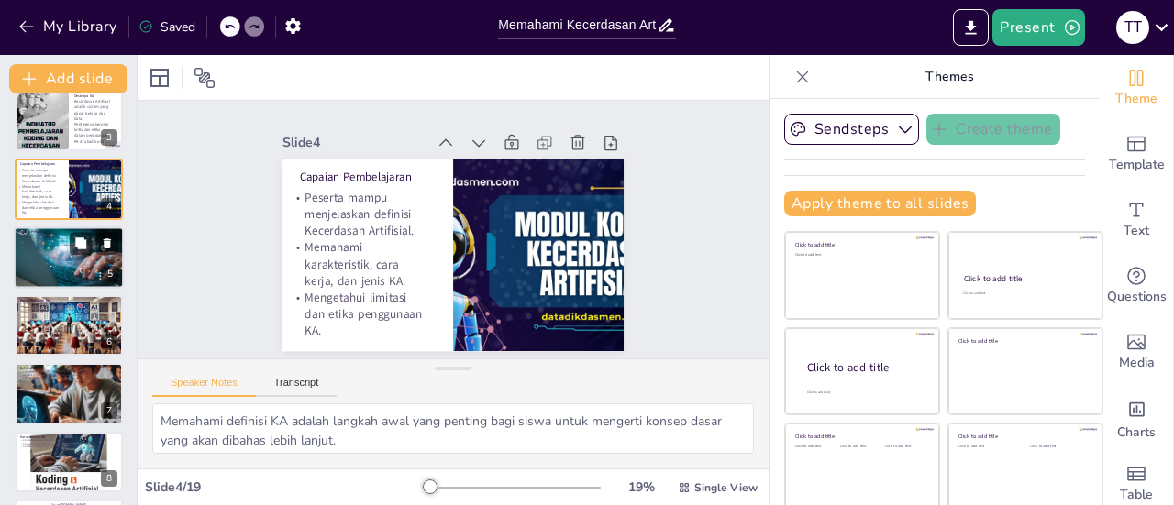
click at [40, 269] on div at bounding box center [69, 257] width 110 height 62
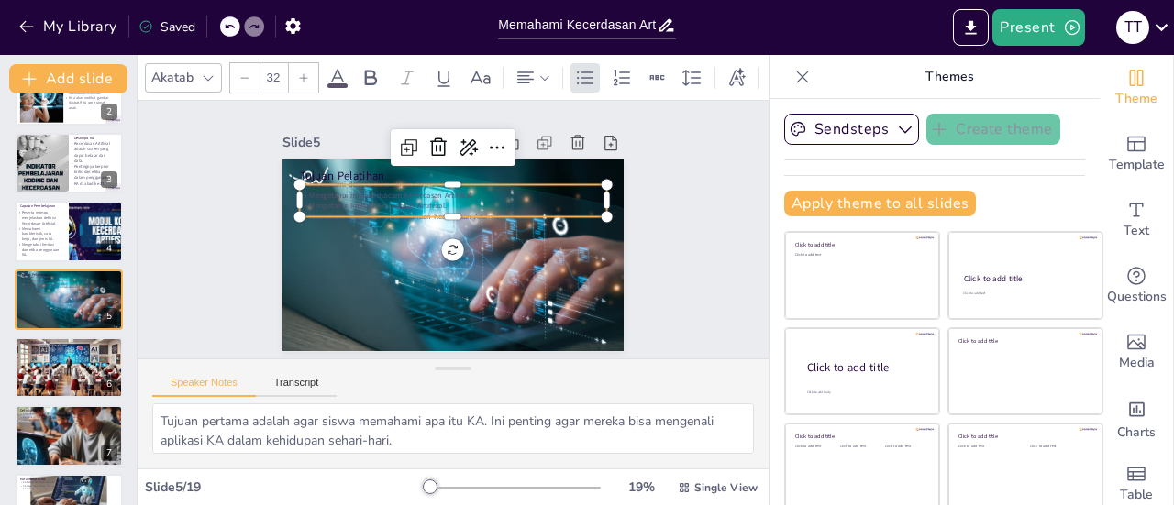
click at [391, 190] on p "Mengetahui macam-macam Kecerdasan Artifisial." at bounding box center [460, 196] width 303 height 74
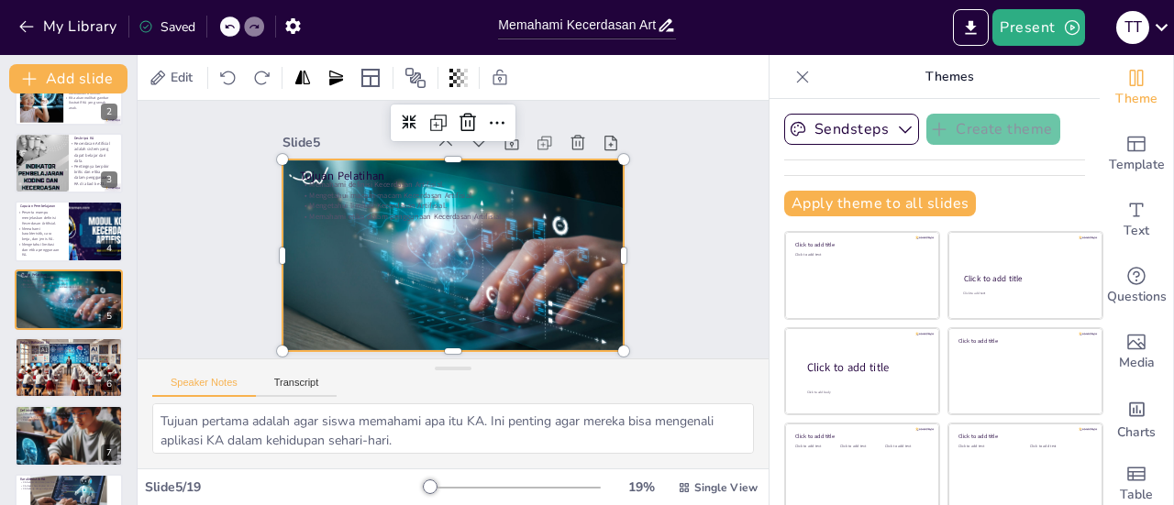
click at [382, 283] on div at bounding box center [440, 251] width 392 height 337
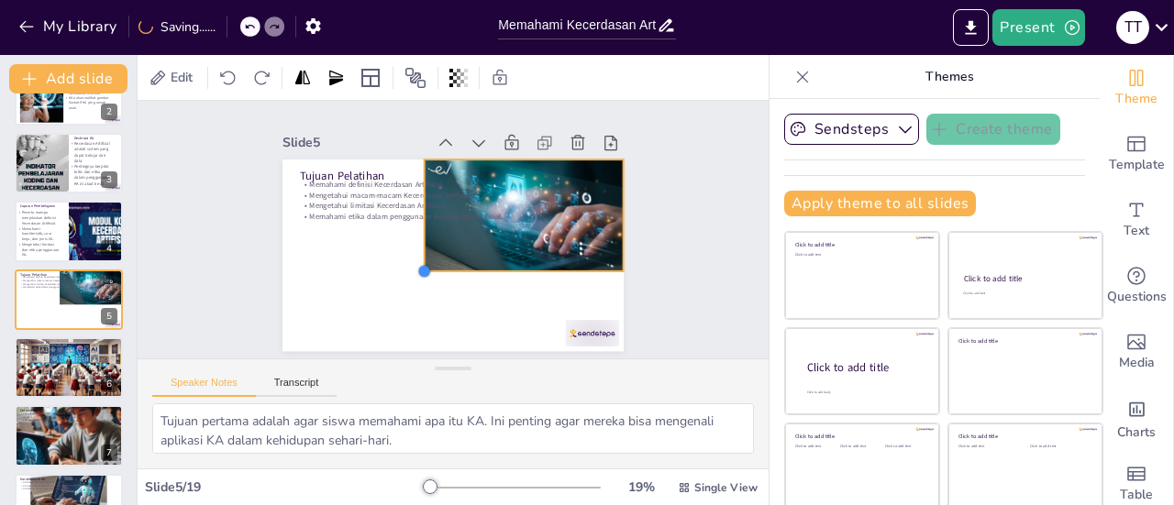
drag, startPoint x: 264, startPoint y: 337, endPoint x: 523, endPoint y: 258, distance: 270.6
click at [523, 258] on div "Tujuan Pelatihan Memahami definisi Kecerdasan Artifisial. Mengetahui macam-maca…" at bounding box center [447, 255] width 374 height 259
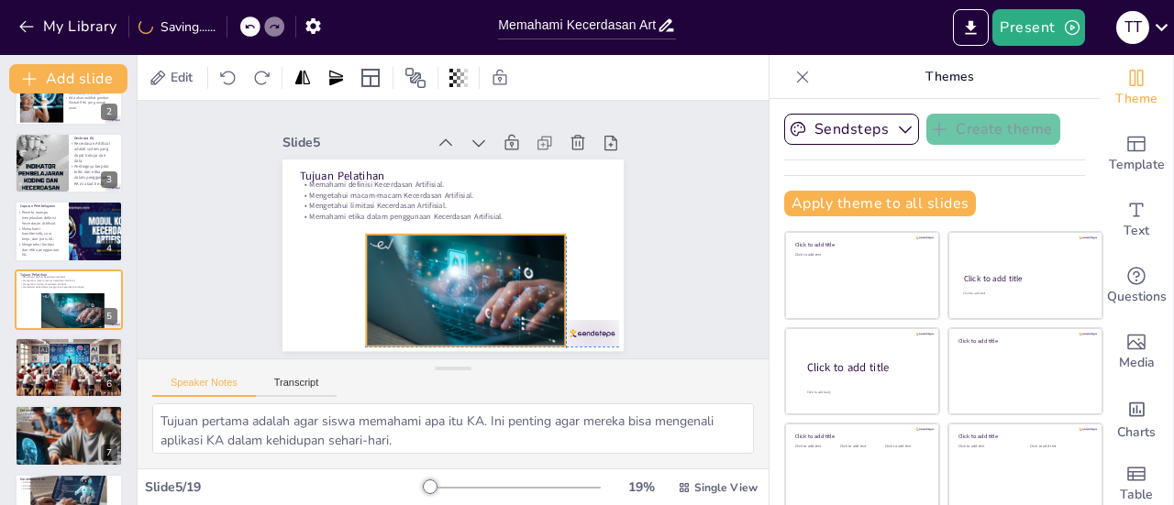
drag, startPoint x: 568, startPoint y: 236, endPoint x: 508, endPoint y: 313, distance: 97.4
click at [508, 313] on div at bounding box center [446, 291] width 225 height 169
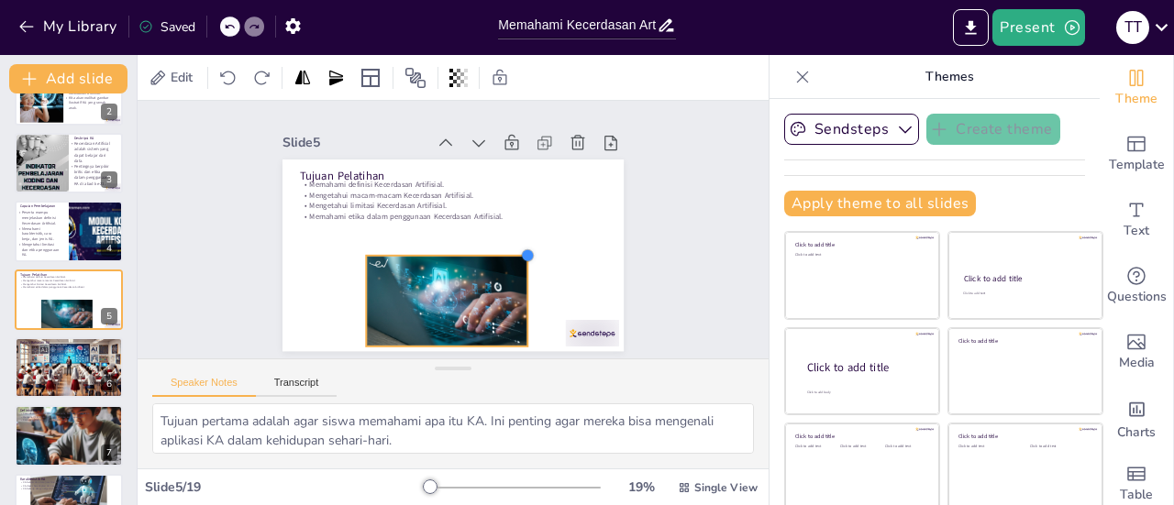
drag, startPoint x: 546, startPoint y: 225, endPoint x: 509, endPoint y: 253, distance: 47.1
click at [513, 262] on div at bounding box center [521, 270] width 17 height 17
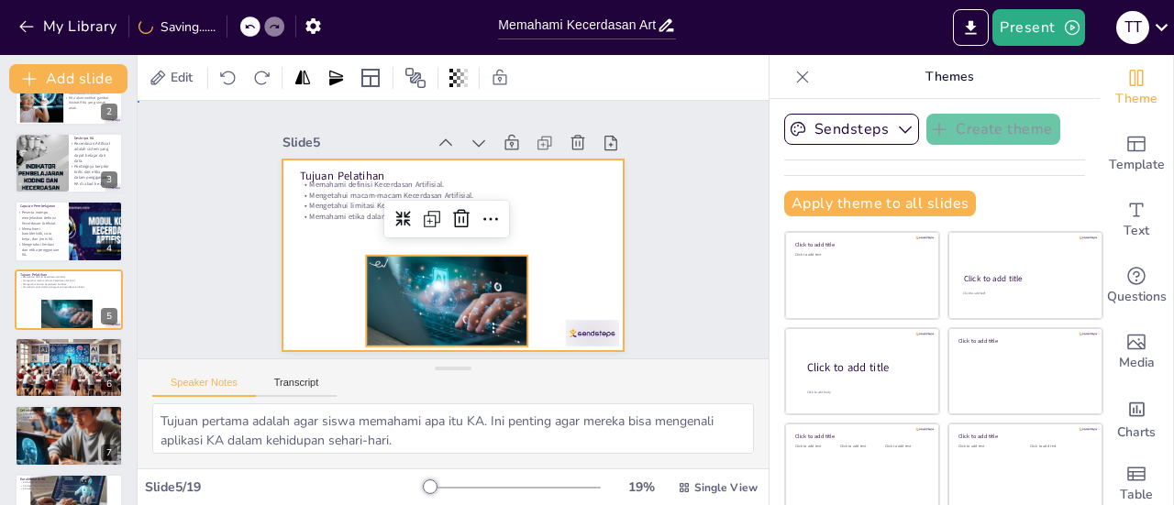
click at [293, 262] on div at bounding box center [447, 255] width 374 height 259
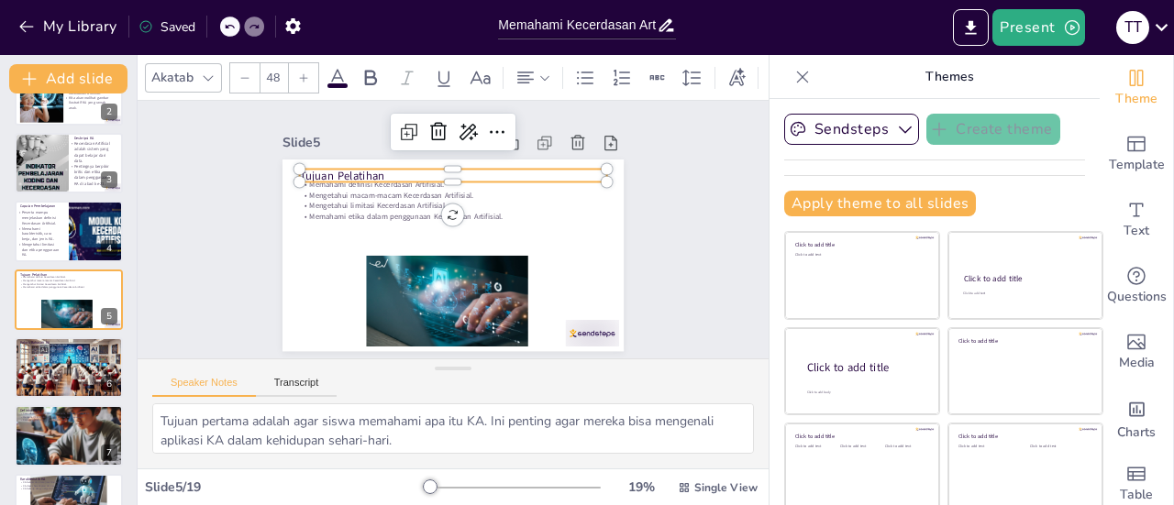
click at [362, 166] on p "Tujuan Pelatihan" at bounding box center [480, 183] width 274 height 168
click at [362, 166] on p "Tujuan Pelatihan" at bounding box center [458, 175] width 307 height 48
click at [362, 168] on p "Tujuan Pelatihan" at bounding box center [463, 179] width 303 height 80
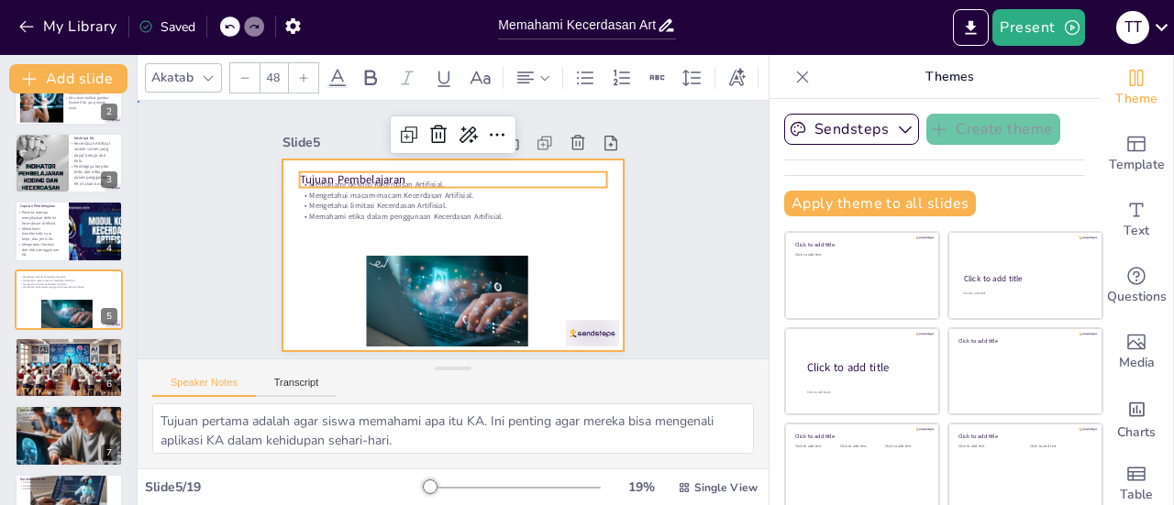
click at [522, 224] on div at bounding box center [447, 255] width 374 height 259
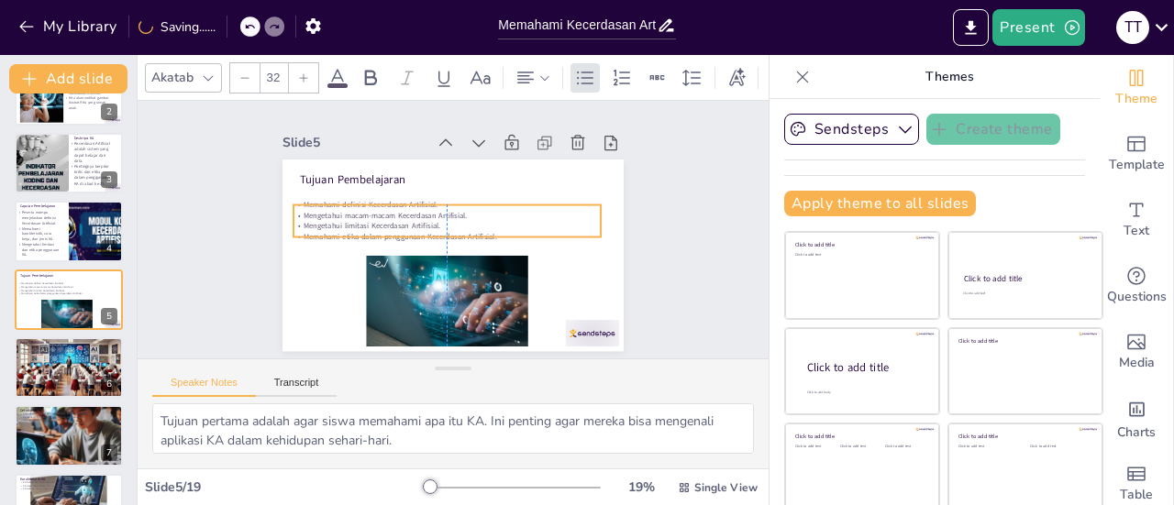
drag, startPoint x: 427, startPoint y: 210, endPoint x: 422, endPoint y: 230, distance: 20.9
click at [422, 230] on p "Memahami etika dalam penggunaan Kecerdasan Artifisial." at bounding box center [443, 229] width 189 height 255
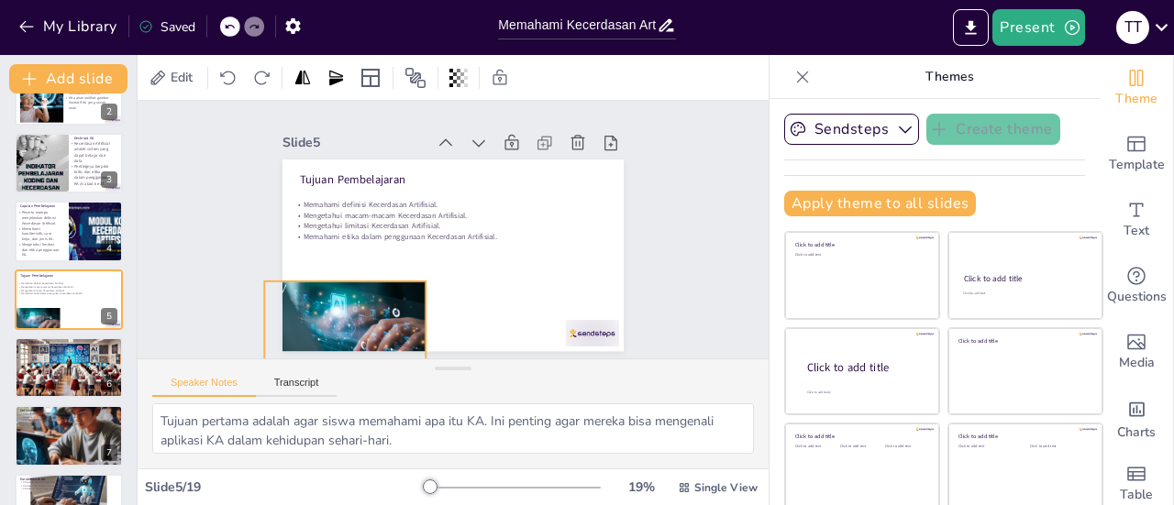
drag, startPoint x: 428, startPoint y: 278, endPoint x: 326, endPoint y: 303, distance: 105.0
click at [326, 303] on div at bounding box center [310, 260] width 185 height 160
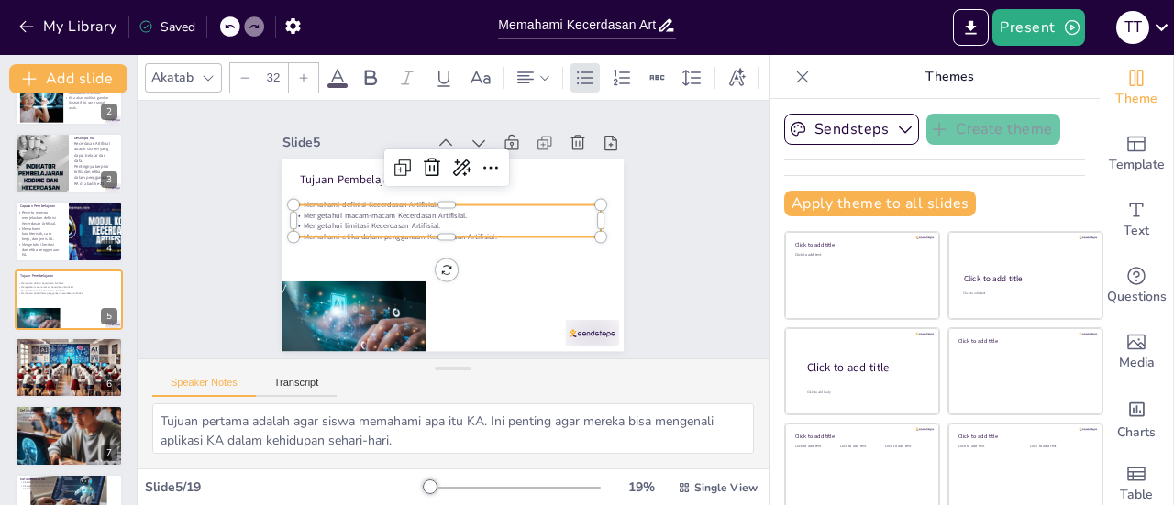
click at [381, 200] on p "Memahami definisi Kecerdasan Artifisial." at bounding box center [449, 204] width 306 height 43
click at [381, 200] on p "Memahami definisi Kecerdasan Artifisial." at bounding box center [452, 204] width 303 height 74
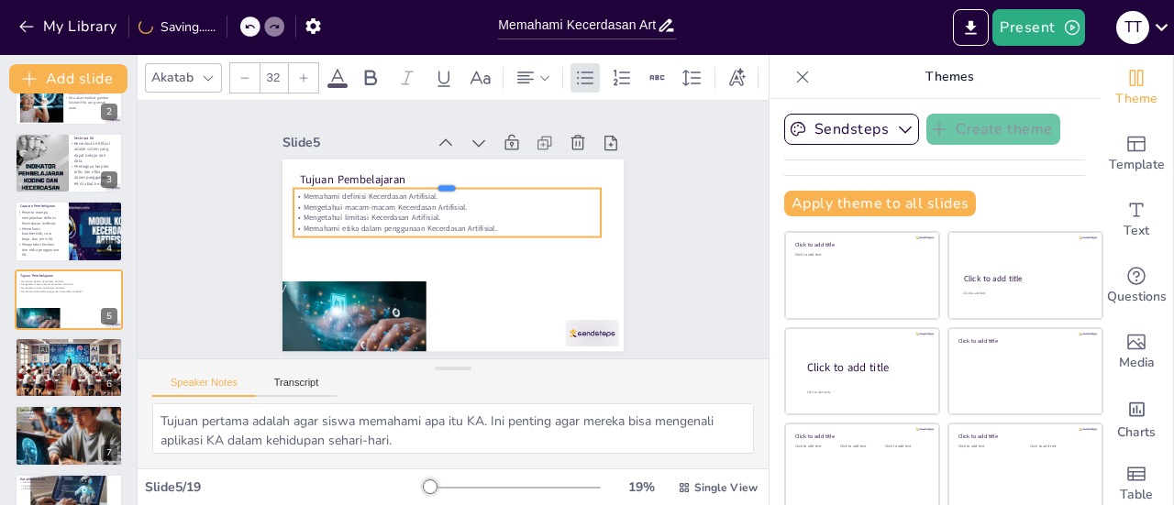
drag, startPoint x: 425, startPoint y: 193, endPoint x: 425, endPoint y: 177, distance: 16.5
click at [425, 177] on div at bounding box center [456, 181] width 303 height 78
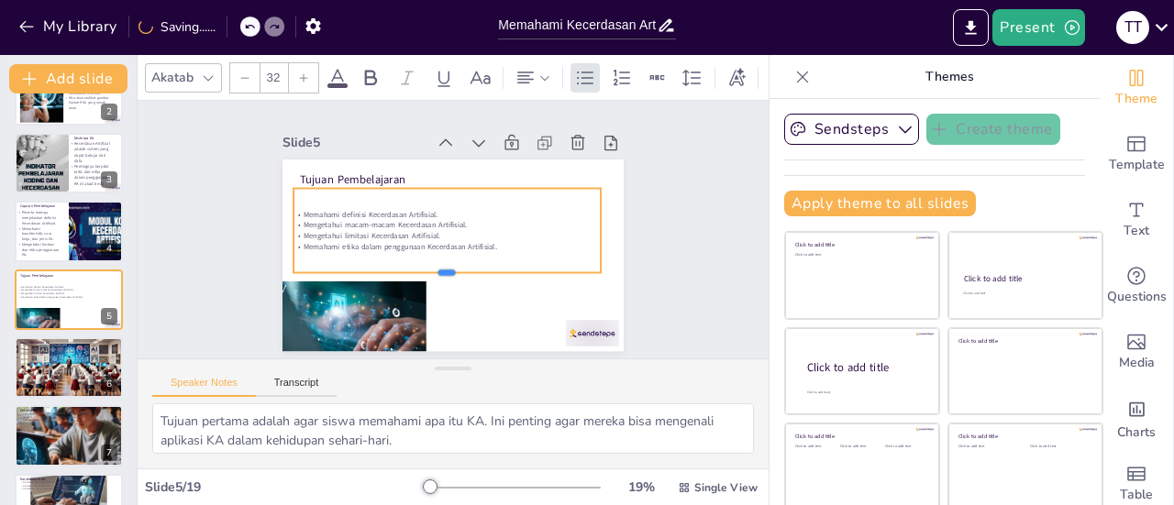
drag, startPoint x: 425, startPoint y: 229, endPoint x: 425, endPoint y: 265, distance: 35.8
click at [425, 265] on div at bounding box center [418, 267] width 257 height 193
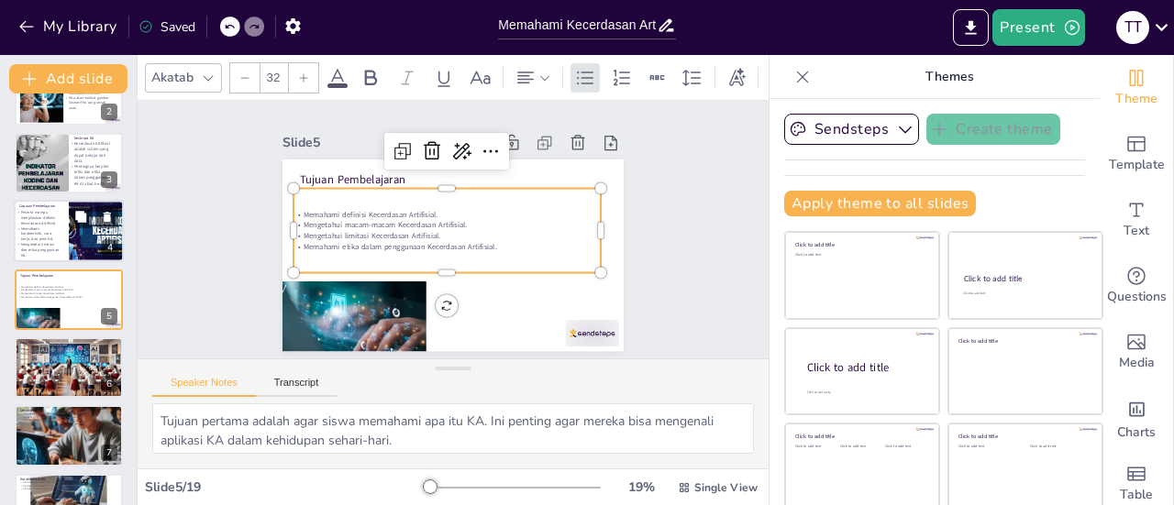
click at [39, 237] on p "Memahami karakteristik, cara kerja, dan jenis KA." at bounding box center [38, 234] width 44 height 17
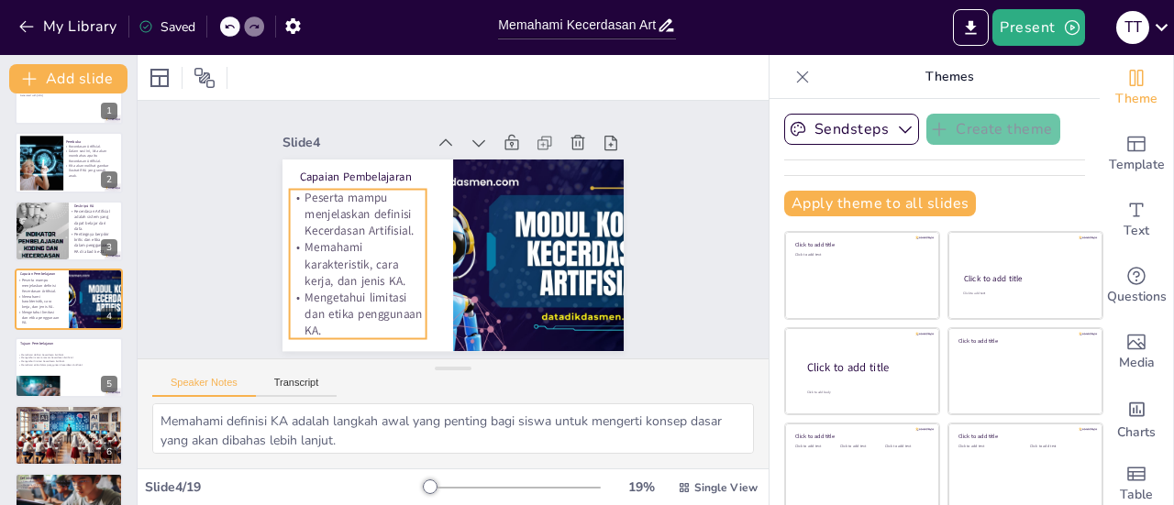
click at [326, 193] on p "Peserta mampu menjelaskan definisi Kecerdasan Artifisial." at bounding box center [359, 204] width 141 height 64
click at [326, 193] on p "Peserta mampu menjelaskan definisi Kecerdasan Artifisial." at bounding box center [366, 185] width 145 height 90
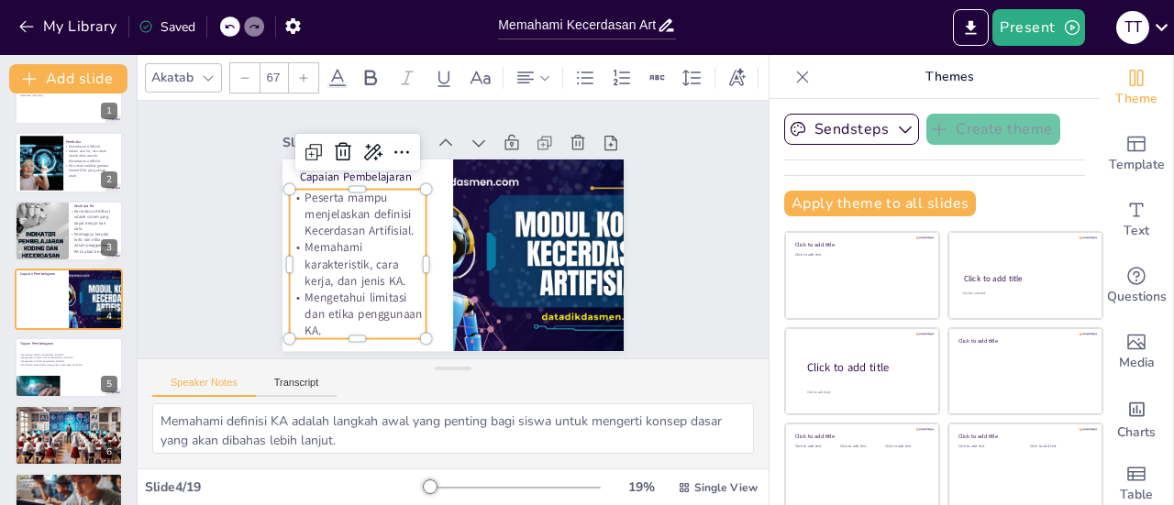
click at [326, 193] on p "Peserta mampu menjelaskan definisi Kecerdasan Artifisial." at bounding box center [366, 185] width 145 height 90
click at [292, 245] on p "Memahami karakteristik, cara kerja, dan jenis KA." at bounding box center [359, 191] width 135 height 128
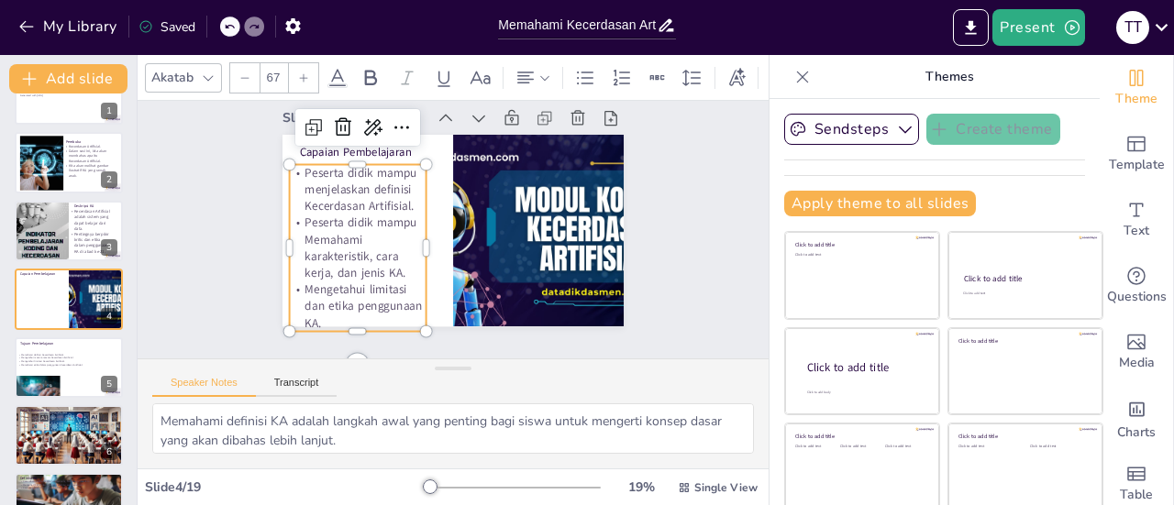
scroll to position [28, 0]
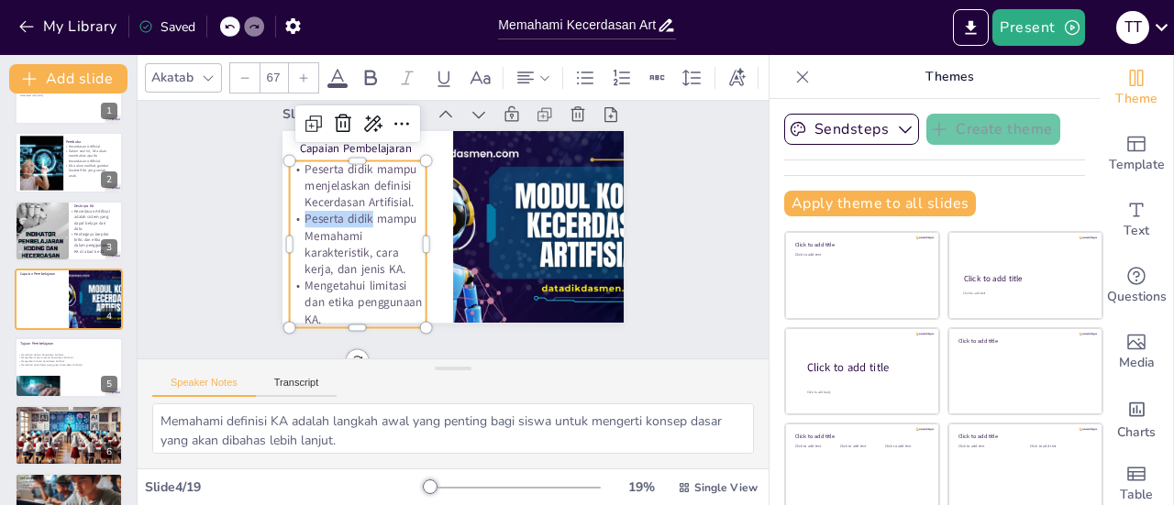
drag, startPoint x: 354, startPoint y: 217, endPoint x: 285, endPoint y: 219, distance: 68.8
click at [287, 219] on p "Peserta didik mampu Memahami karakteristik, cara kerja, dan jenis KA." at bounding box center [362, 194] width 151 height 126
click at [393, 211] on p "Peserta didik mampu Memahami karakteristik, cara kerja, dan jenis KA." at bounding box center [372, 176] width 146 height 141
drag, startPoint x: 393, startPoint y: 211, endPoint x: 286, endPoint y: 217, distance: 107.5
click at [286, 217] on p "Peserta didik mampu Memahami karakteristik, cara kerja, dan jenis KA." at bounding box center [357, 213] width 150 height 105
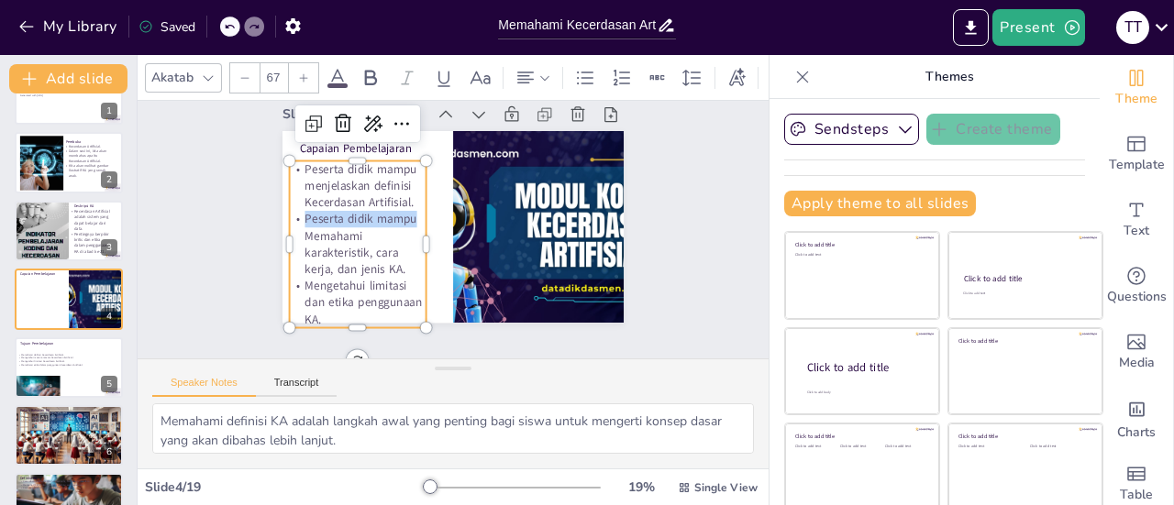
copy p "Peserta didik mampu"
click at [46, 354] on p "Memahami definisi Kecerdasan Artifisial." at bounding box center [66, 354] width 99 height 4
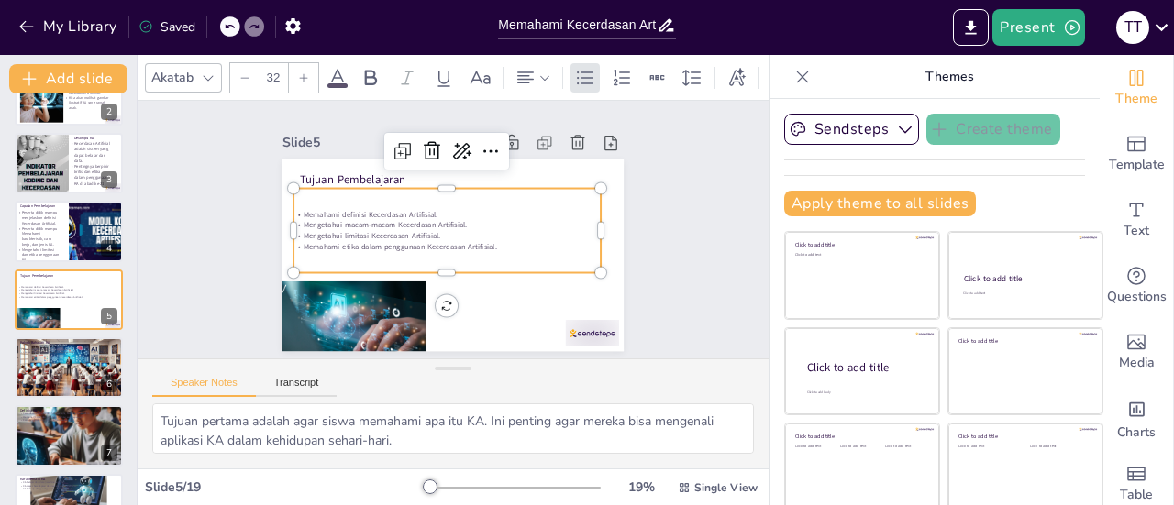
click at [314, 210] on p "Memahami definisi Kecerdasan Artifisial." at bounding box center [450, 213] width 303 height 74
click at [314, 210] on p "Memahami definisi Kecerdasan Artifisial." at bounding box center [451, 212] width 295 height 105
click at [329, 207] on p "Memahami definisi Kecerdasan Artifisial." at bounding box center [456, 213] width 255 height 189
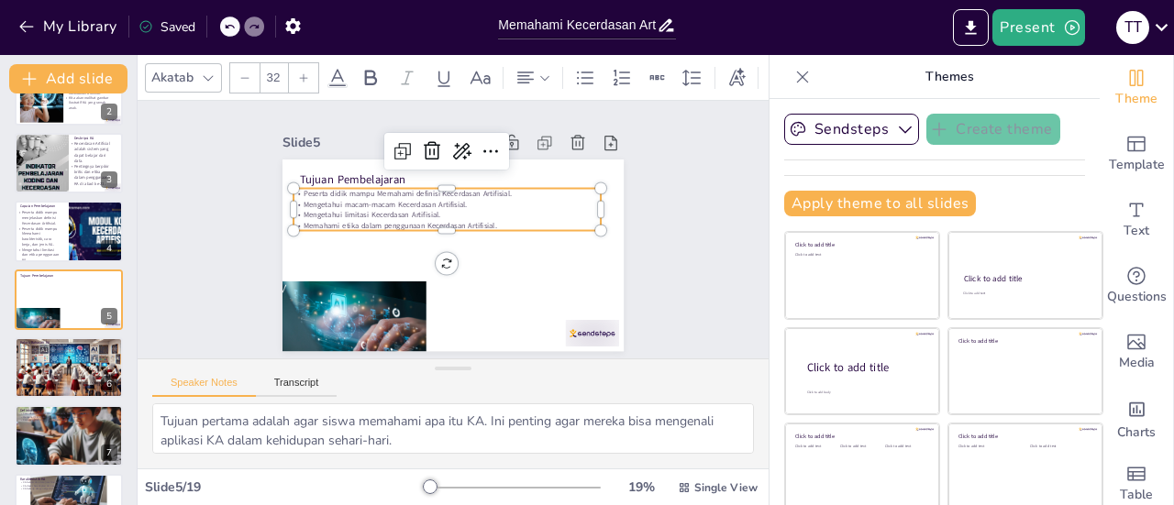
click at [307, 195] on p "Mengetahui macam-macam Kecerdasan Artifisial." at bounding box center [454, 203] width 295 height 105
click at [304, 206] on p "Mengetahui limitasi Kecerdasan Artifisial." at bounding box center [451, 213] width 295 height 105
click at [301, 215] on p "Memahami etika dalam penggunaan Kecerdasan Artifisial." at bounding box center [448, 223] width 295 height 105
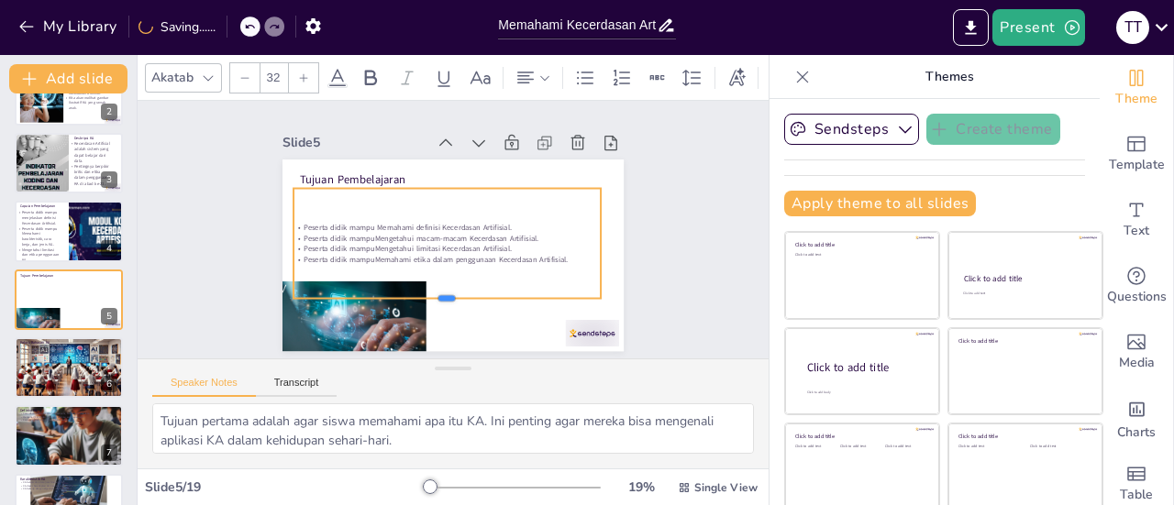
drag, startPoint x: 424, startPoint y: 226, endPoint x: 425, endPoint y: 294, distance: 67.9
click at [425, 294] on div at bounding box center [431, 303] width 303 height 78
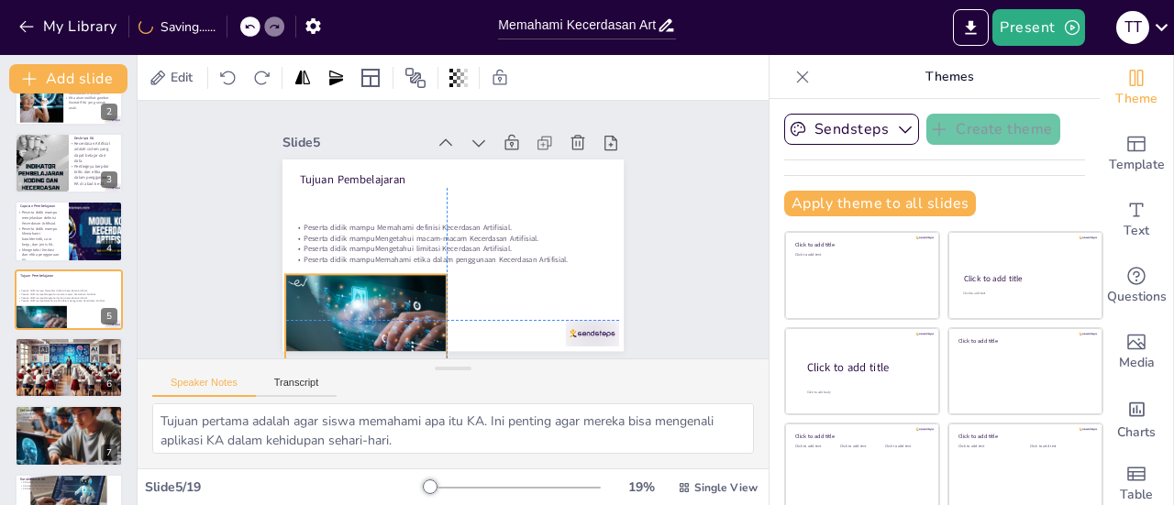
drag, startPoint x: 370, startPoint y: 332, endPoint x: 392, endPoint y: 327, distance: 22.5
click at [392, 327] on div at bounding box center [348, 299] width 177 height 123
click at [639, 190] on div "Slide 1 Memahami Kecerdasan Artifisial: Konsep dan Etika untuk Siswa SD Present…" at bounding box center [452, 230] width 497 height 369
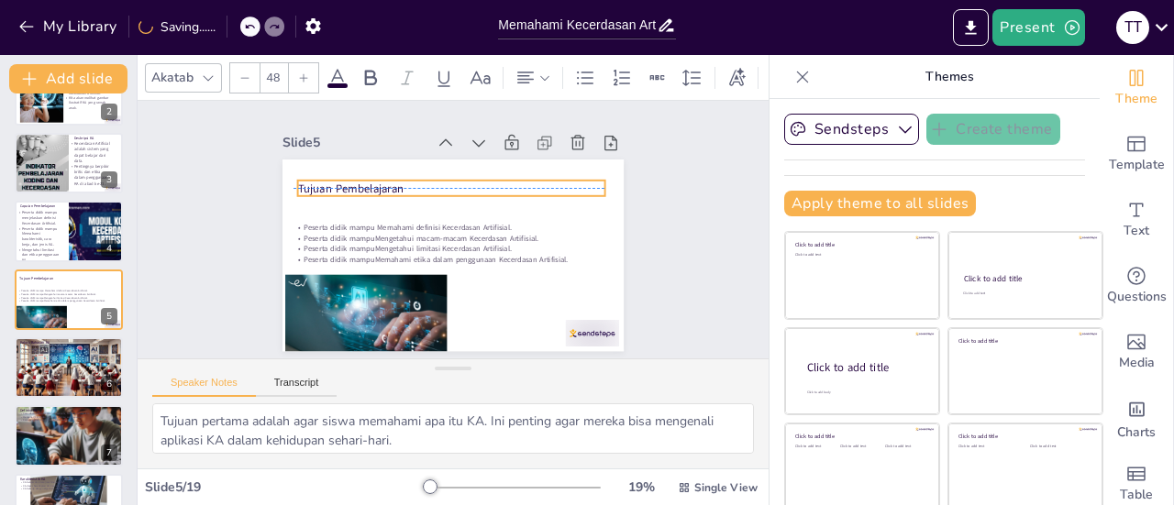
drag, startPoint x: 363, startPoint y: 171, endPoint x: 361, endPoint y: 182, distance: 11.2
click at [361, 182] on div "Tujuan Pembelajaran Peserta didik mampu Memahami definisi Kecerdasan Artifisial…" at bounding box center [468, 161] width 334 height 71
click at [632, 220] on div "Slide 1 Memahami Kecerdasan Artifisial: Konsep dan Etika untuk Siswa SD Present…" at bounding box center [453, 229] width 485 height 330
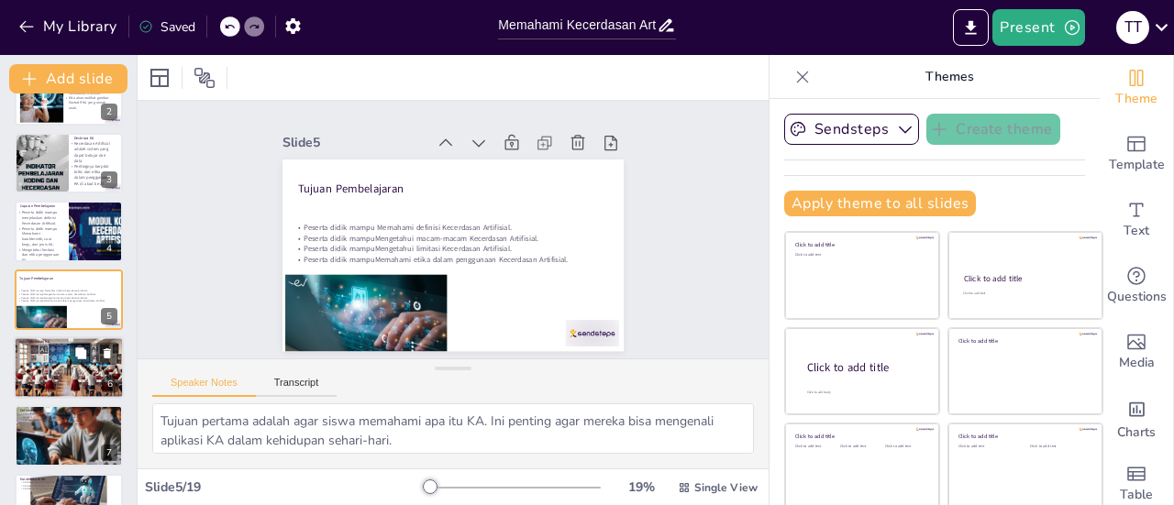
click at [40, 358] on div at bounding box center [69, 368] width 110 height 62
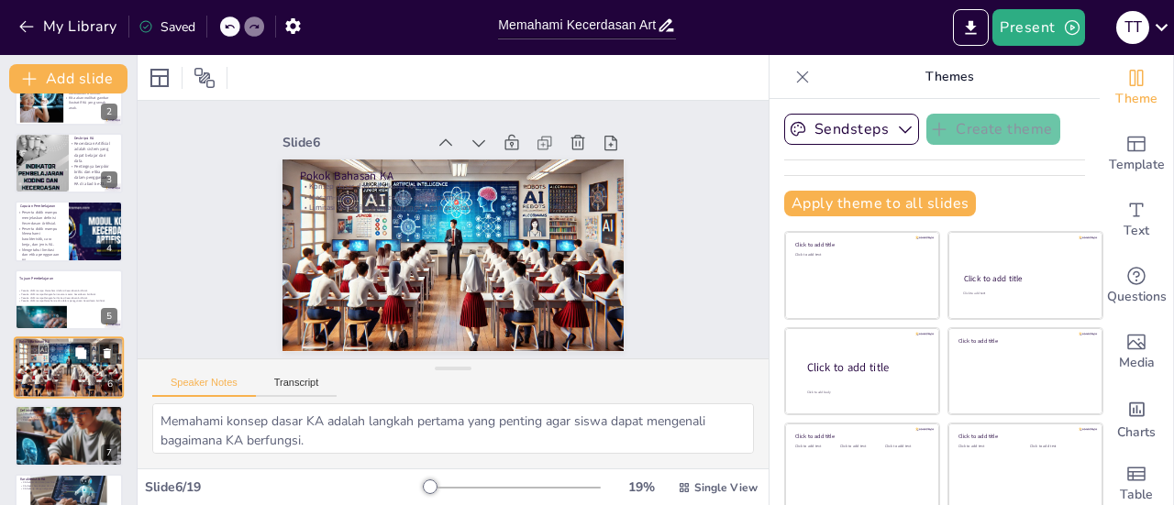
scroll to position [180, 0]
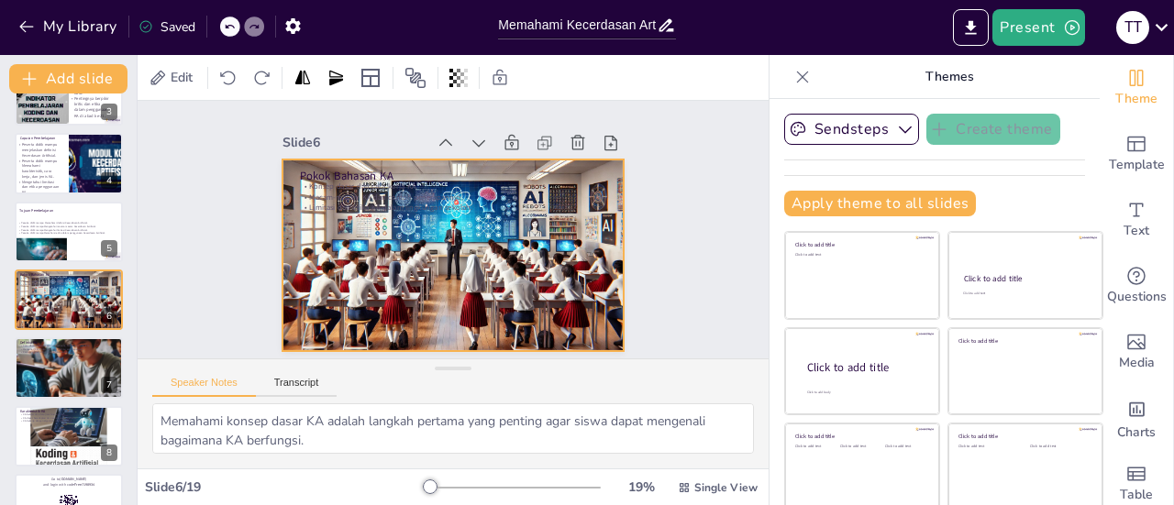
click at [328, 261] on div at bounding box center [445, 254] width 384 height 288
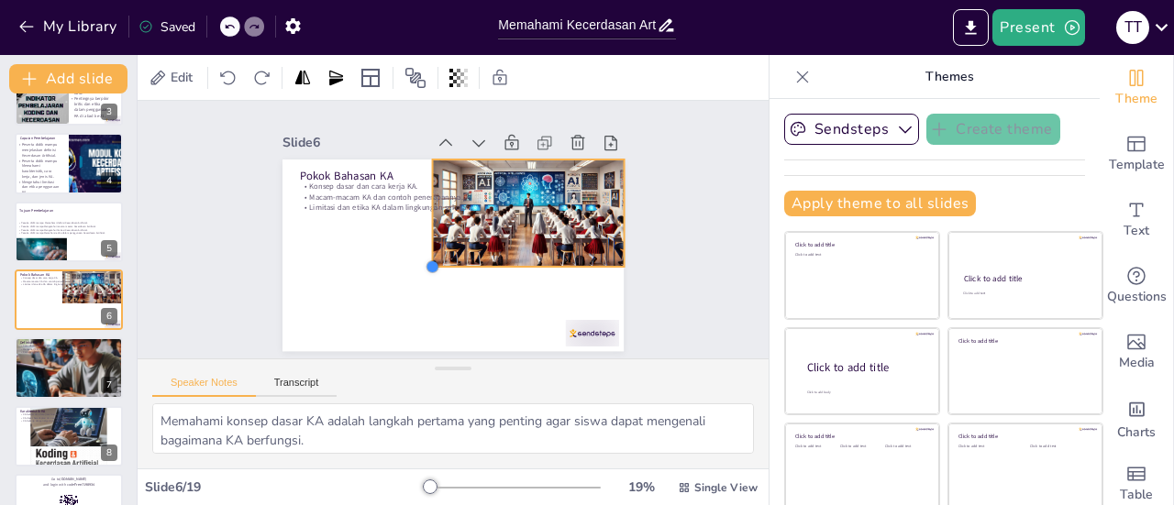
drag, startPoint x: 260, startPoint y: 342, endPoint x: 506, endPoint y: 258, distance: 259.8
click at [506, 258] on div "Pokok Bahasan KA Konsep dasar dan cara kerja KA. Macam-macam KA dan contoh pene…" at bounding box center [445, 254] width 384 height 288
click at [590, 176] on icon at bounding box center [598, 185] width 17 height 18
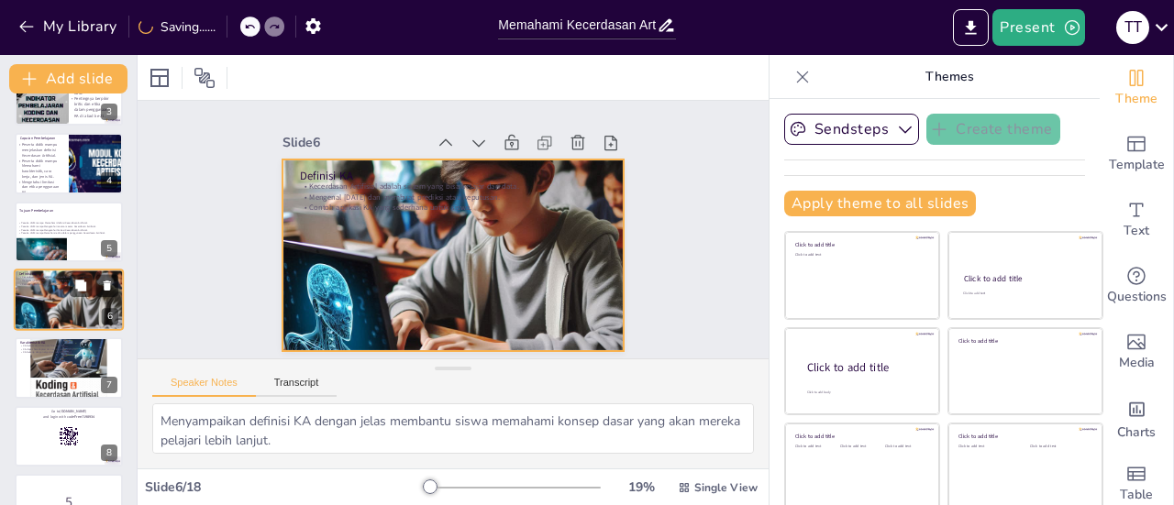
click at [59, 308] on div at bounding box center [69, 300] width 110 height 110
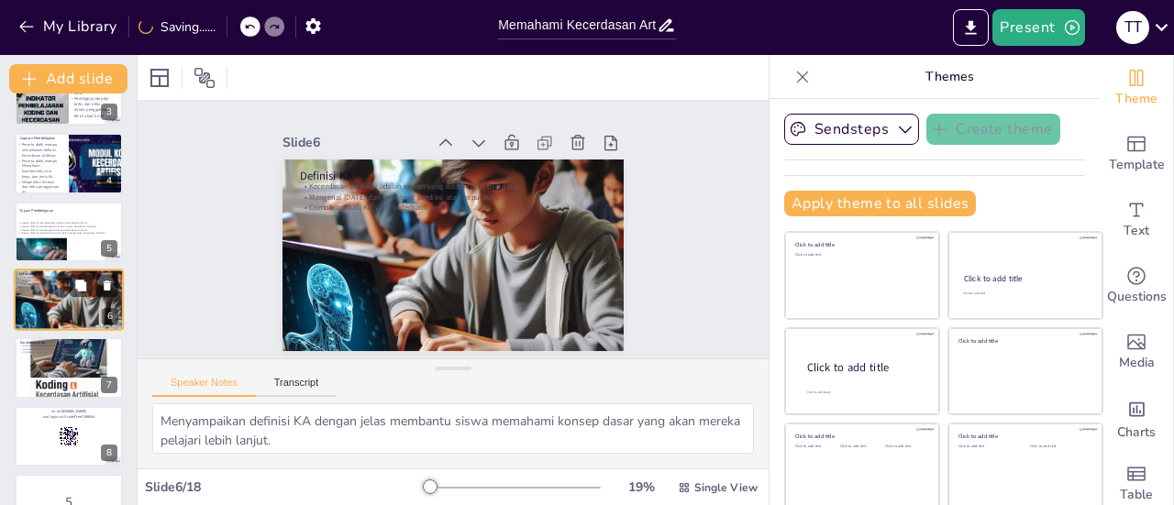
scroll to position [0, 0]
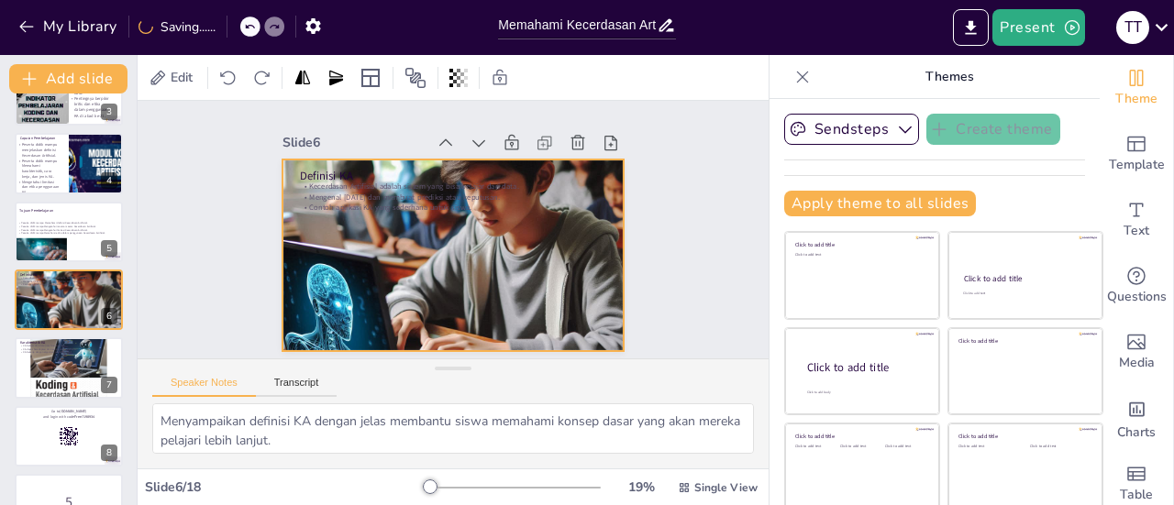
click at [398, 237] on div at bounding box center [447, 254] width 404 height 404
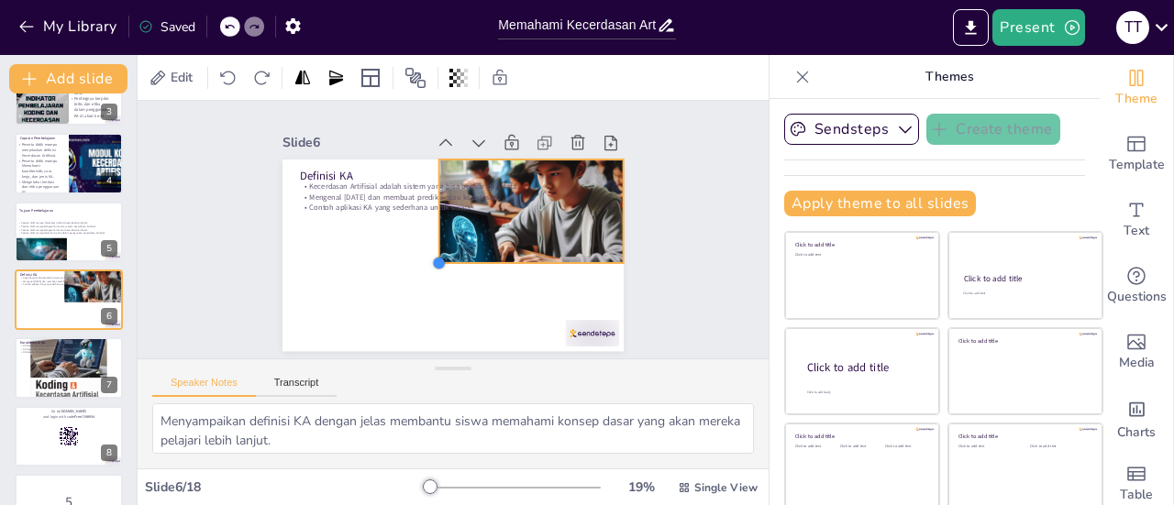
drag, startPoint x: 263, startPoint y: 339, endPoint x: 627, endPoint y: 251, distance: 374.5
click at [627, 251] on div "Slide 1 Memahami Kecerdasan Artifisial: Konsep dan Etika untuk Siswa SD Present…" at bounding box center [452, 229] width 467 height 288
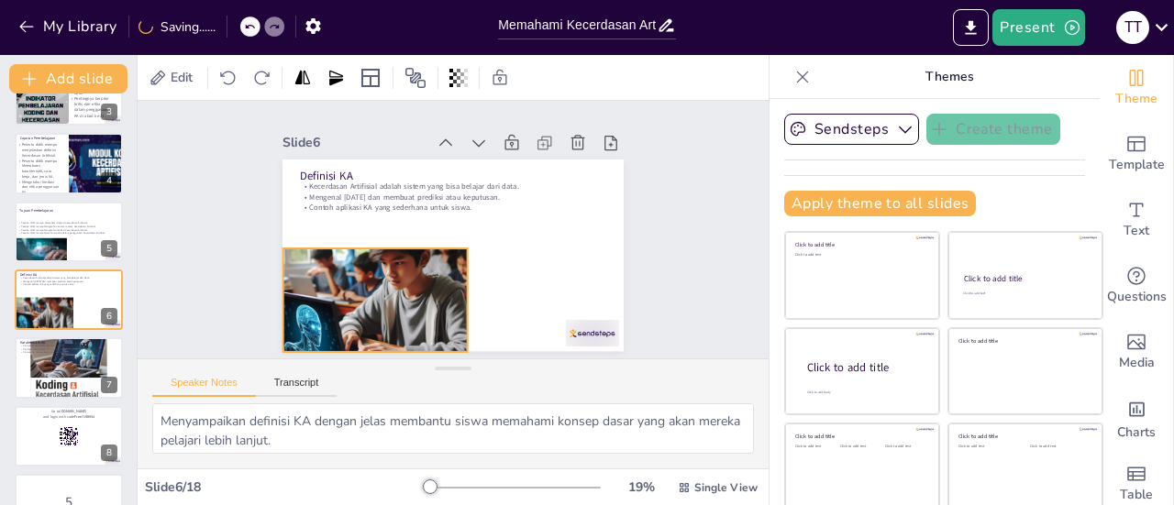
drag, startPoint x: 550, startPoint y: 236, endPoint x: 394, endPoint y: 325, distance: 179.9
click at [394, 325] on div at bounding box center [368, 292] width 203 height 203
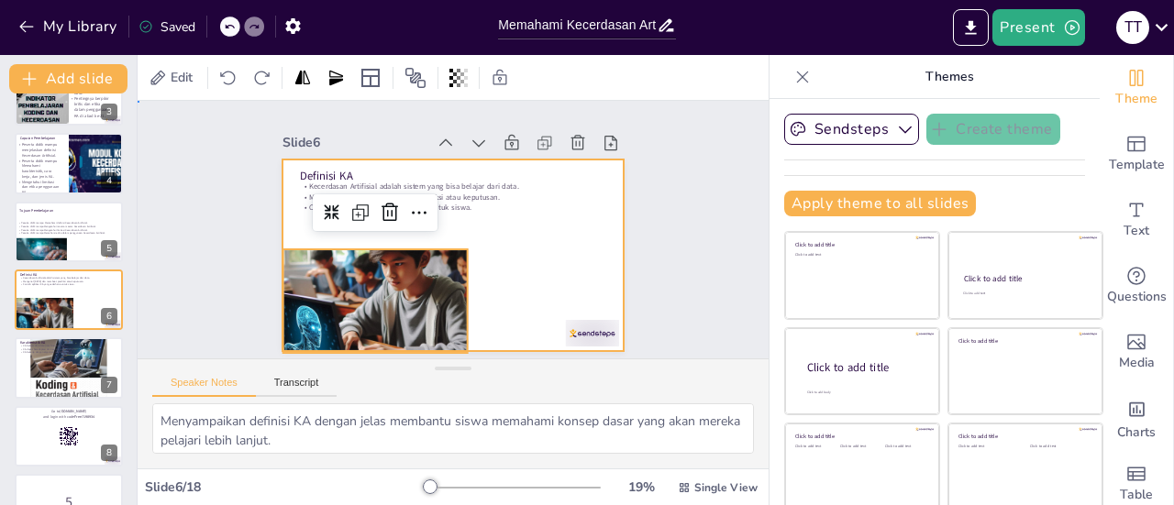
click at [504, 258] on div at bounding box center [445, 254] width 384 height 288
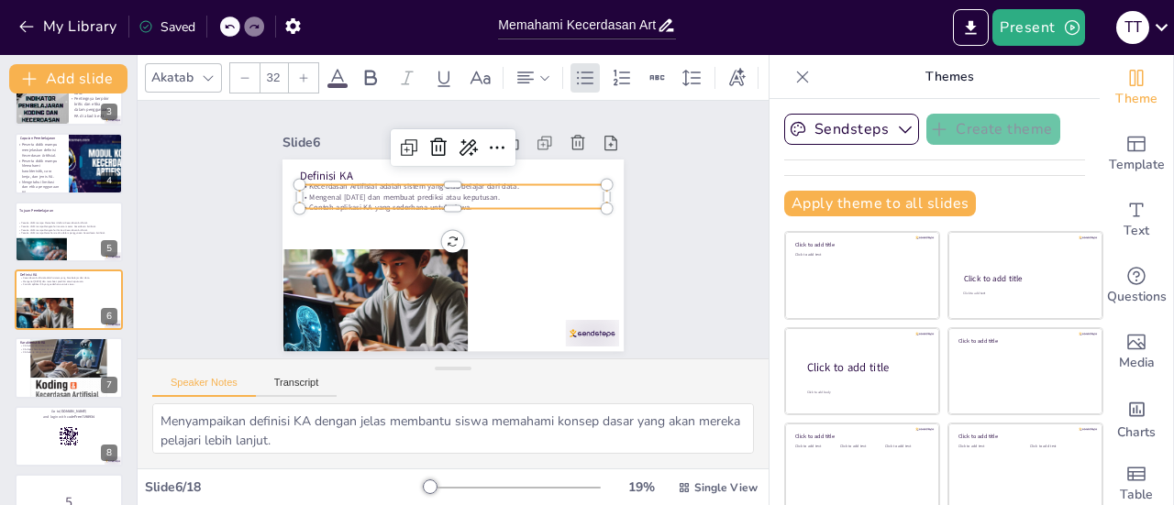
click at [424, 197] on p "Contoh aplikasi KA yang sederhana untuk siswa." at bounding box center [474, 222] width 105 height 295
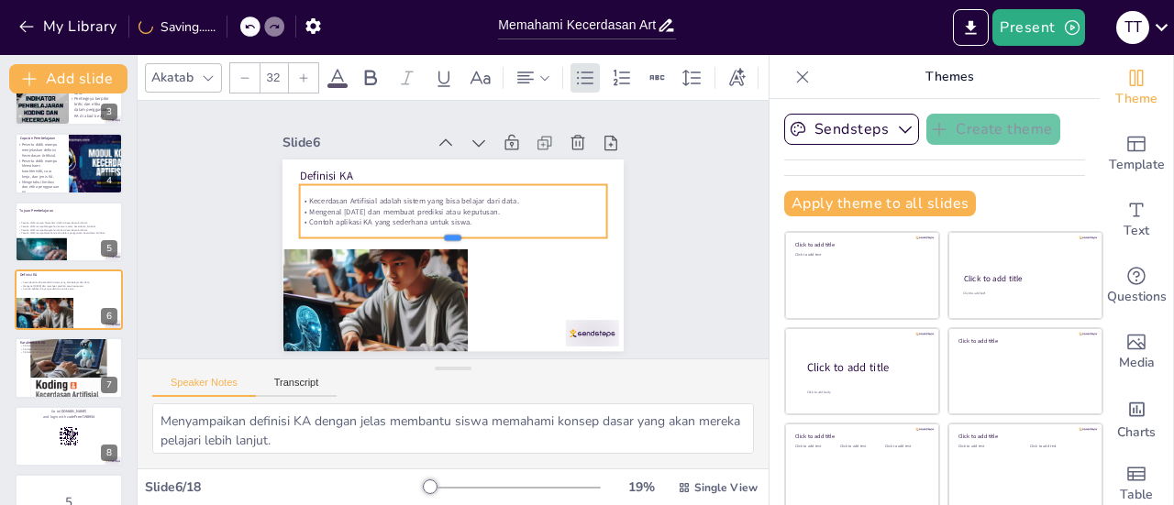
drag, startPoint x: 435, startPoint y: 208, endPoint x: 429, endPoint y: 237, distance: 29.9
click at [429, 237] on div at bounding box center [449, 245] width 303 height 78
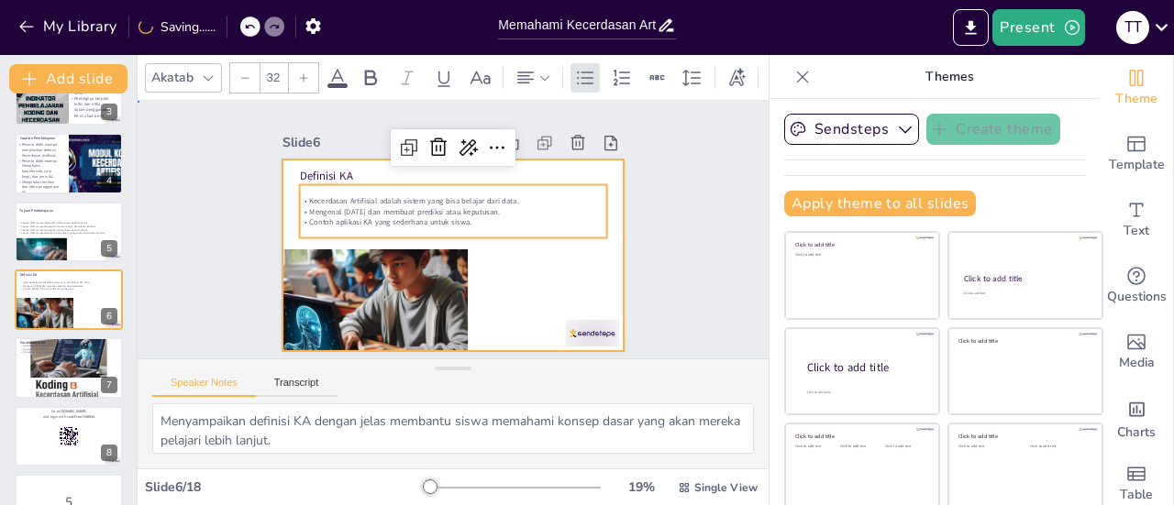
click at [508, 285] on div at bounding box center [447, 255] width 374 height 259
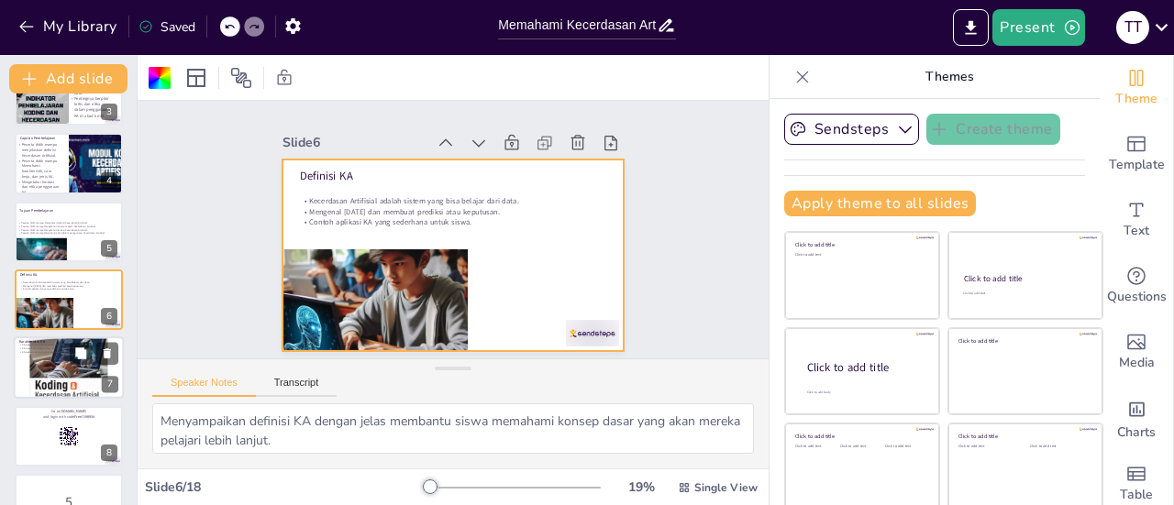
click at [61, 357] on div at bounding box center [69, 368] width 110 height 110
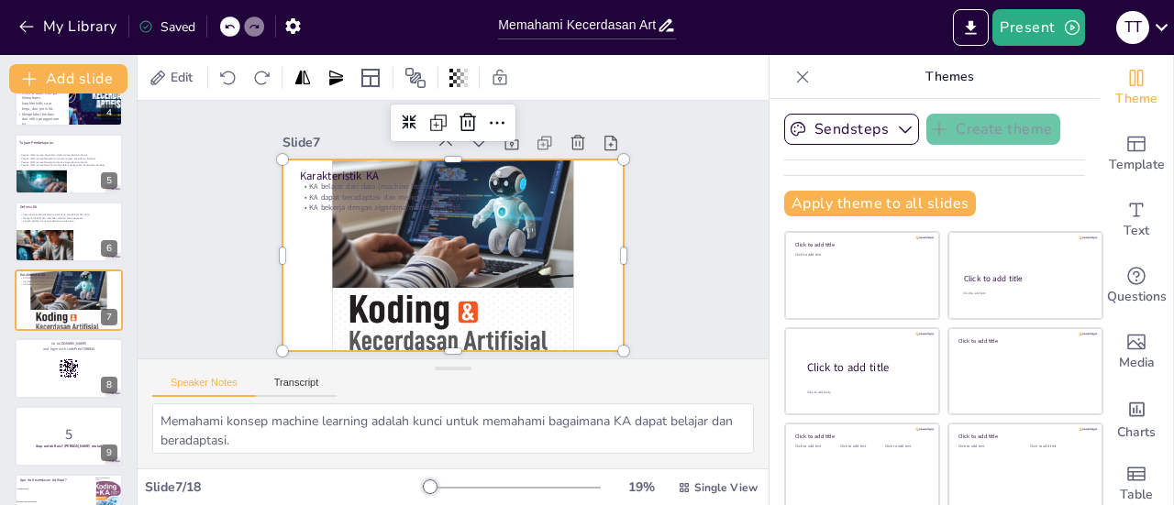
click at [355, 242] on div at bounding box center [440, 252] width 466 height 466
click at [382, 259] on div at bounding box center [445, 254] width 430 height 430
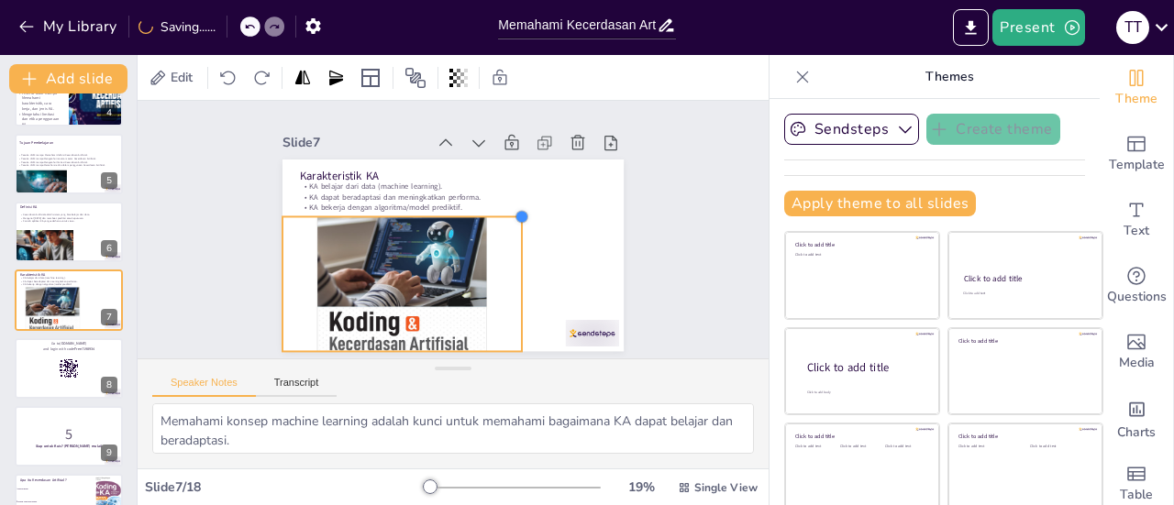
drag, startPoint x: 603, startPoint y: 154, endPoint x: 502, endPoint y: 223, distance: 122.8
click at [502, 223] on div "Karakteristik KA KA belajar dari data (machine learning). KA dapat beradaptasi …" at bounding box center [445, 254] width 384 height 288
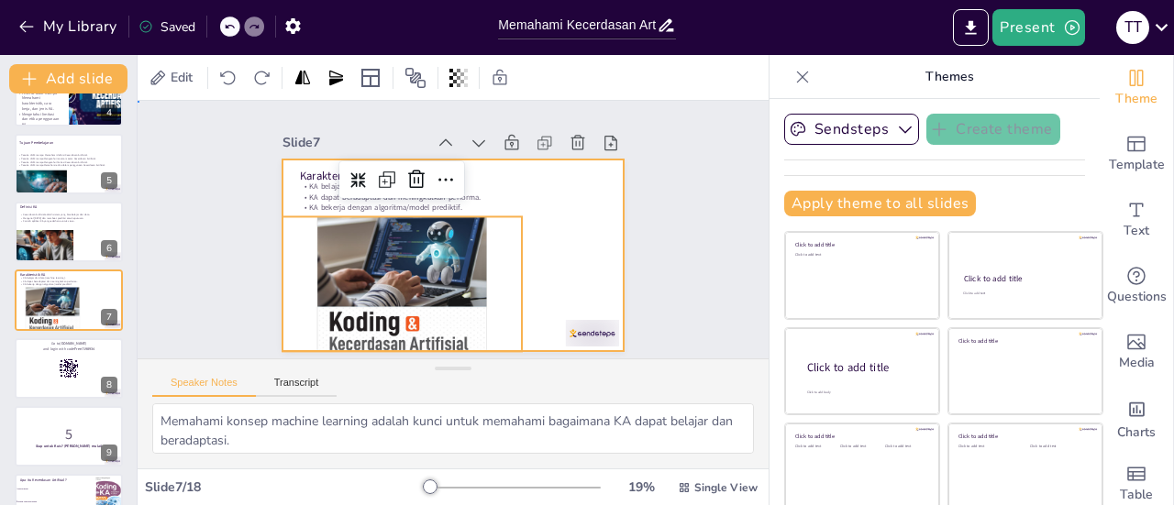
click at [545, 265] on div at bounding box center [447, 255] width 374 height 259
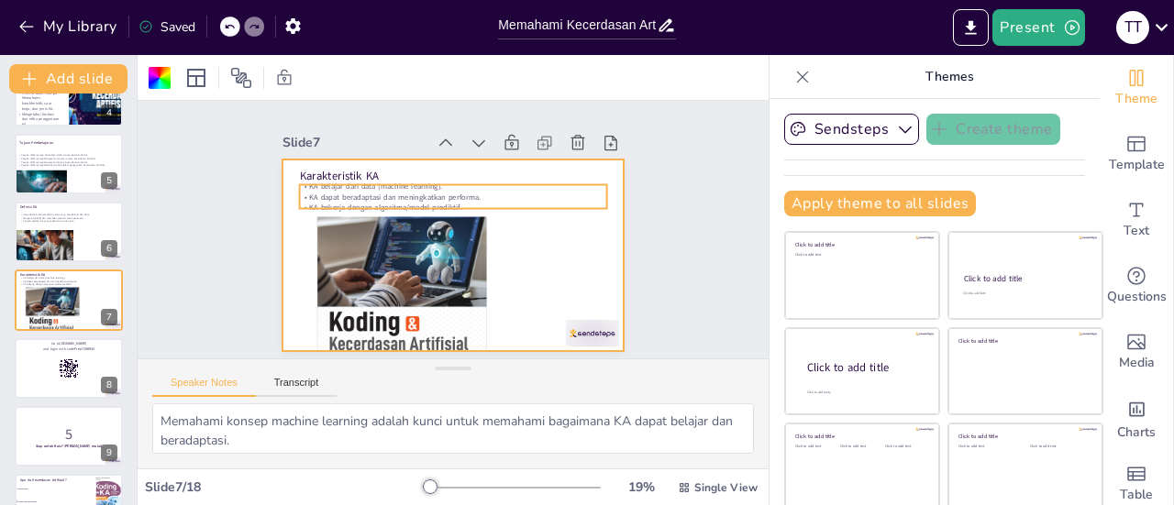
click at [382, 177] on div "Karakteristik KA KA belajar dari data (machine learning). KA dapat beradaptasi …" at bounding box center [447, 255] width 374 height 259
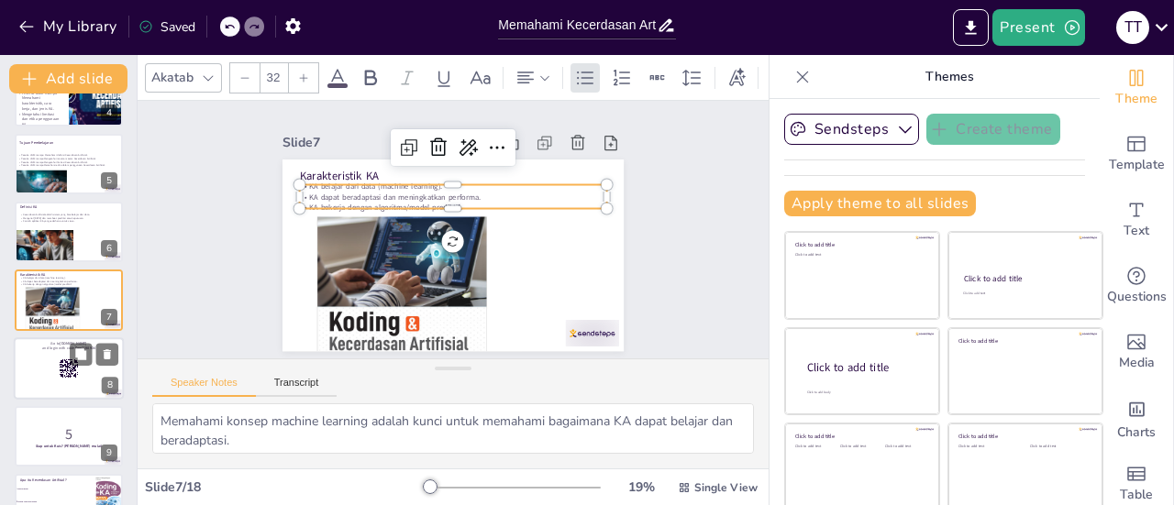
click at [42, 374] on div at bounding box center [69, 368] width 110 height 62
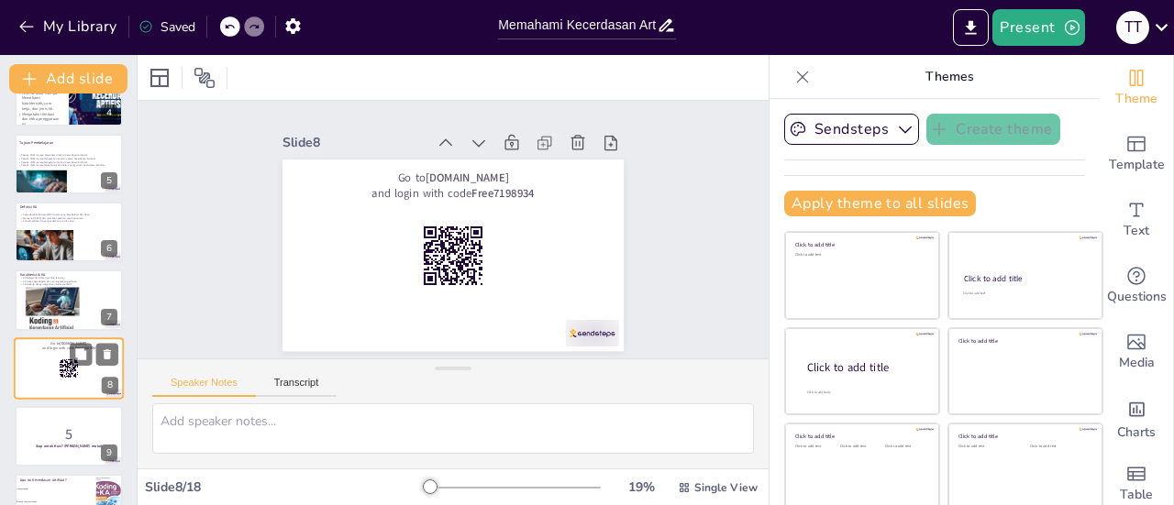
scroll to position [316, 0]
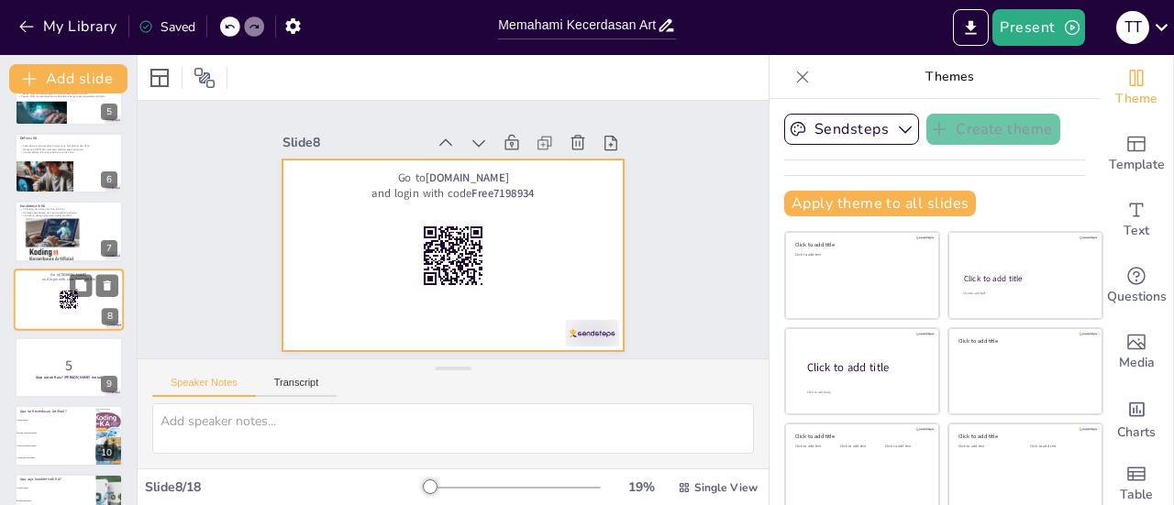
click at [50, 303] on div at bounding box center [69, 300] width 110 height 62
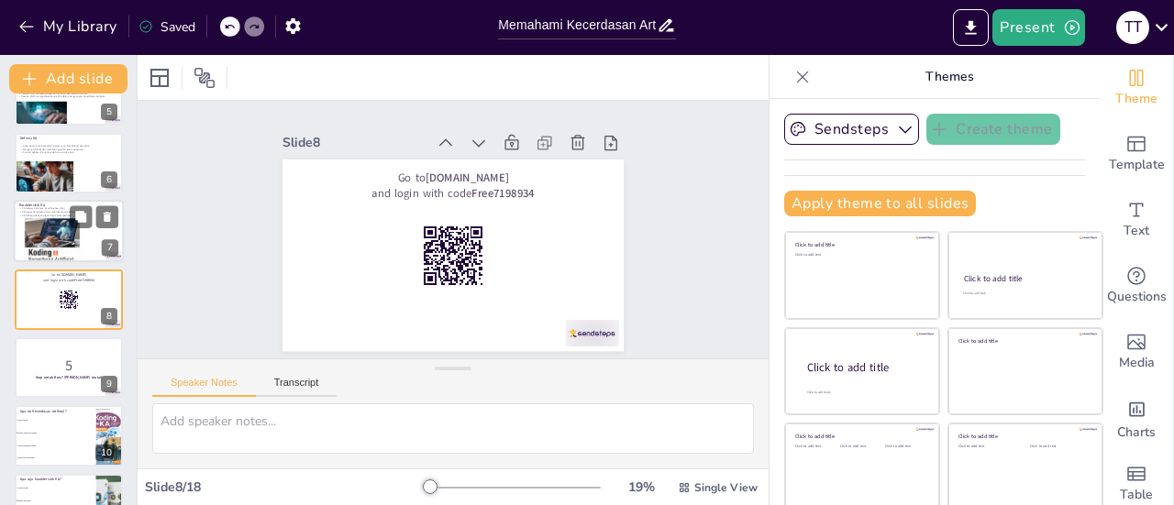
click at [59, 244] on div at bounding box center [52, 240] width 77 height 77
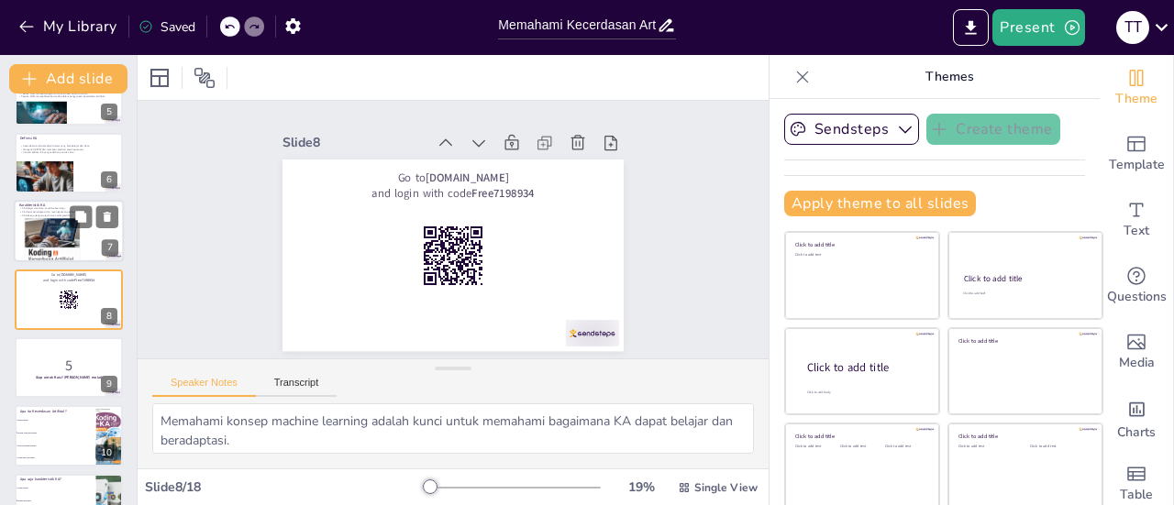
scroll to position [248, 0]
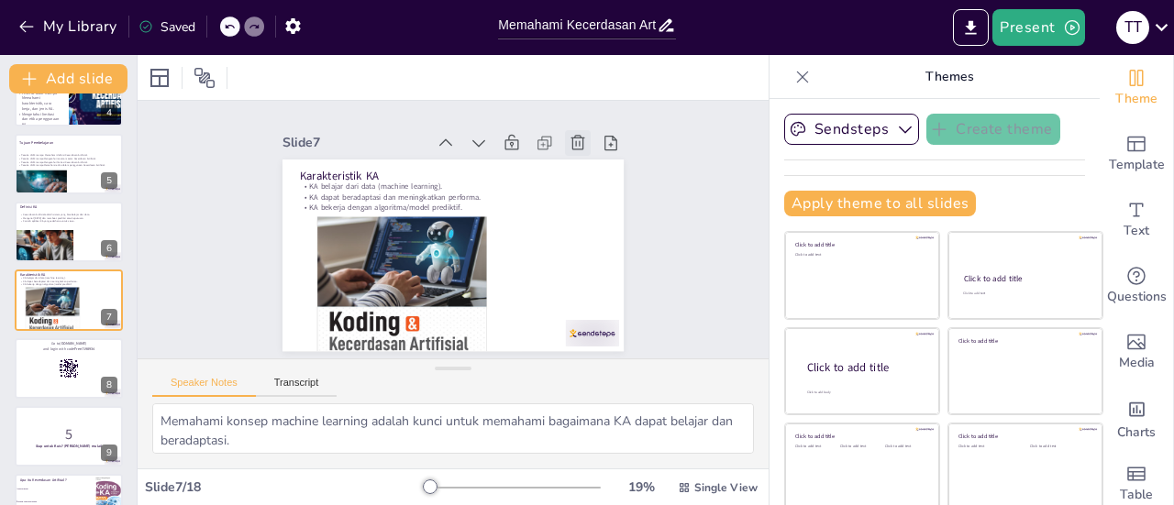
click at [587, 174] on icon at bounding box center [598, 185] width 23 height 23
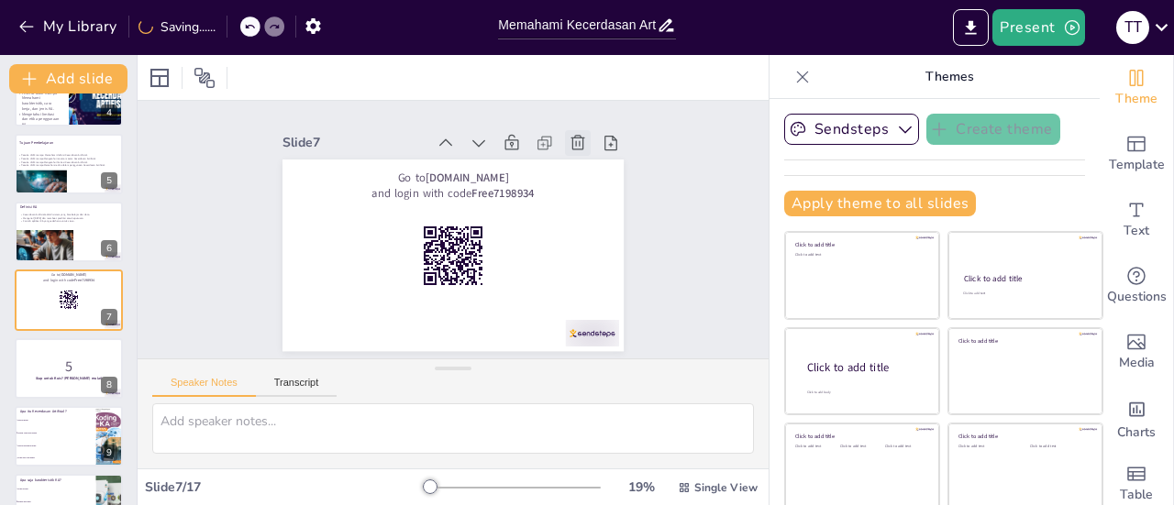
click at [582, 160] on icon at bounding box center [593, 171] width 22 height 22
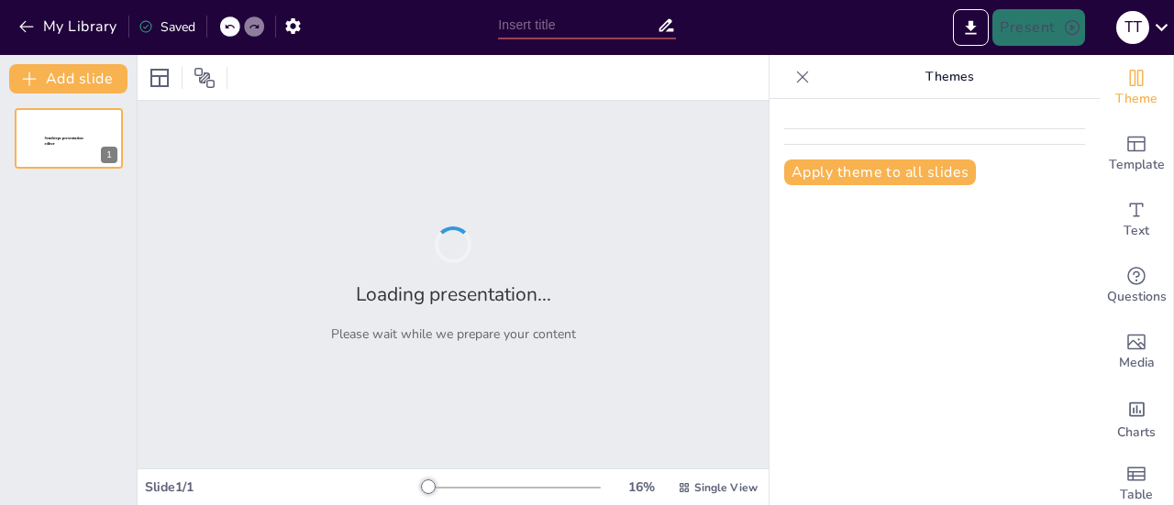
type input "Memahami Kecerdasan Artifisial: Konsep dan Etika untuk Siswa SD"
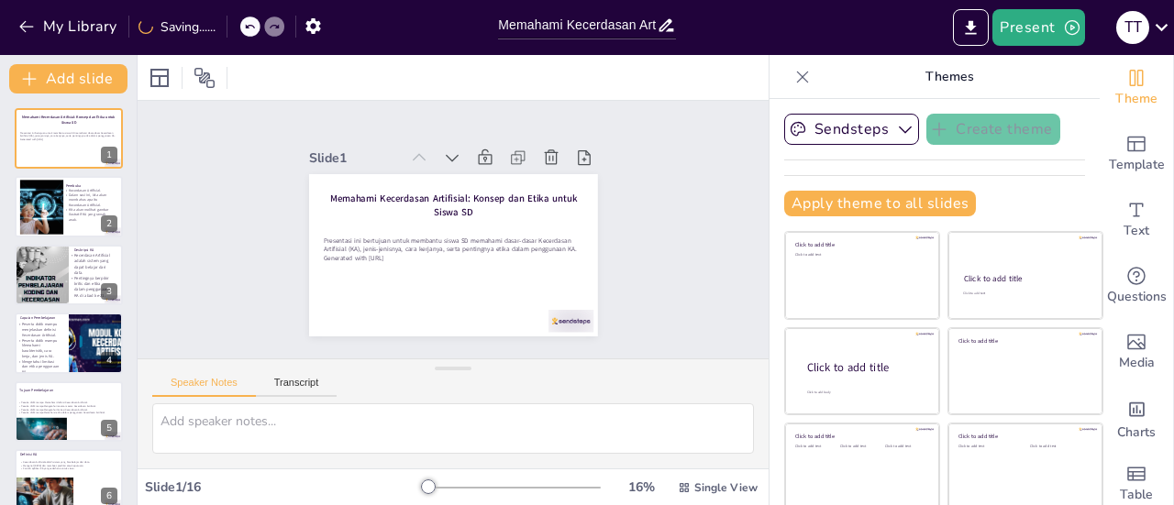
checkbox input "true"
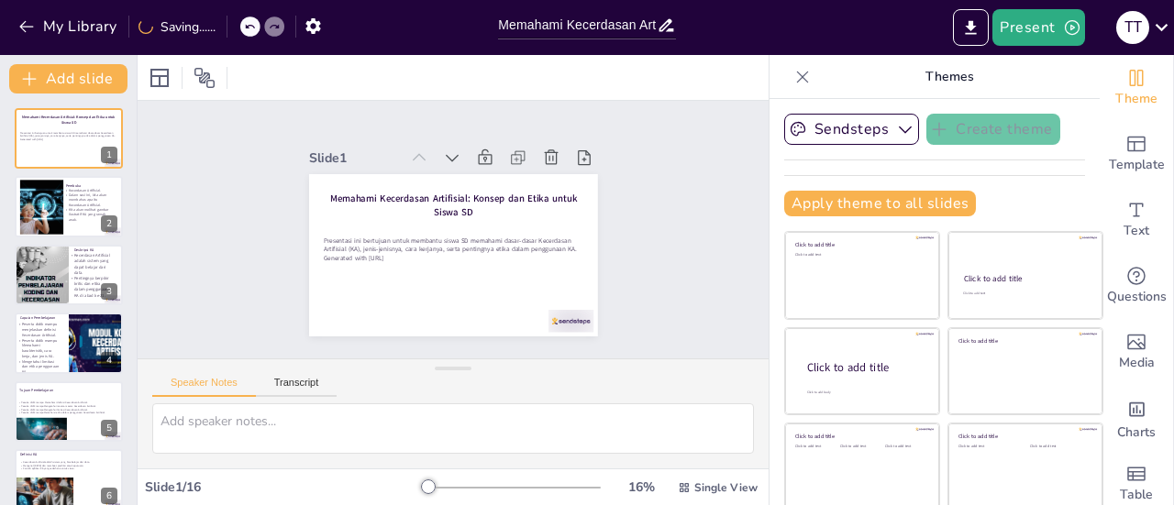
checkbox input "true"
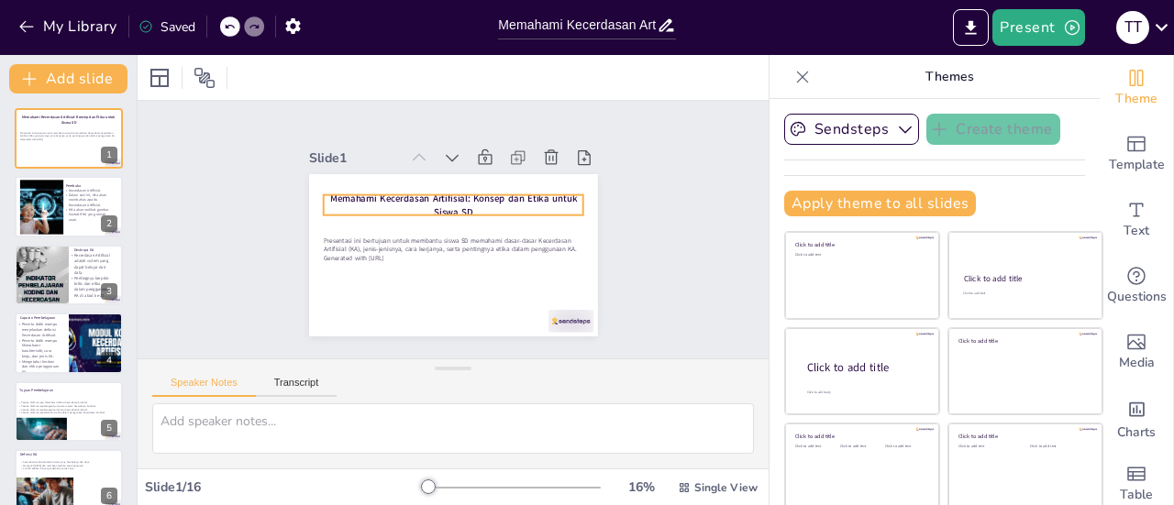
checkbox input "true"
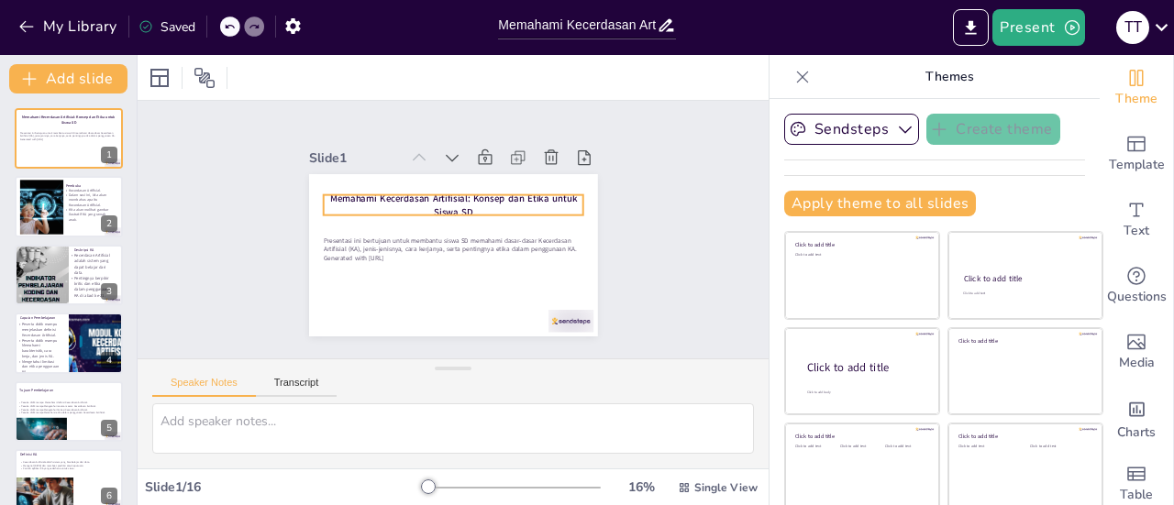
checkbox input "true"
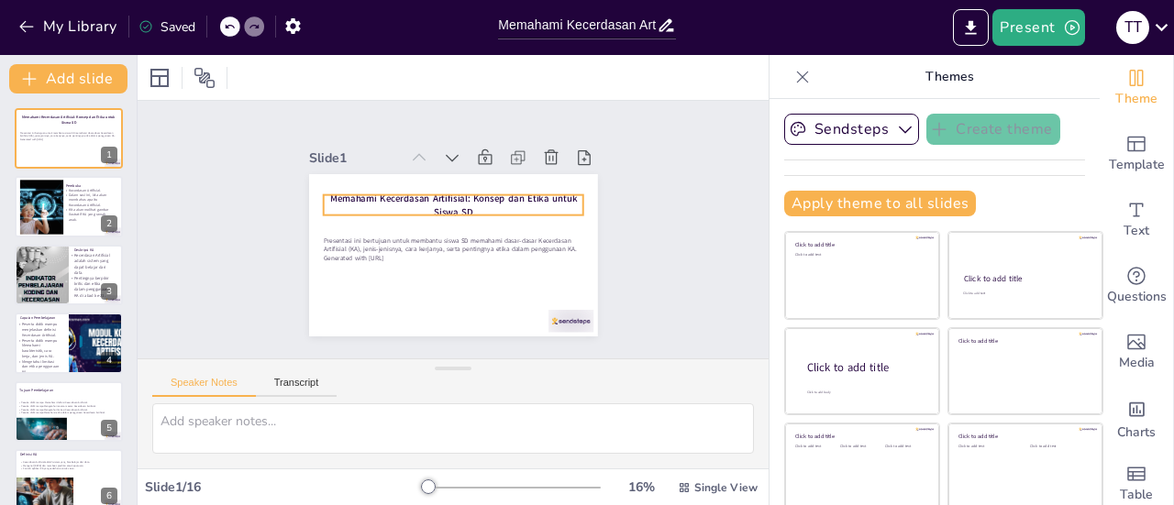
checkbox input "true"
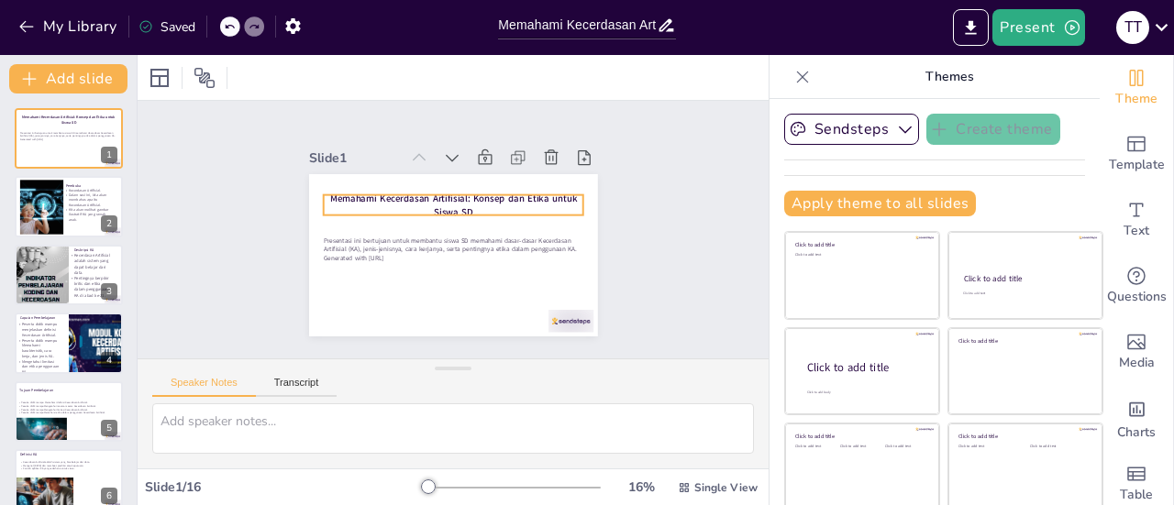
checkbox input "true"
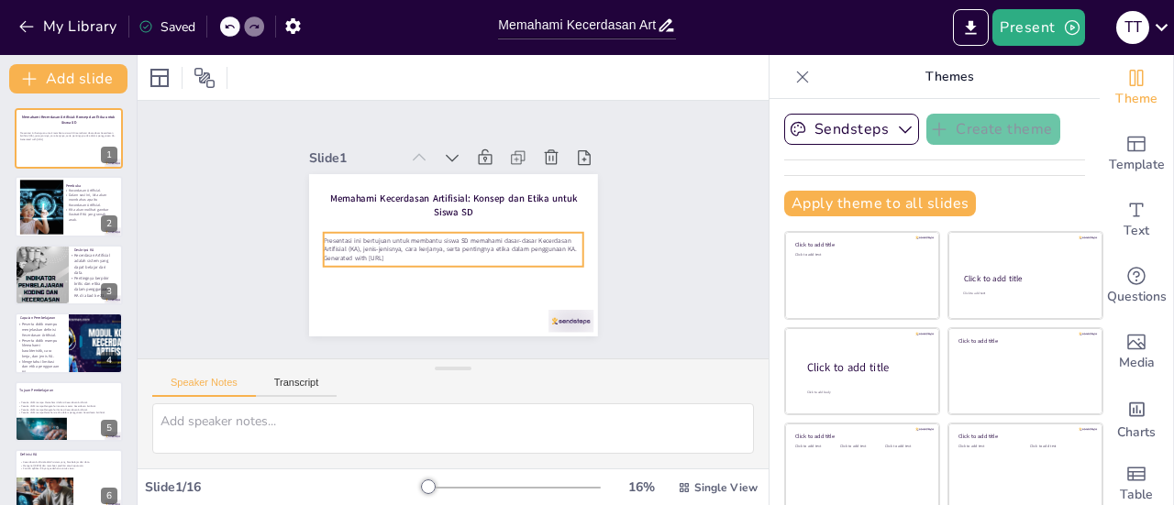
checkbox input "true"
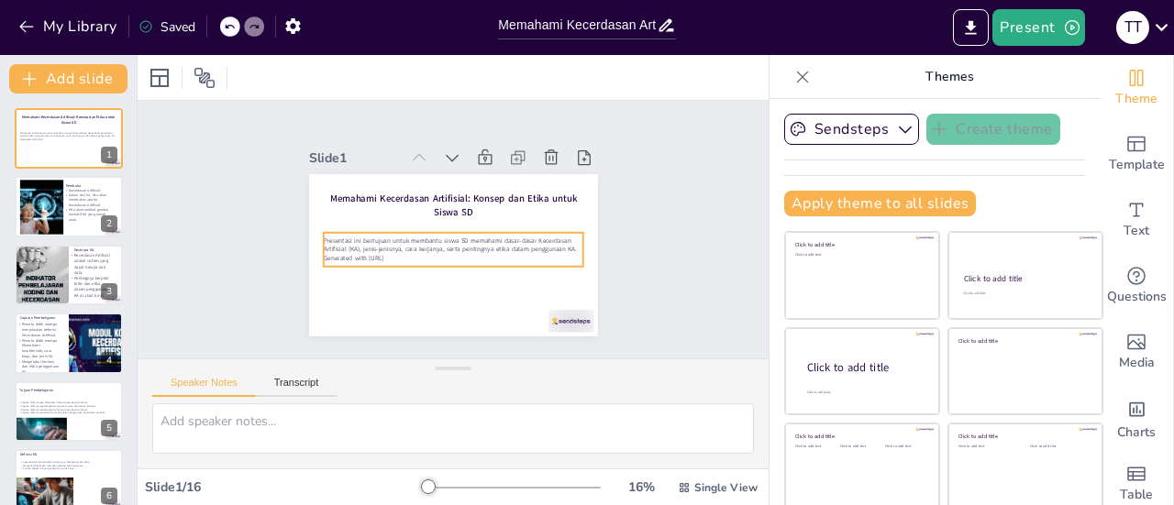
checkbox input "true"
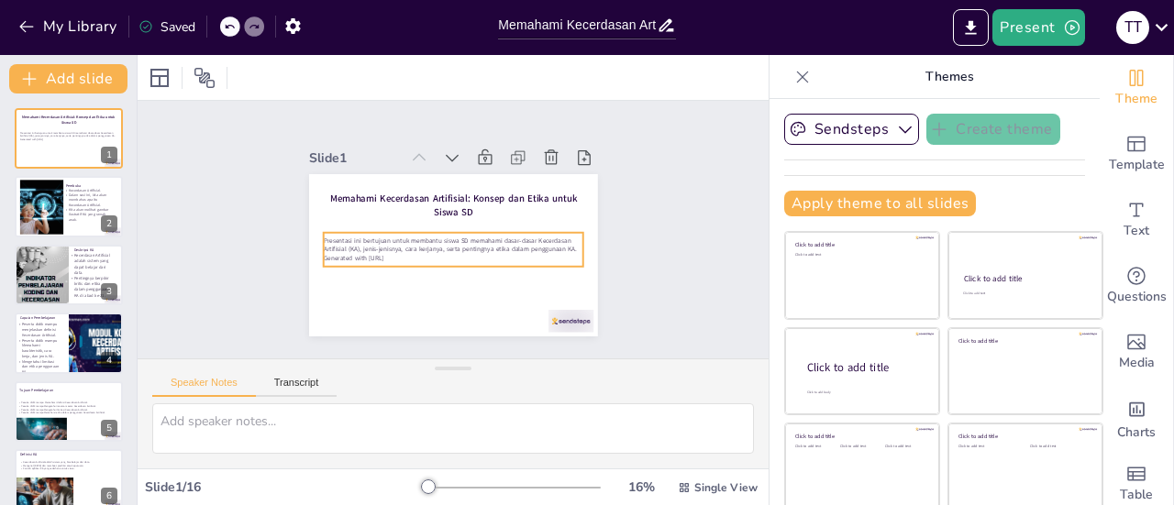
checkbox input "true"
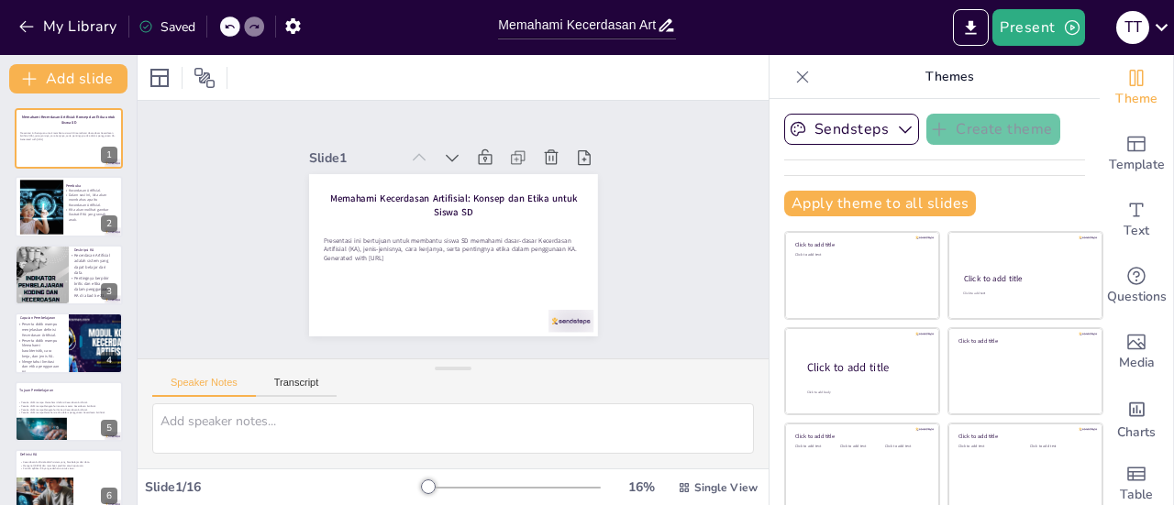
checkbox input "true"
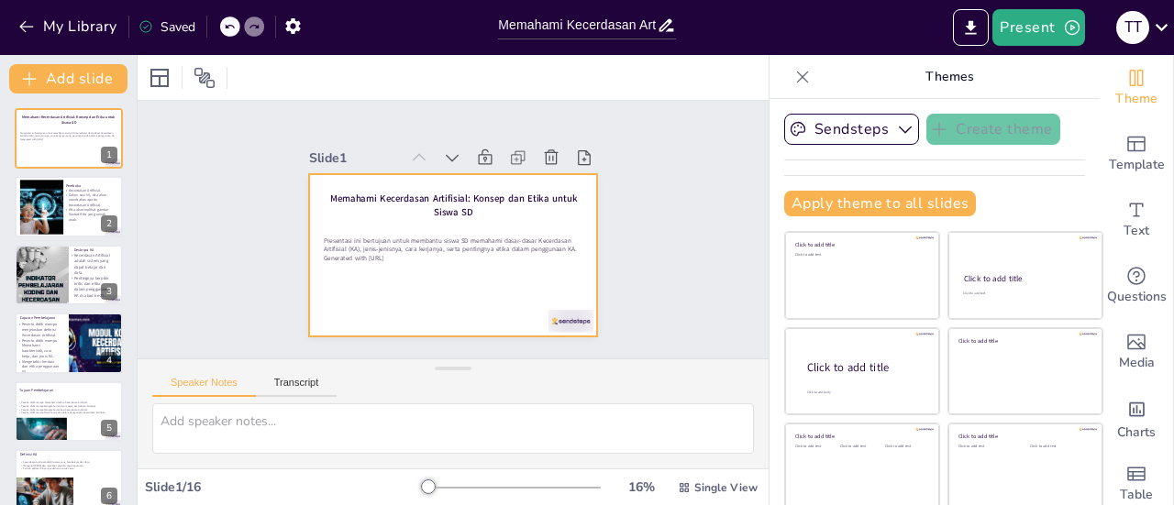
checkbox input "true"
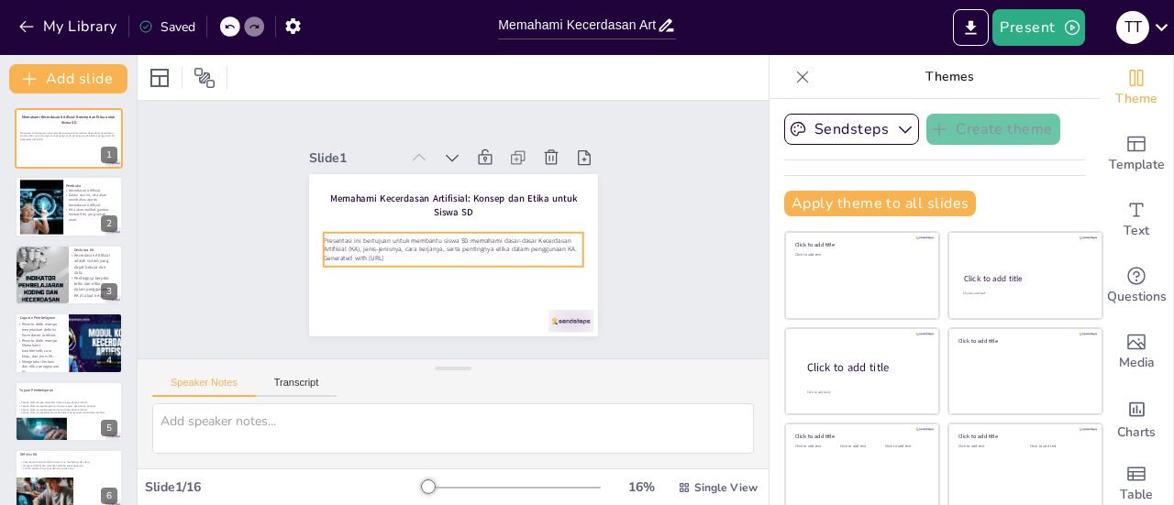
checkbox input "true"
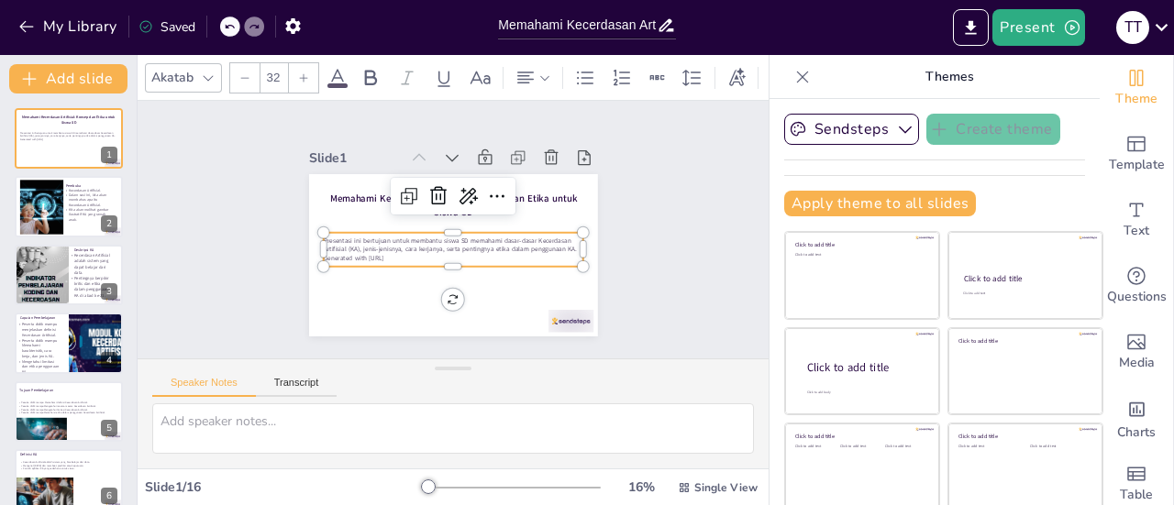
click at [353, 247] on p "Generated with [URL]" at bounding box center [467, 255] width 229 height 138
checkbox input "true"
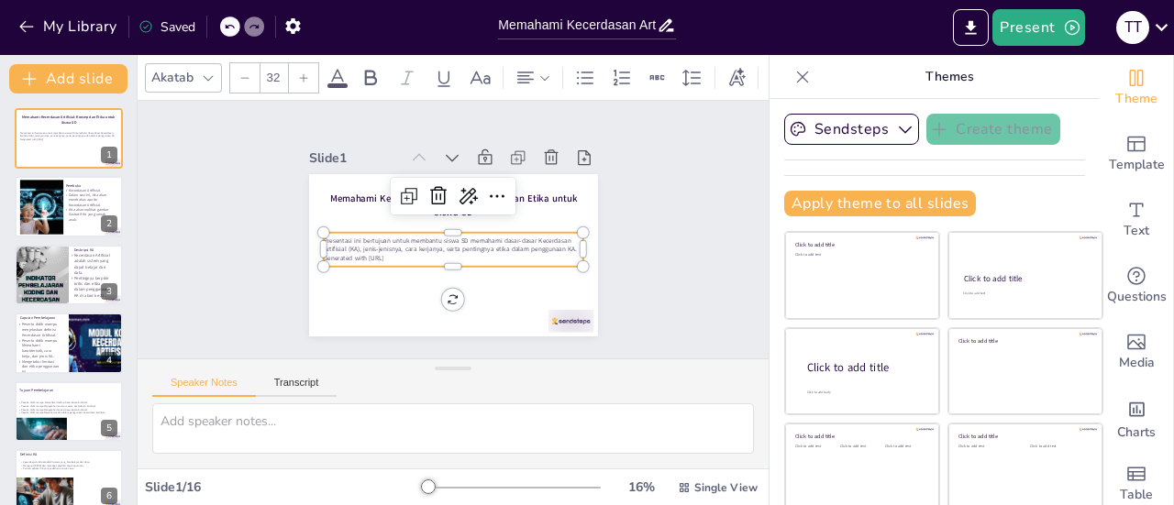
checkbox input "true"
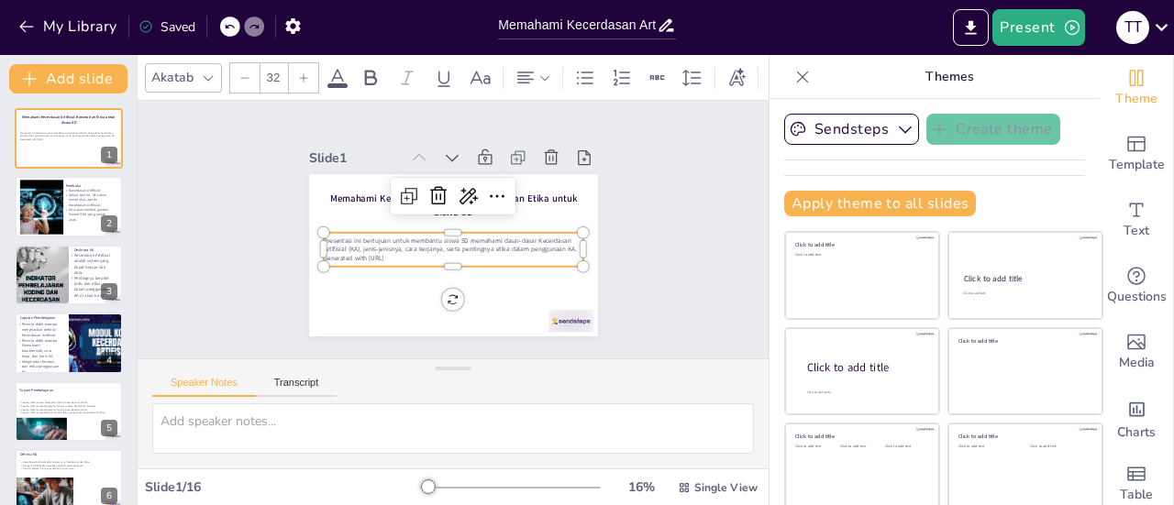
checkbox input "true"
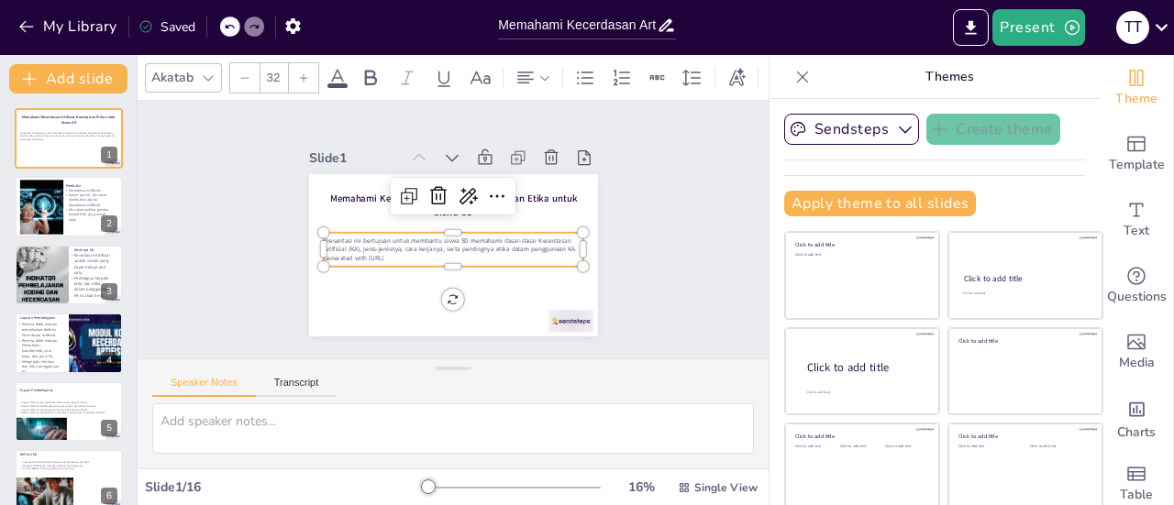
checkbox input "true"
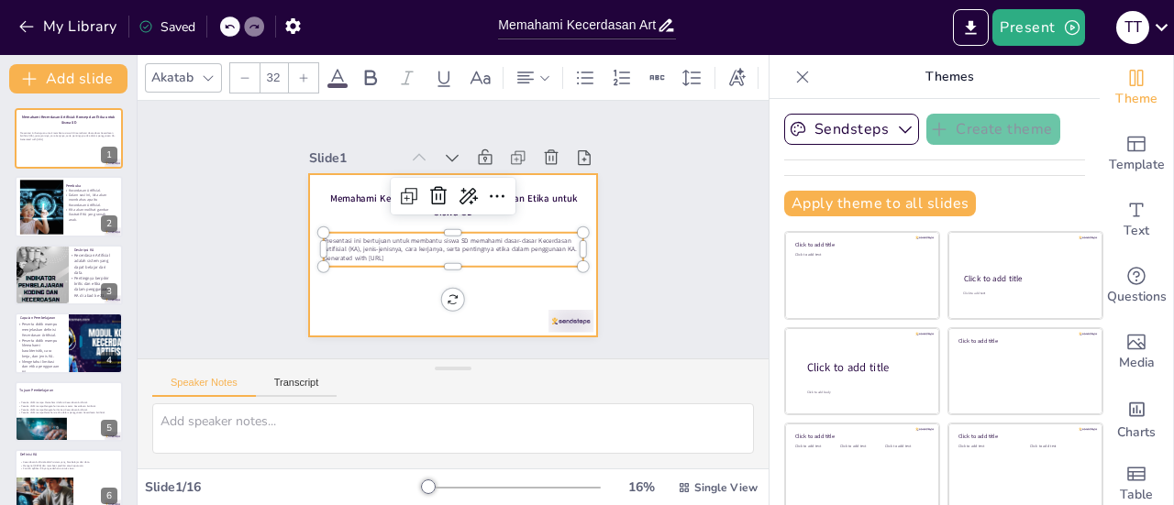
checkbox input "true"
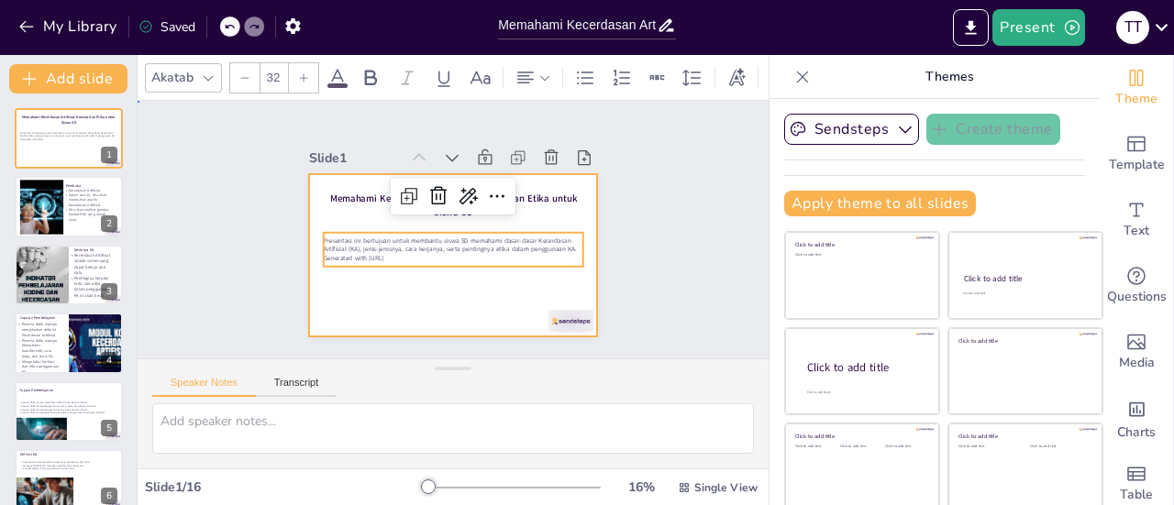
click at [354, 276] on div at bounding box center [430, 239] width 266 height 329
checkbox input "true"
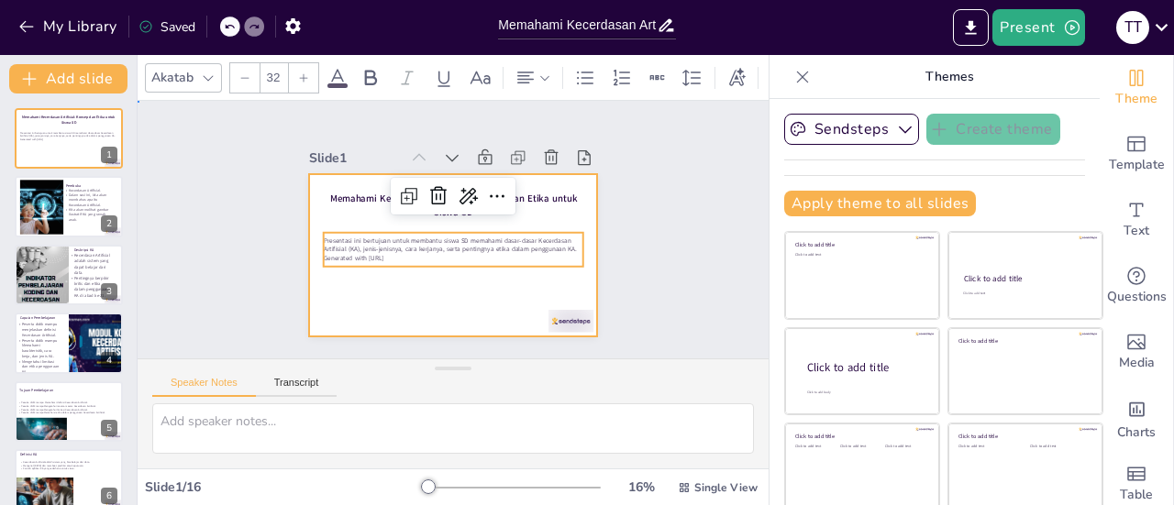
checkbox input "true"
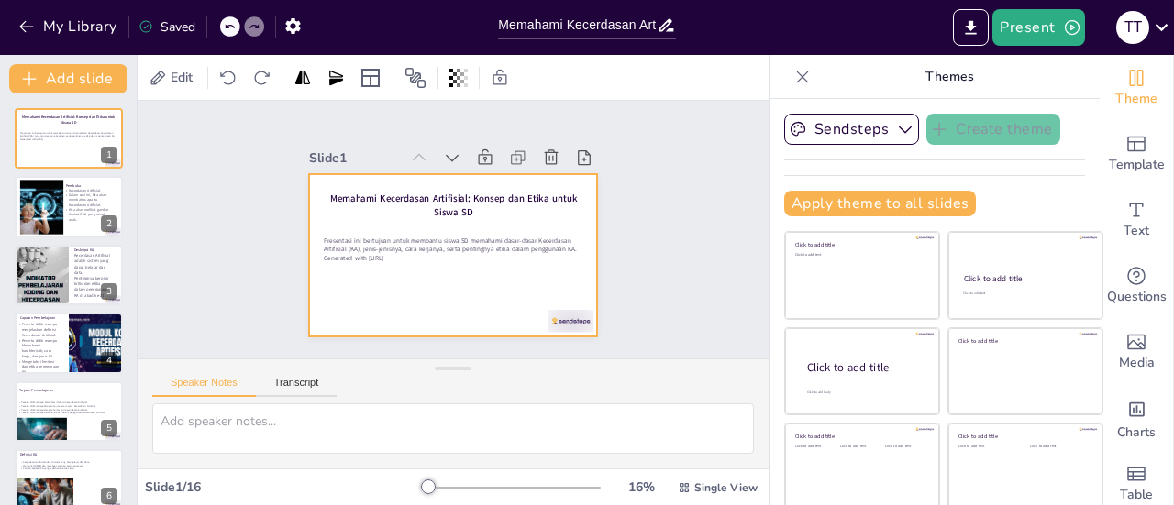
checkbox input "true"
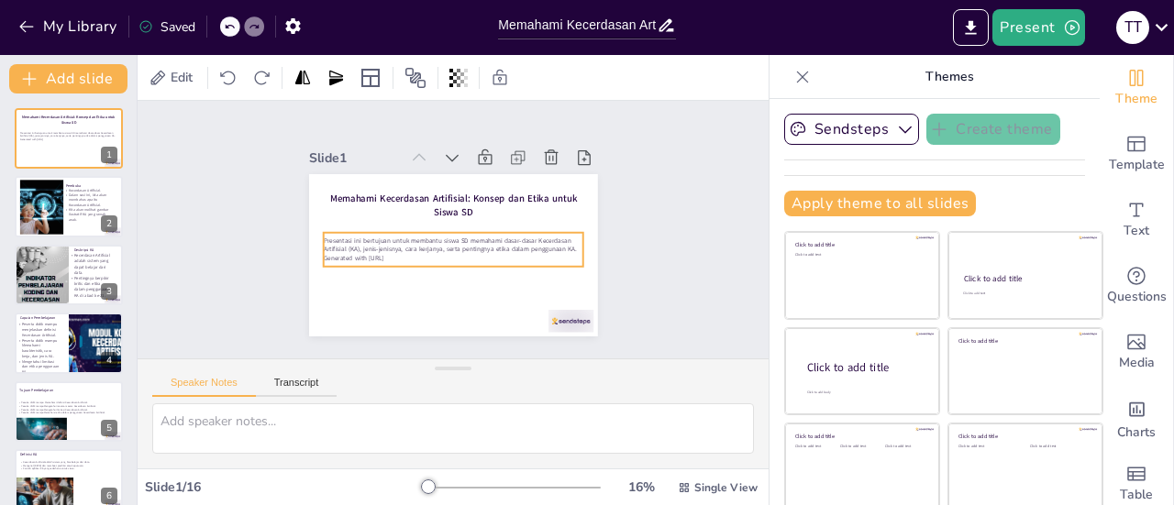
checkbox input "true"
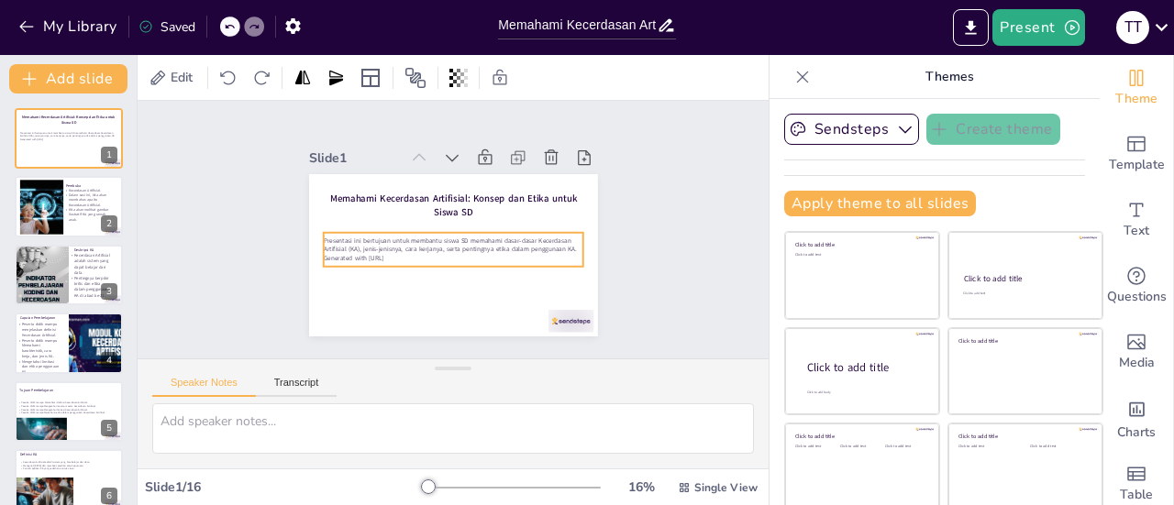
checkbox input "true"
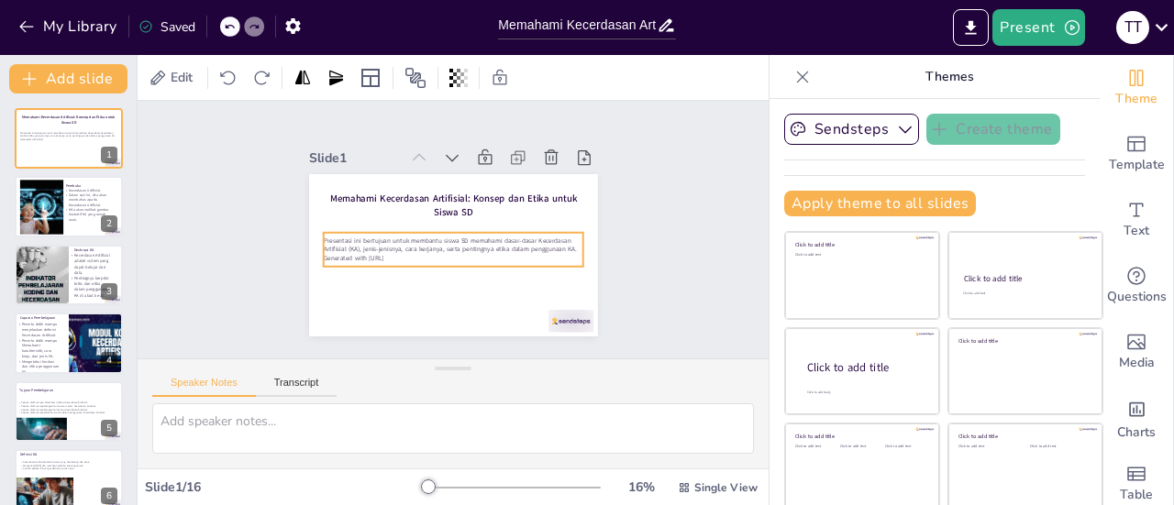
checkbox input "true"
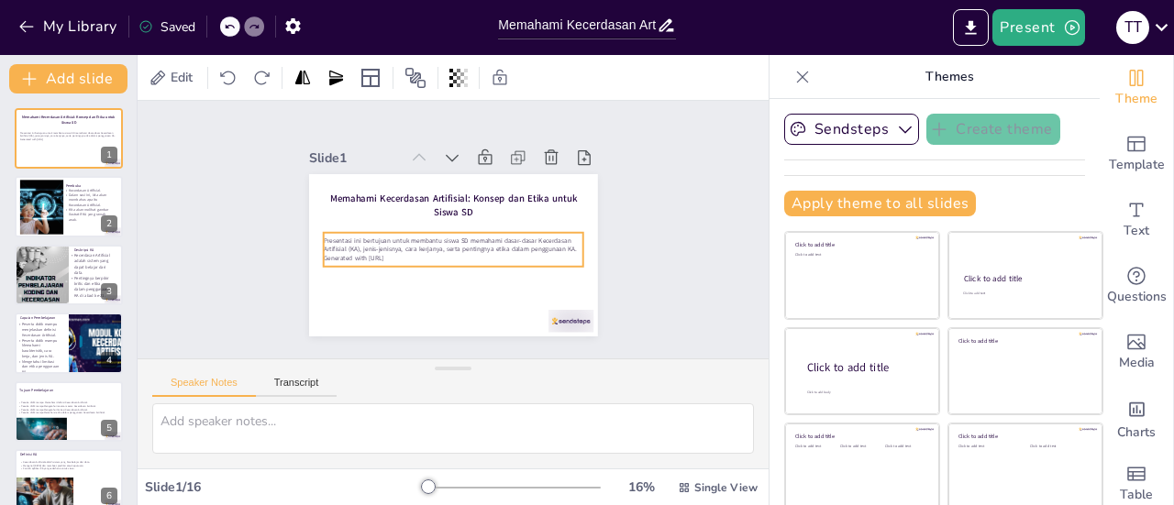
checkbox input "true"
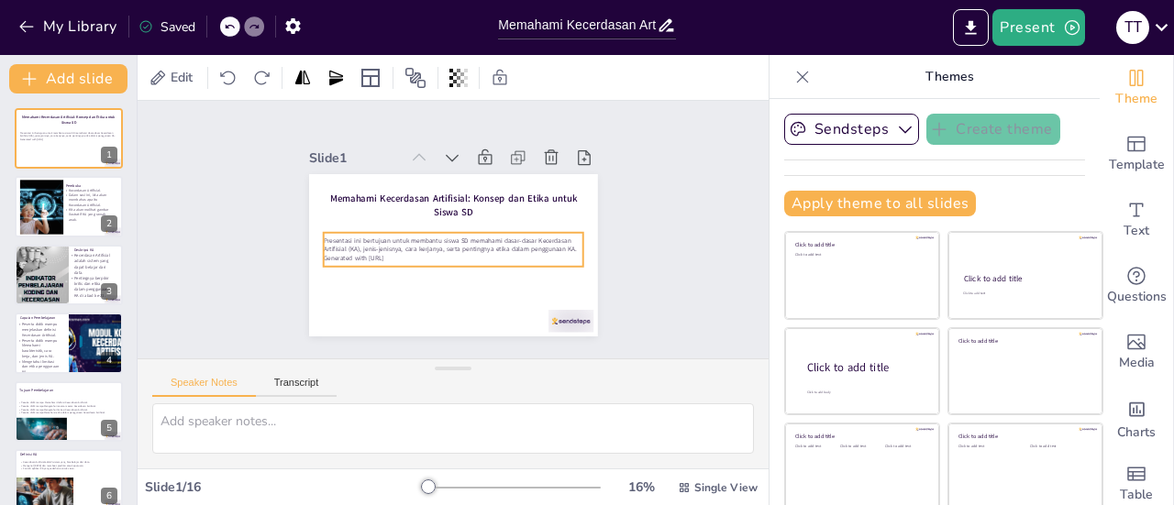
checkbox input "true"
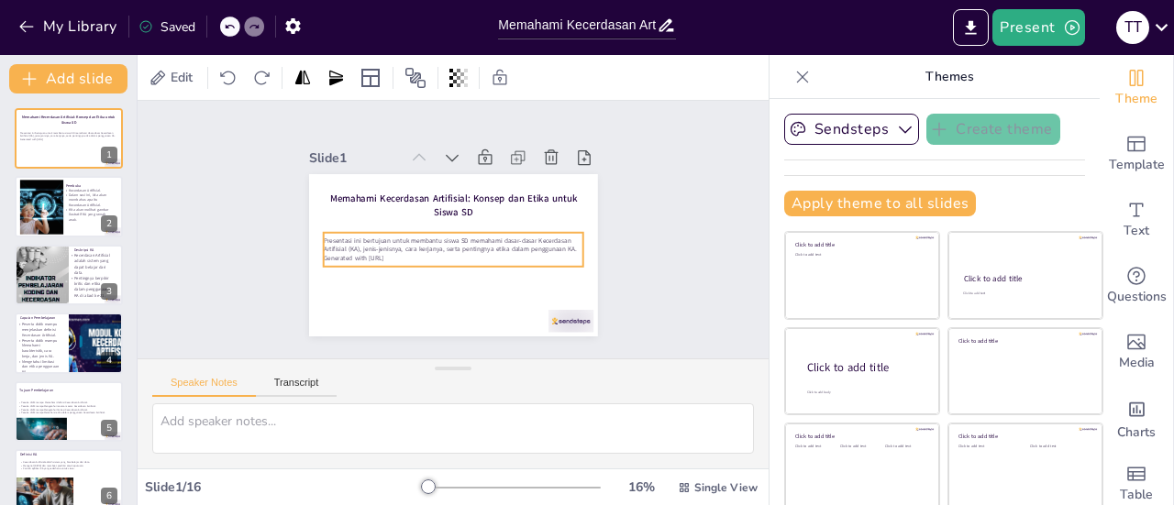
checkbox input "true"
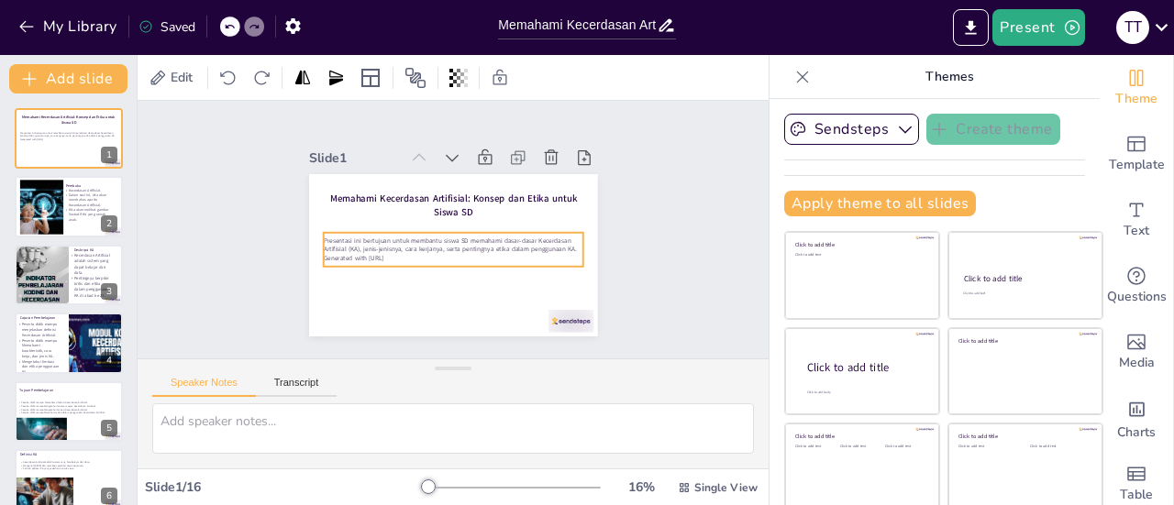
checkbox input "true"
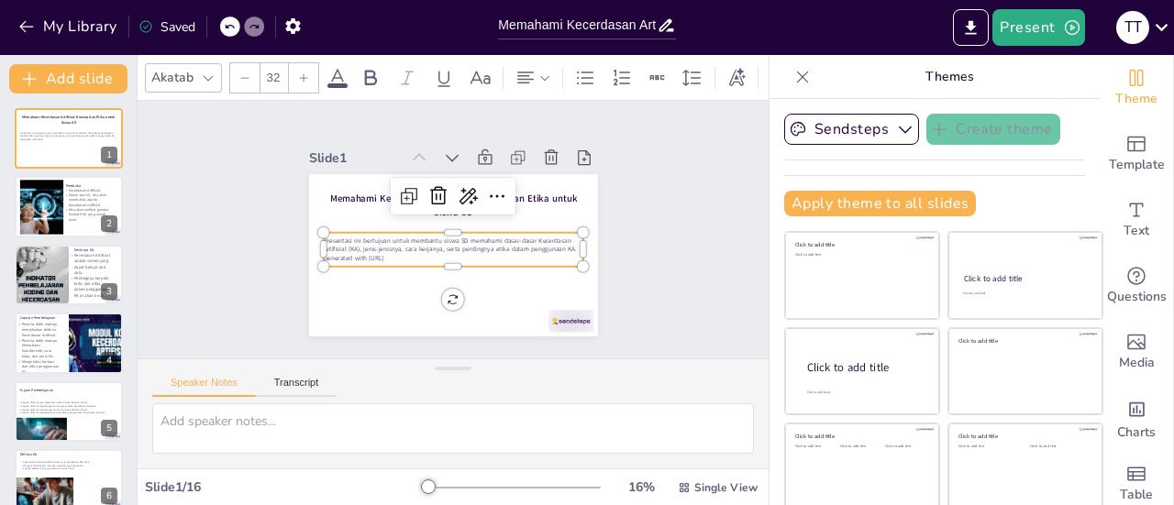
click at [393, 248] on p "Generated with [URL]" at bounding box center [424, 223] width 62 height 256
checkbox input "true"
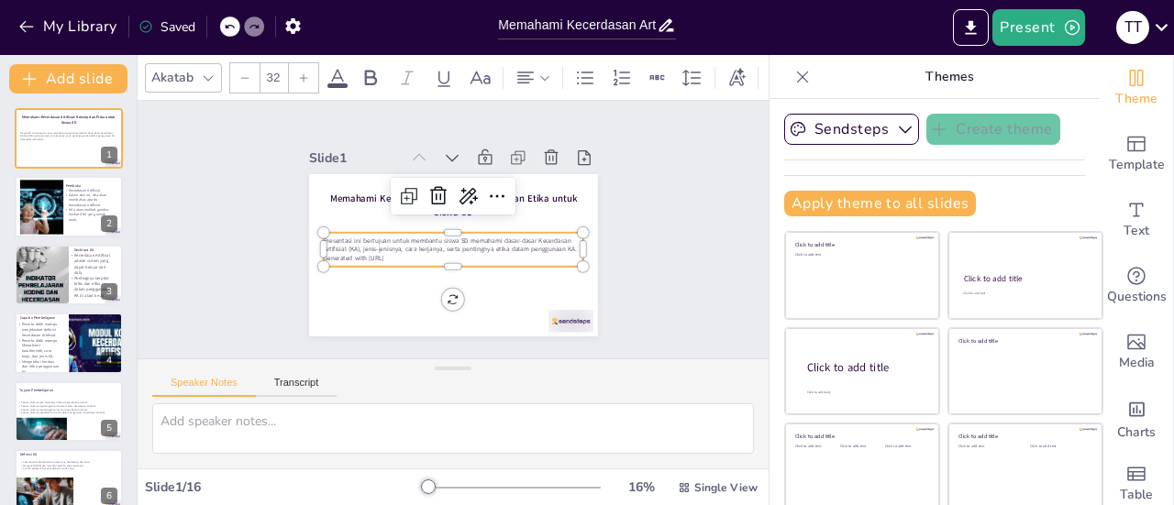
checkbox input "true"
click at [337, 247] on p "Generated with [URL]" at bounding box center [443, 202] width 249 height 89
checkbox input "true"
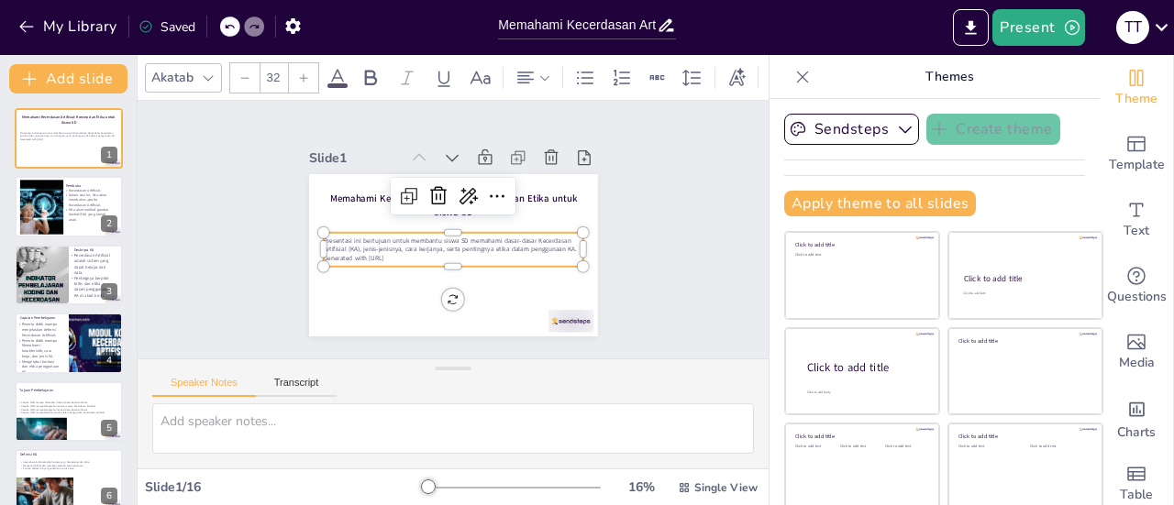
checkbox input "true"
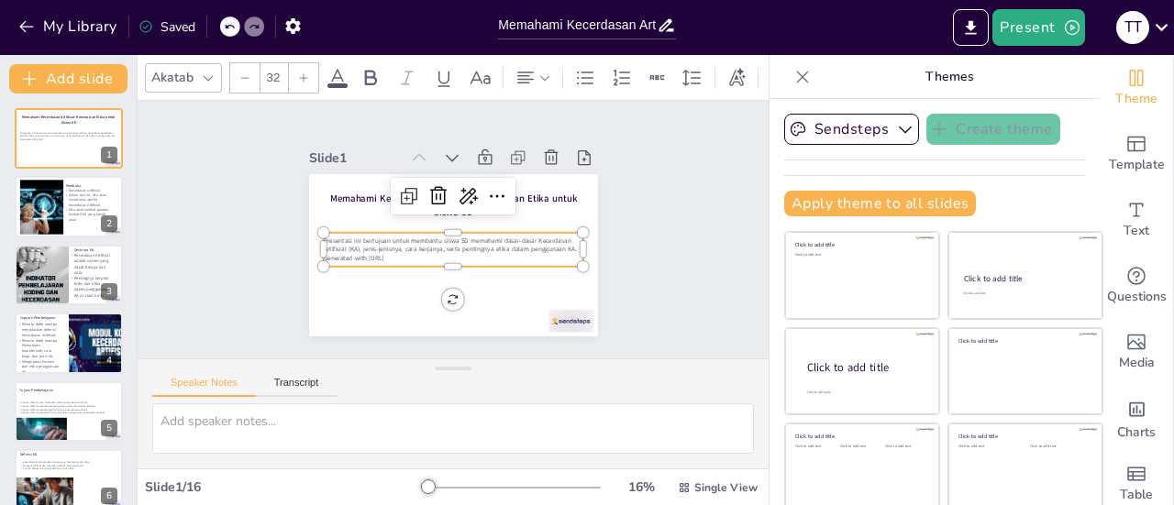
checkbox input "true"
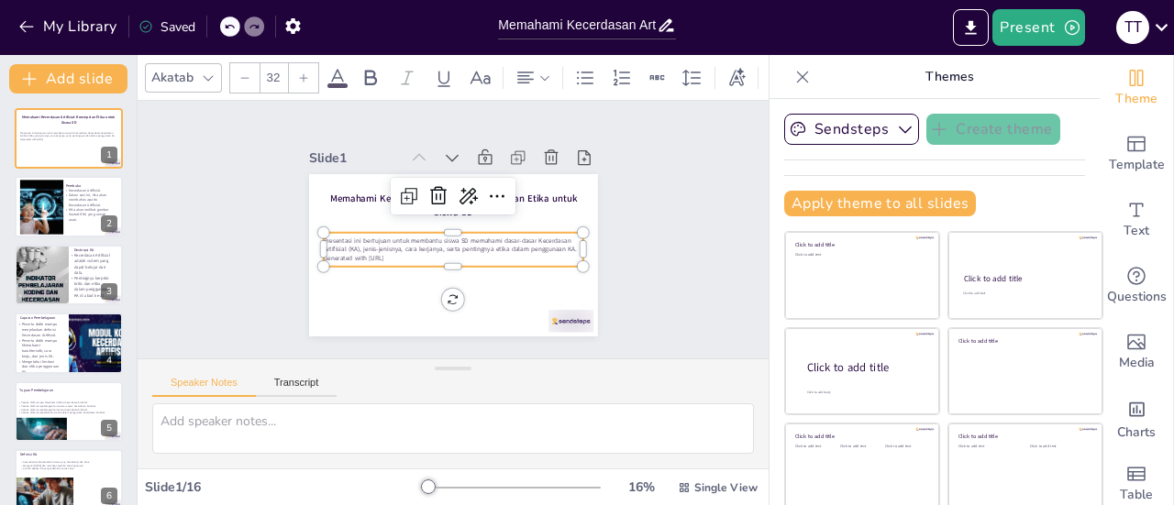
checkbox input "true"
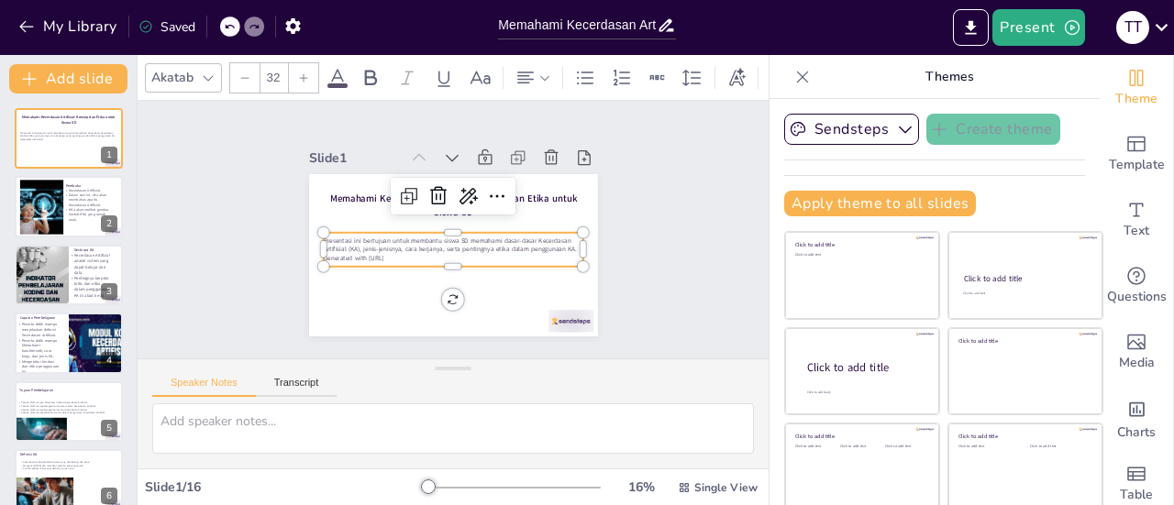
checkbox input "true"
click at [304, 72] on icon at bounding box center [303, 77] width 11 height 11
checkbox input "true"
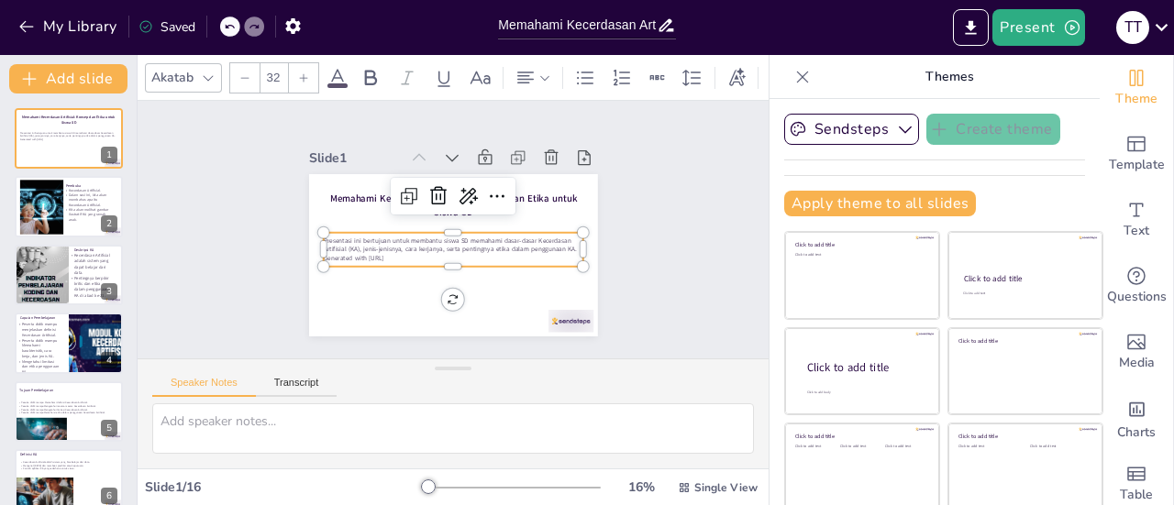
checkbox input "true"
type input "33"
click at [304, 72] on icon at bounding box center [303, 77] width 11 height 11
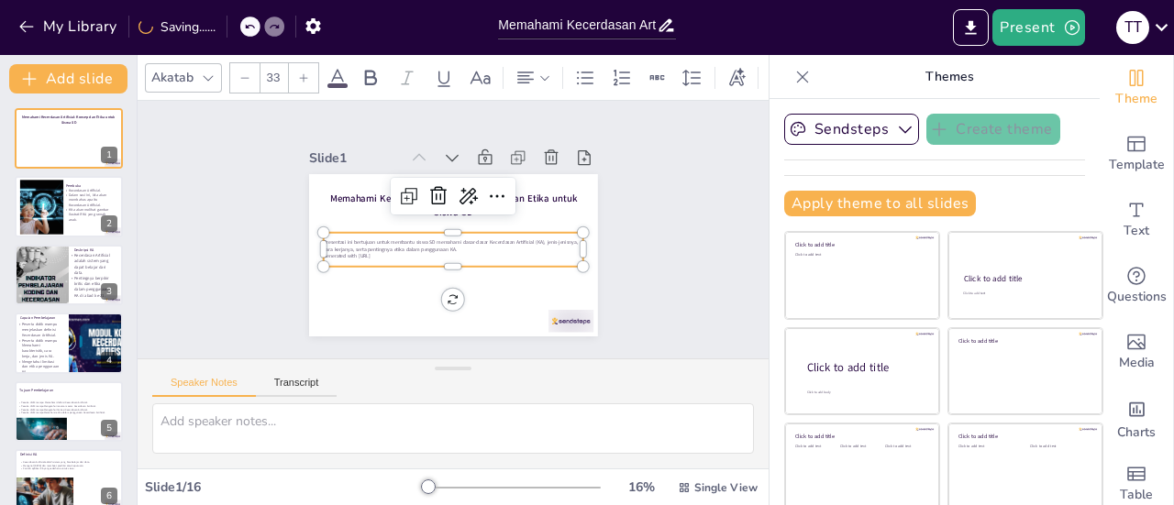
checkbox input "true"
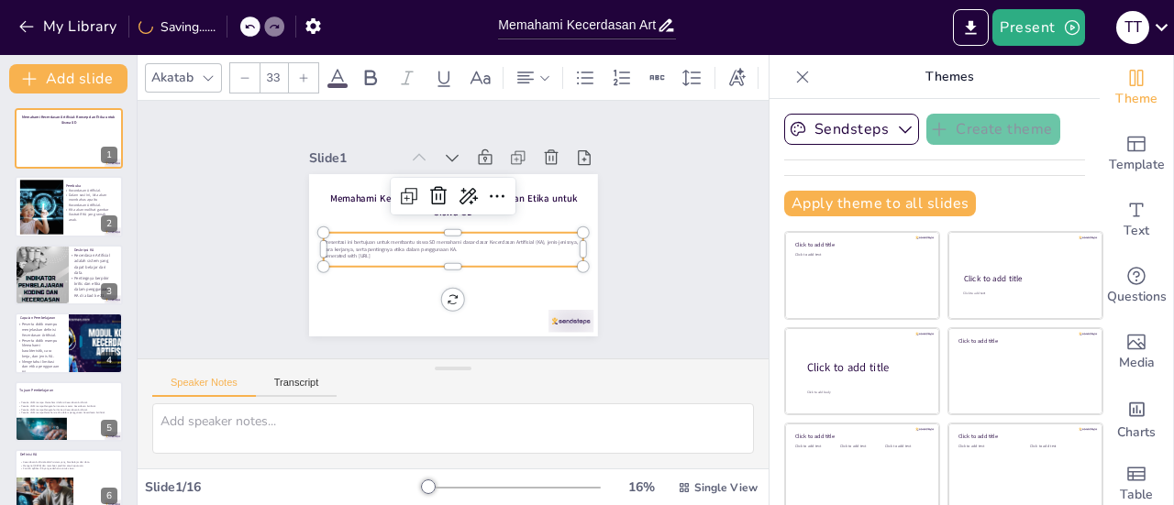
type input "34"
click at [304, 72] on icon at bounding box center [303, 77] width 11 height 11
checkbox input "true"
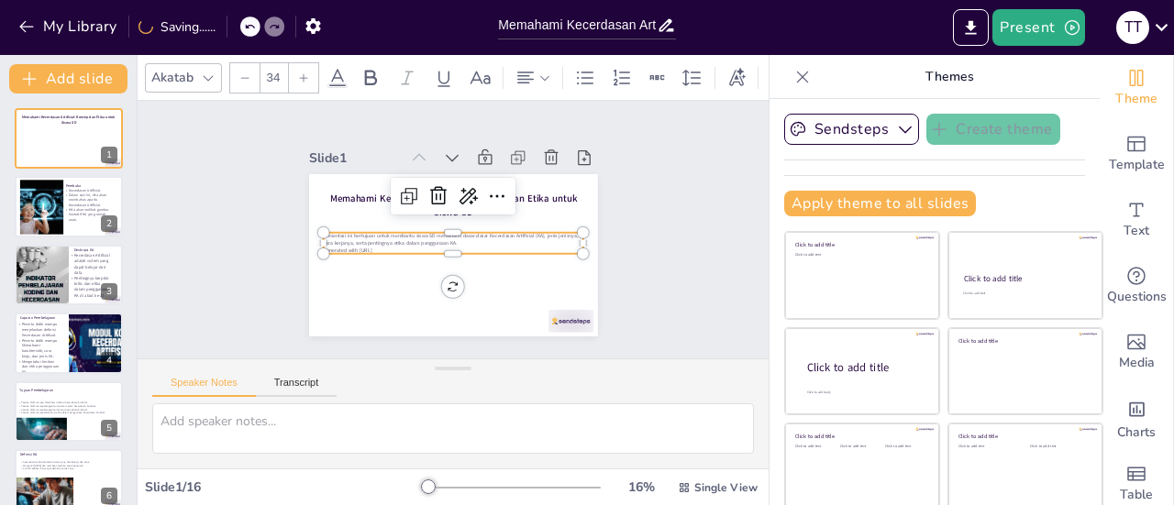
checkbox input "true"
type input "35"
click at [304, 72] on icon at bounding box center [303, 77] width 11 height 11
checkbox input "true"
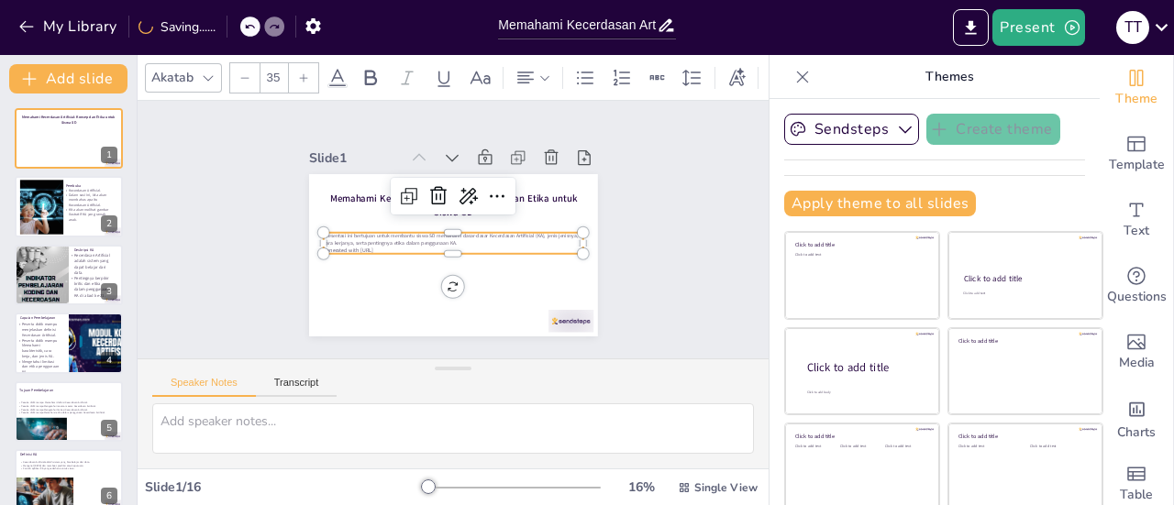
checkbox input "true"
type input "36"
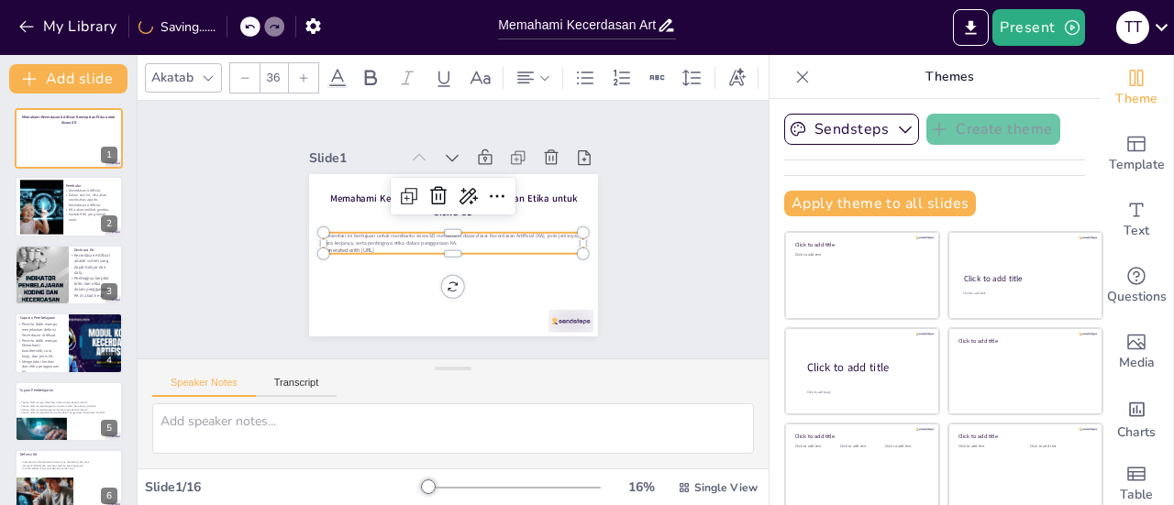
click at [304, 72] on icon at bounding box center [303, 77] width 11 height 11
checkbox input "true"
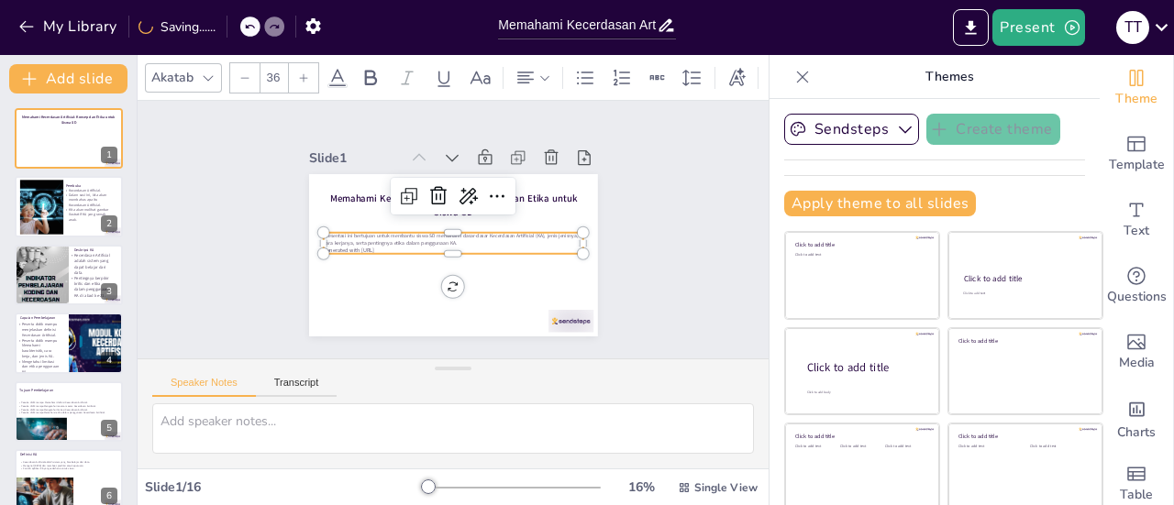
checkbox input "true"
type input "37"
click at [304, 72] on icon at bounding box center [303, 77] width 11 height 11
checkbox input "true"
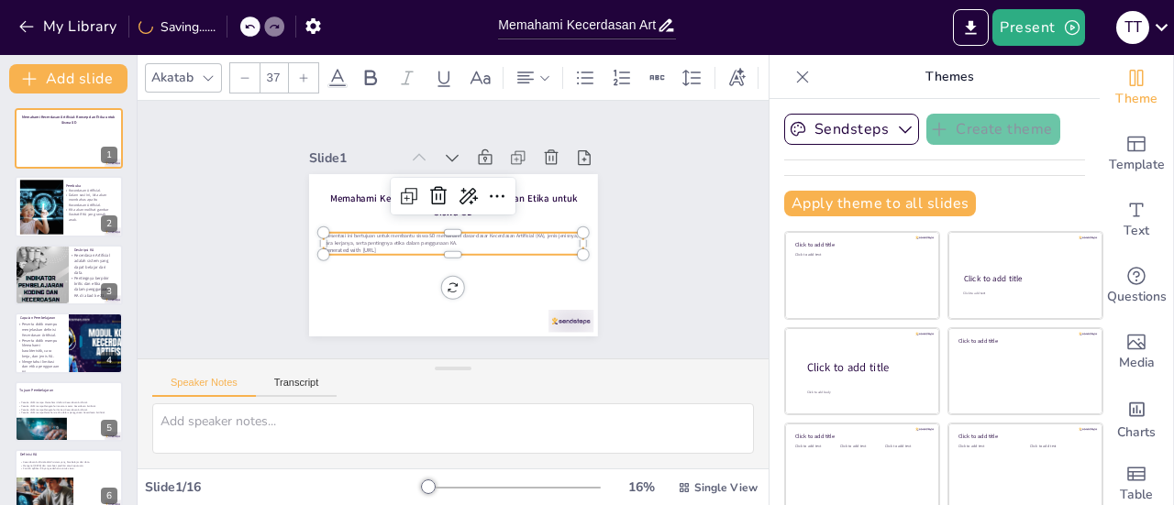
checkbox input "true"
type input "38"
click at [304, 72] on icon at bounding box center [303, 77] width 11 height 11
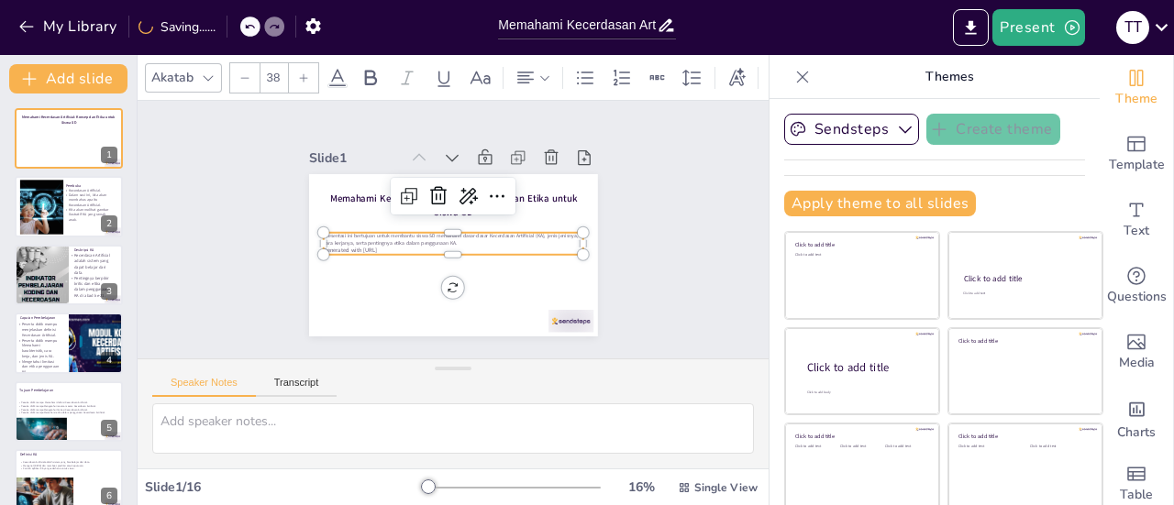
checkbox input "true"
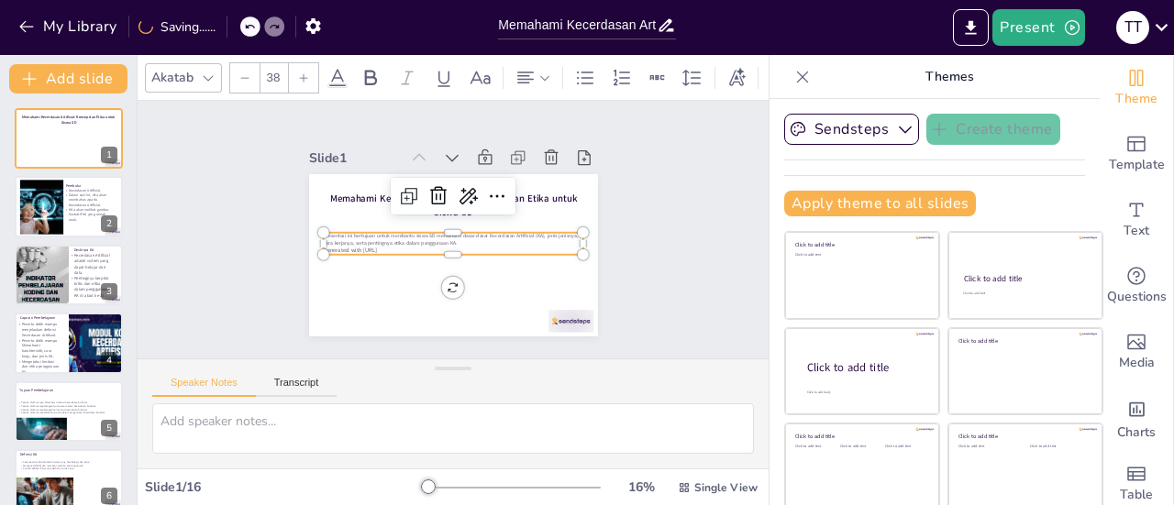
type input "39"
click at [304, 72] on icon at bounding box center [303, 77] width 11 height 11
checkbox input "true"
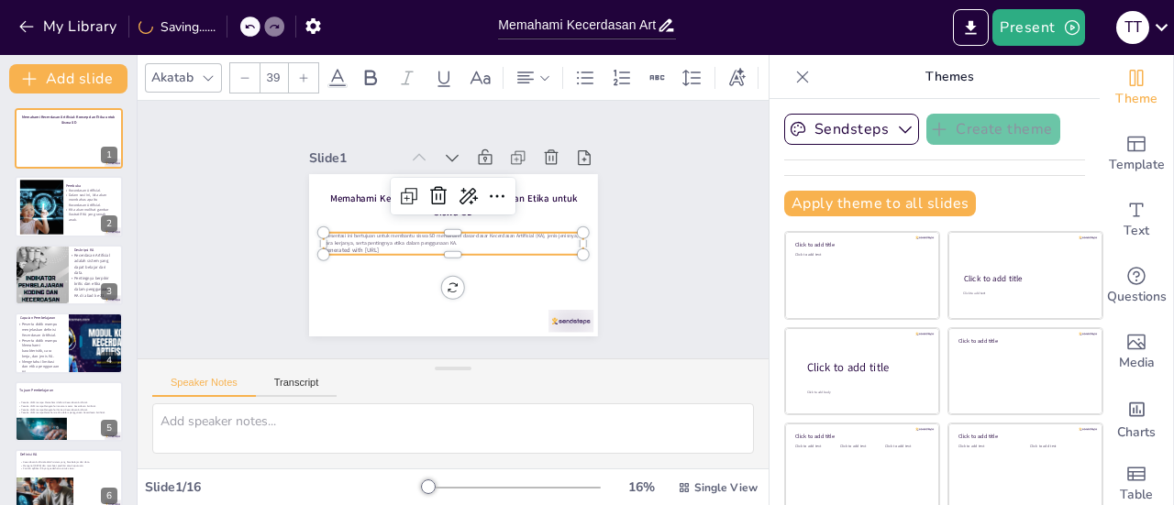
checkbox input "true"
type input "40"
click at [304, 72] on icon at bounding box center [303, 77] width 11 height 11
checkbox input "true"
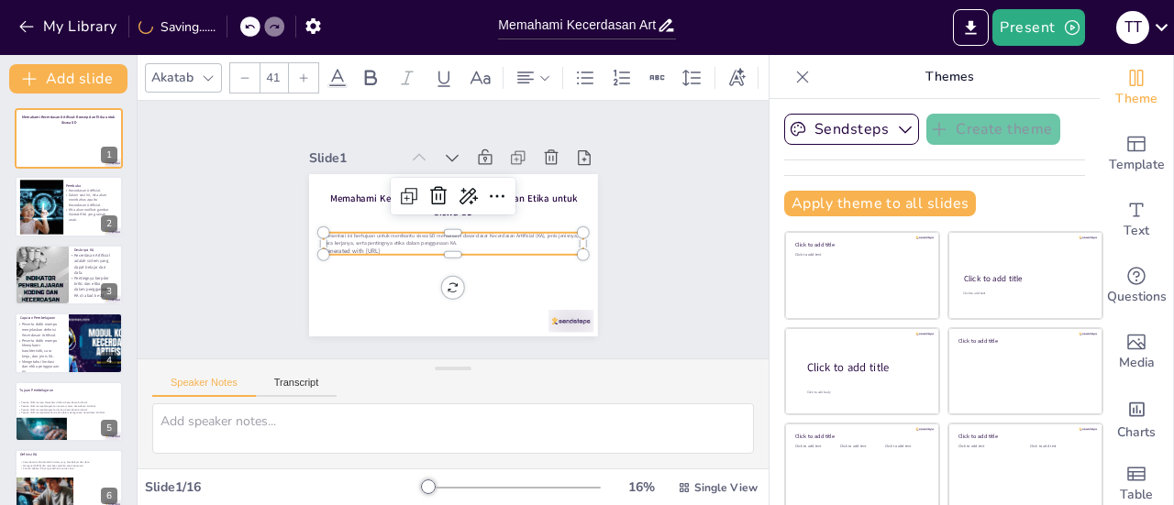
click at [304, 72] on icon at bounding box center [303, 77] width 11 height 11
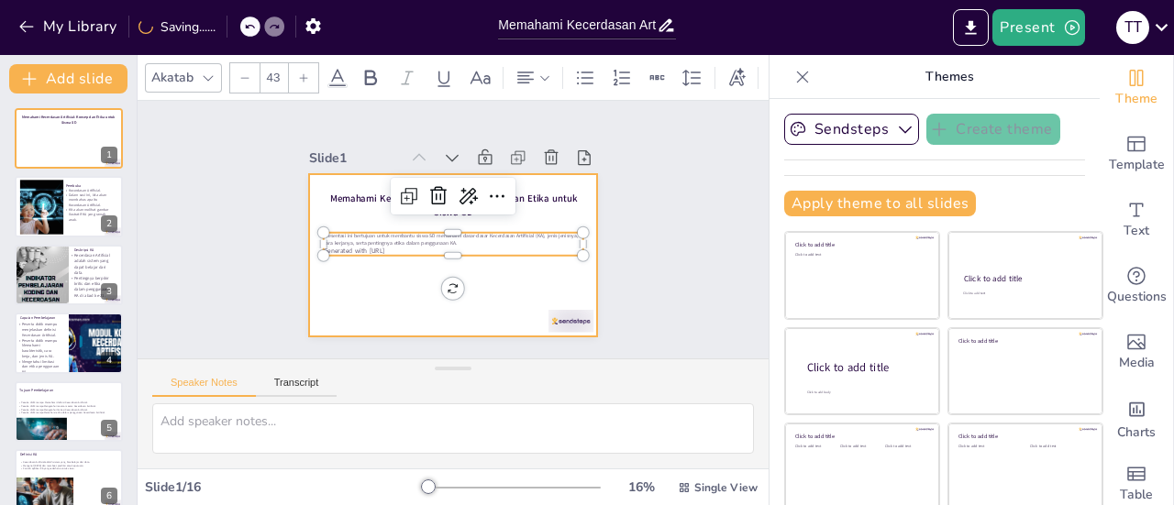
click at [400, 280] on div at bounding box center [427, 235] width 219 height 316
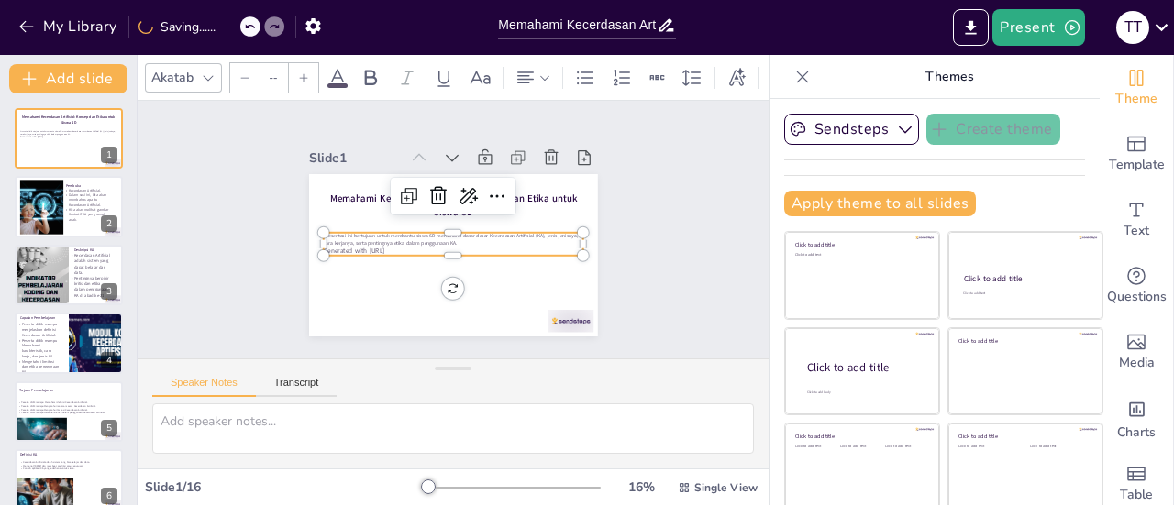
click at [459, 236] on p "Presentasi ini bertujuan untuk membantu siswa SD memahami dasar-dasar Kecerdasa…" at bounding box center [444, 226] width 118 height 243
click at [459, 236] on p "Presentasi ini bertujuan untuk membantu siswa SD memahami dasar-dasar Kecerdasa…" at bounding box center [448, 221] width 232 height 142
drag, startPoint x: 394, startPoint y: 243, endPoint x: 299, endPoint y: 224, distance: 97.3
click at [299, 224] on div "Memahami Kecerdasan Artifisial: Konsep dan Etika untuk Siswa SD Presentasi ini …" at bounding box center [430, 242] width 285 height 331
click at [270, 75] on input "--" at bounding box center [273, 77] width 26 height 29
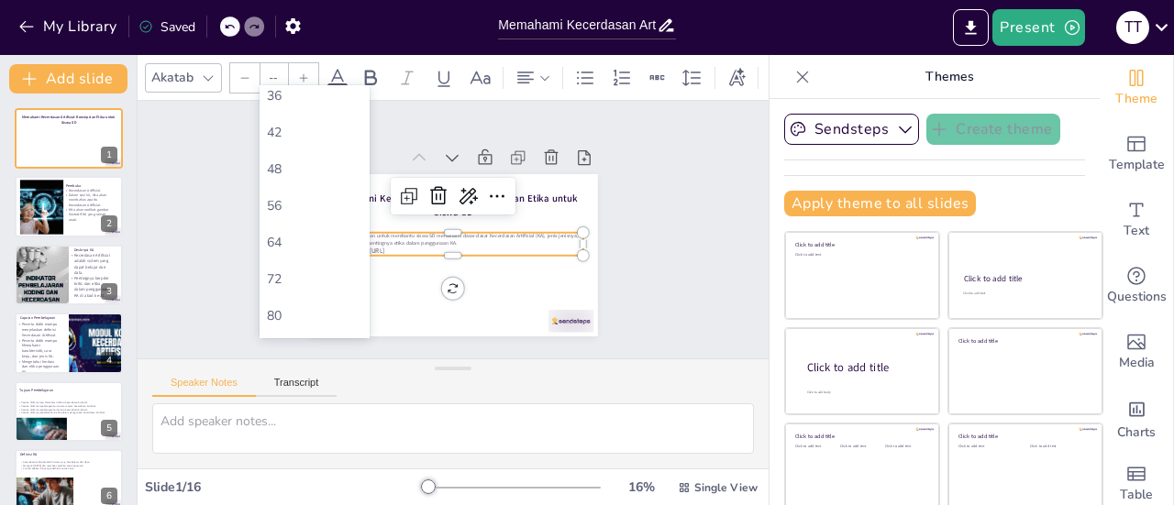
scroll to position [411, 0]
click at [284, 274] on div "72" at bounding box center [314, 279] width 95 height 17
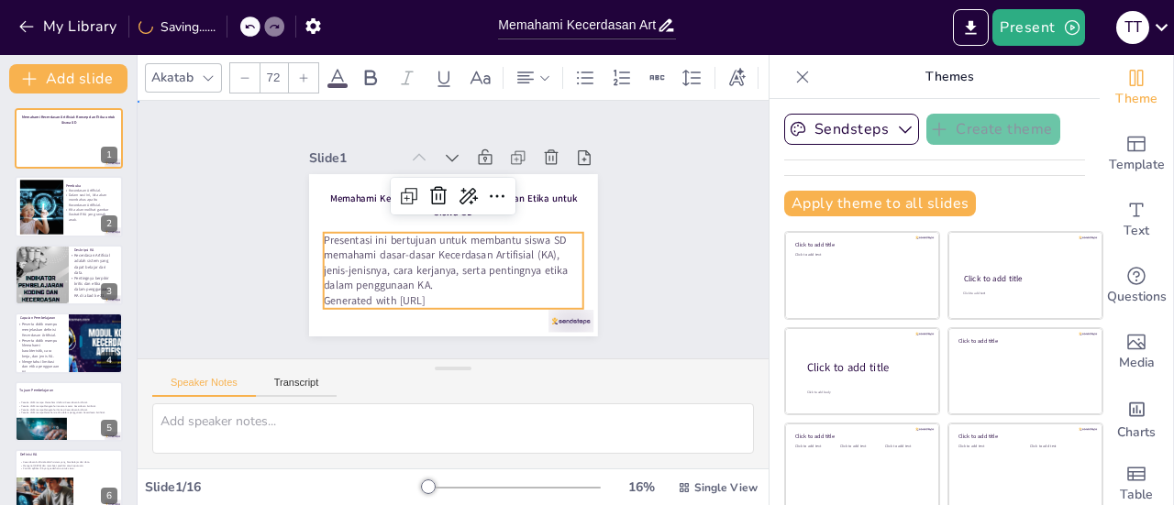
click at [632, 206] on div "Slide 1 Memahami Kecerdasan Artifisial: Konsep dan Etika untuk Siswa SD Present…" at bounding box center [452, 229] width 613 height 641
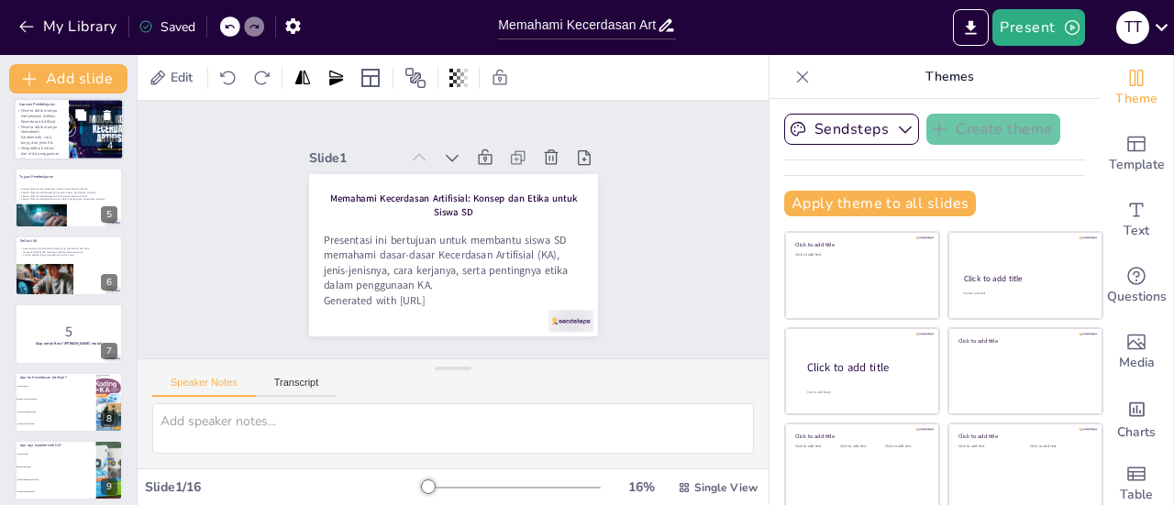
scroll to position [222, 0]
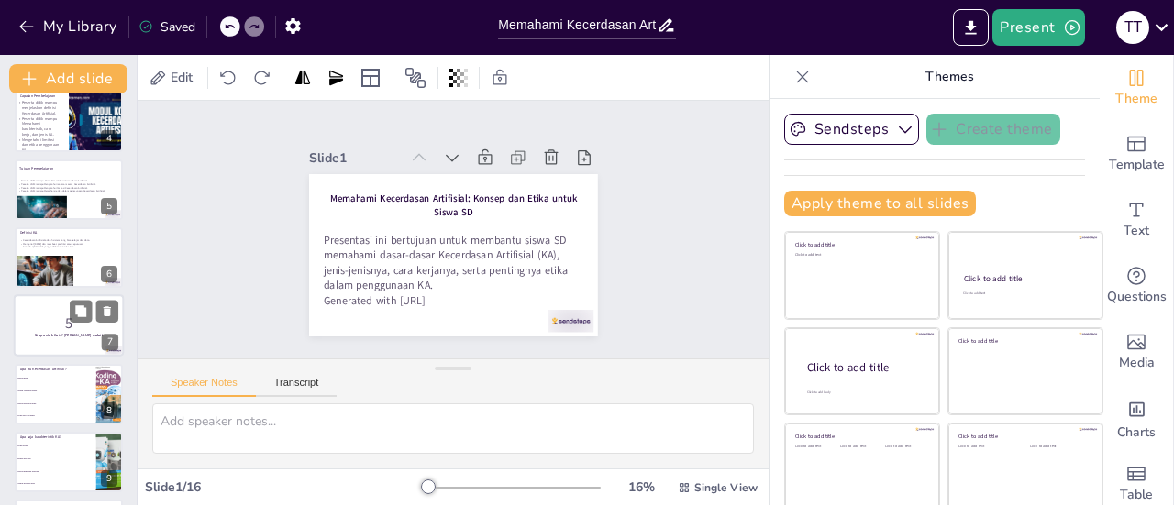
click at [53, 318] on p "5" at bounding box center [68, 324] width 99 height 20
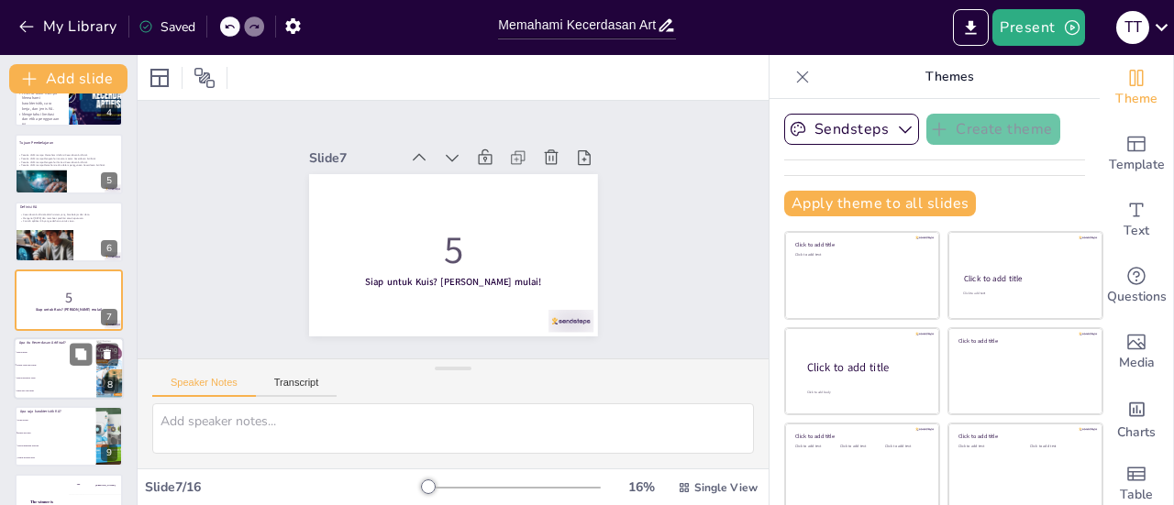
click at [62, 379] on li "Hanya perangkat lunak" at bounding box center [55, 377] width 83 height 13
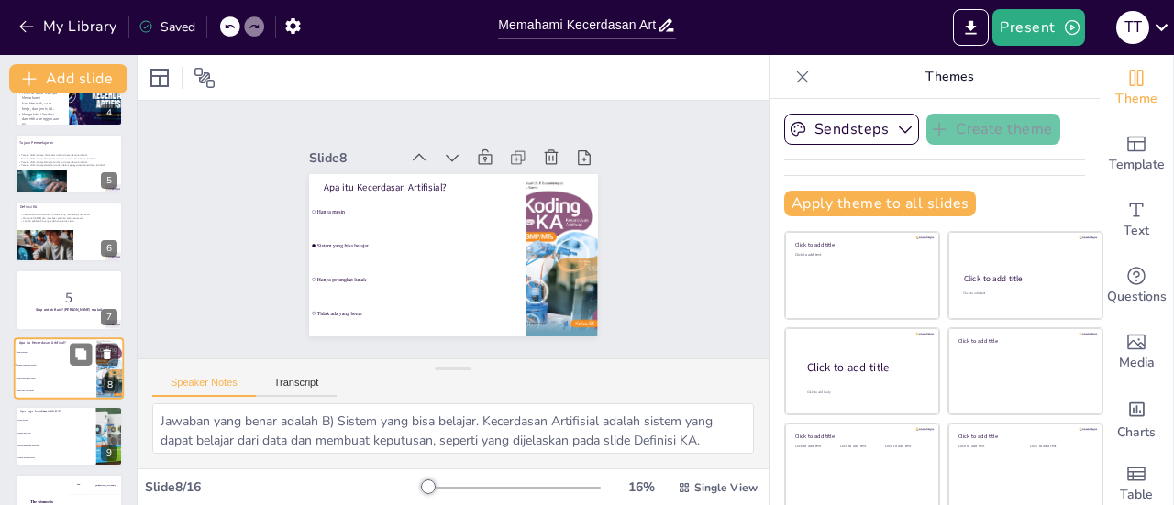
scroll to position [316, 0]
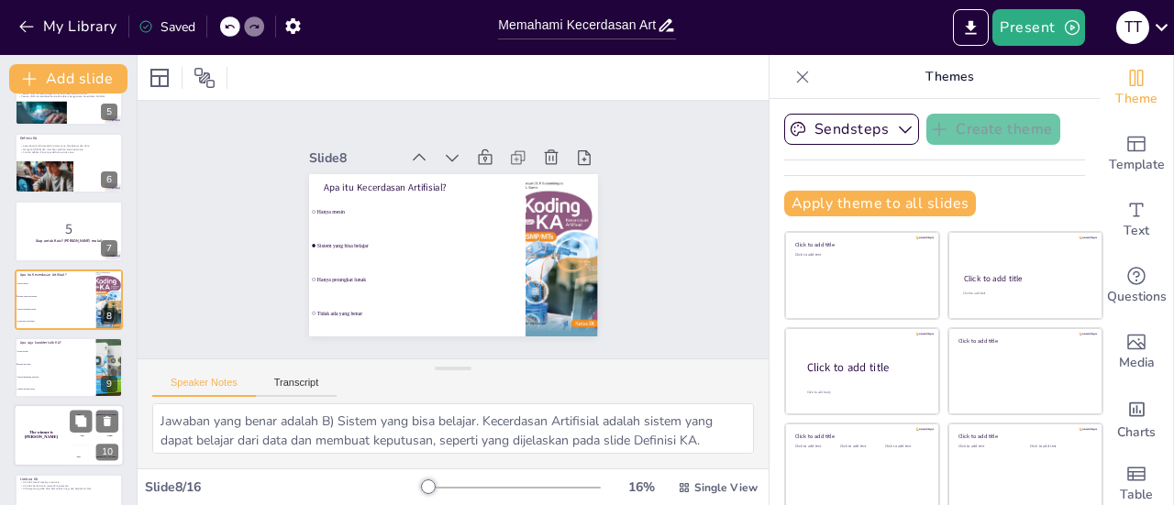
click at [49, 435] on h4 "The winner is [PERSON_NAME]" at bounding box center [41, 435] width 55 height 9
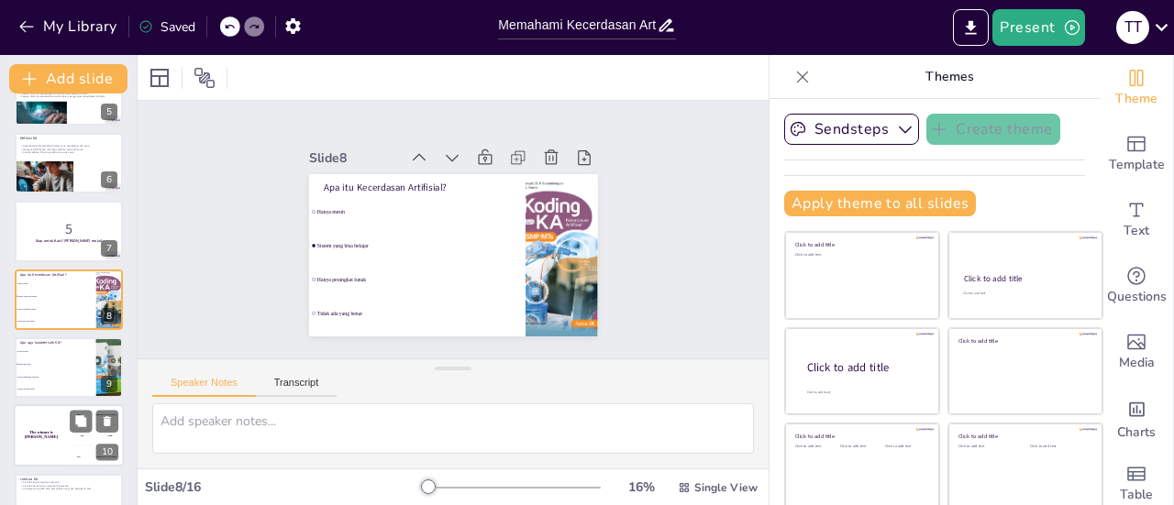
scroll to position [453, 0]
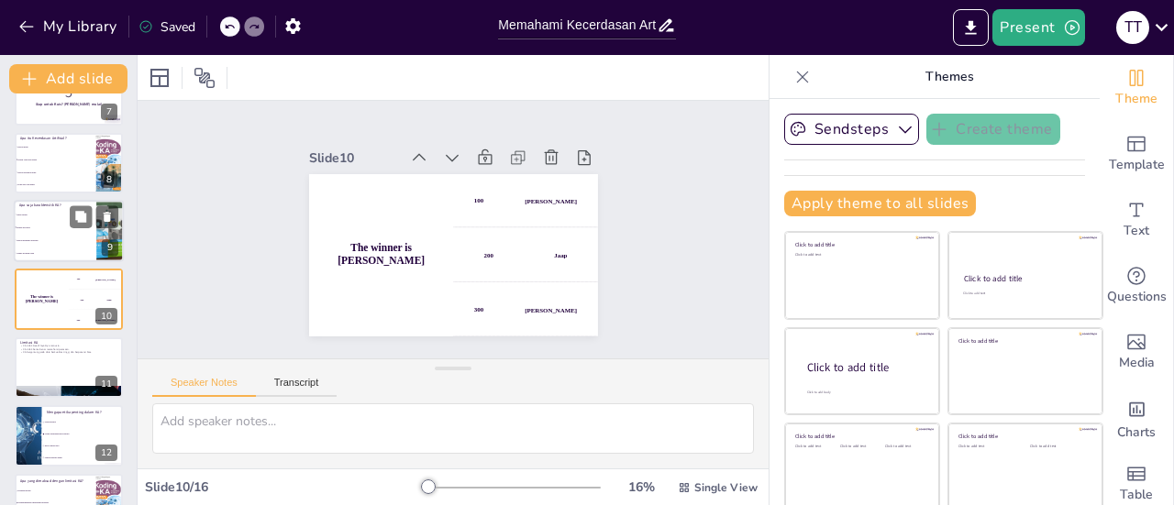
click at [54, 224] on li "Belajar dari data" at bounding box center [55, 227] width 83 height 13
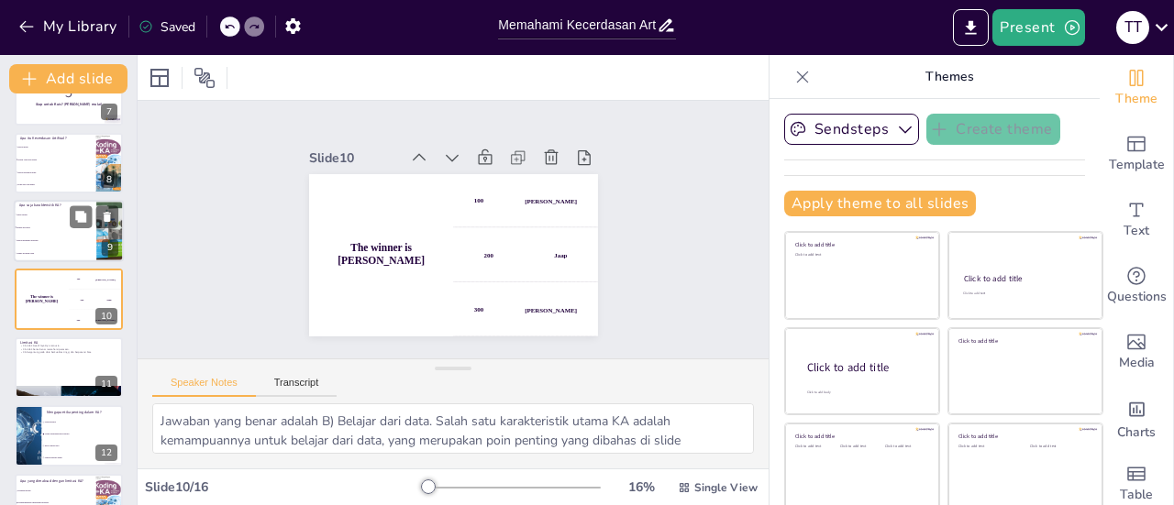
scroll to position [385, 0]
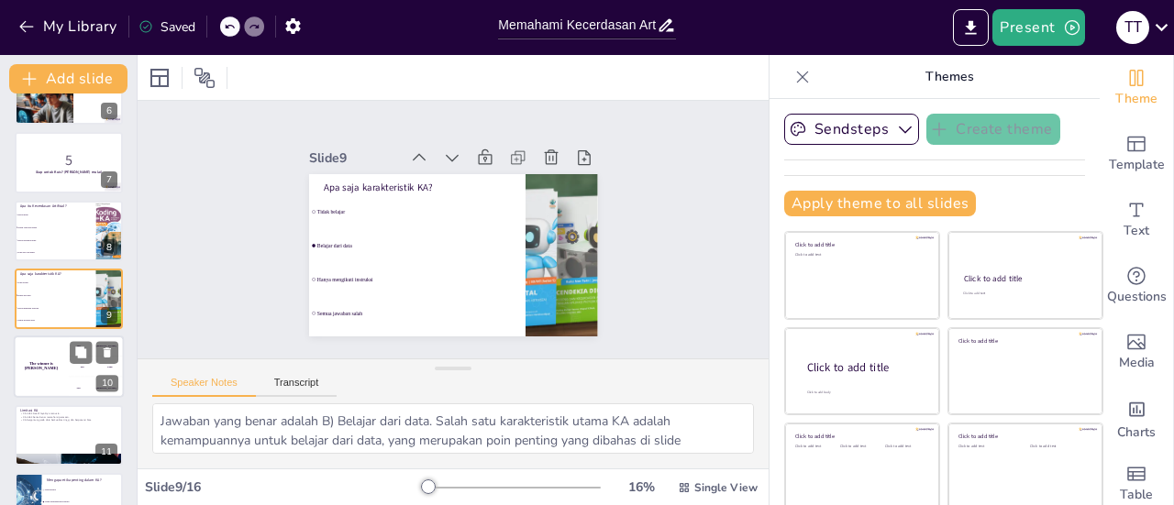
click at [47, 371] on div "The winner is [PERSON_NAME]" at bounding box center [41, 368] width 55 height 62
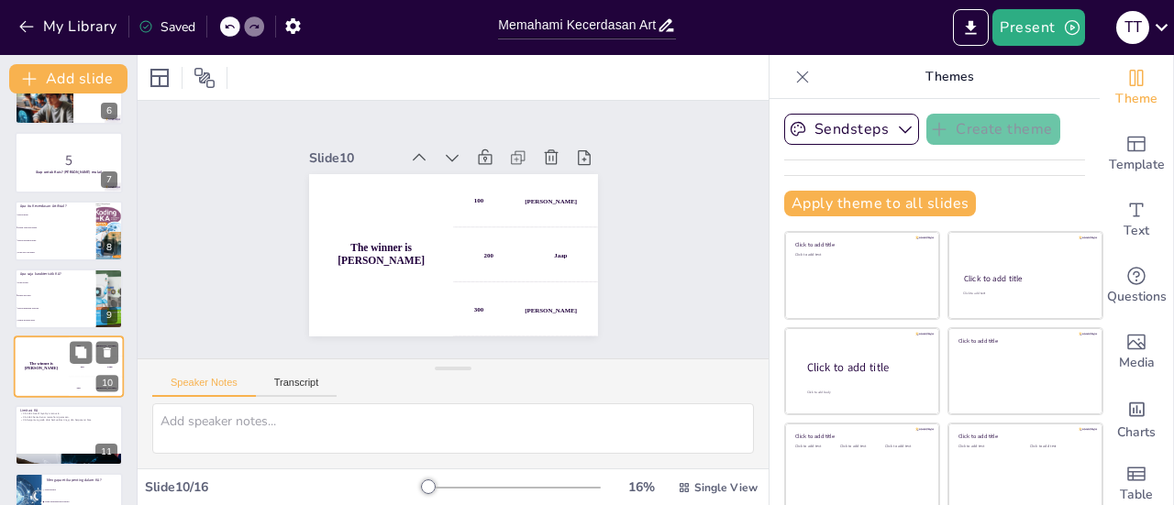
scroll to position [453, 0]
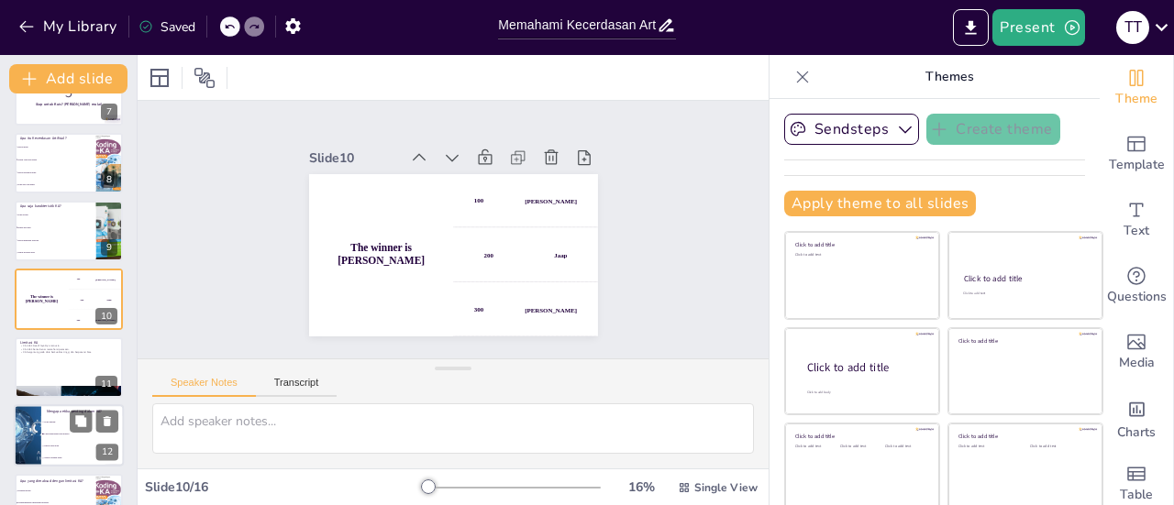
click at [52, 426] on li "Tidak penting" at bounding box center [82, 422] width 83 height 12
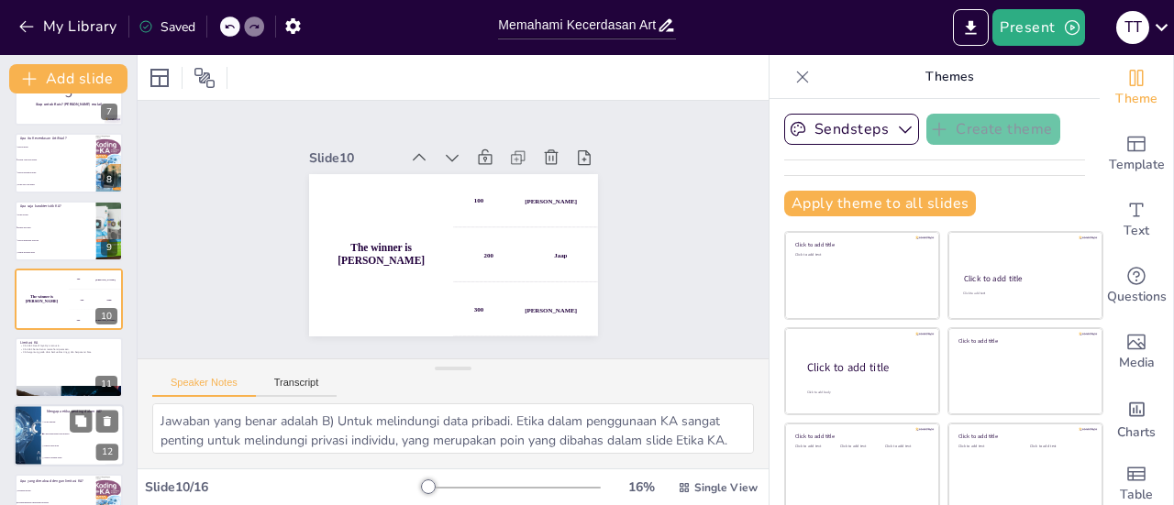
scroll to position [589, 0]
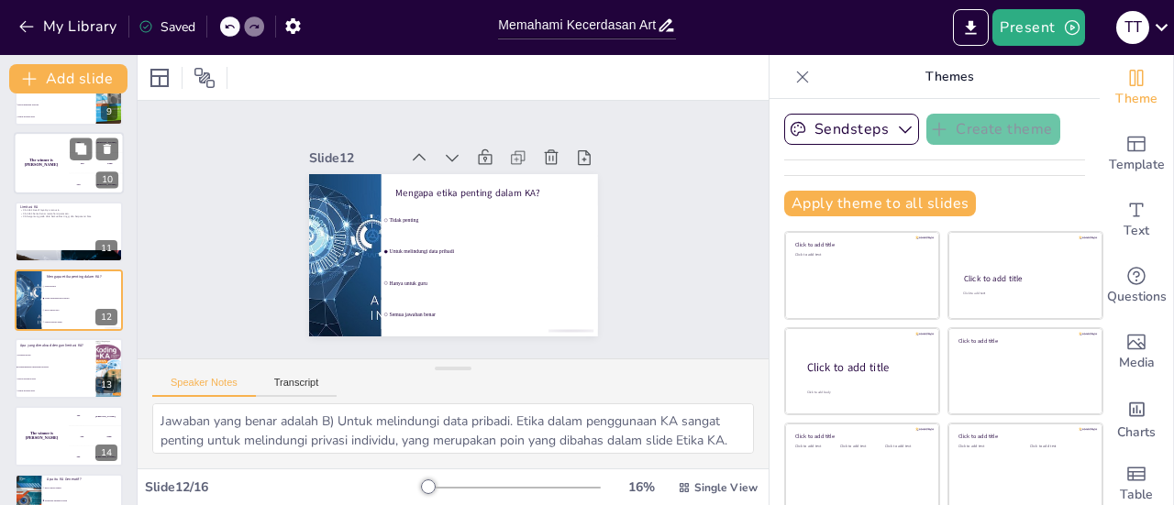
click at [46, 175] on div "The winner is [PERSON_NAME]" at bounding box center [41, 164] width 55 height 62
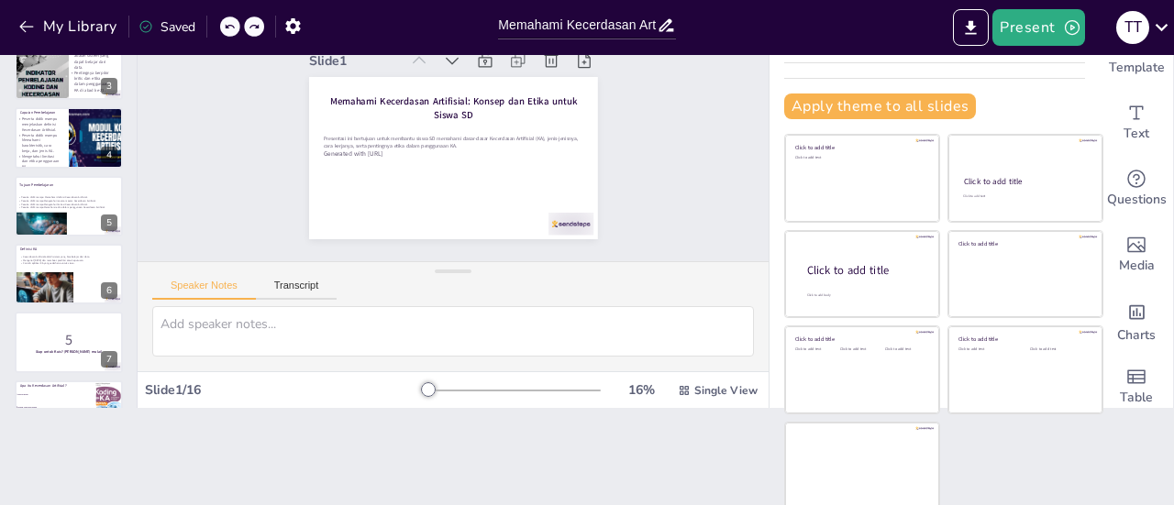
scroll to position [106, 0]
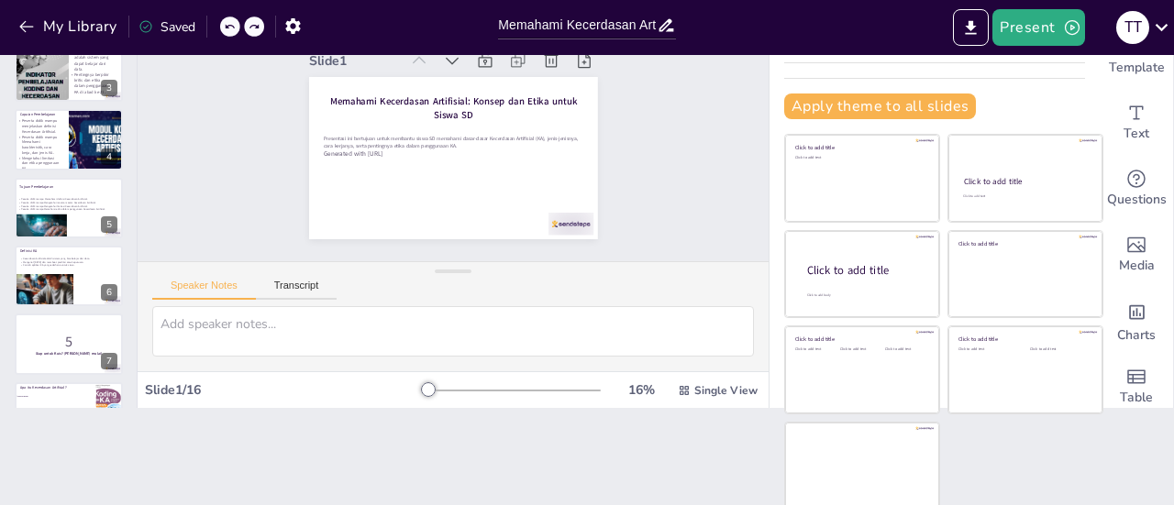
click at [55, 338] on p "5" at bounding box center [68, 342] width 97 height 20
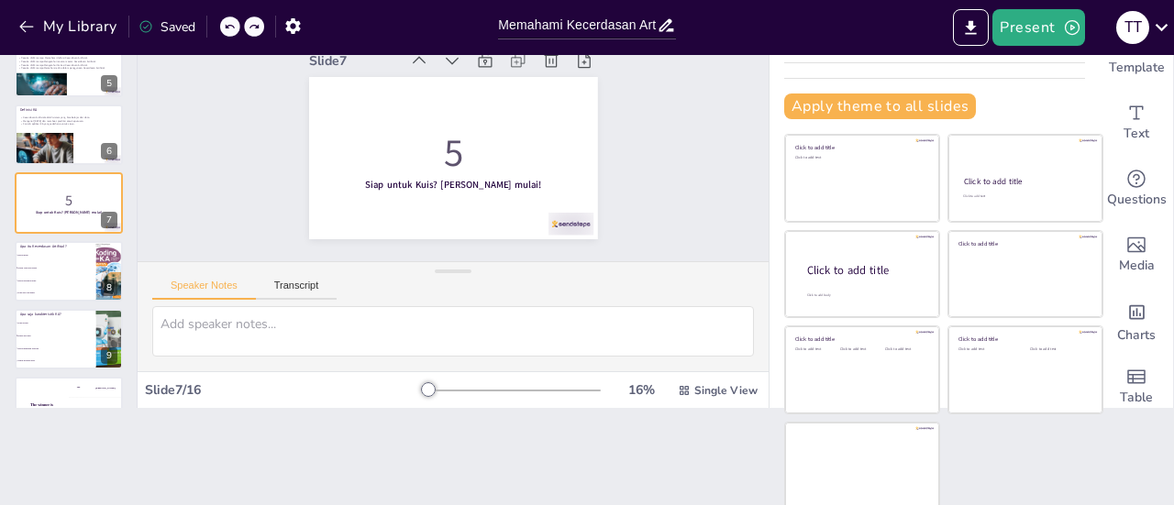
scroll to position [18, 0]
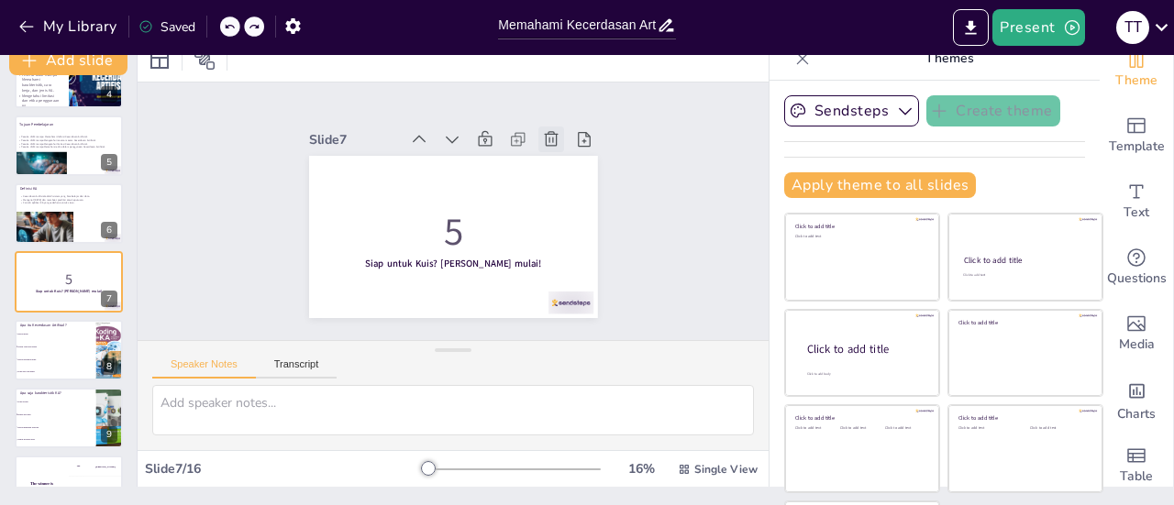
click at [560, 173] on icon at bounding box center [572, 185] width 24 height 24
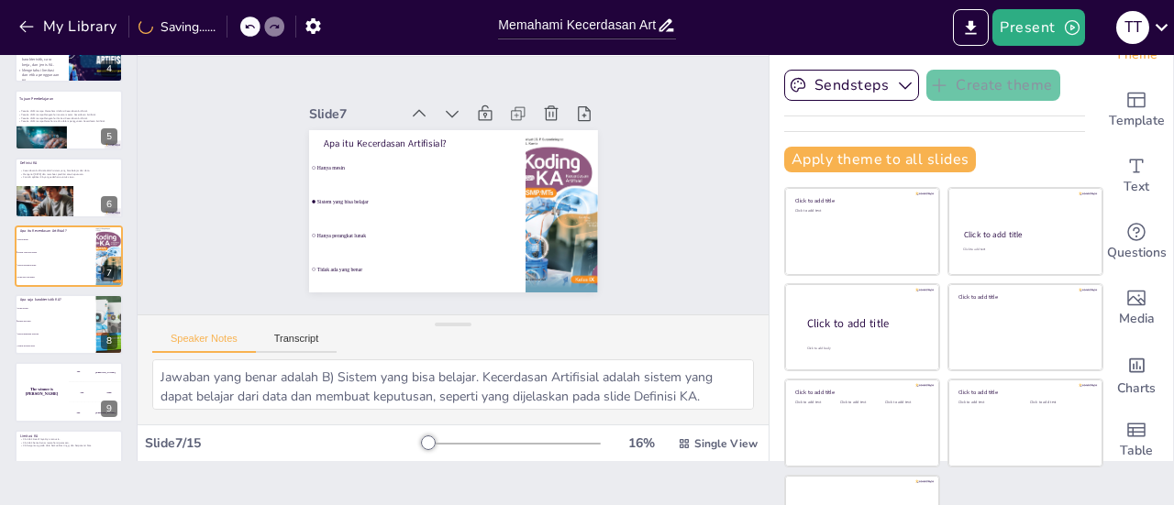
scroll to position [97, 0]
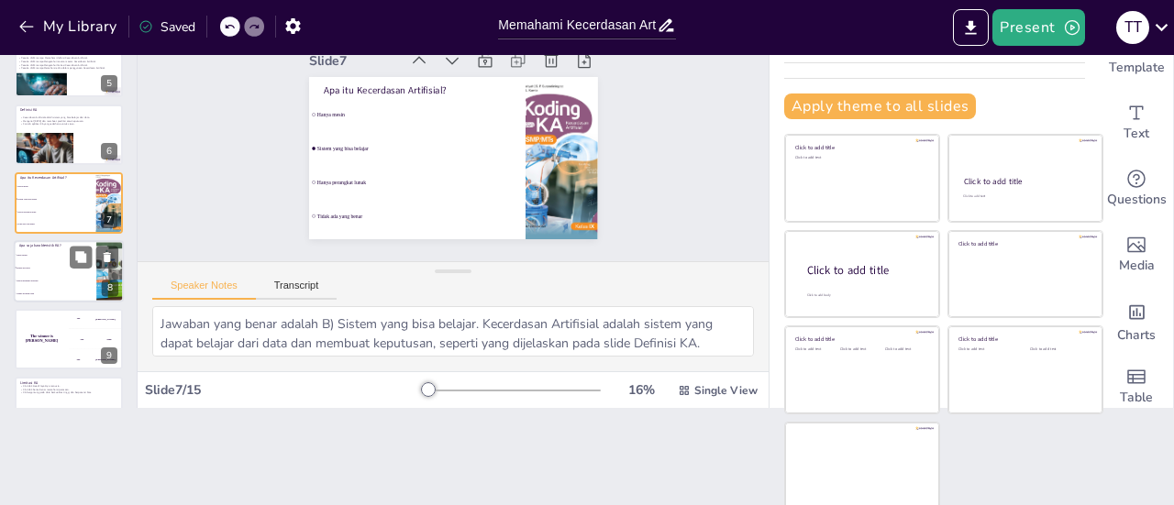
click at [51, 270] on li "Belajar dari data" at bounding box center [55, 267] width 83 height 13
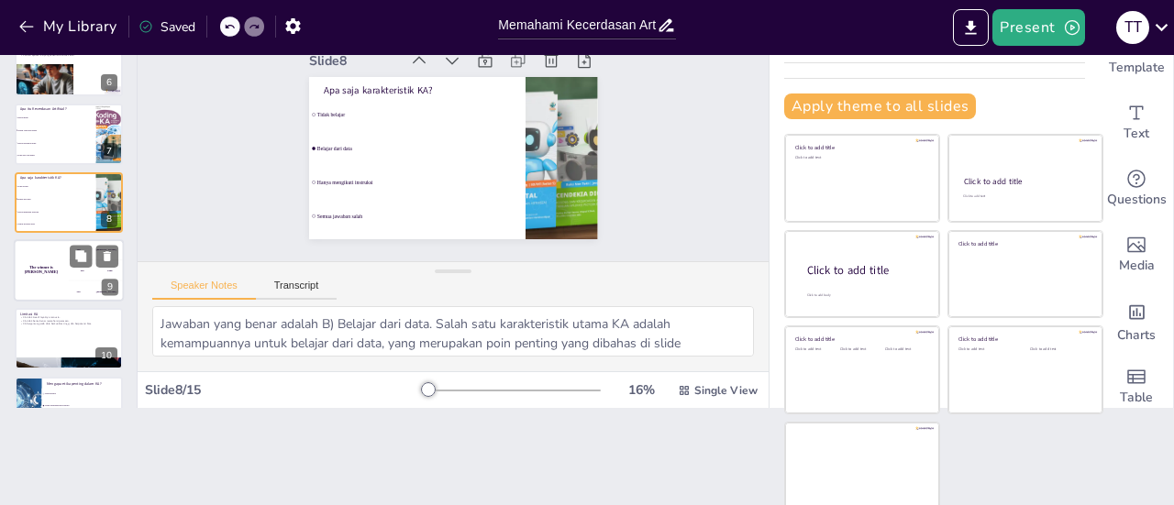
click at [35, 258] on div "The winner is [PERSON_NAME]" at bounding box center [41, 270] width 55 height 62
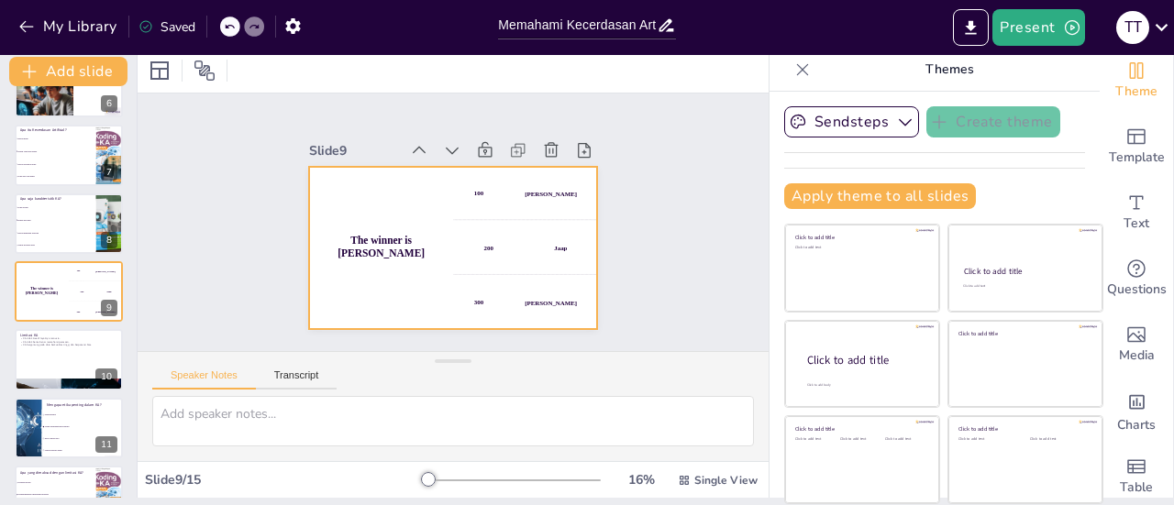
scroll to position [6, 0]
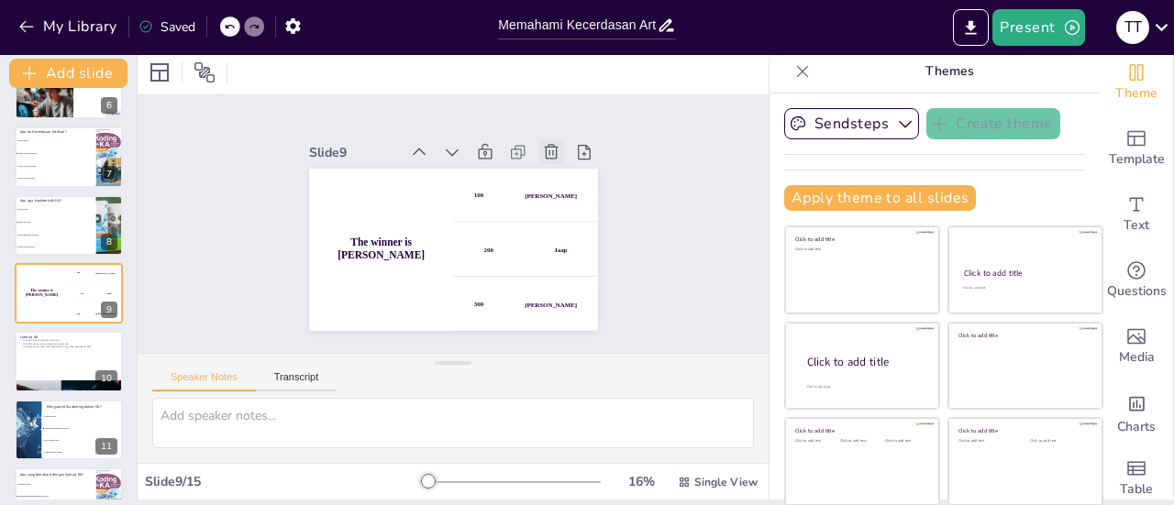
click at [557, 174] on icon at bounding box center [568, 185] width 23 height 23
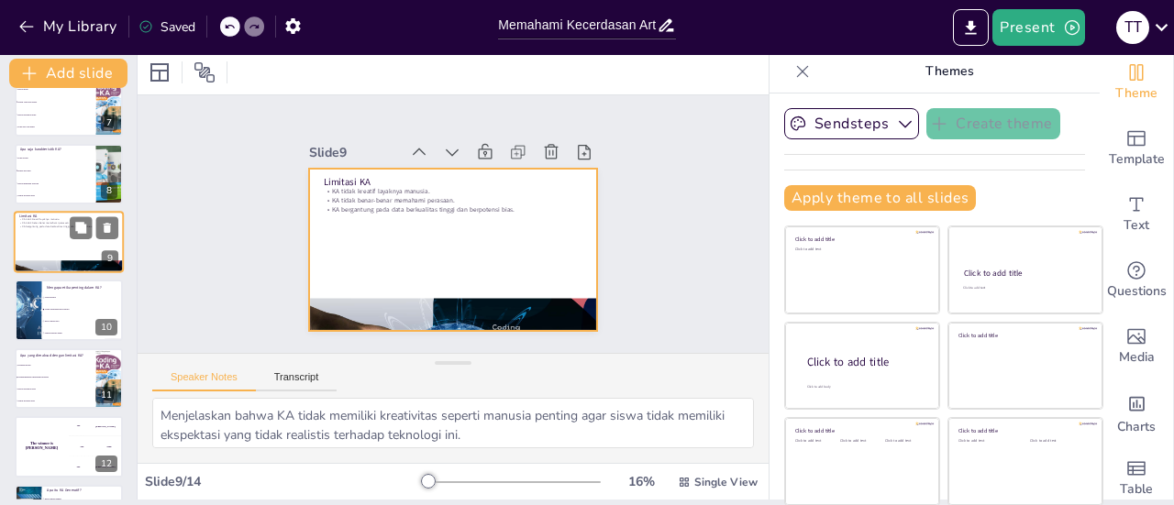
scroll to position [444, 0]
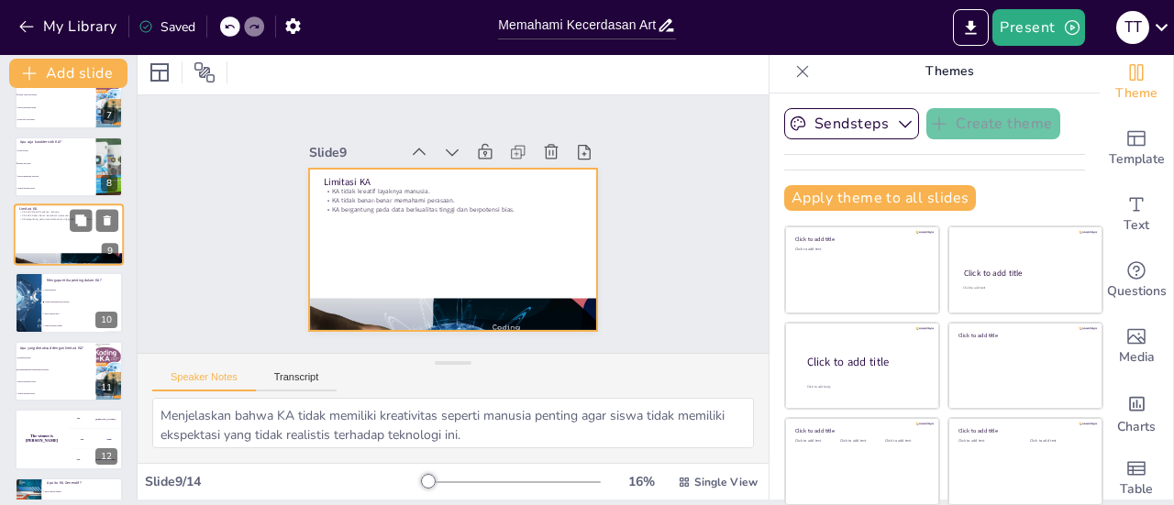
click at [39, 236] on div at bounding box center [69, 235] width 110 height 62
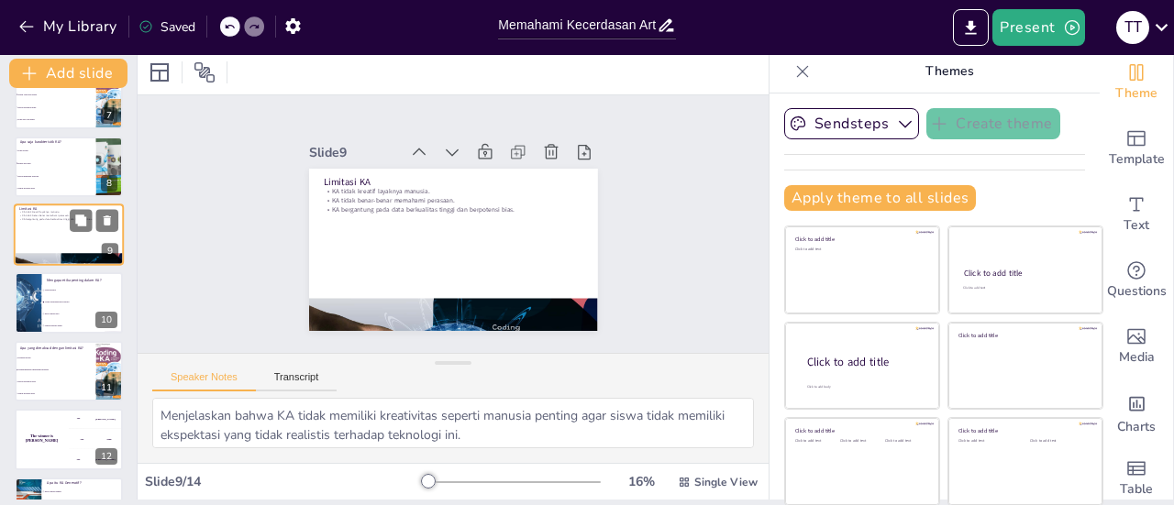
scroll to position [385, 0]
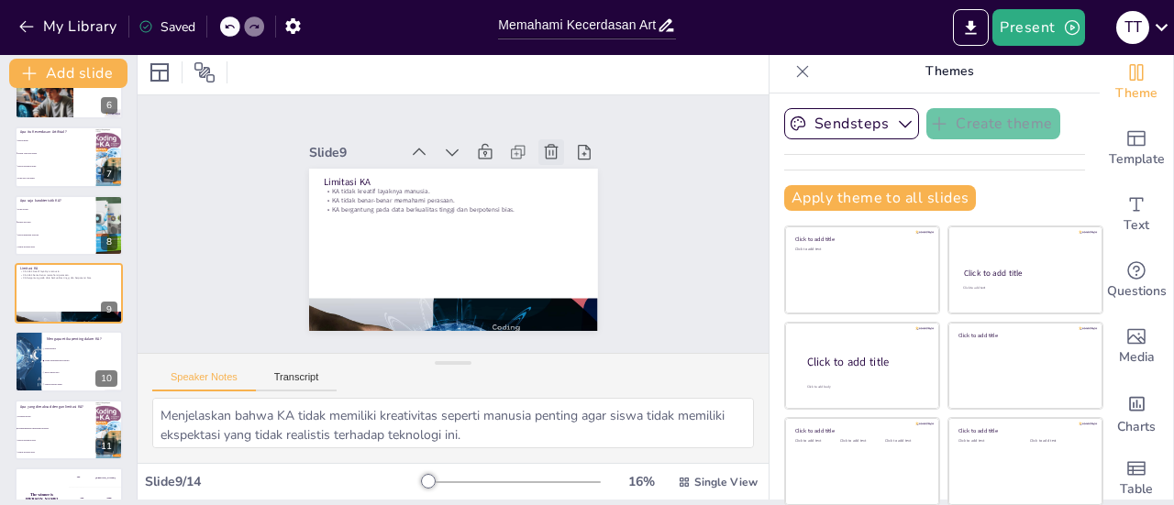
click at [402, 321] on icon at bounding box center [392, 330] width 18 height 19
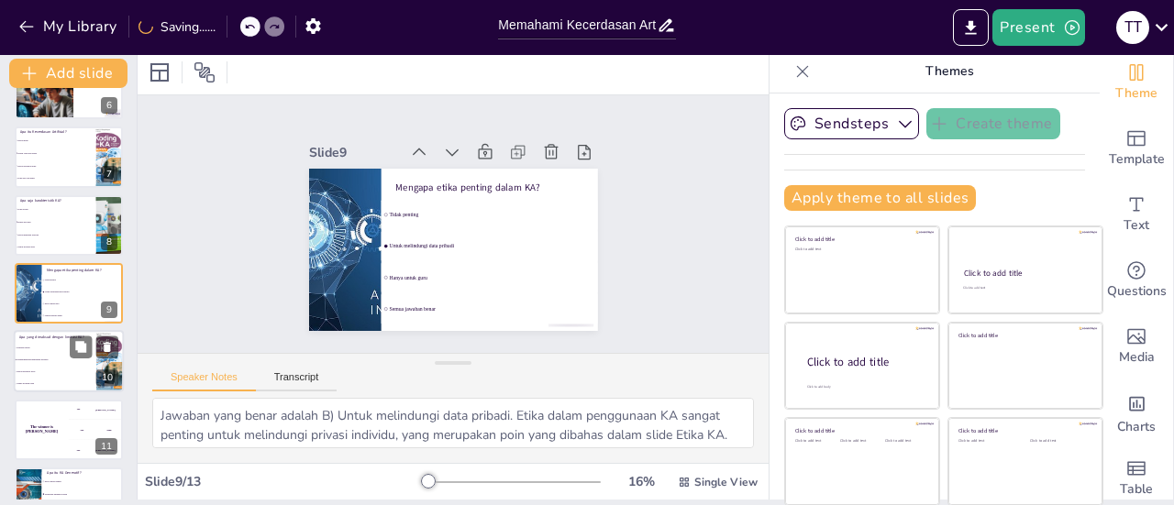
click at [33, 370] on li "Hanya perangkat keras" at bounding box center [55, 373] width 83 height 12
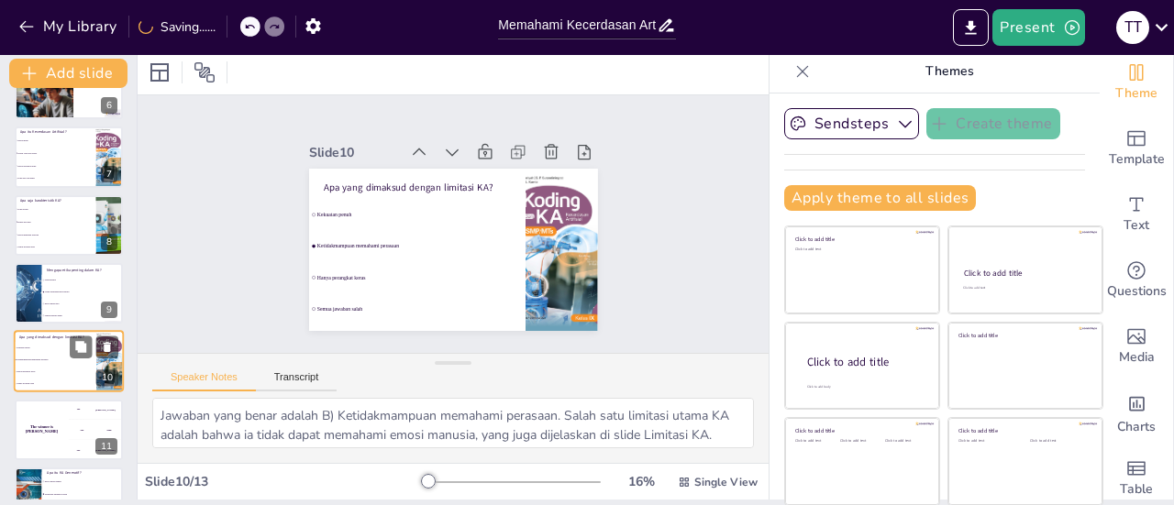
scroll to position [453, 0]
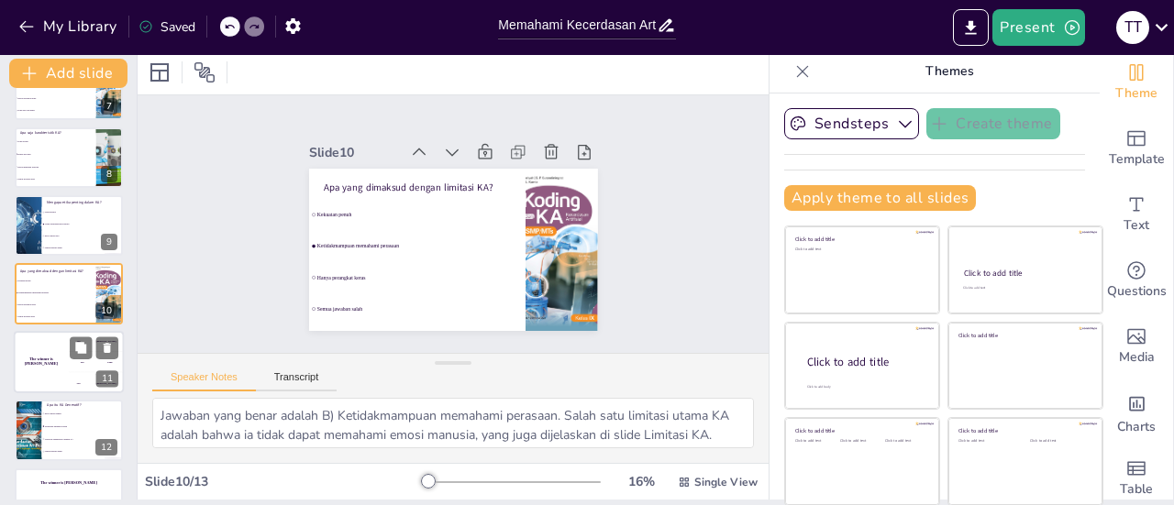
click at [50, 370] on div "The winner is [PERSON_NAME]" at bounding box center [41, 362] width 55 height 62
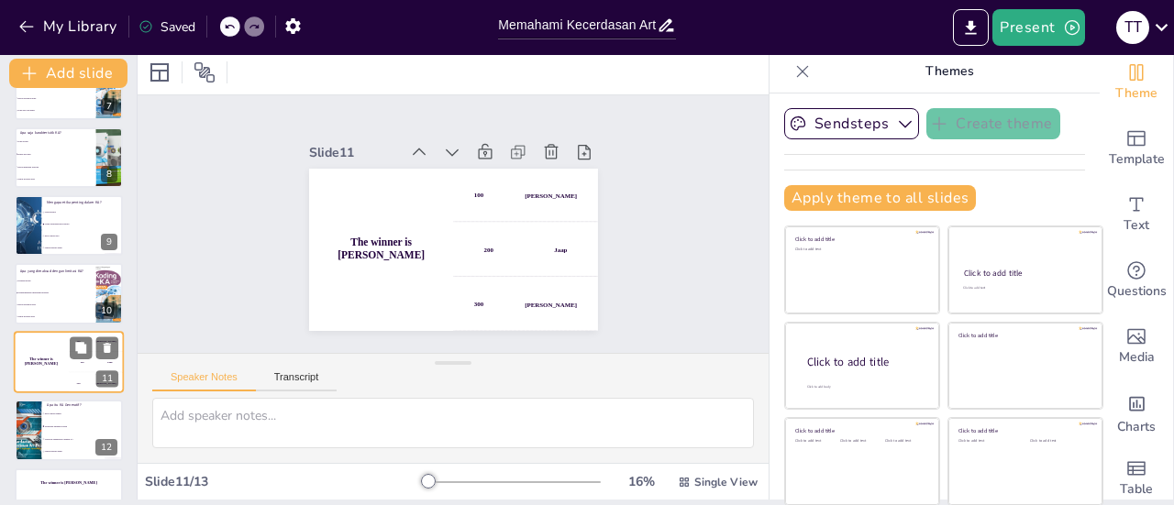
scroll to position [496, 0]
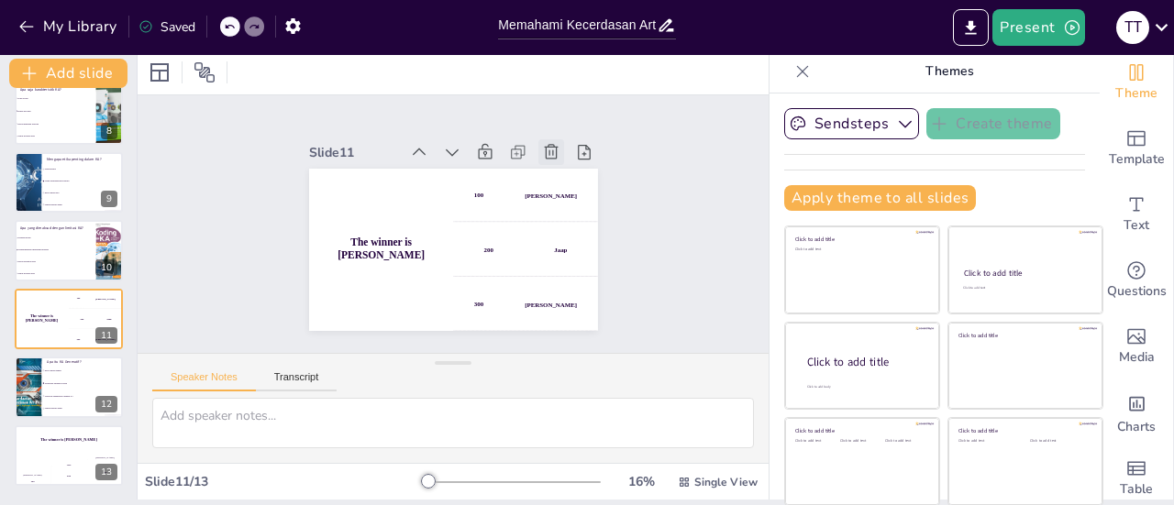
click at [565, 214] on icon at bounding box center [575, 224] width 20 height 20
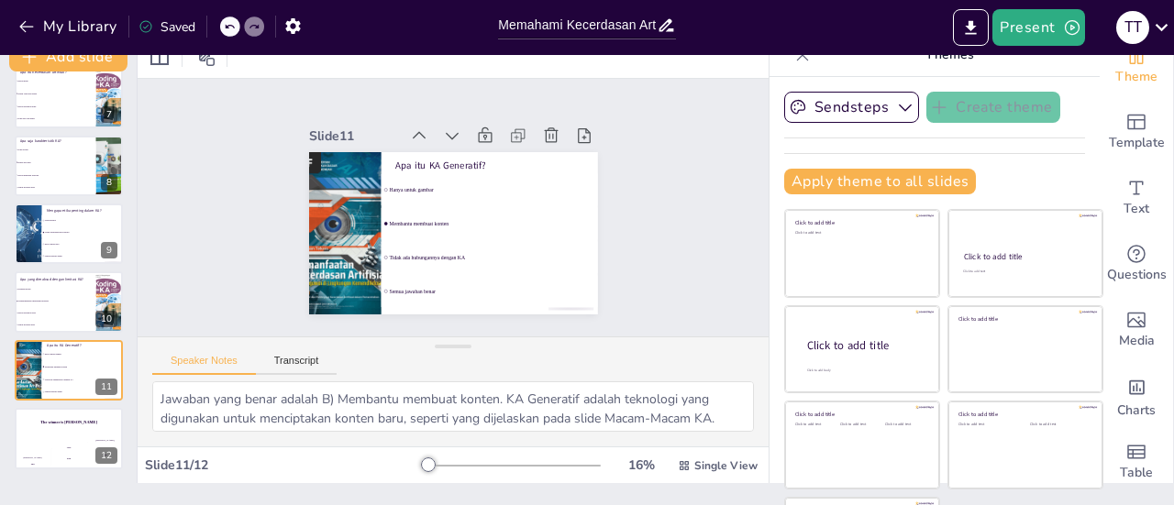
scroll to position [24, 0]
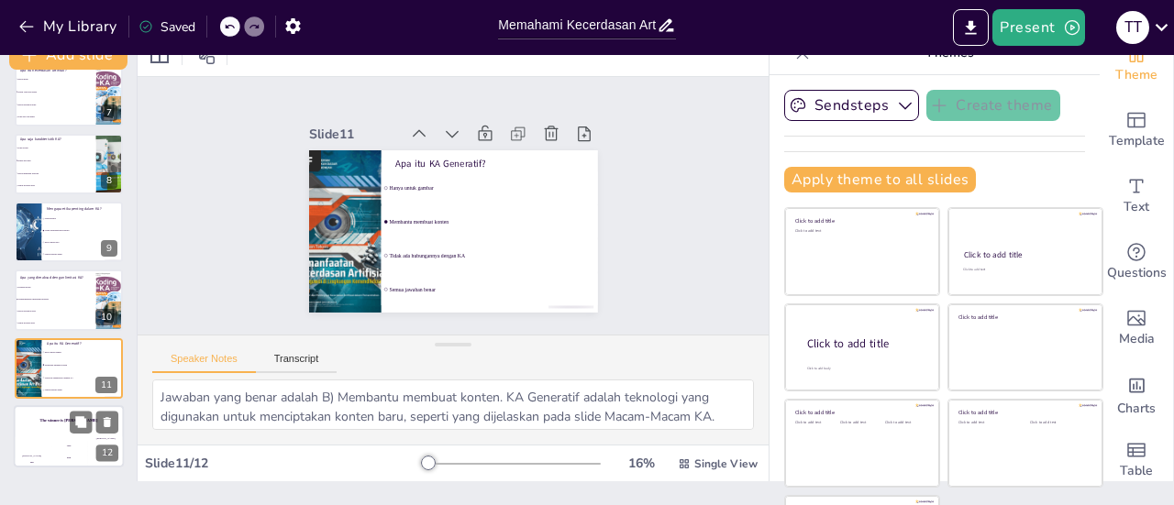
click at [43, 447] on div "[PERSON_NAME] 100" at bounding box center [32, 452] width 37 height 31
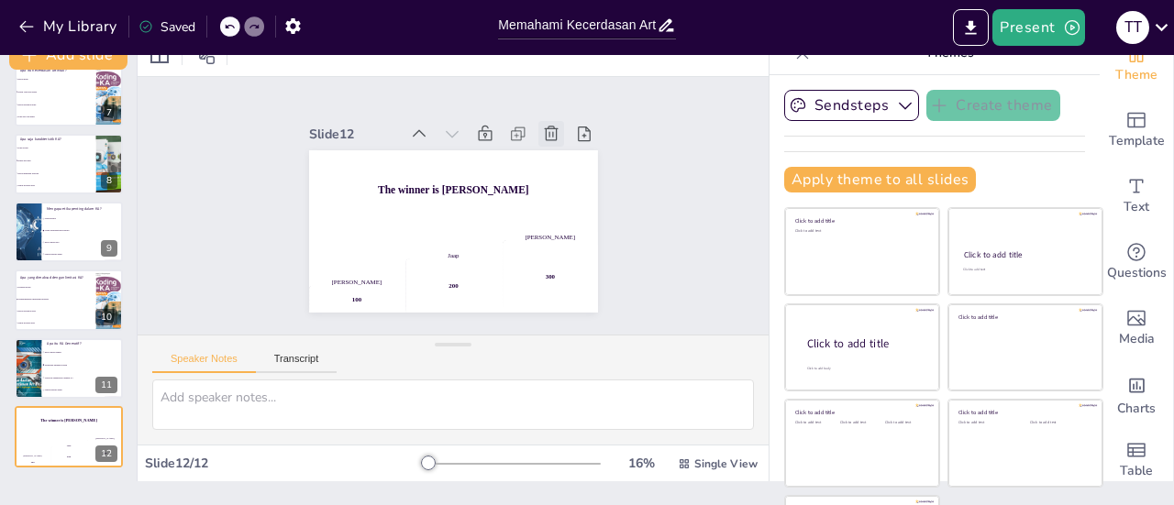
click at [562, 193] on icon at bounding box center [575, 206] width 26 height 26
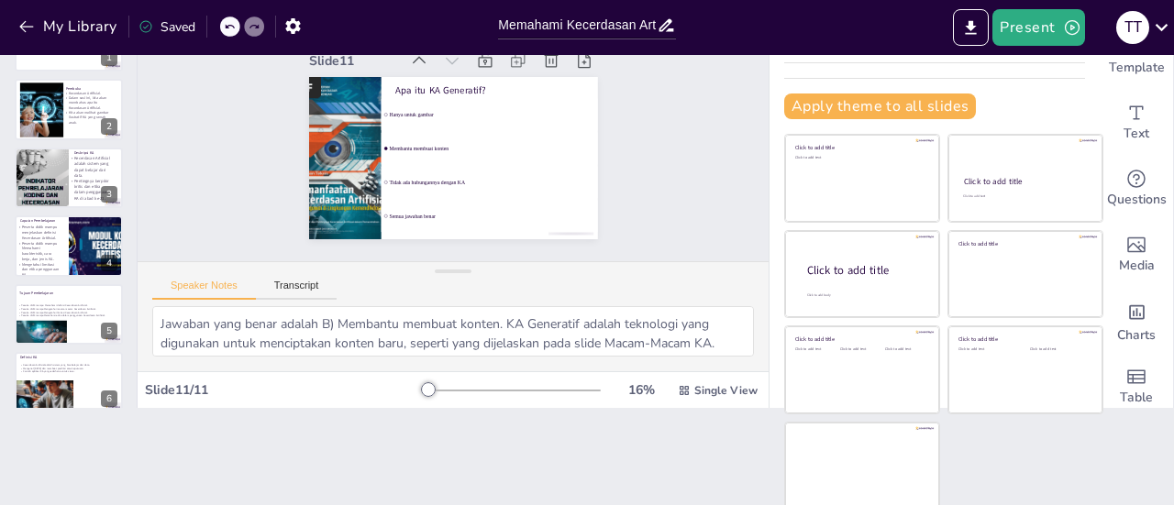
scroll to position [0, 0]
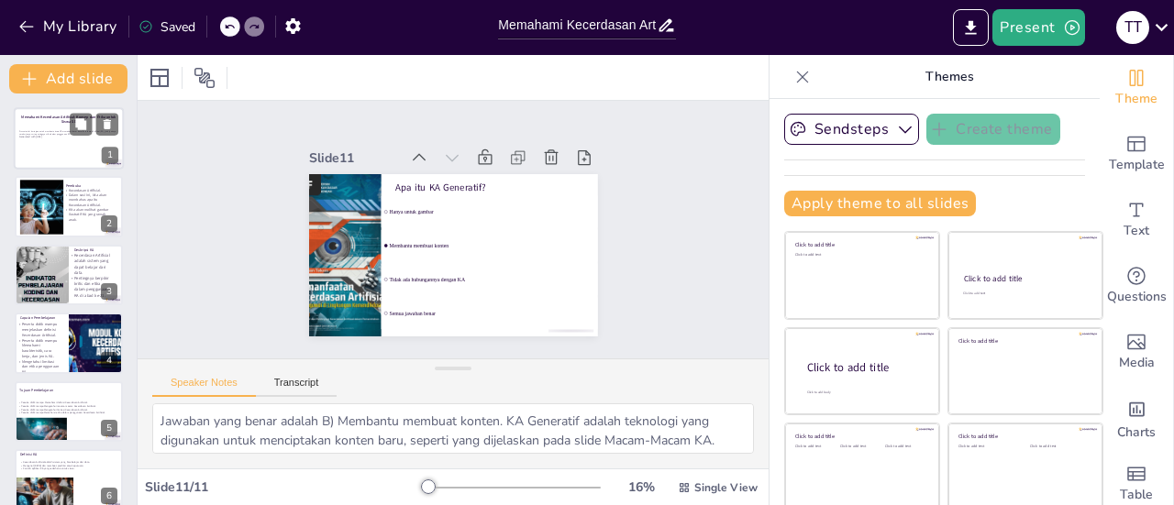
click at [48, 142] on div at bounding box center [69, 138] width 110 height 62
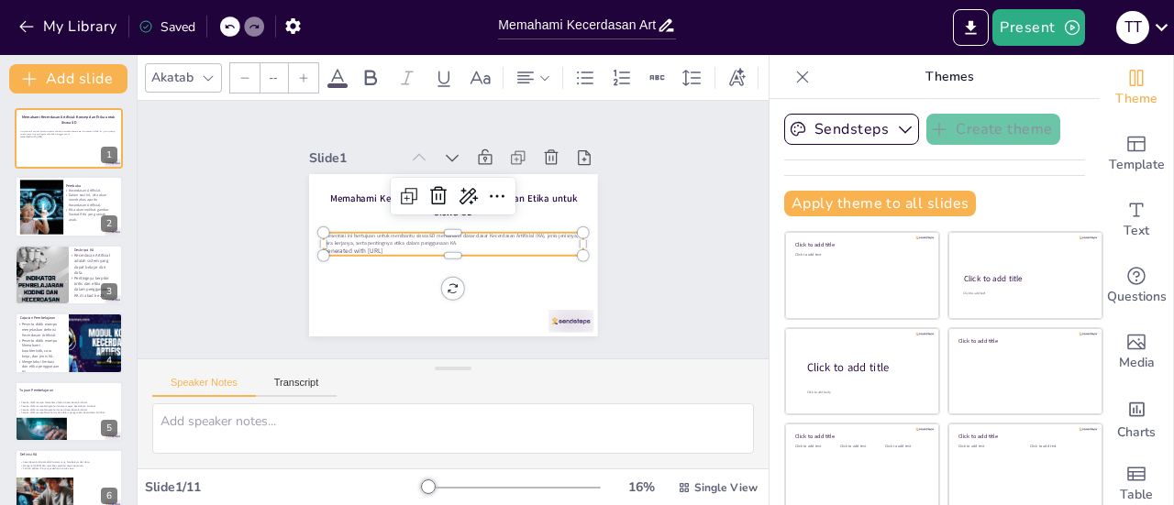
click at [400, 240] on p "Generated with [URL]" at bounding box center [440, 247] width 215 height 160
click at [400, 240] on p "Generated with [URL]" at bounding box center [433, 235] width 89 height 249
click at [400, 240] on p "Generated with [URL]" at bounding box center [471, 216] width 160 height 215
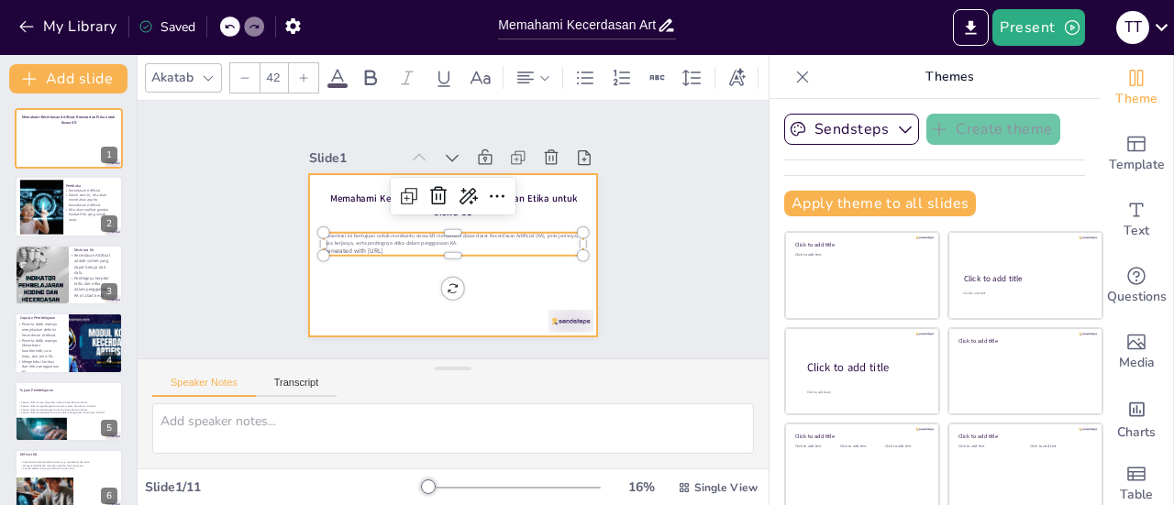
drag, startPoint x: 400, startPoint y: 240, endPoint x: 292, endPoint y: 229, distance: 107.8
click at [297, 229] on div "Memahami Kecerdasan Artifisial: Konsep dan Etika untuk Siswa SD Presentasi ini …" at bounding box center [430, 239] width 266 height 329
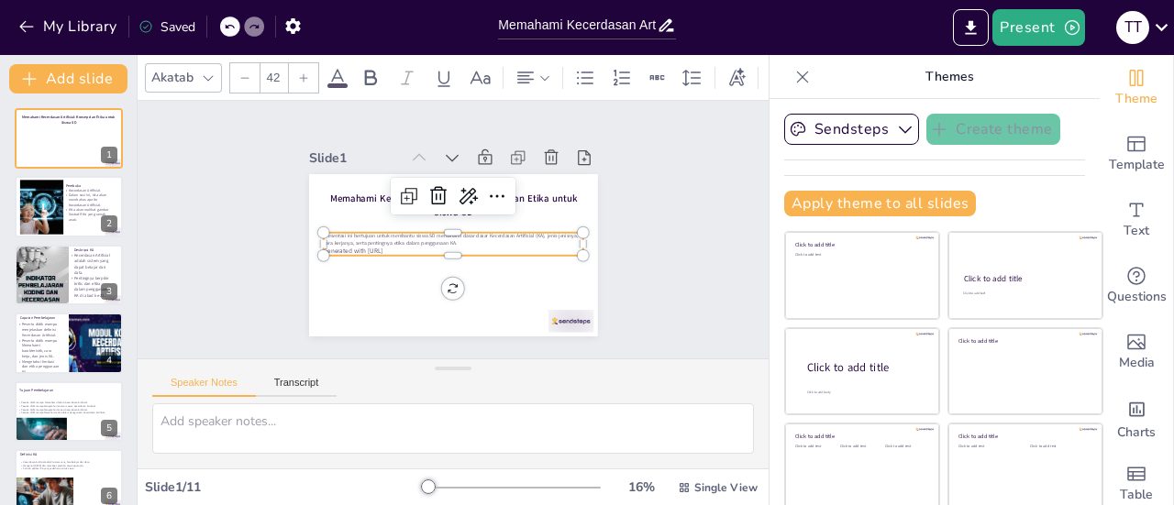
click at [384, 241] on p "Generated with [URL]" at bounding box center [441, 249] width 229 height 138
drag, startPoint x: 384, startPoint y: 241, endPoint x: 310, endPoint y: 225, distance: 76.1
click at [332, 225] on div "Memahami Kecerdasan Artifisial: Konsep dan Etika untuk Siswa SD Presentasi ini …" at bounding box center [428, 226] width 192 height 303
click at [273, 76] on input "--" at bounding box center [273, 77] width 26 height 29
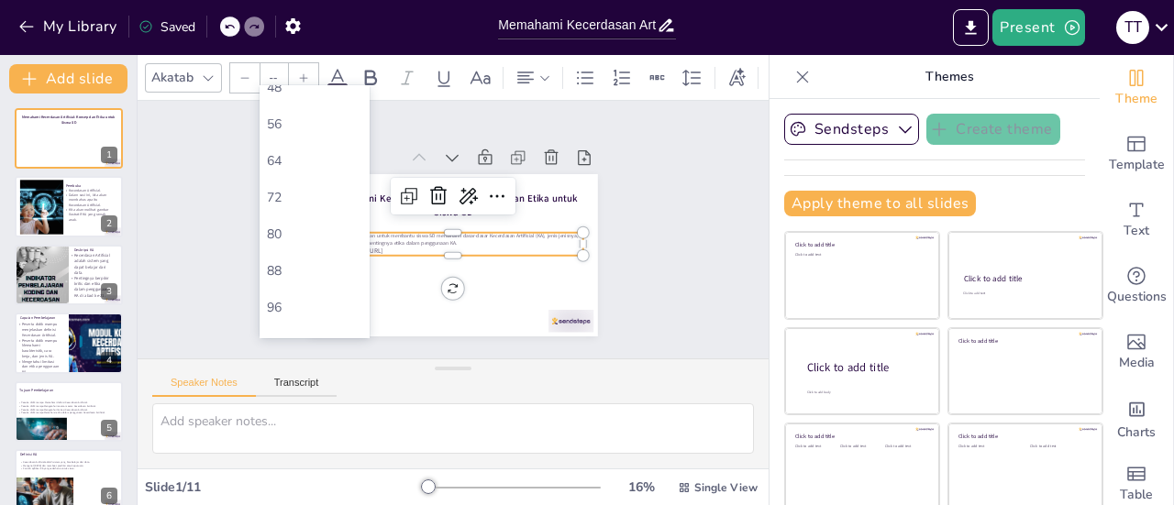
scroll to position [500, 0]
click at [300, 193] on div "72" at bounding box center [314, 190] width 95 height 17
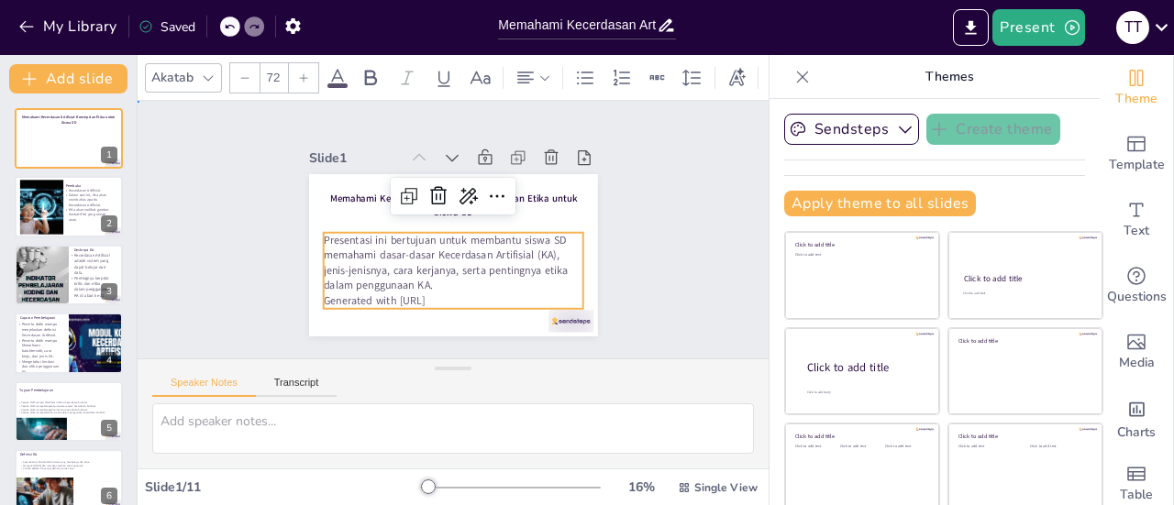
click at [618, 287] on div "Slide 1 Memahami Kecerdasan Artifisial: Konsep dan Etika untuk Siswa SD Present…" at bounding box center [453, 229] width 445 height 354
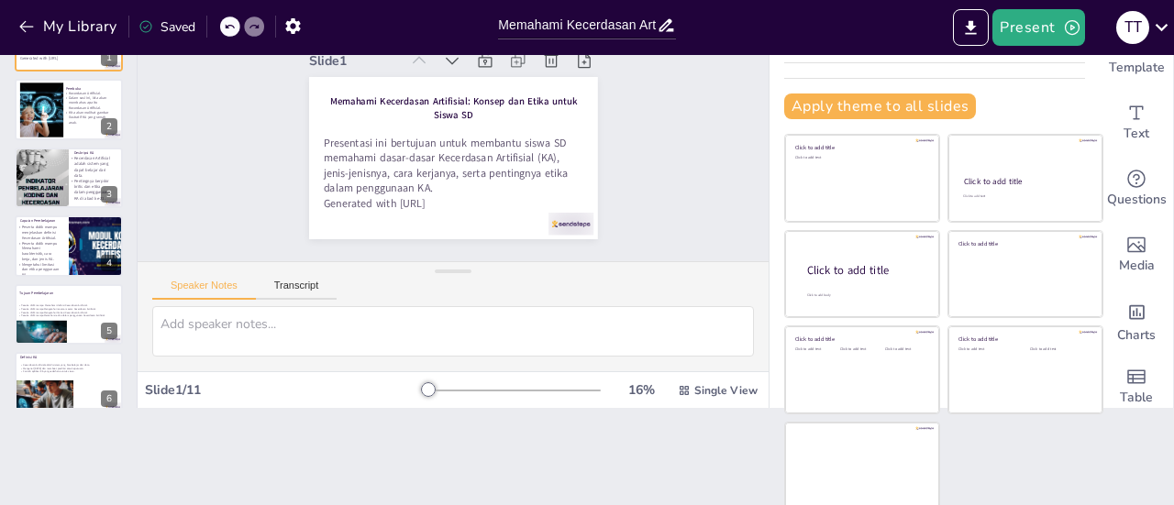
scroll to position [0, 0]
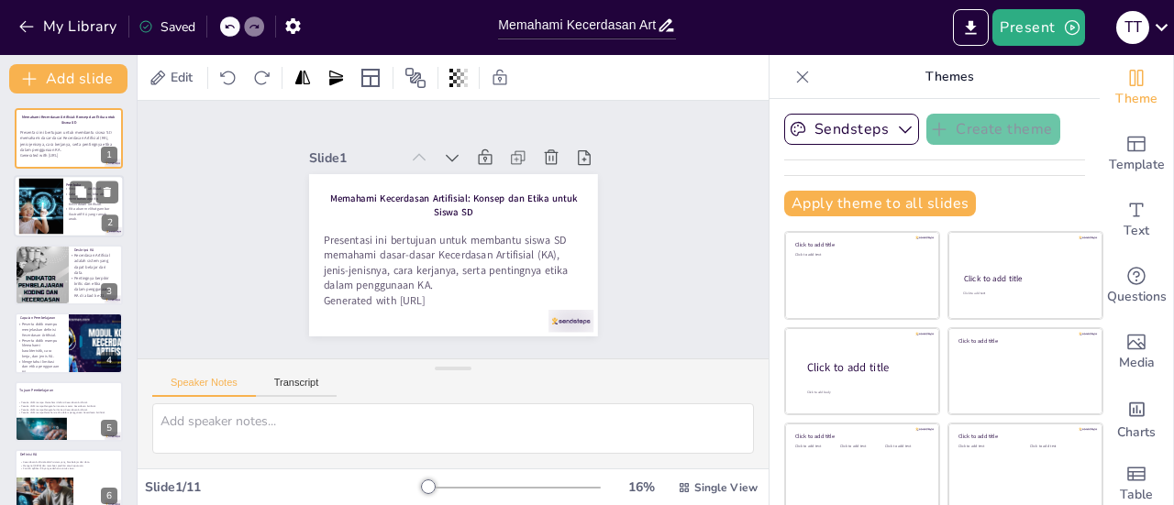
click at [40, 209] on div at bounding box center [40, 207] width 89 height 56
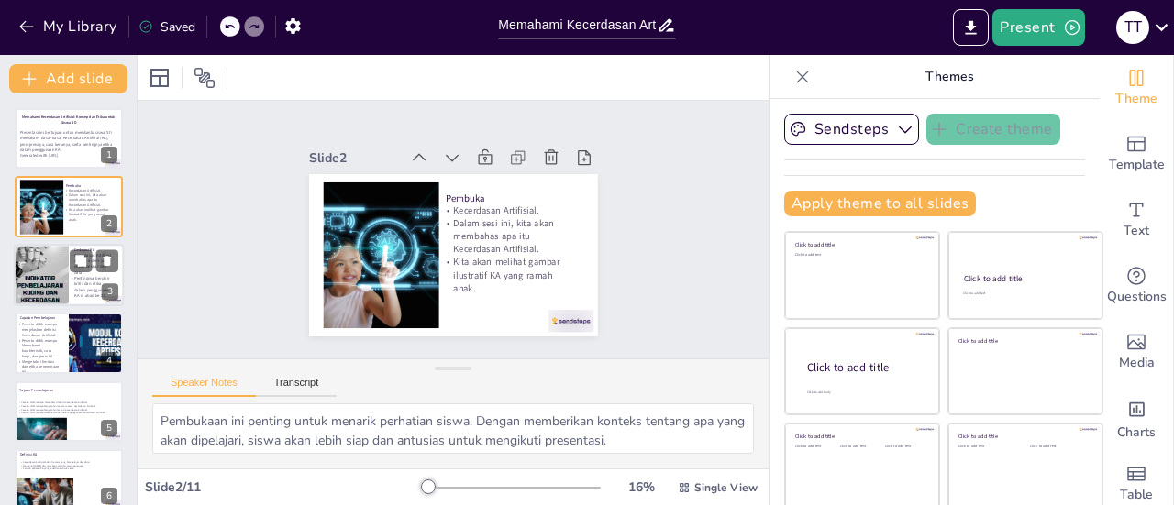
click at [39, 265] on div at bounding box center [41, 275] width 55 height 78
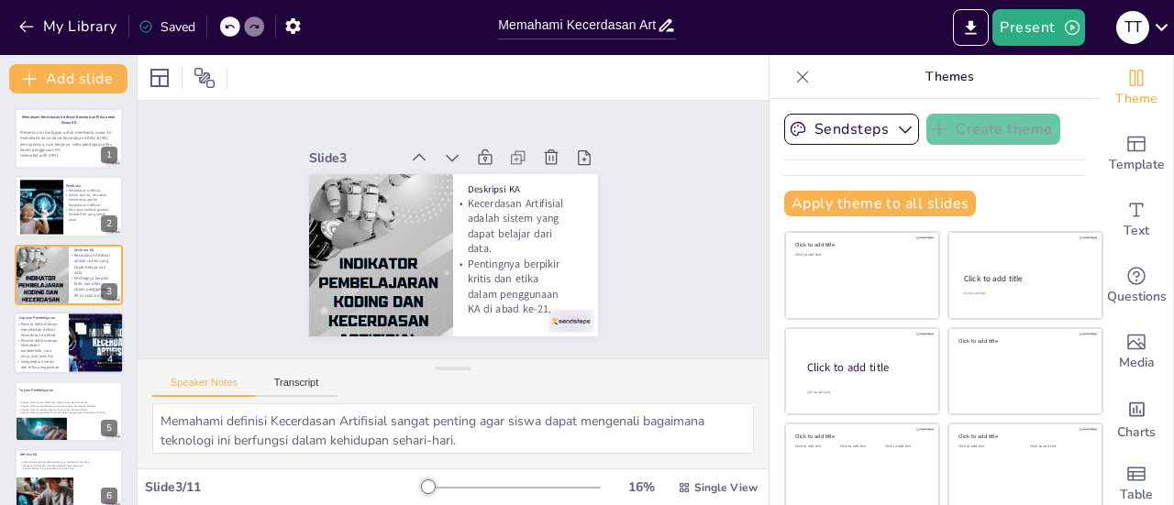
click at [39, 338] on p "Peserta didik mampu Memahami karakteristik, cara kerja, dan jenis KA." at bounding box center [38, 349] width 44 height 22
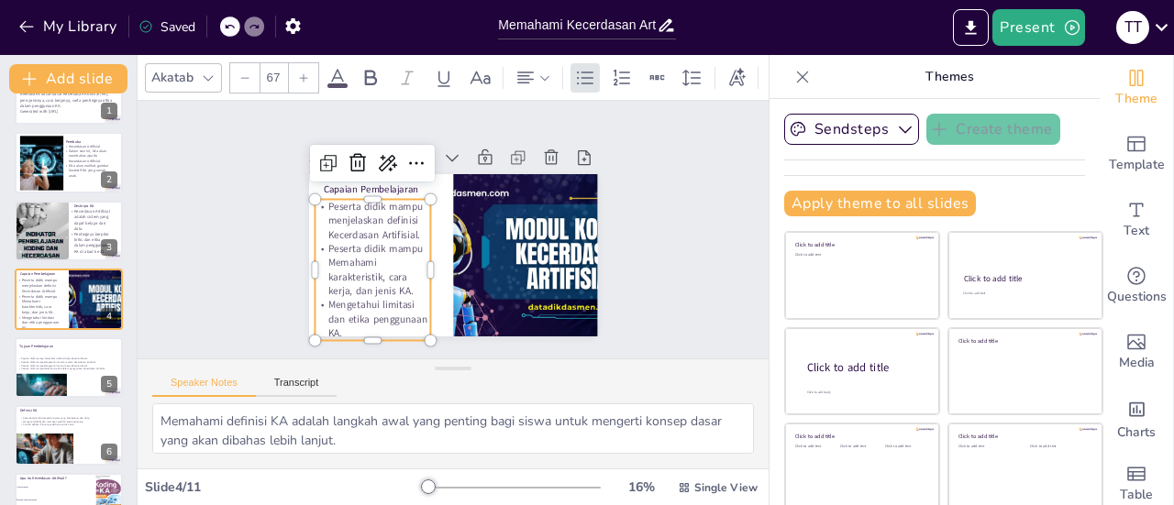
click at [323, 231] on p "Peserta didik mampu menjelaskan definisi Kecerdasan Artifisial." at bounding box center [383, 188] width 123 height 85
click at [325, 226] on p "Peserta didik mampu menjelaskan definisi Kecerdasan Artifisial." at bounding box center [380, 193] width 123 height 76
click at [218, 149] on div "Slide 1 Memahami Kecerdasan Artifisial: Konsep dan Etika untuk Siswa SD Present…" at bounding box center [453, 229] width 662 height 579
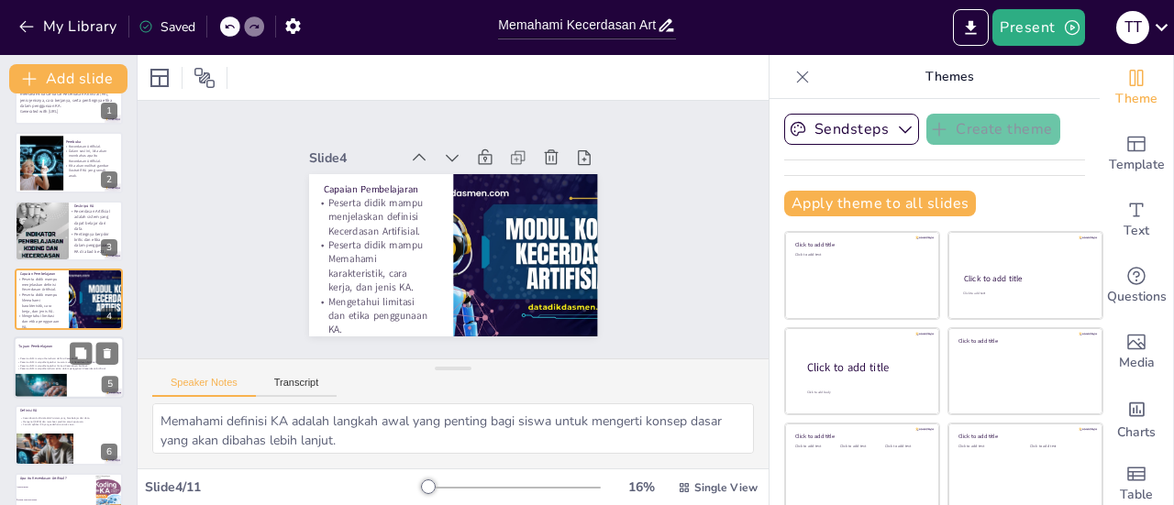
click at [37, 357] on p "Peserta didik mampu Memahami definisi Kecerdasan Artifisial." at bounding box center [66, 359] width 99 height 4
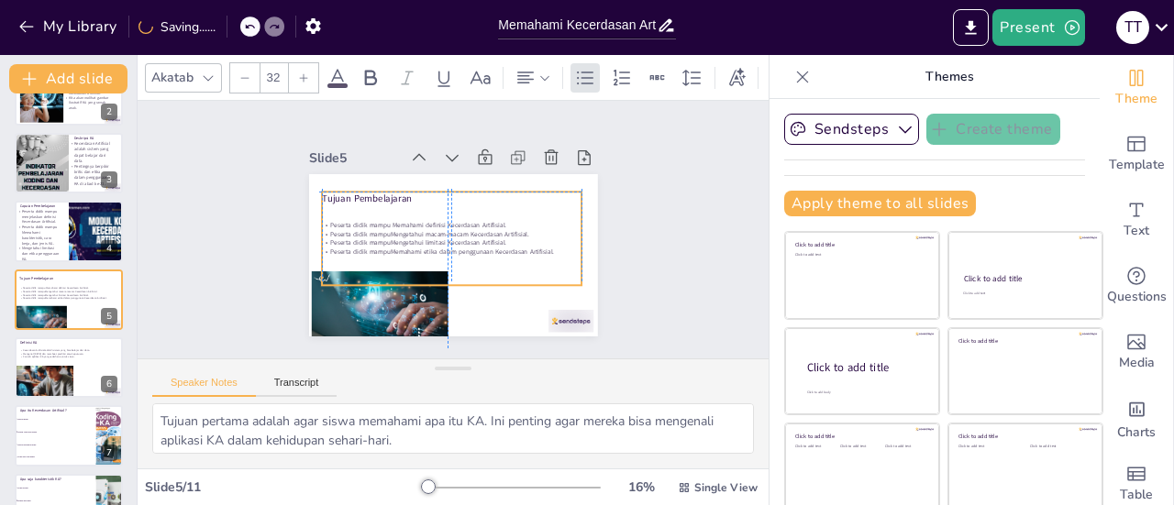
drag, startPoint x: 343, startPoint y: 218, endPoint x: 344, endPoint y: 209, distance: 9.2
click at [344, 209] on div "Peserta didik mampu Memahami definisi Kecerdasan Artifisial. Peserta didik mamp…" at bounding box center [446, 223] width 211 height 271
click at [28, 228] on p "Peserta didik mampu Memahami karakteristik, cara kerja, dan jenis KA." at bounding box center [38, 236] width 44 height 22
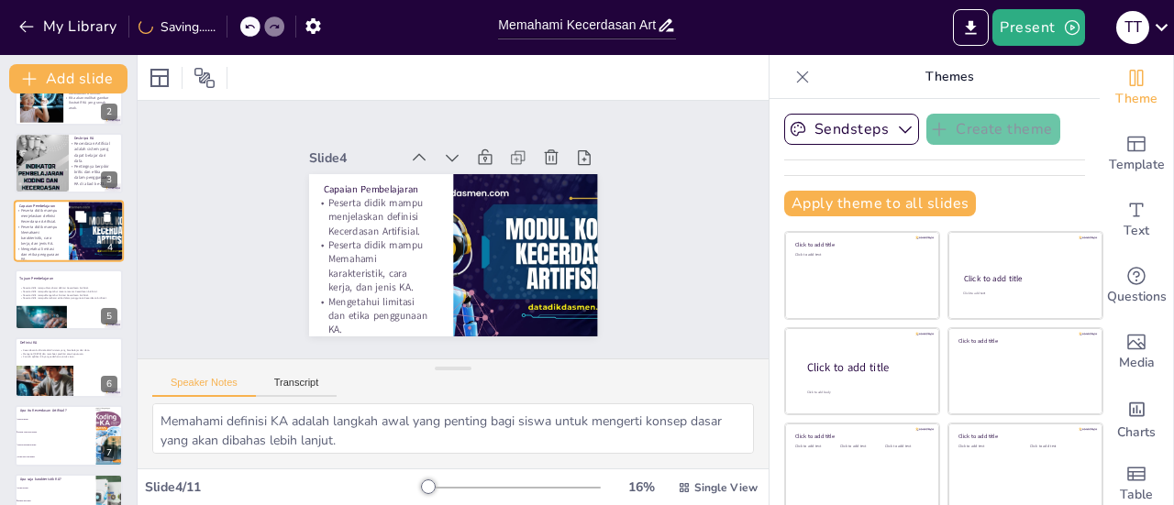
scroll to position [44, 0]
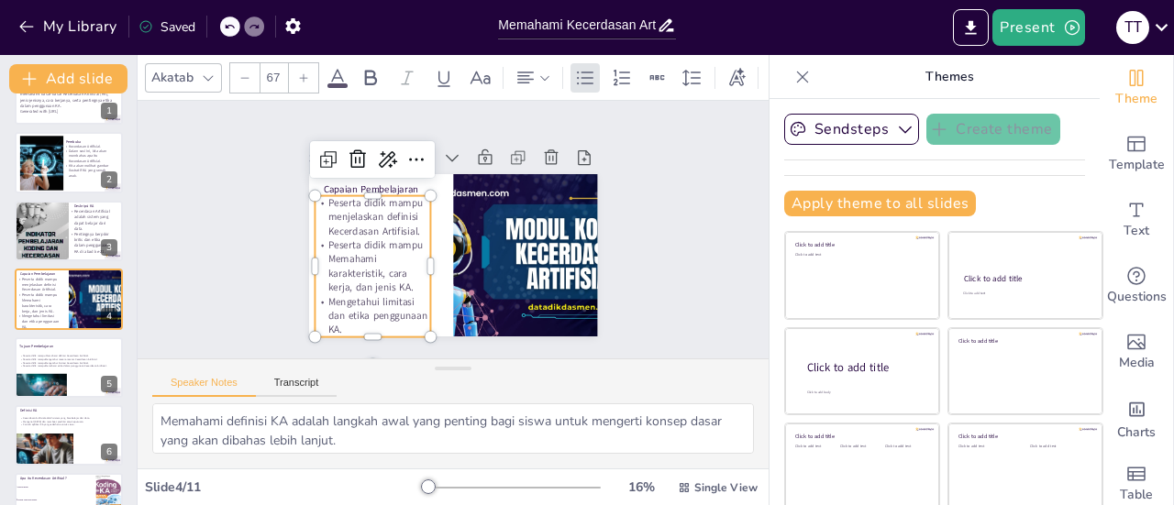
click at [455, 216] on p "Peserta didik mampu menjelaskan definisi Kecerdasan Artifisial." at bounding box center [497, 161] width 85 height 123
click at [470, 203] on p "Peserta didik mampu menjelaskan definisi Kecerdasan Artifisial." at bounding box center [531, 208] width 123 height 85
click at [322, 203] on p "Peserta didik mampu menjelaskan definisi Kecerdasan Artifisial." at bounding box center [376, 200] width 122 height 65
click at [355, 197] on span "Peserta didik mampu menjelaskan definisi Kecerdasan Artifisial." at bounding box center [404, 167] width 98 height 93
drag, startPoint x: 308, startPoint y: 198, endPoint x: 368, endPoint y: 199, distance: 59.6
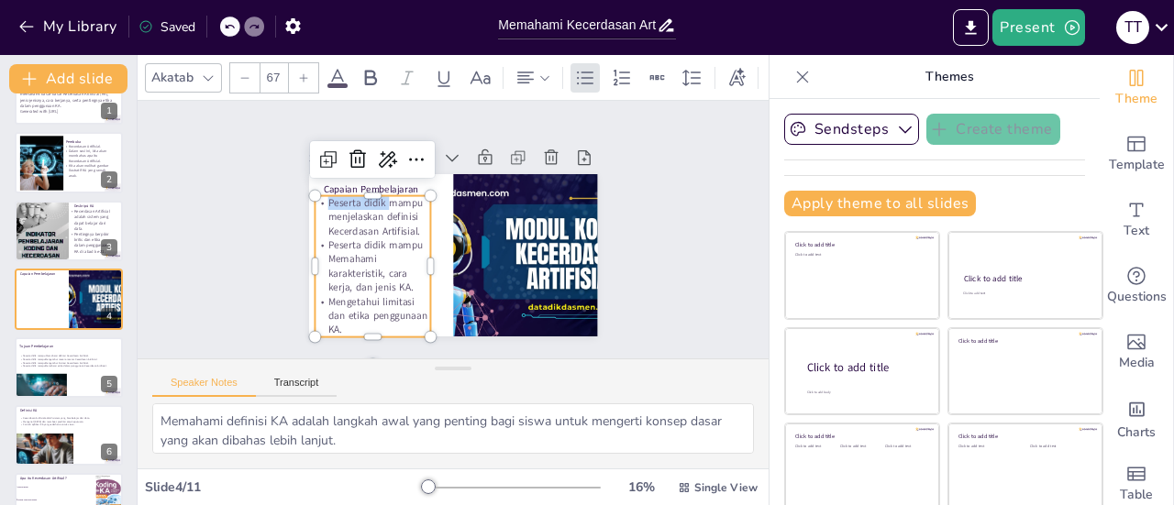
click at [445, 199] on span "Peserta didik mampu menjelaskan definisi Kecerdasan Artifisial." at bounding box center [466, 152] width 42 height 94
drag, startPoint x: 306, startPoint y: 237, endPoint x: 365, endPoint y: 238, distance: 58.7
click at [476, 238] on span "Peserta didik mampu Memahami karakteristik, cara kerja, dan jenis KA." at bounding box center [524, 283] width 96 height 102
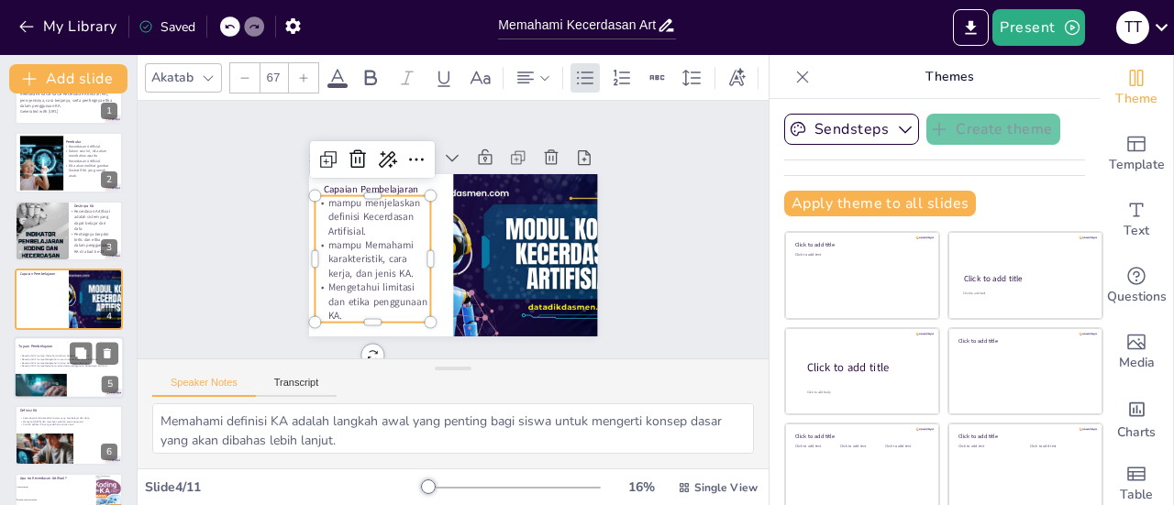
click at [39, 361] on p "Peserta didik mampuMengetahui limitasi Kecerdasan Artifisial." at bounding box center [67, 363] width 99 height 4
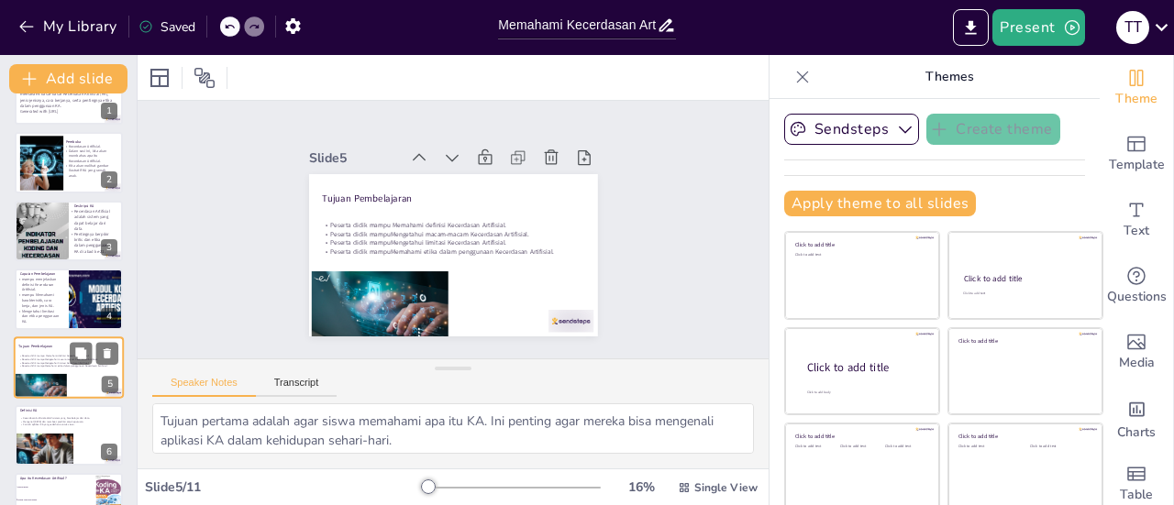
scroll to position [112, 0]
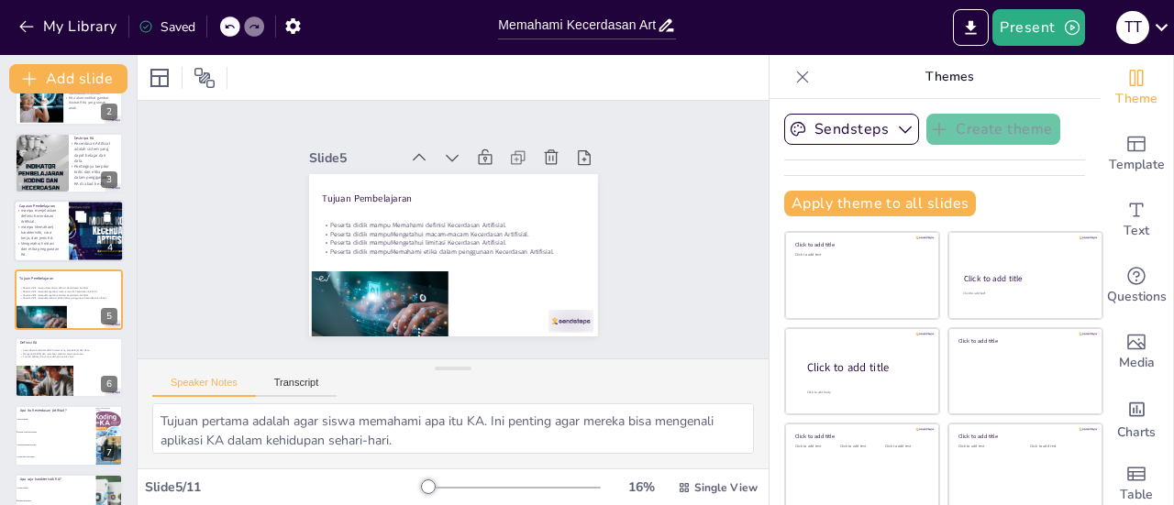
click at [46, 247] on span "Mengetahui limitasi dan etika penggunaan KA." at bounding box center [40, 249] width 38 height 16
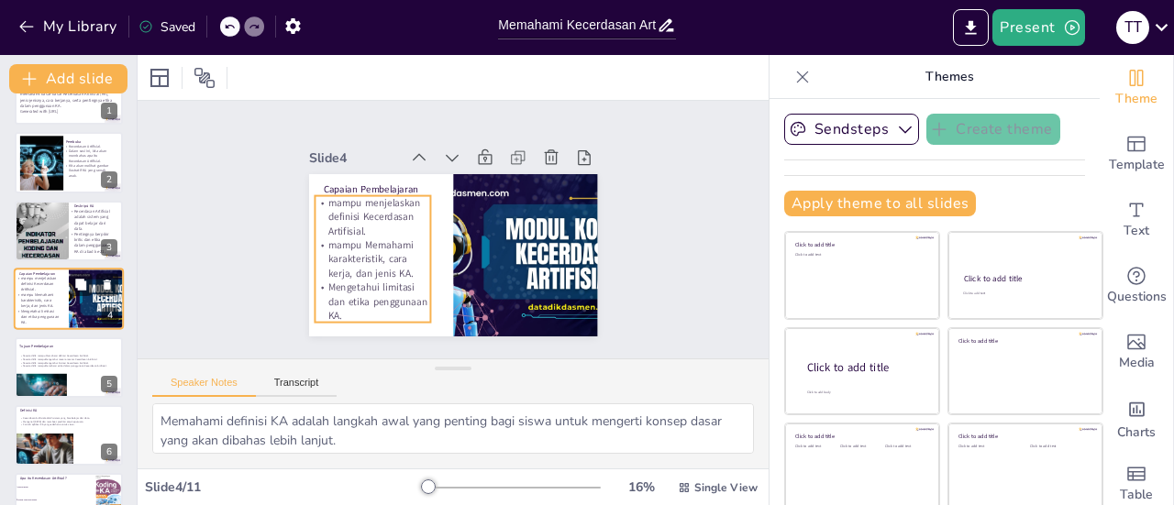
click at [43, 298] on span "mampu Memahami karakteristik, cara kerja, dan jenis KA." at bounding box center [37, 300] width 33 height 16
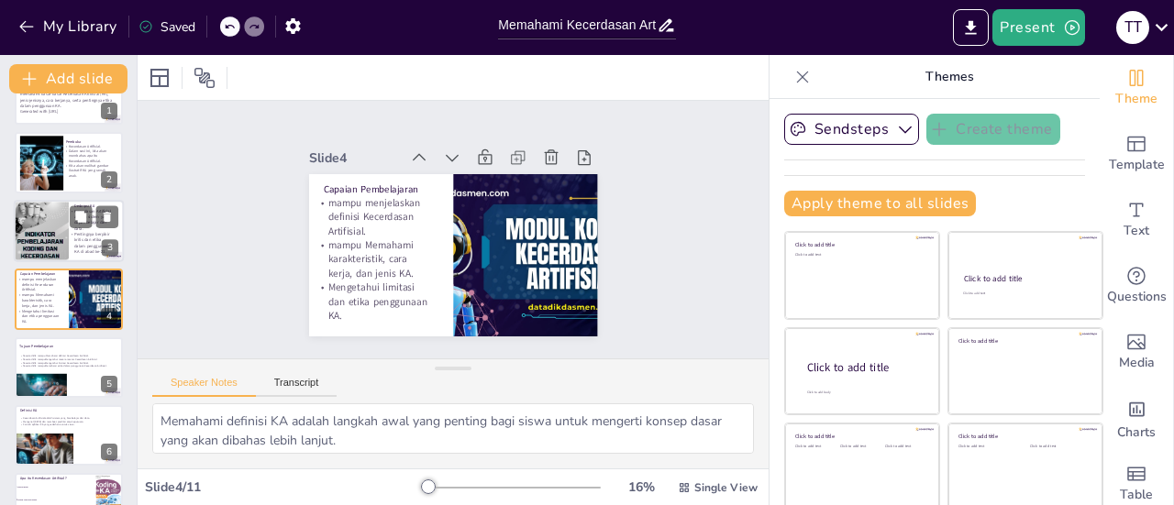
click at [43, 218] on div at bounding box center [41, 231] width 55 height 78
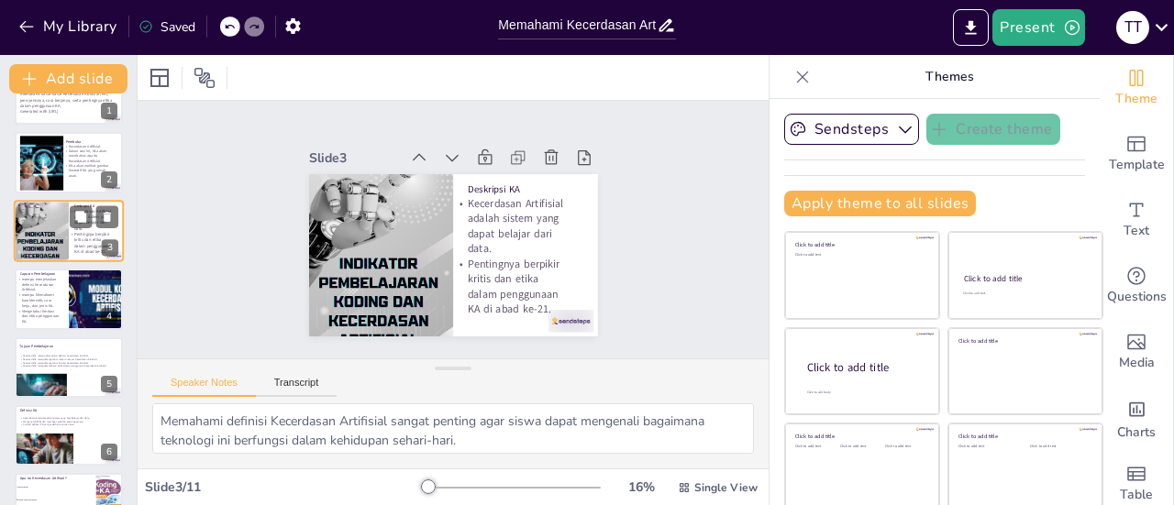
scroll to position [0, 0]
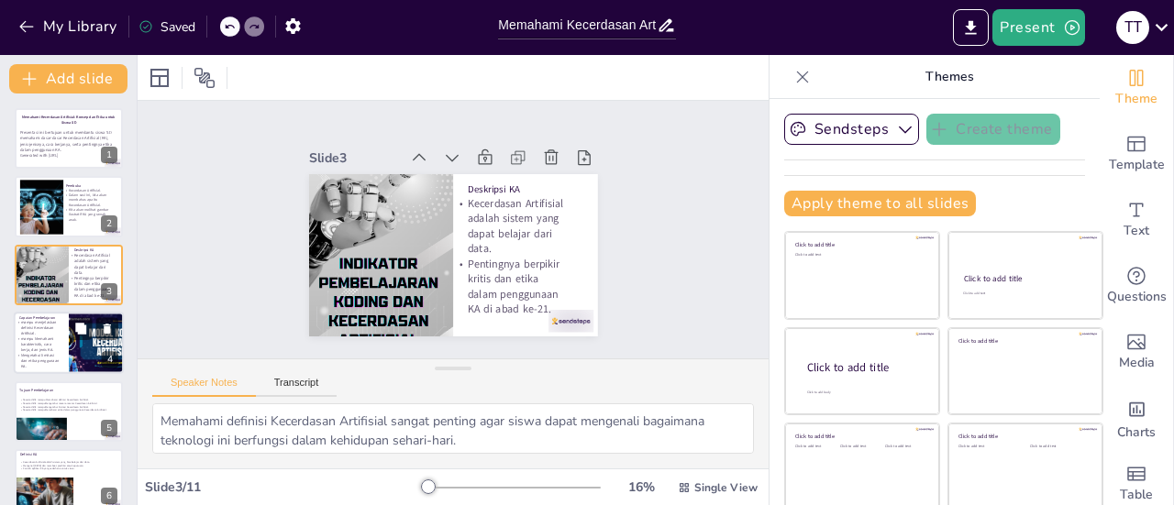
click at [53, 338] on p "mampu Memahami karakteristik, cara kerja, dan jenis KA." at bounding box center [38, 345] width 44 height 17
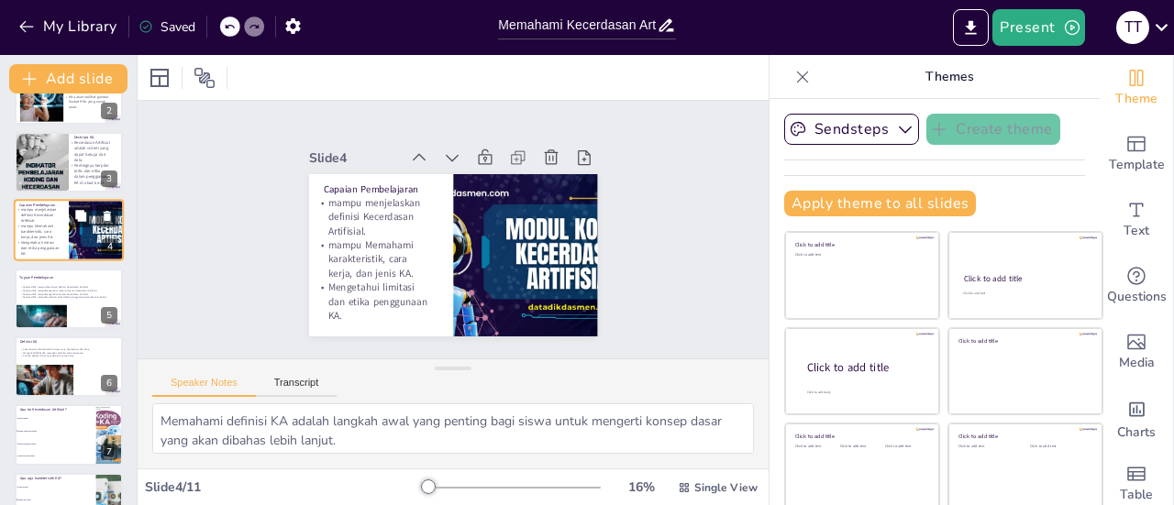
scroll to position [115, 0]
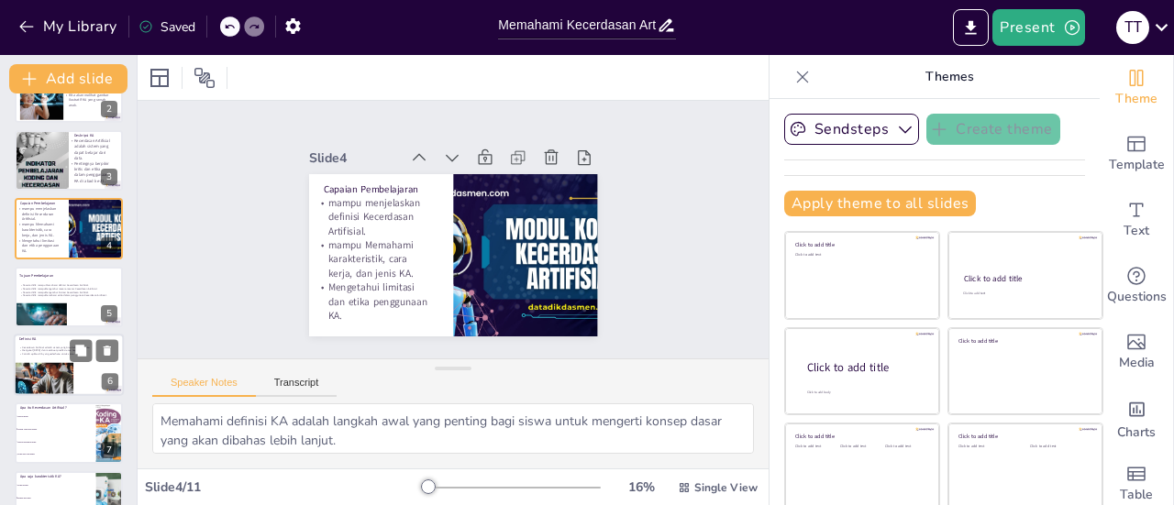
click at [39, 360] on div at bounding box center [69, 365] width 110 height 62
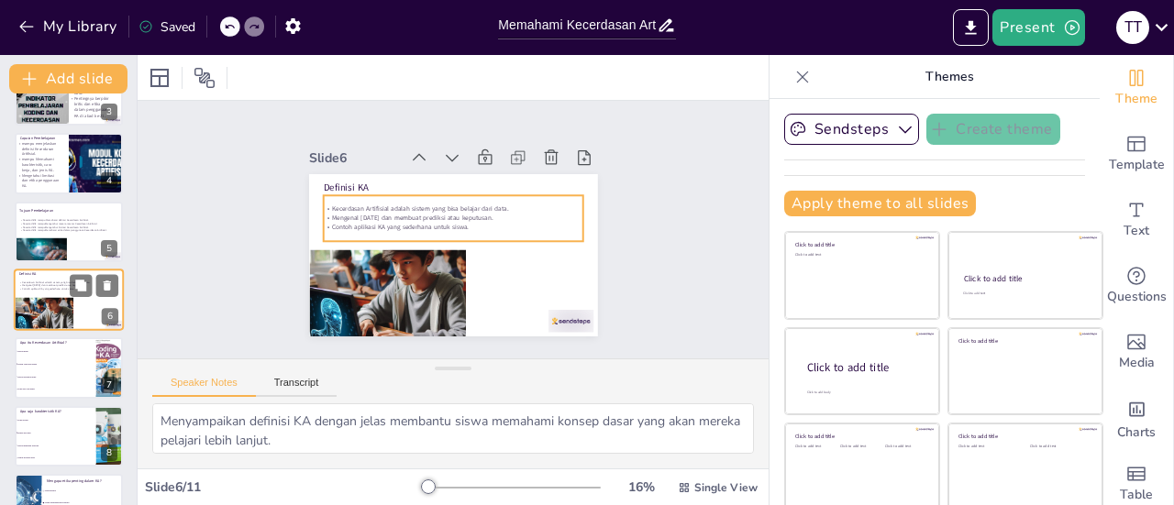
click at [38, 290] on p "Contoh aplikasi KA yang sederhana untuk siswa." at bounding box center [68, 289] width 99 height 4
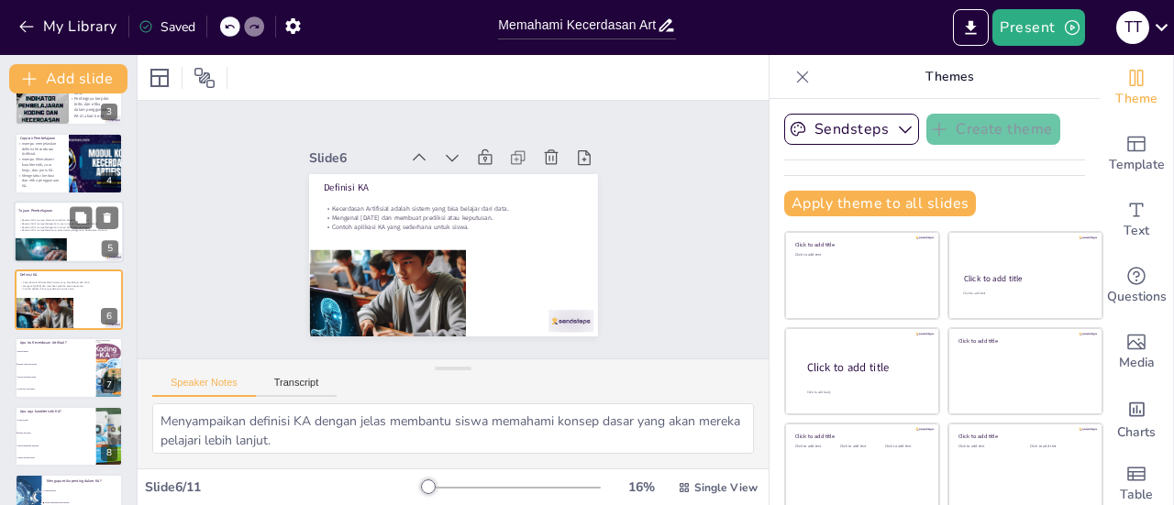
click at [44, 226] on p "Peserta didik mampuMengetahui limitasi Kecerdasan Artifisial." at bounding box center [67, 228] width 99 height 4
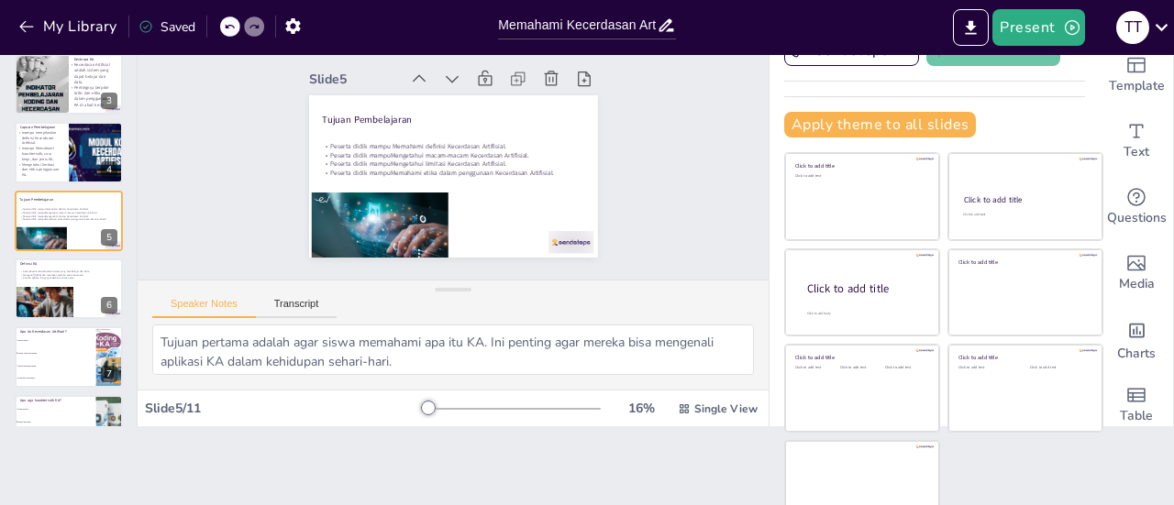
scroll to position [79, 0]
click at [25, 150] on span "mampu Memahami karakteristik, cara kerja, dan jenis KA." at bounding box center [37, 154] width 33 height 16
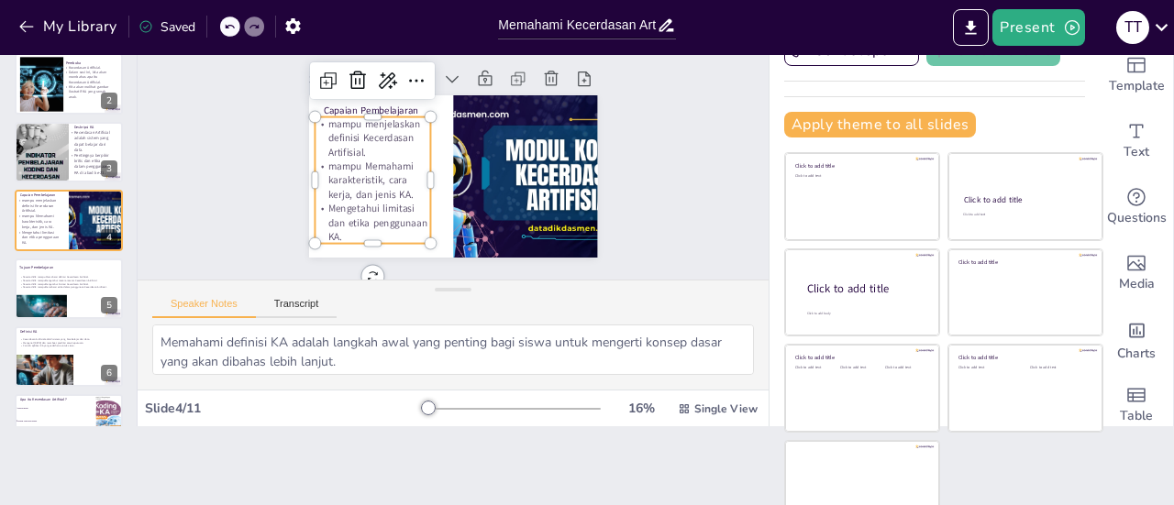
click at [463, 118] on span "mampu menjelaskan definisi Kecerdasan Artifisial." at bounding box center [487, 76] width 49 height 99
click at [394, 113] on span "mampu menjelaskan definisi Kecerdasan Artifisial." at bounding box center [432, 68] width 76 height 90
click at [363, 116] on span "mampu menjelaskan definisi Kecerdasan Artifisial." at bounding box center [409, 76] width 93 height 83
click at [373, 115] on span "mampu menjelaskan definisi Kecerdasan Artifisial." at bounding box center [417, 71] width 88 height 85
click at [490, 116] on span "mampu menjelaskan definisi Kecerdasan Artifisial." at bounding box center [537, 146] width 94 height 61
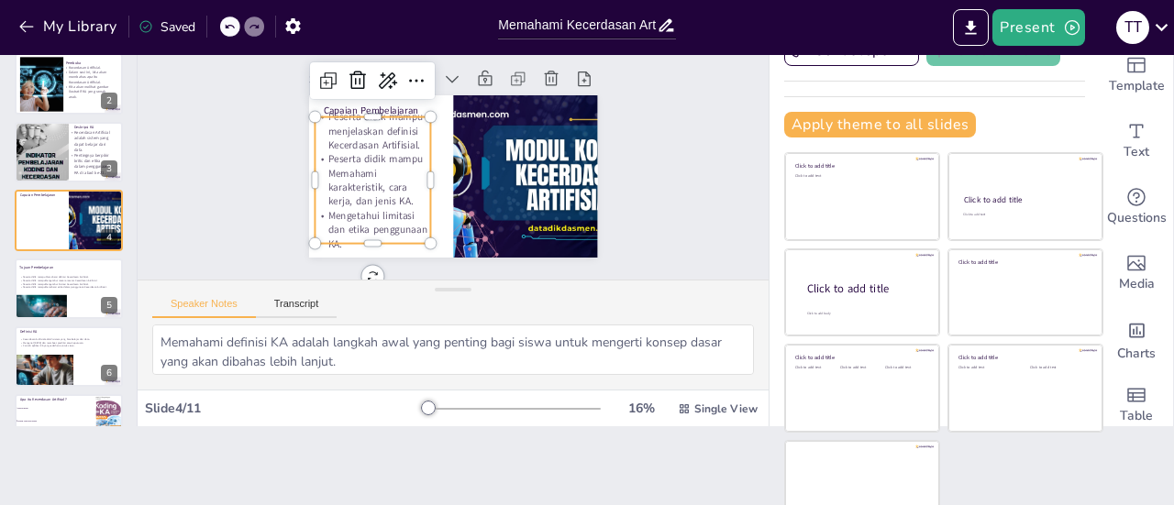
scroll to position [0, 0]
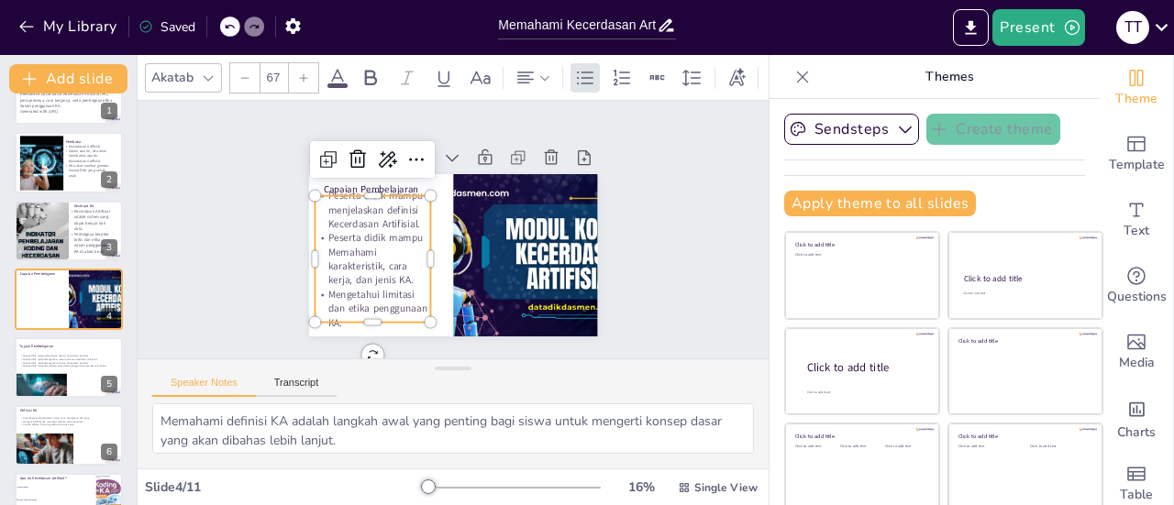
click at [458, 204] on span "Peserta didik mampu menjelaskan definisi Kecerdasan Artifisial." at bounding box center [488, 157] width 61 height 101
click at [446, 160] on span "Peserta didik mampu" at bounding box center [463, 131] width 34 height 59
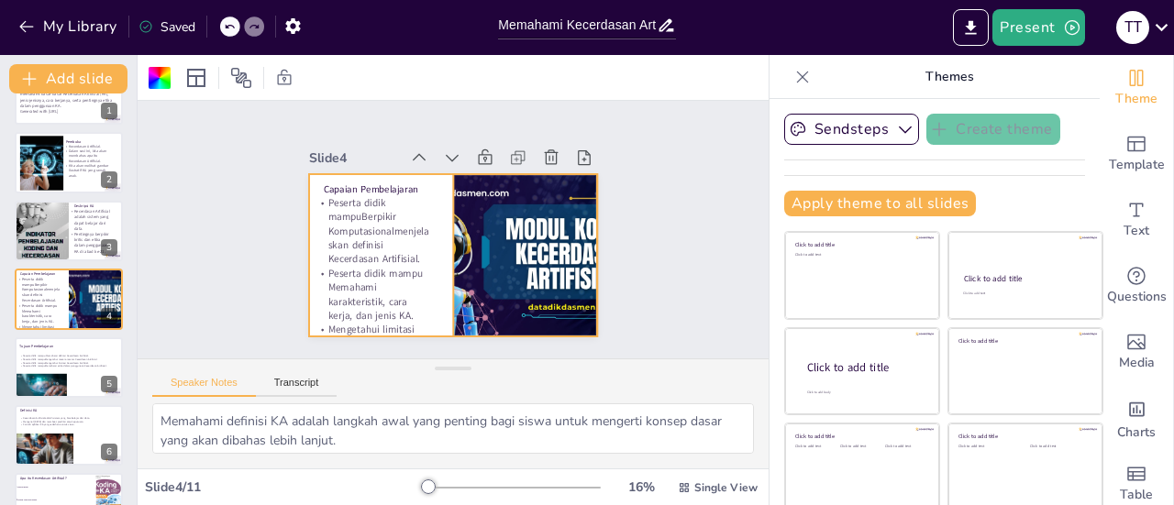
click at [447, 226] on div at bounding box center [508, 282] width 329 height 266
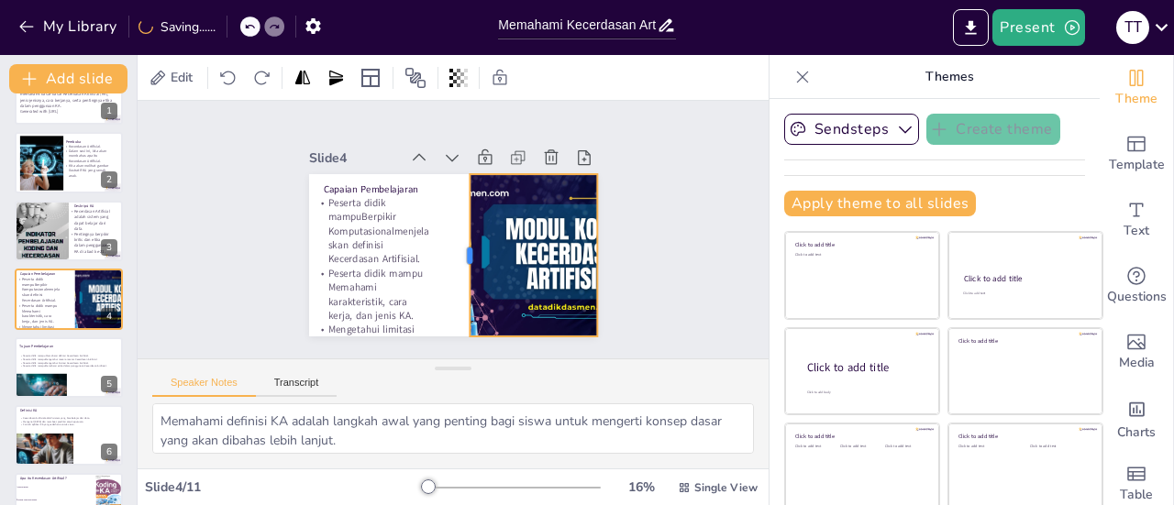
drag, startPoint x: 431, startPoint y: 246, endPoint x: 447, endPoint y: 246, distance: 16.5
click at [447, 246] on div at bounding box center [433, 249] width 154 height 80
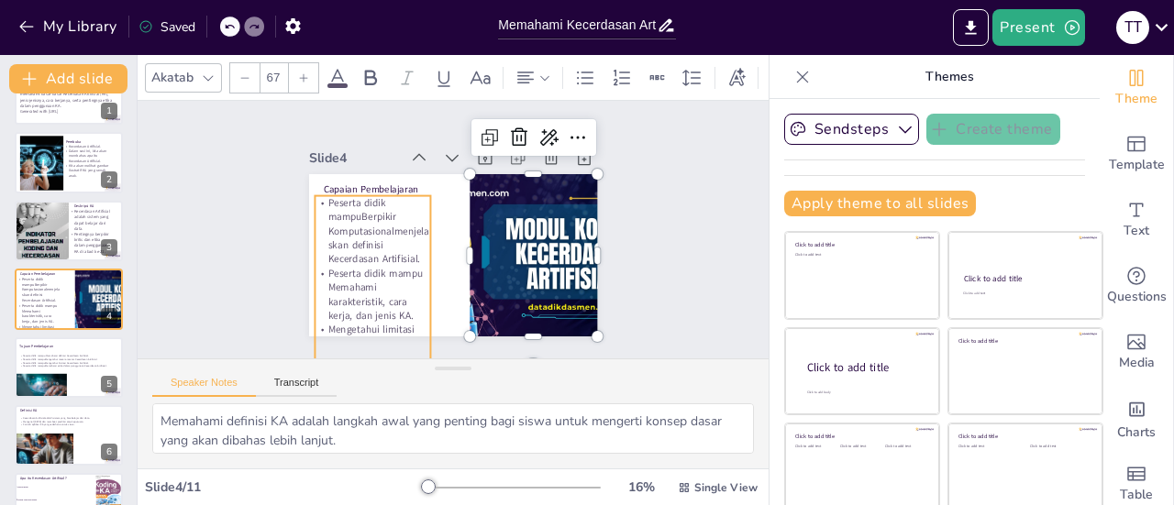
click at [473, 293] on span "Peserta didik mampu" at bounding box center [503, 319] width 60 height 52
click at [384, 163] on span "Peserta didik mampu" at bounding box center [412, 135] width 56 height 55
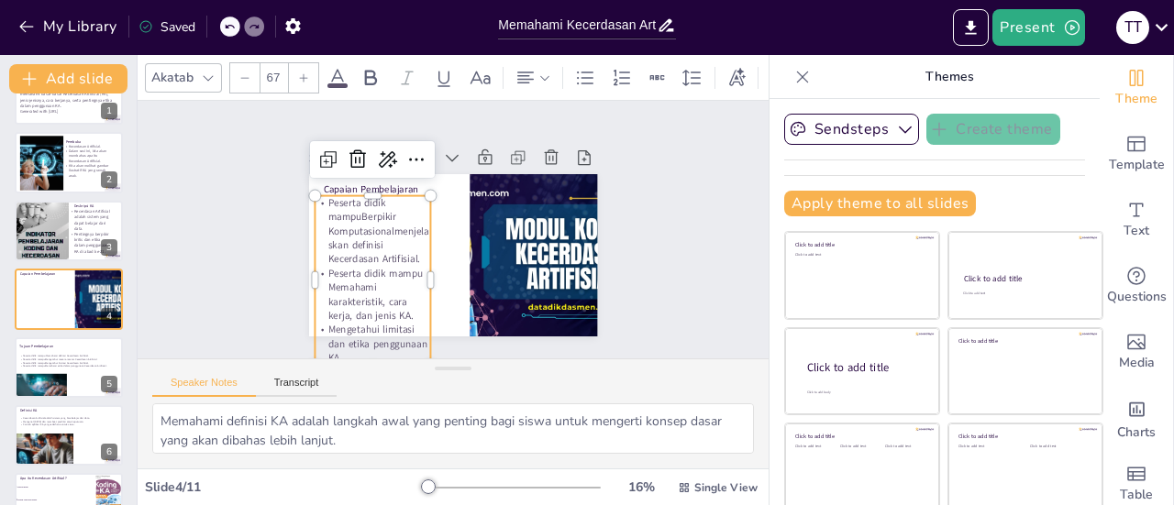
click at [373, 166] on span "Peserta didik mampu" at bounding box center [403, 140] width 60 height 52
drag, startPoint x: 403, startPoint y: 255, endPoint x: 306, endPoint y: 258, distance: 96.3
click at [374, 207] on p "Peserta didik mampu Memahami karakteristik, cara kerja, dan jenis KA." at bounding box center [402, 150] width 57 height 116
click at [369, 255] on span "Peserta didik mampu Memahami karakteristik, cara kerja, dan jenis KA." at bounding box center [361, 212] width 108 height 99
click at [404, 185] on span "mampu Memahami karakteristik, cara kerja, dan jenis KA." at bounding box center [437, 138] width 66 height 94
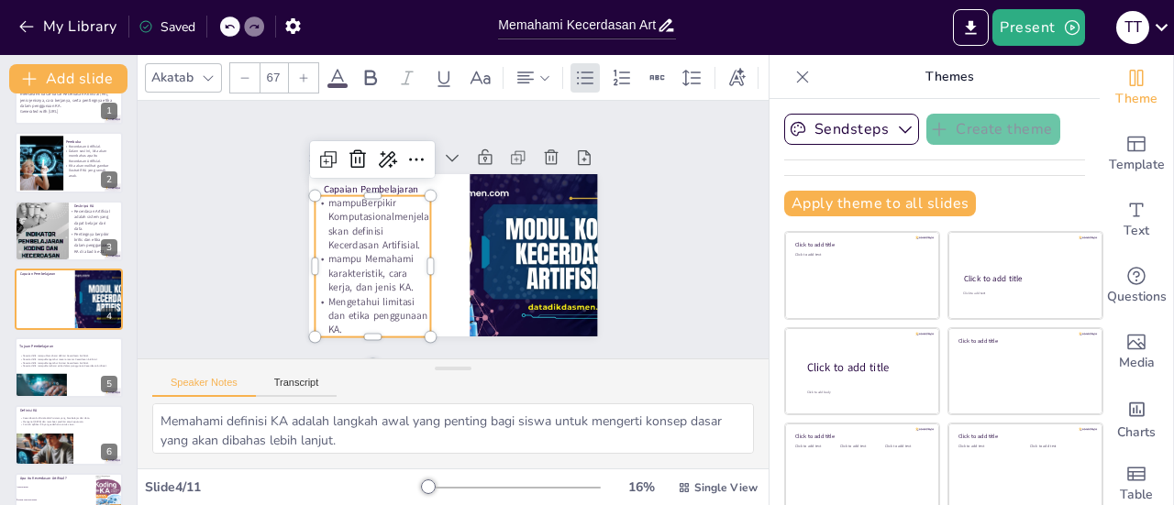
click at [644, 250] on div "Slide 1 Memahami Kecerdasan Artifisial: Konsep dan Etika untuk Siswa SD Present…" at bounding box center [452, 229] width 613 height 641
click at [383, 259] on span "mampu Memahami karakteristik, cara kerja, dan jenis KA." at bounding box center [361, 216] width 94 height 84
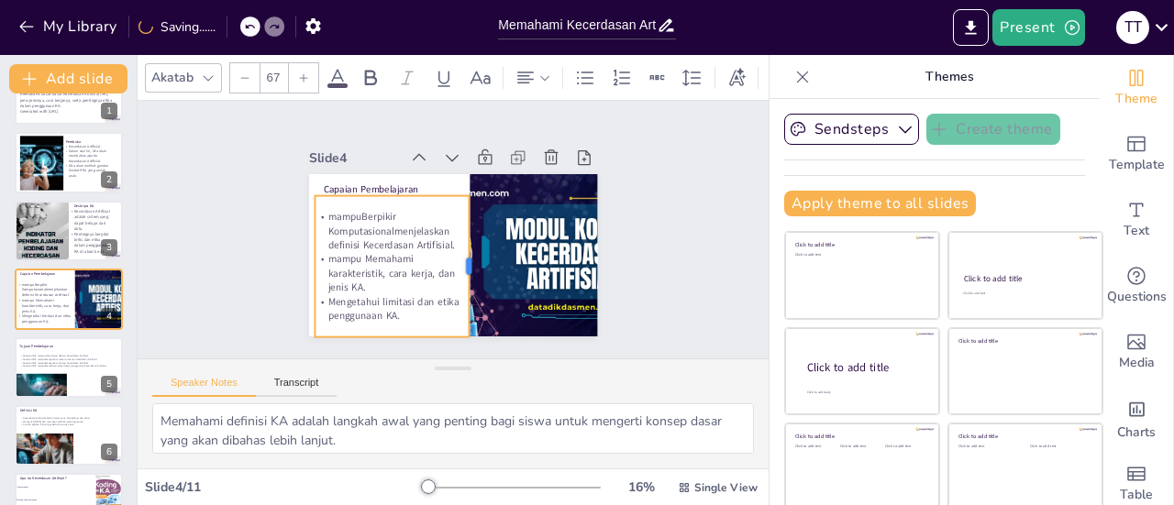
drag, startPoint x: 414, startPoint y: 259, endPoint x: 452, endPoint y: 260, distance: 38.5
click at [452, 260] on div at bounding box center [421, 259] width 141 height 44
click at [629, 265] on div "Slide 1 Memahami Kecerdasan Artifisial: Konsep dan Etika untuk Siswa SD Present…" at bounding box center [452, 229] width 613 height 641
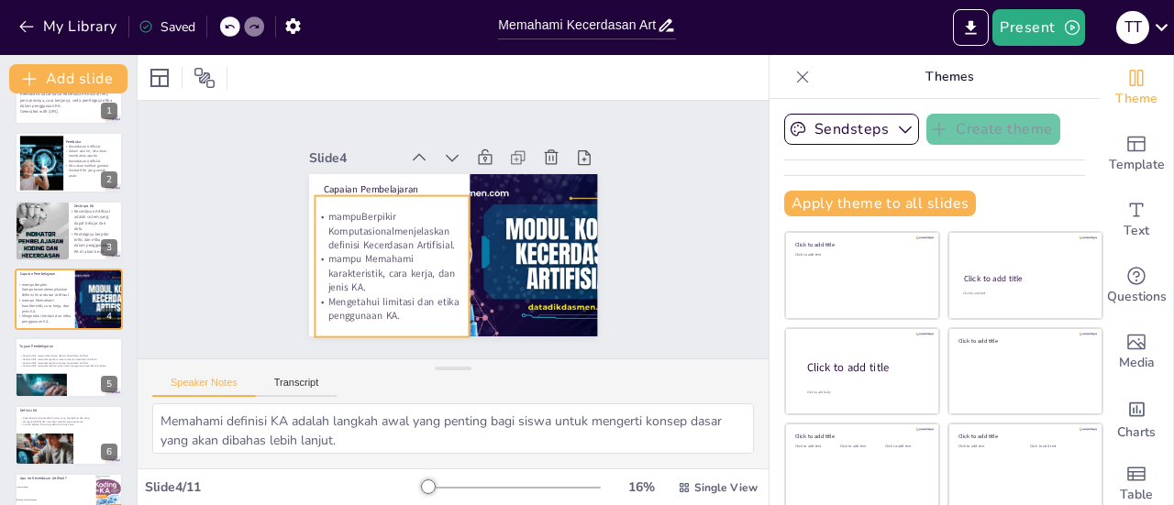
click at [407, 144] on span "mampu" at bounding box center [420, 125] width 27 height 37
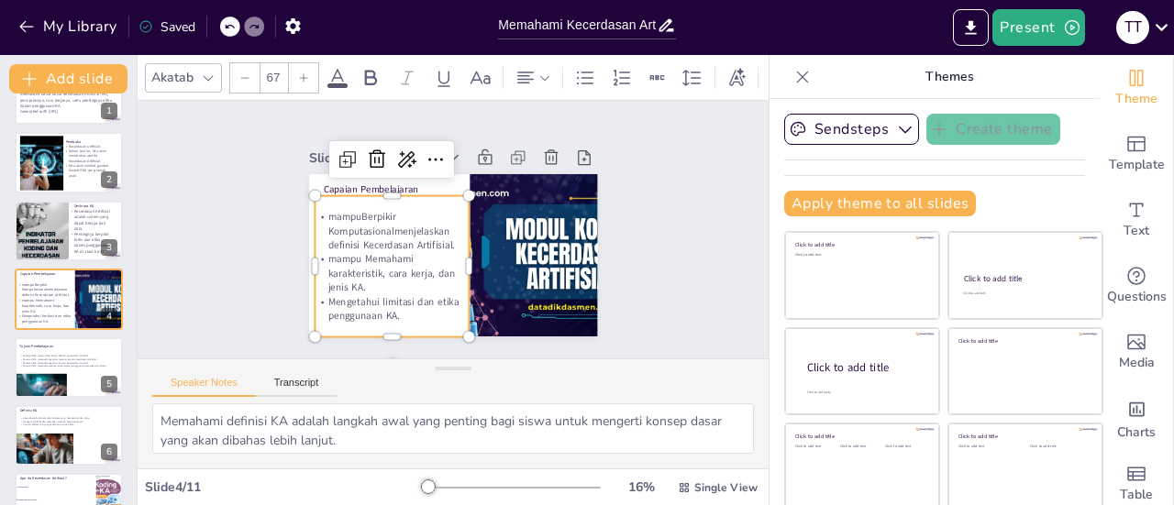
click at [446, 138] on span "mampu" at bounding box center [454, 120] width 17 height 35
click at [500, 302] on span "mampu" at bounding box center [516, 319] width 33 height 34
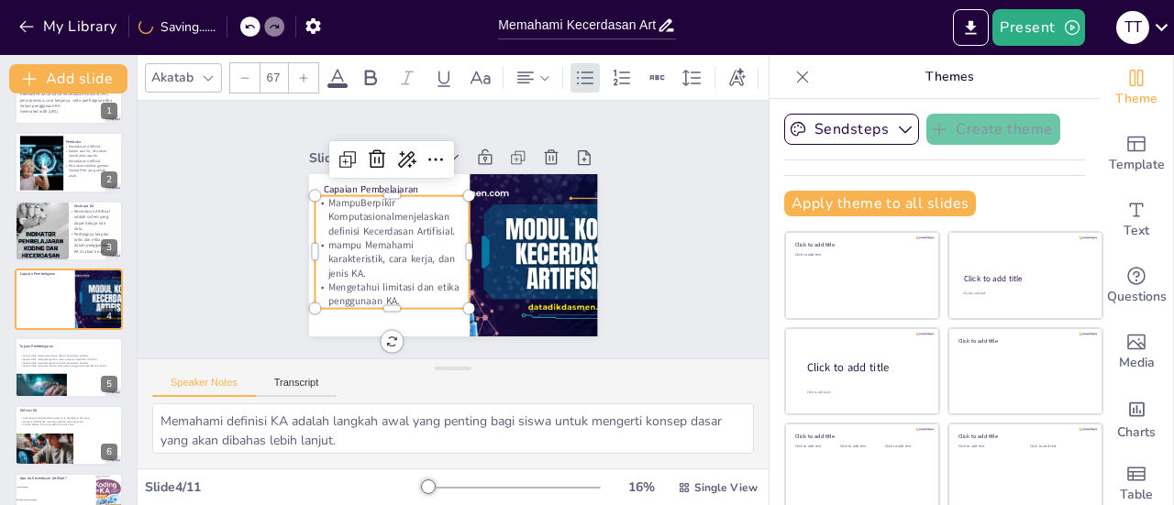
click at [332, 237] on span "mampu Memahami karakteristik, cara kerja, dan jenis KA." at bounding box center [384, 198] width 105 height 113
click at [679, 281] on div "Slide 1 Memahami Kecerdasan Artifisial: Konsep dan Etika untuk Siswa SD Present…" at bounding box center [453, 230] width 655 height 322
